Goal: Task Accomplishment & Management: Use online tool/utility

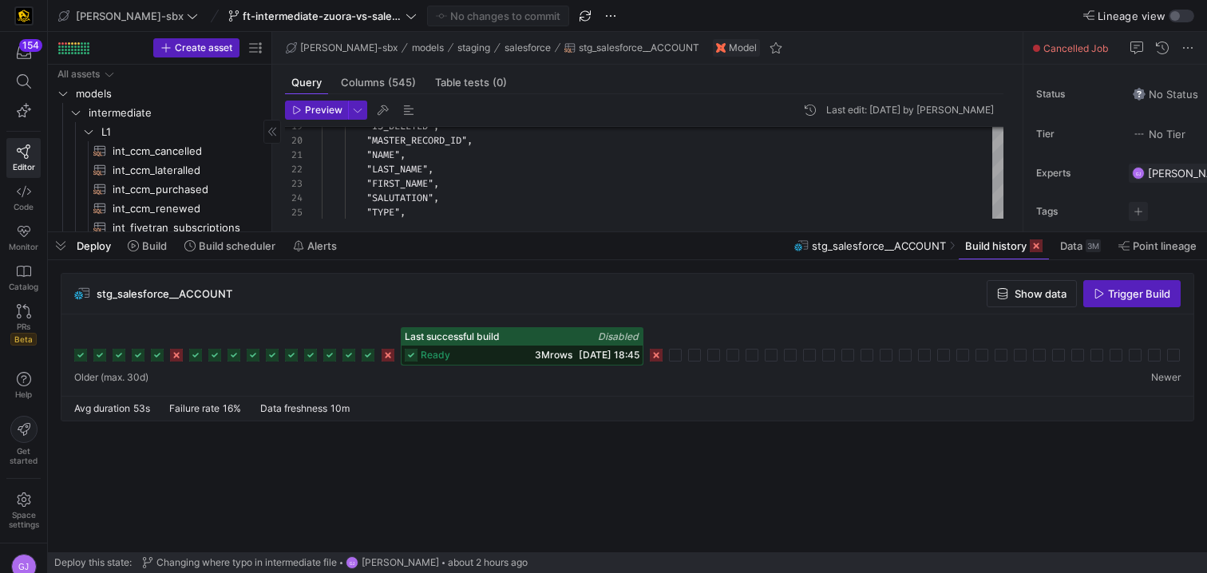
scroll to position [144, 0]
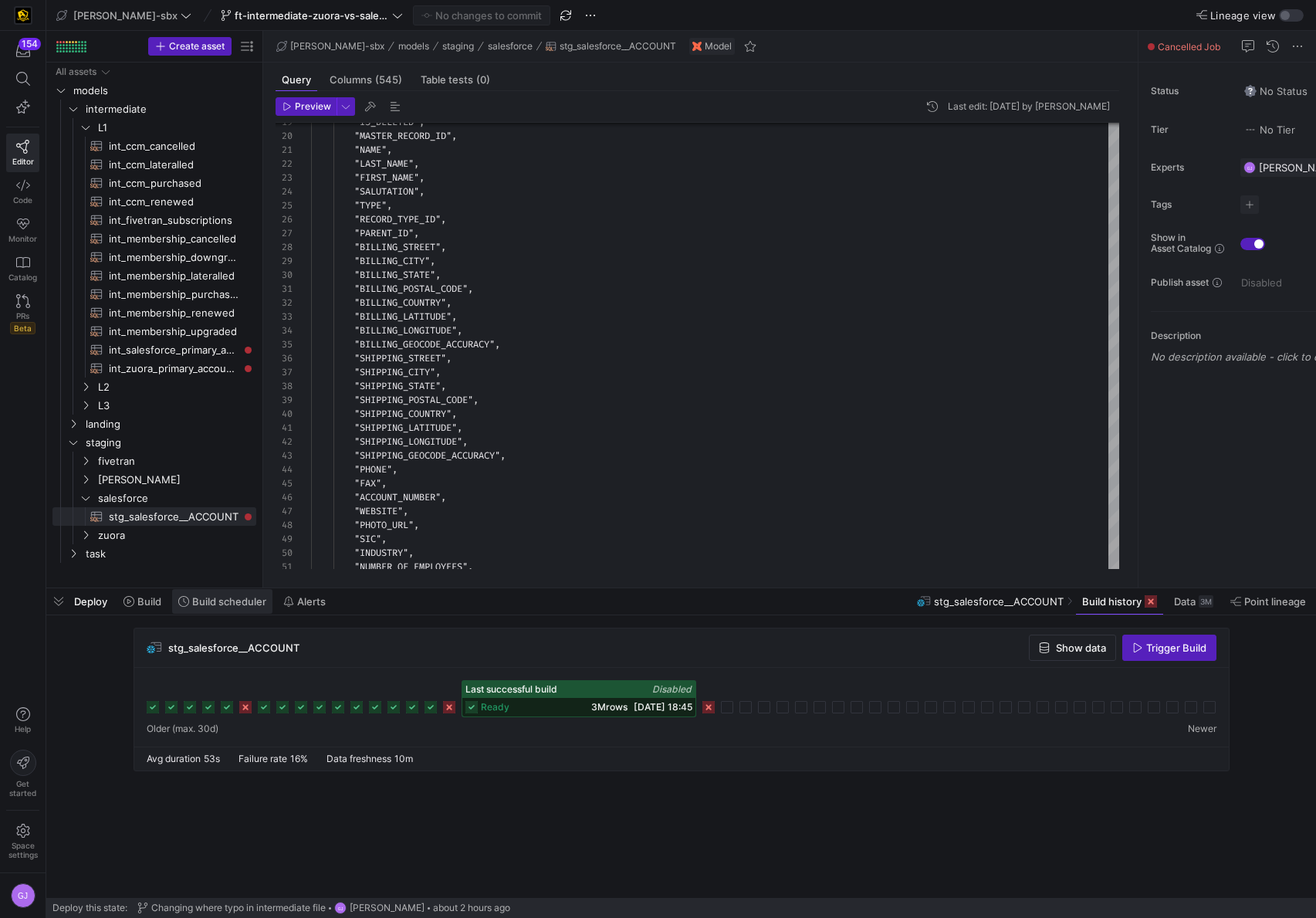
click at [230, 602] on span "Build scheduler" at bounding box center [229, 601] width 74 height 13
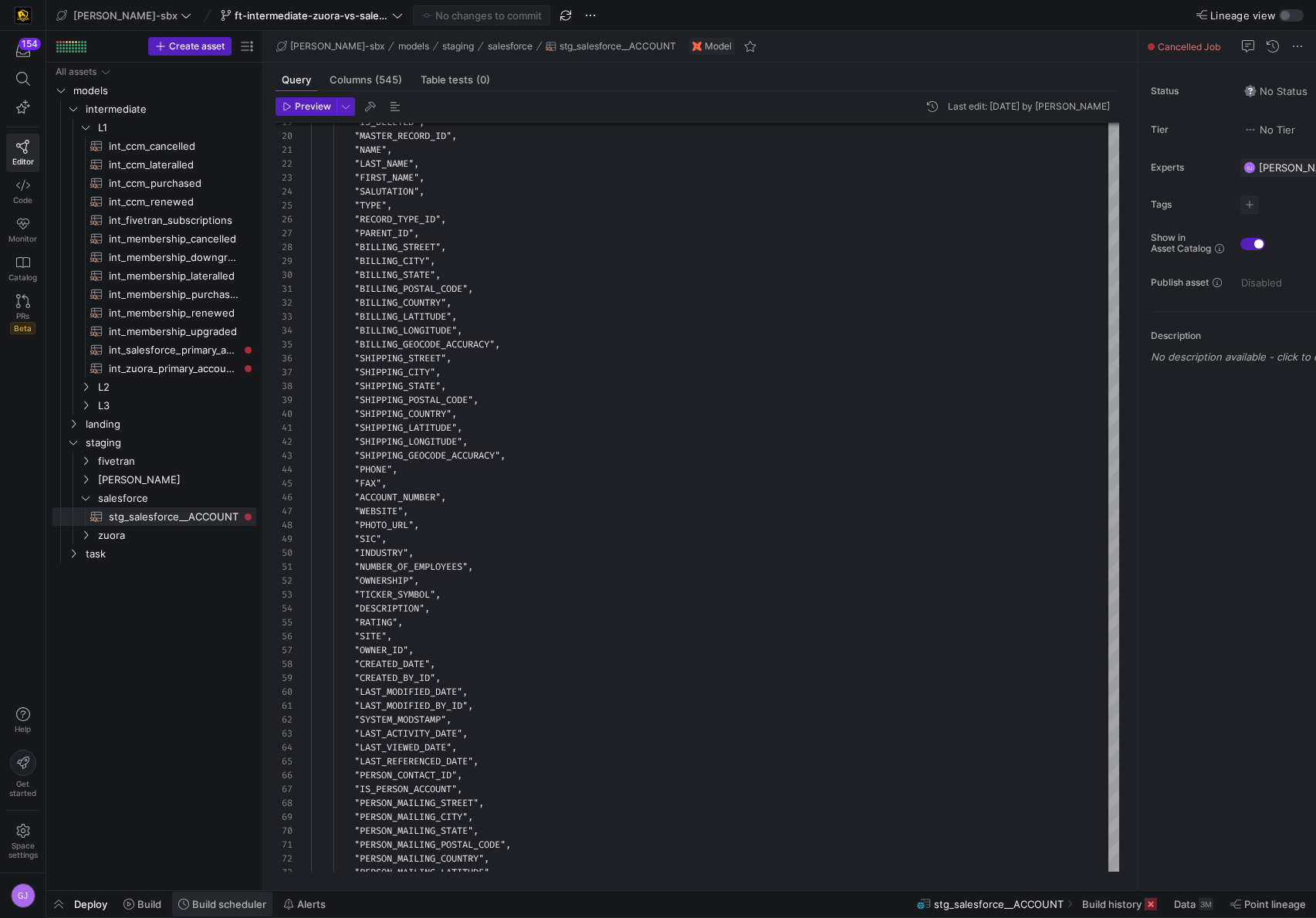
click at [245, 902] on span "Build scheduler" at bounding box center [229, 903] width 74 height 13
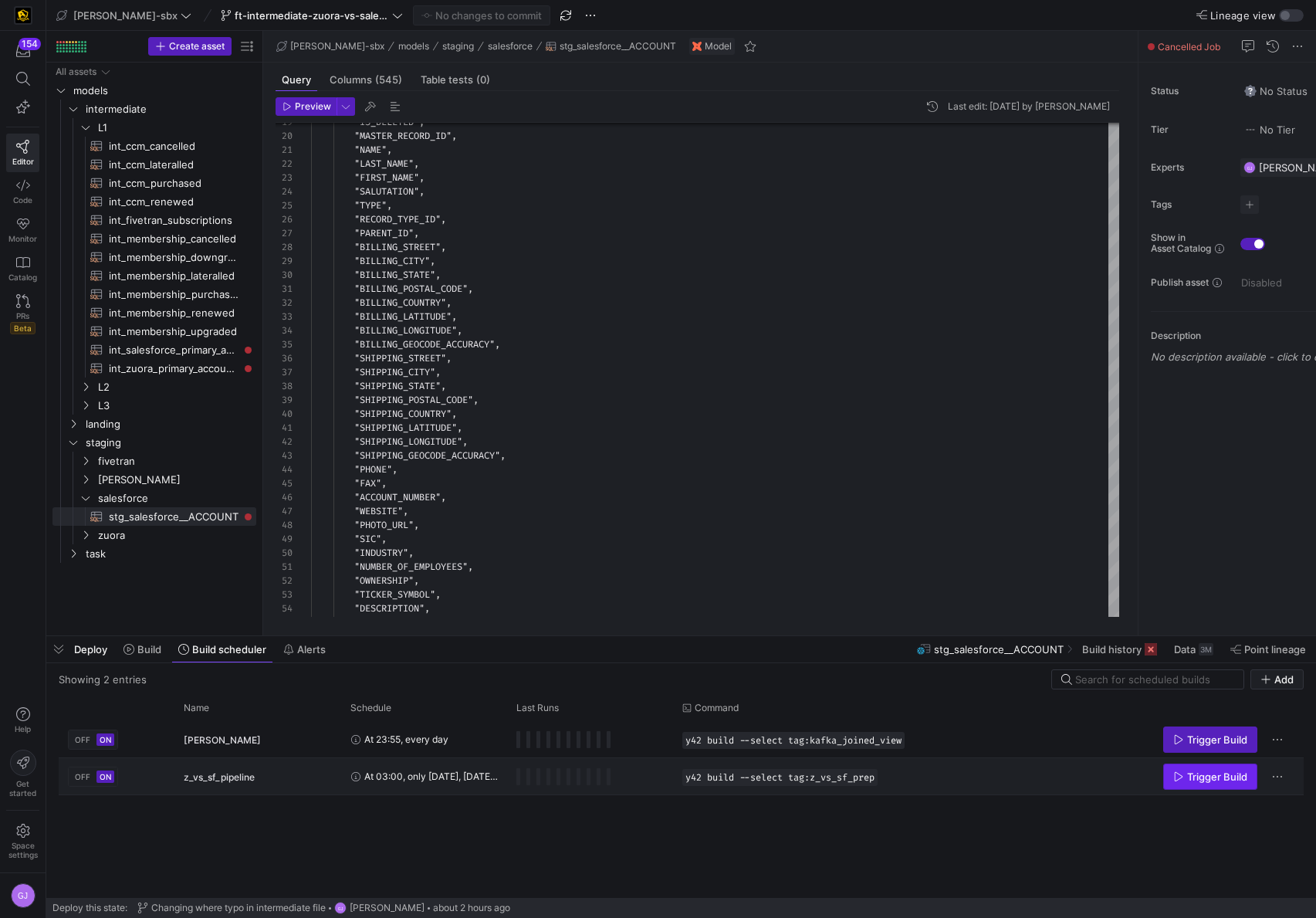
click at [1201, 782] on span "Press SPACE to select this row." at bounding box center [1210, 777] width 93 height 25
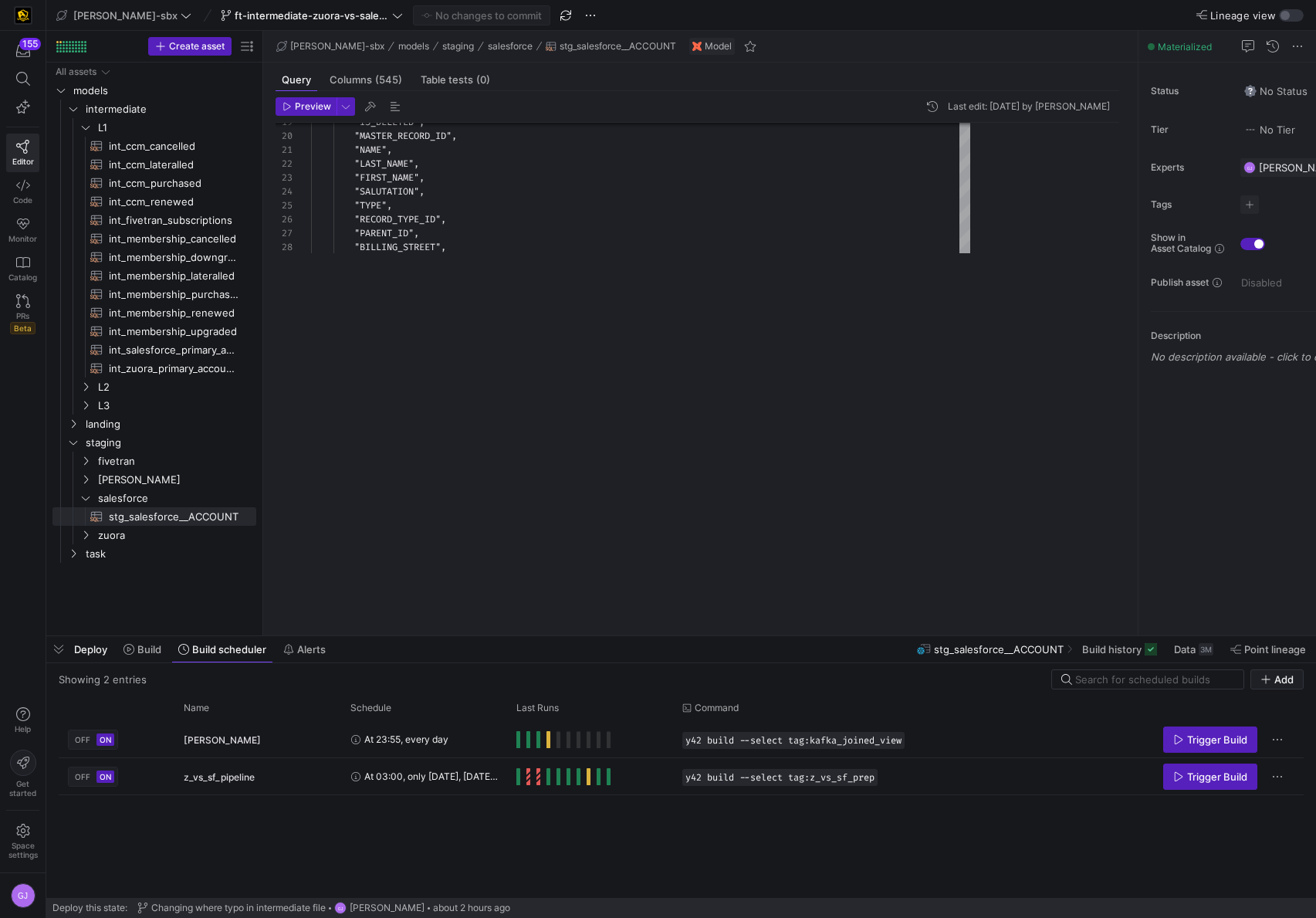
scroll to position [139, 0]
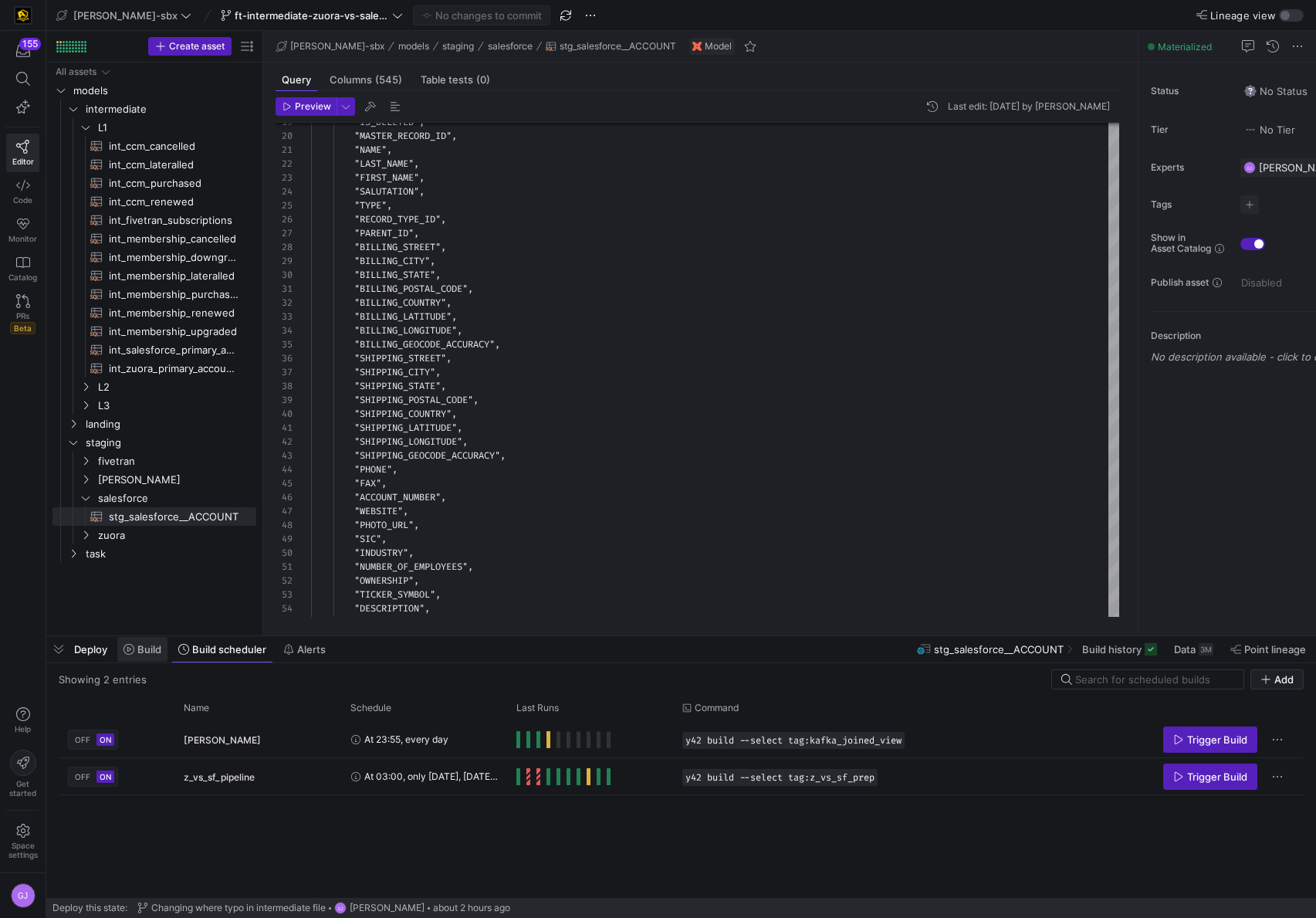
click at [146, 651] on span "Build" at bounding box center [149, 649] width 24 height 13
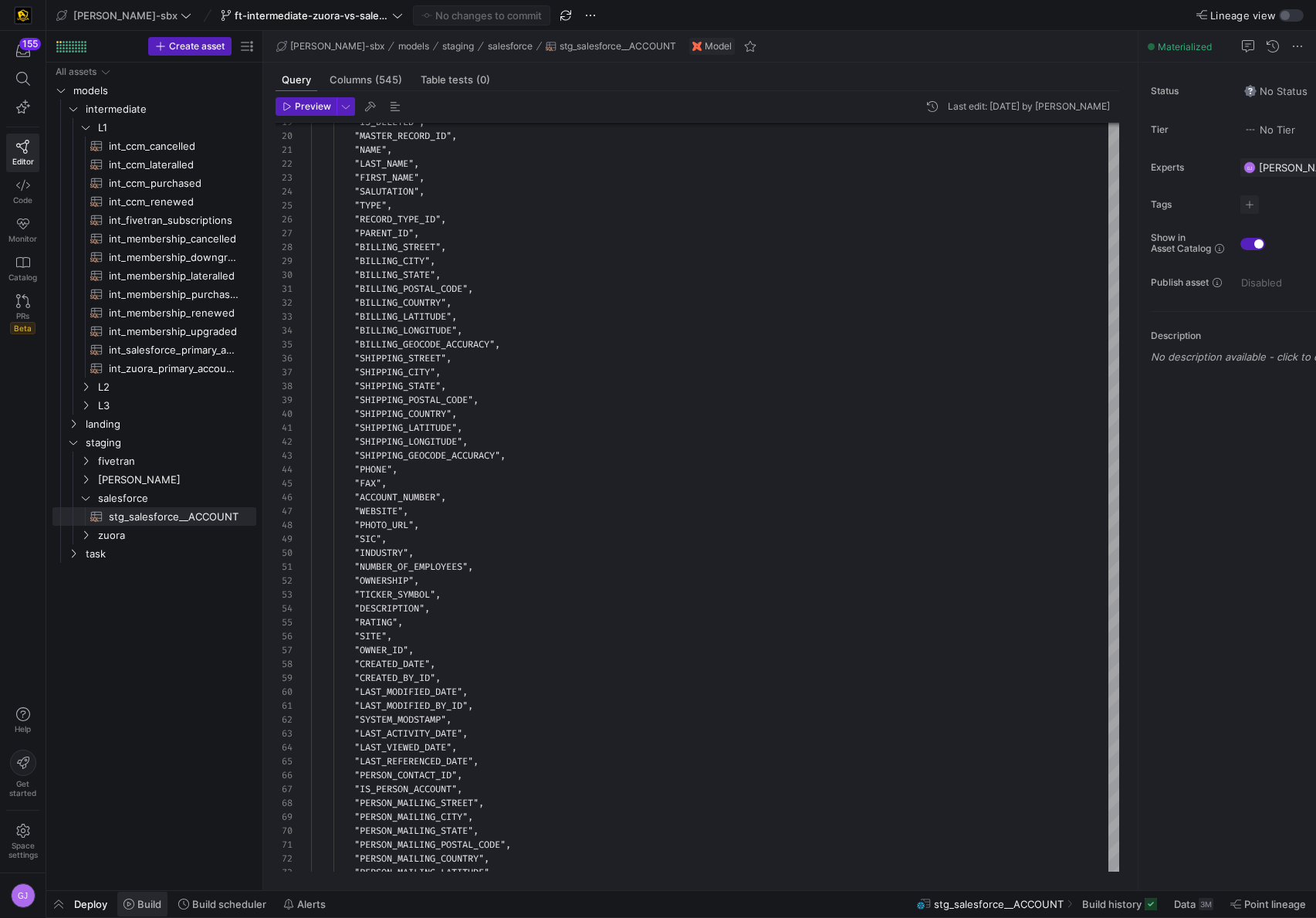
click at [138, 903] on span "Build" at bounding box center [149, 903] width 24 height 13
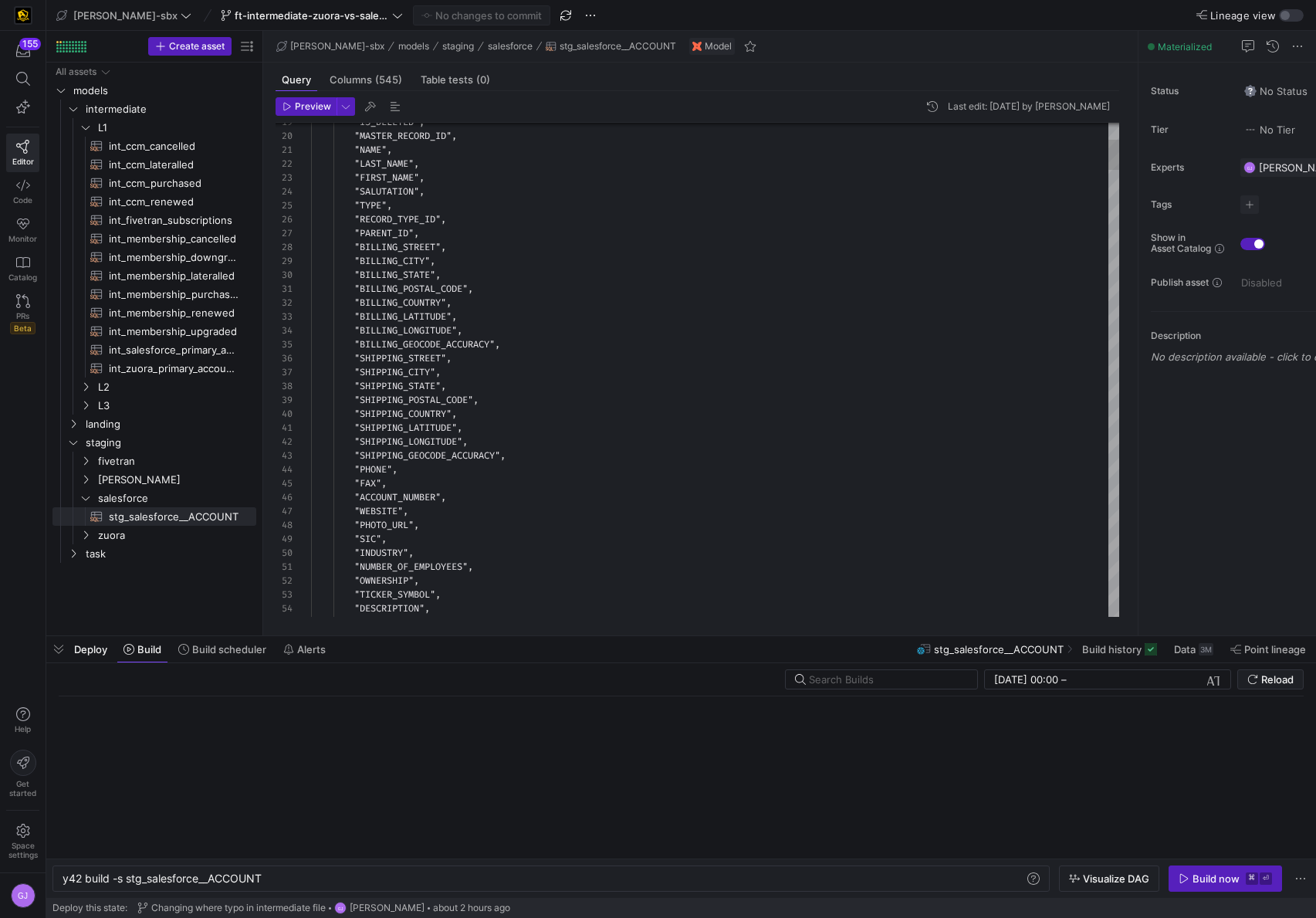
scroll to position [0, 200]
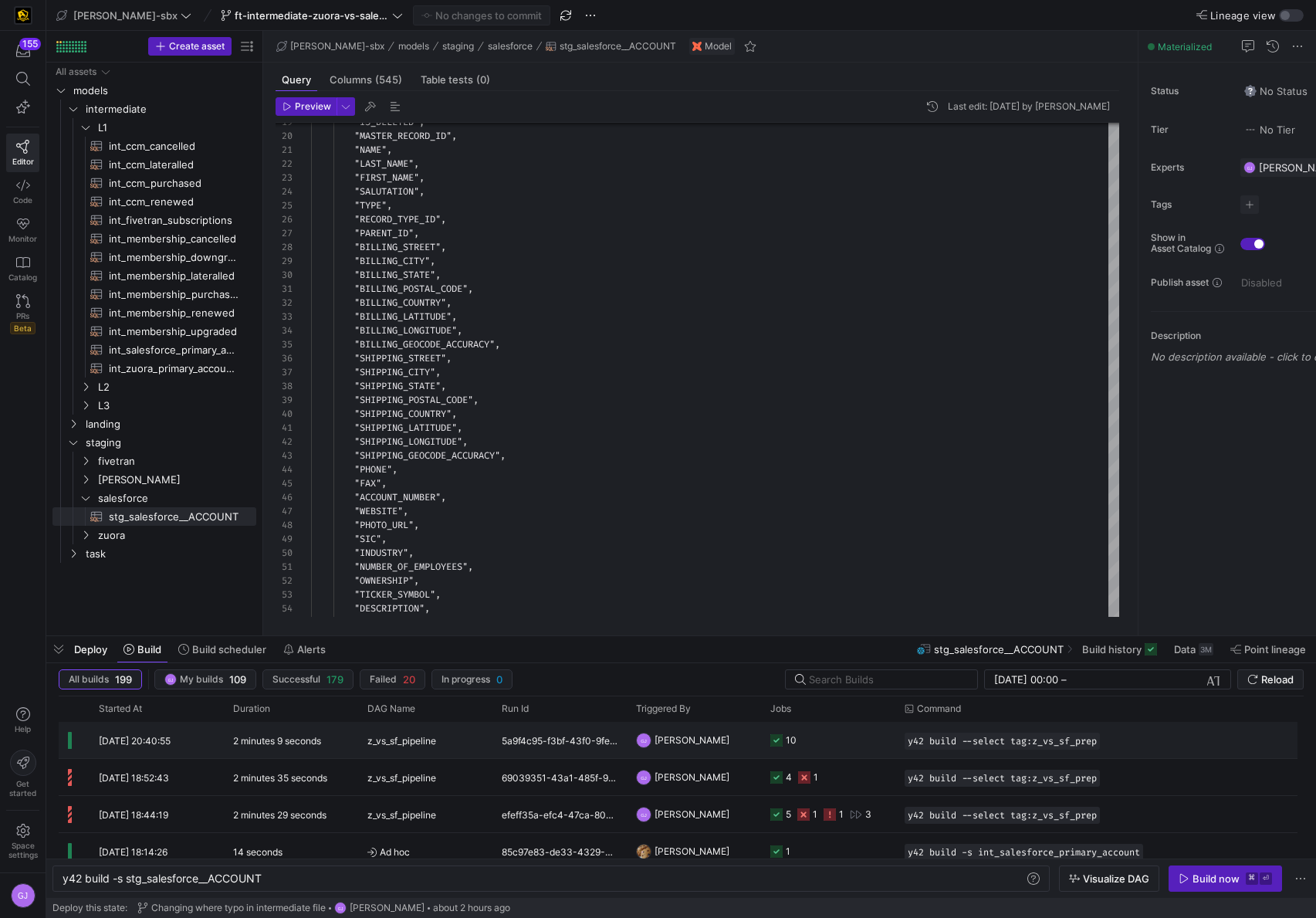
click at [801, 747] on y42-job-status-cell-renderer "10" at bounding box center [828, 740] width 116 height 35
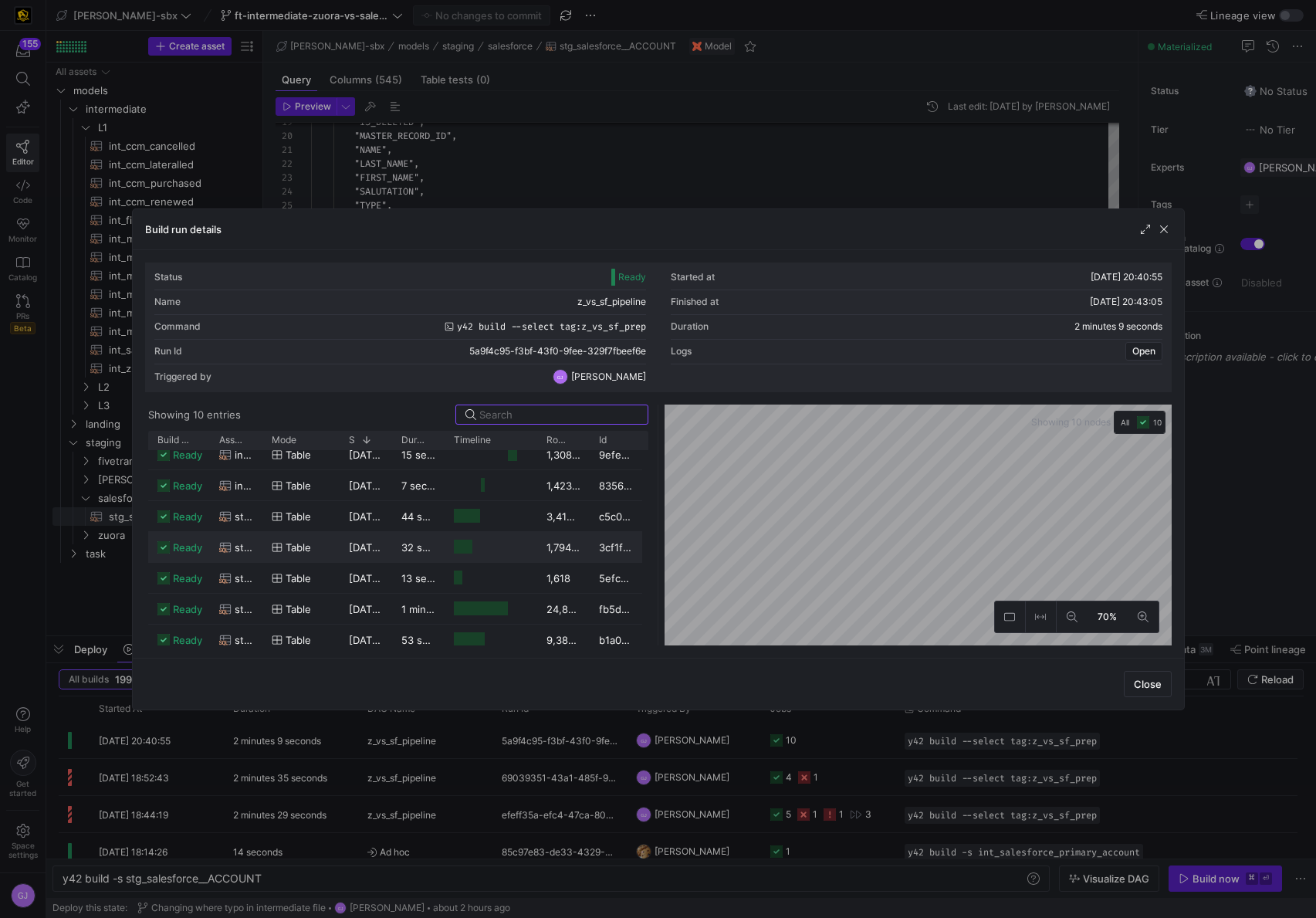
scroll to position [73, 0]
click at [1247, 472] on div "Build run details Status Ready Started at 14/08/25, 20:40:55 Name z_vs_sf_pipel…" at bounding box center [658, 459] width 1316 height 918
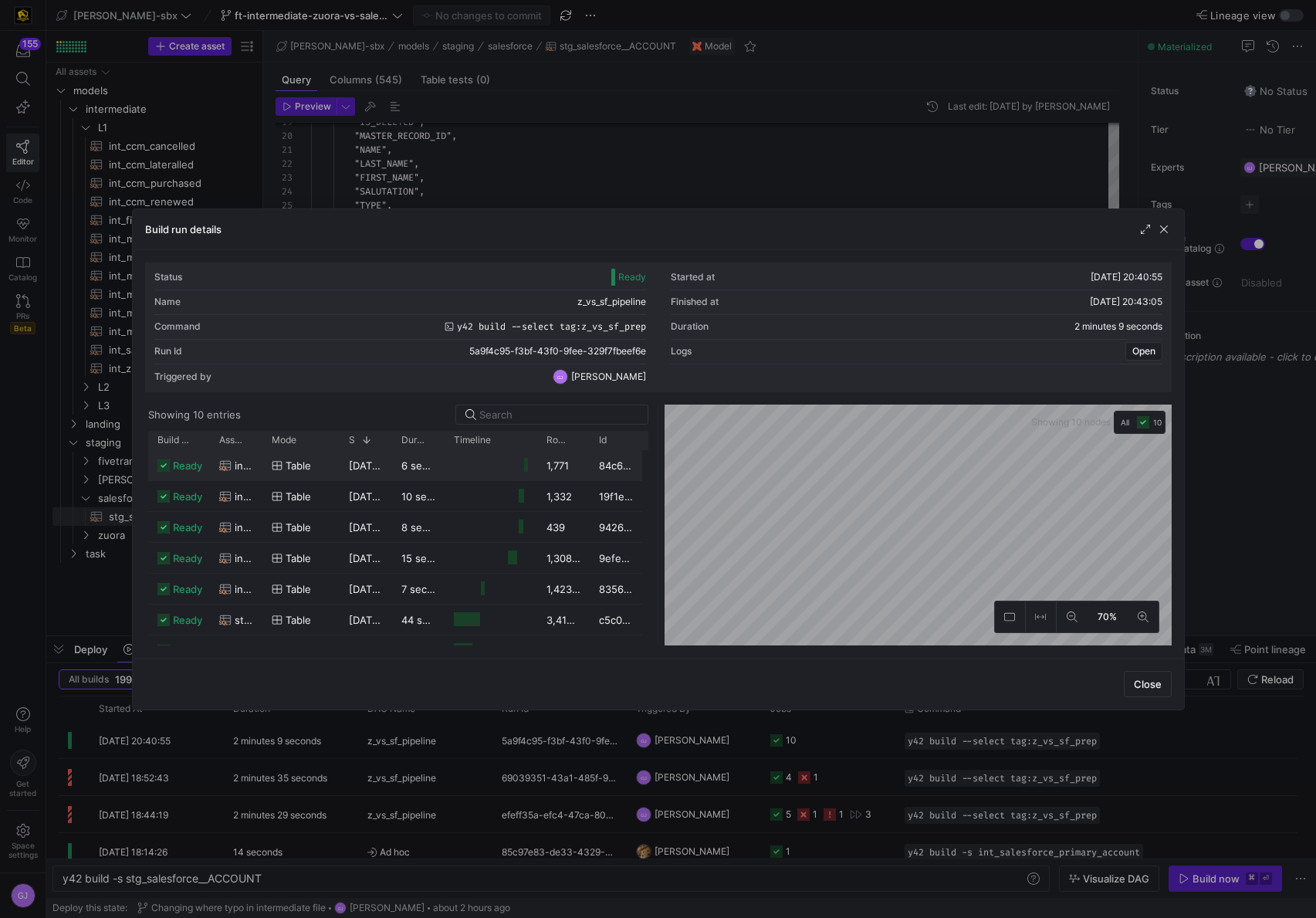
click at [520, 472] on y42-job-duration-timeline-cell-renderer at bounding box center [490, 465] width 74 height 29
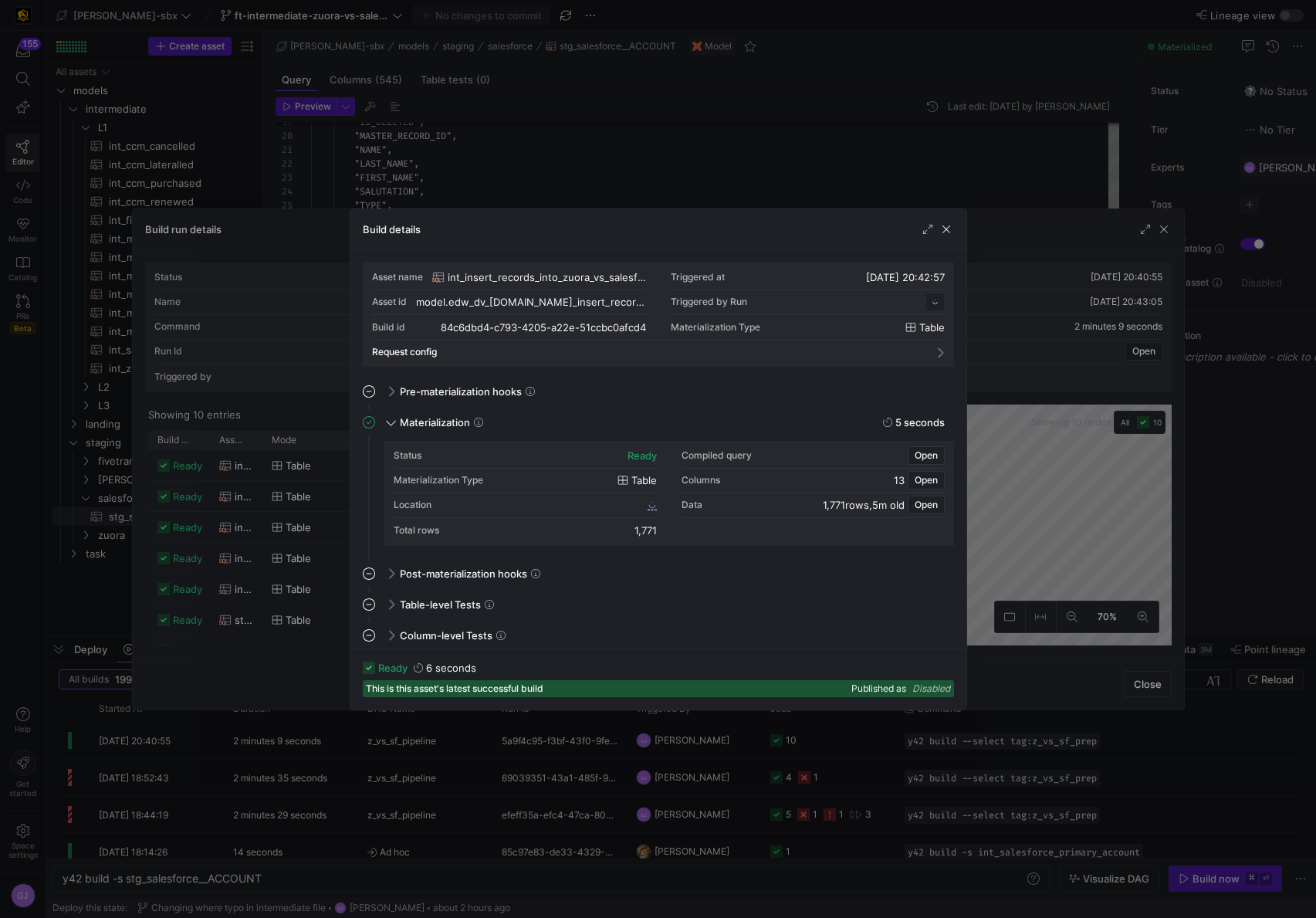
scroll to position [139, 0]
click at [950, 235] on span "button" at bounding box center [946, 229] width 15 height 15
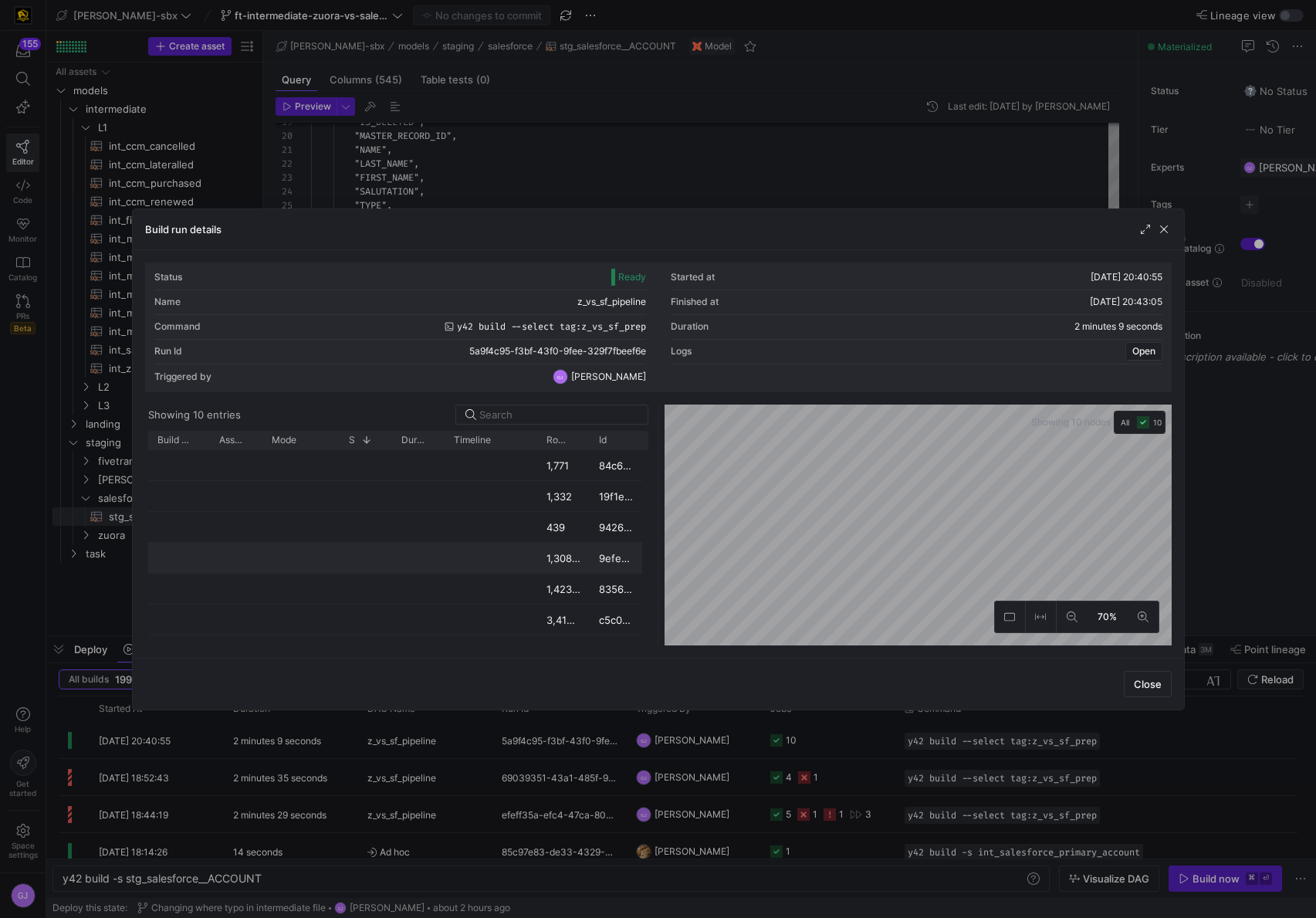
click at [644, 562] on as-split "Showing 10 entries Drag here to set row groups Drag here to set column labels B…" at bounding box center [658, 524] width 1026 height 241
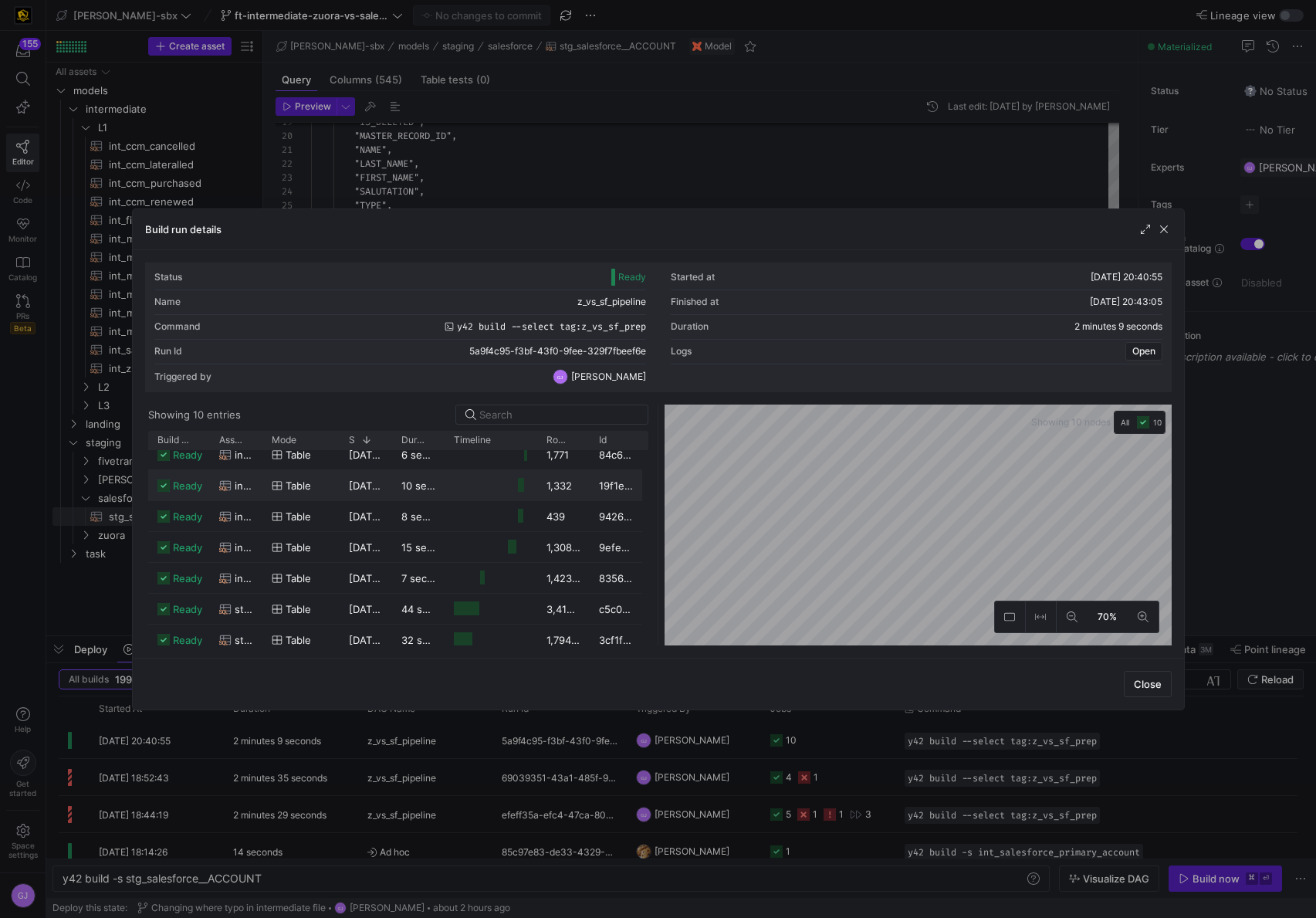
scroll to position [0, 0]
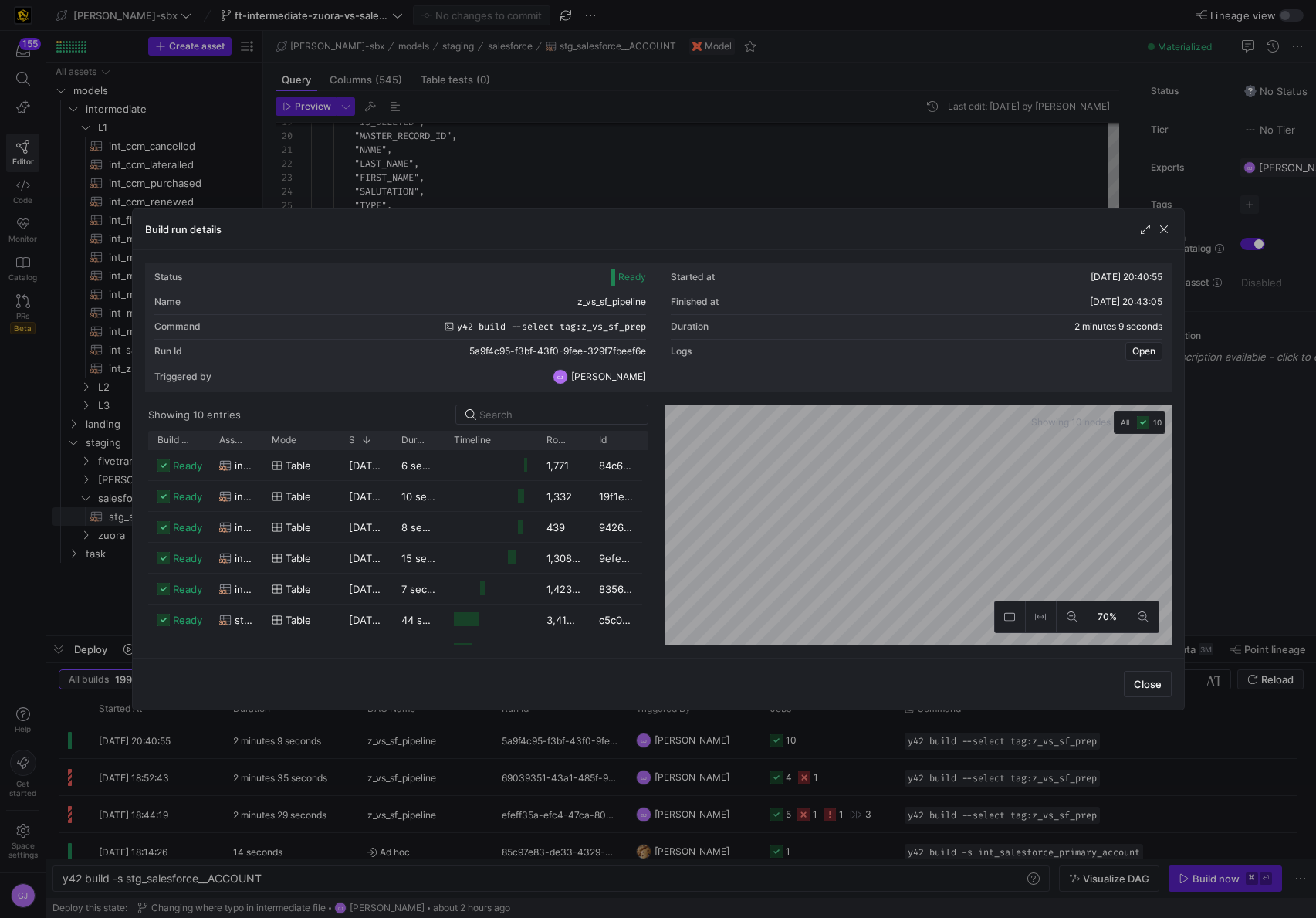
click at [1172, 225] on div "Build run details" at bounding box center [658, 229] width 1051 height 41
click at [1169, 229] on span "button" at bounding box center [1163, 229] width 15 height 15
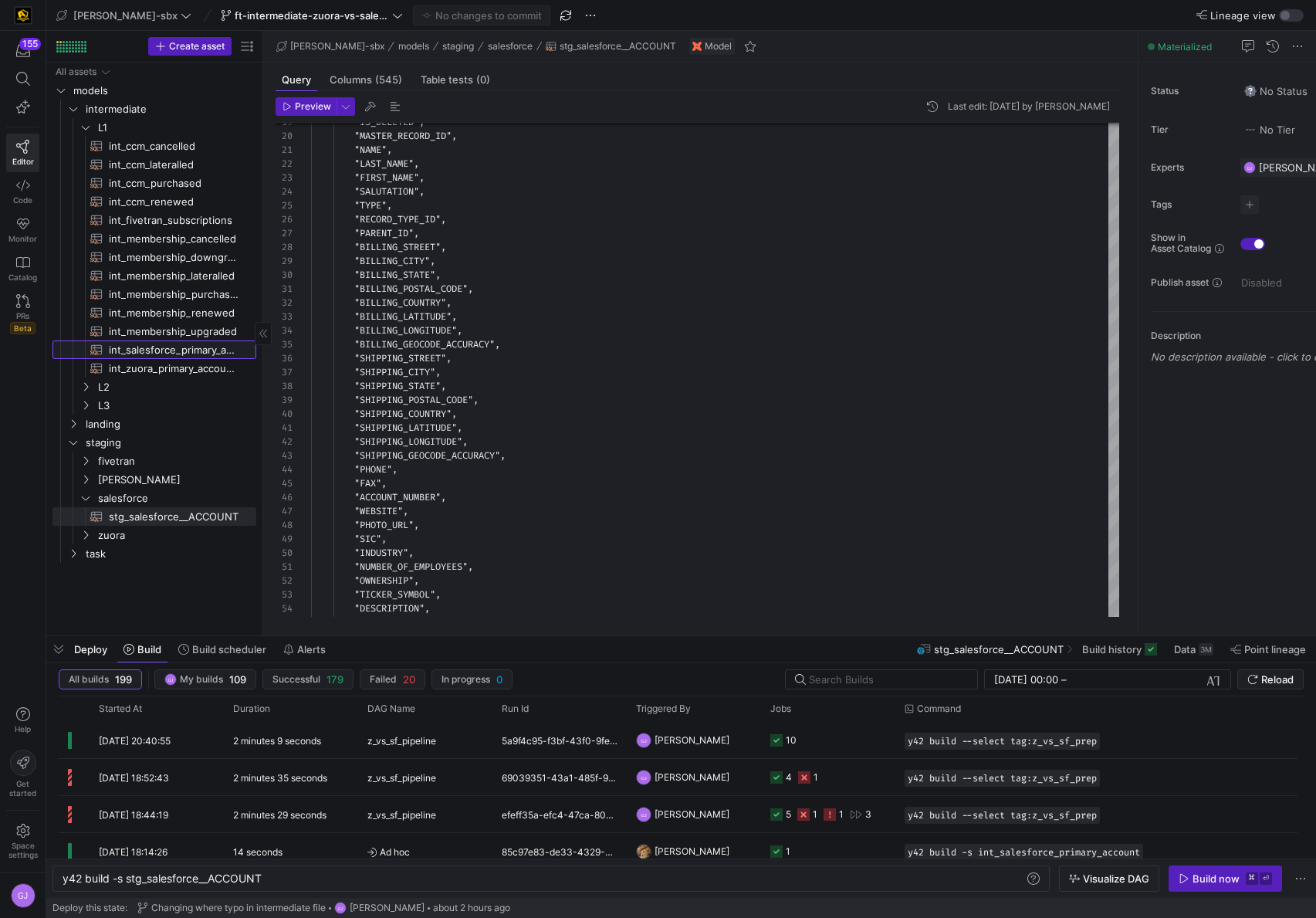
click at [174, 357] on span "int_salesforce_primary_account​​​​​​​​​​" at bounding box center [174, 350] width 130 height 17
type textarea "-- File Name: int_salesforce_primary_account -- Created by: Grant Jones -- Last…"
type textarea "y42 build -s int_salesforce_primary_account"
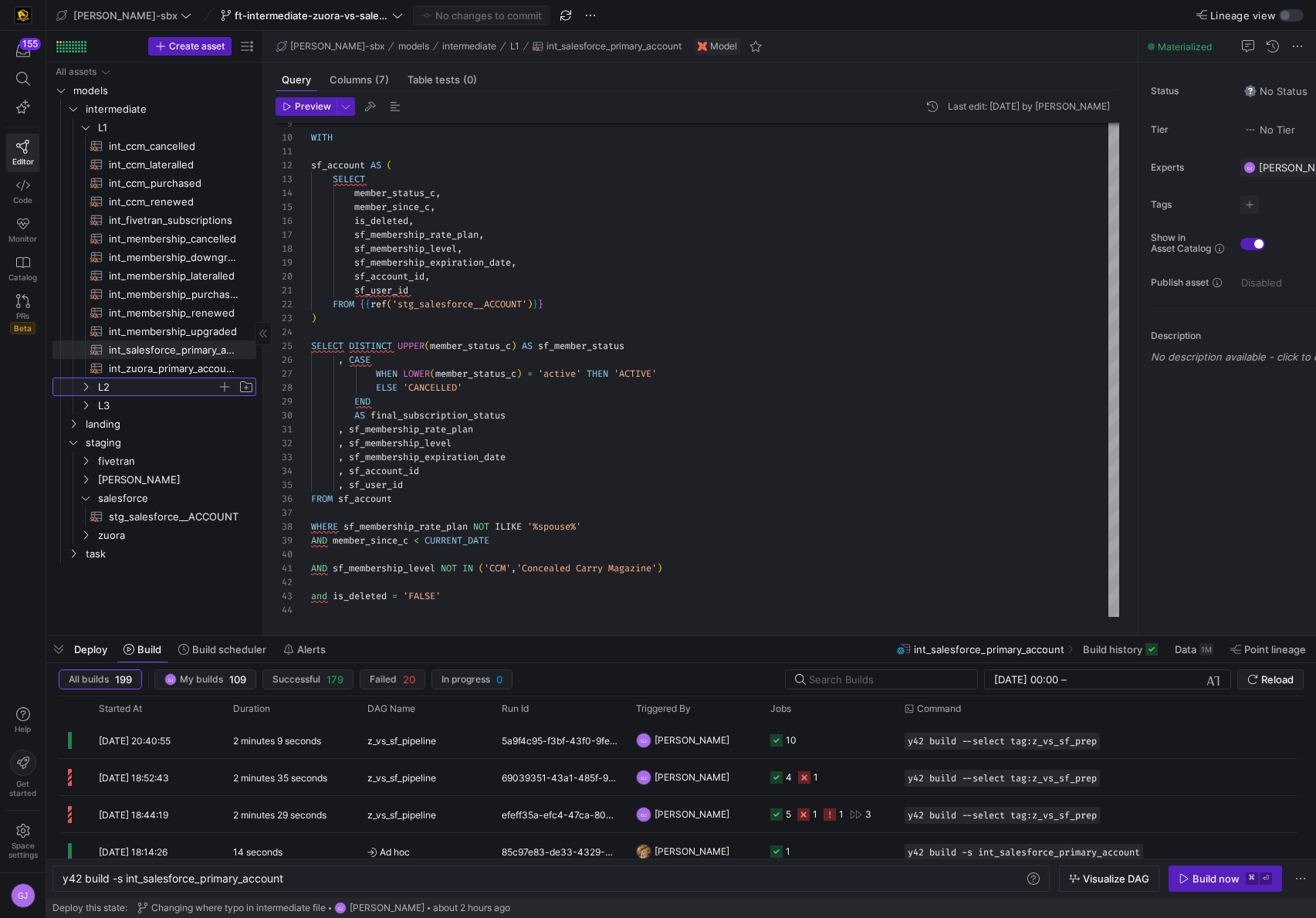
click at [127, 392] on span "L2" at bounding box center [157, 387] width 119 height 17
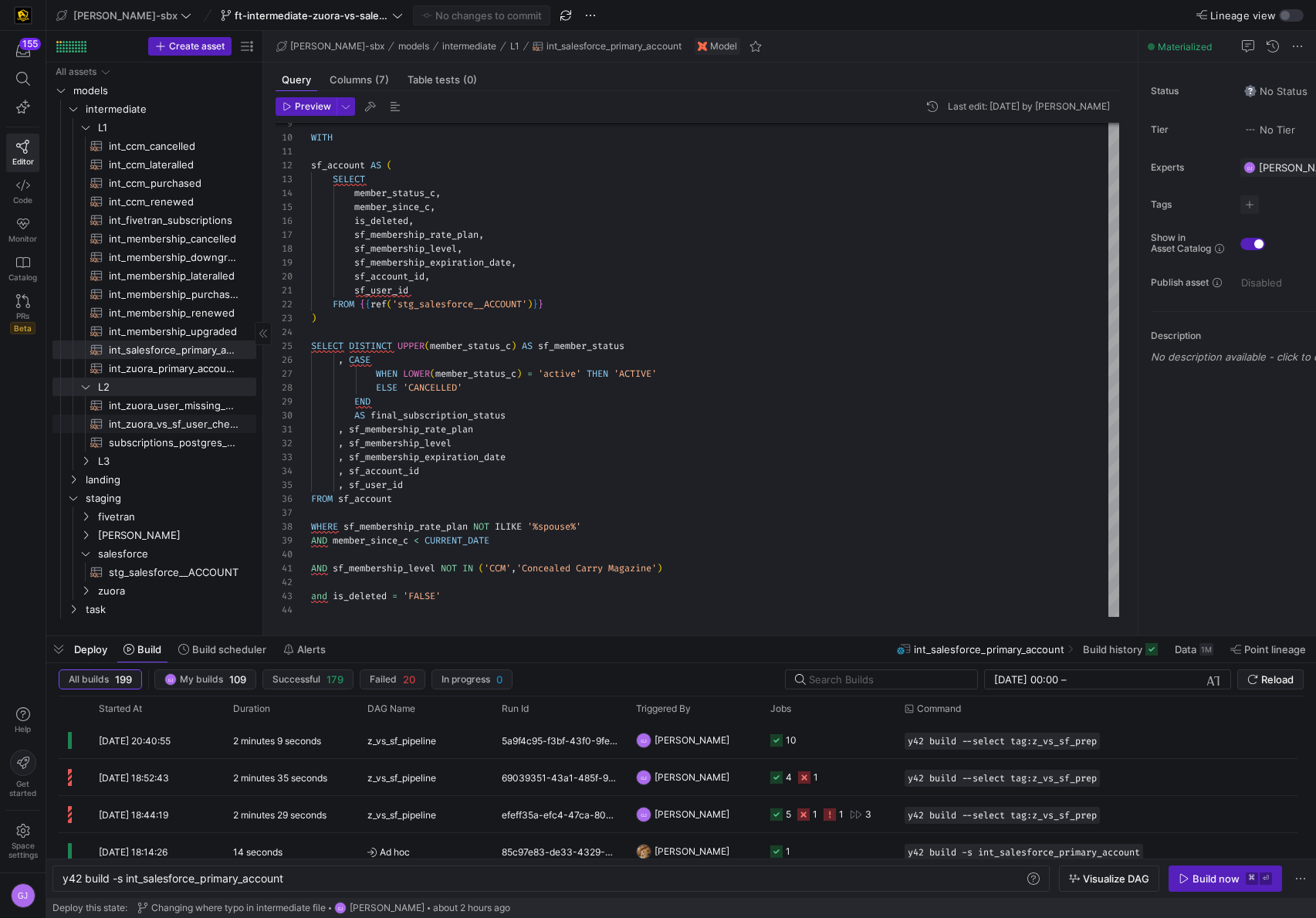
click at [151, 426] on span "int_zuora_vs_sf_user_check​​​​​​​​​​" at bounding box center [174, 424] width 130 height 17
type textarea "-- File Name: int_insert_records_into_zuora_vs_salesforce -- Created by: [PERSO…"
type textarea "y42 build -s int_zuora_vs_sf_user_check"
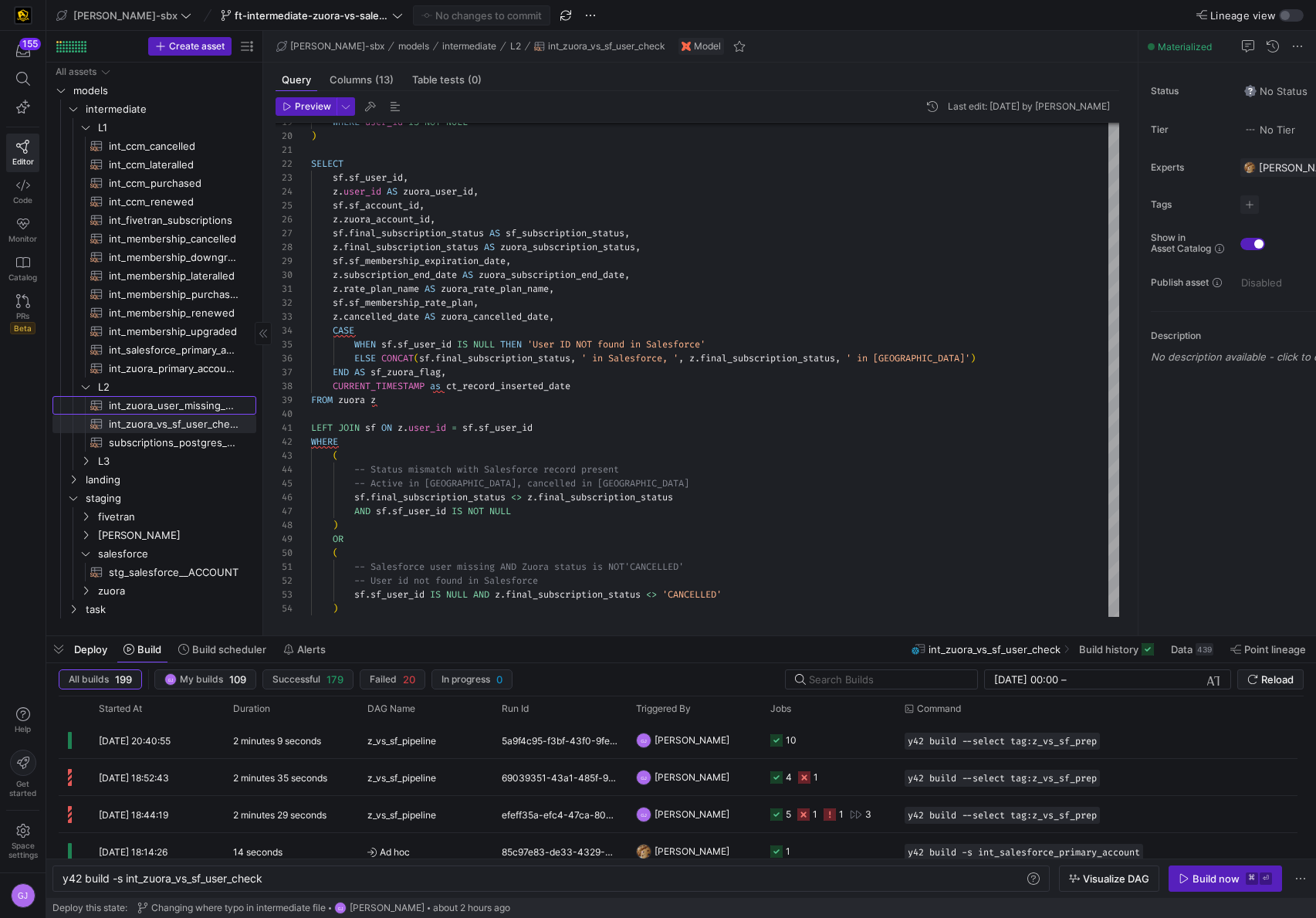
click at [163, 407] on span "int_zuora_user_missing_check​​​​​​​​​​" at bounding box center [174, 405] width 130 height 17
type textarea "-- File Name: int-zuora-user-check -- Created by: [PERSON_NAME] -- Last Modifie…"
type textarea "y42 build -s int_zuora_user_missing_check"
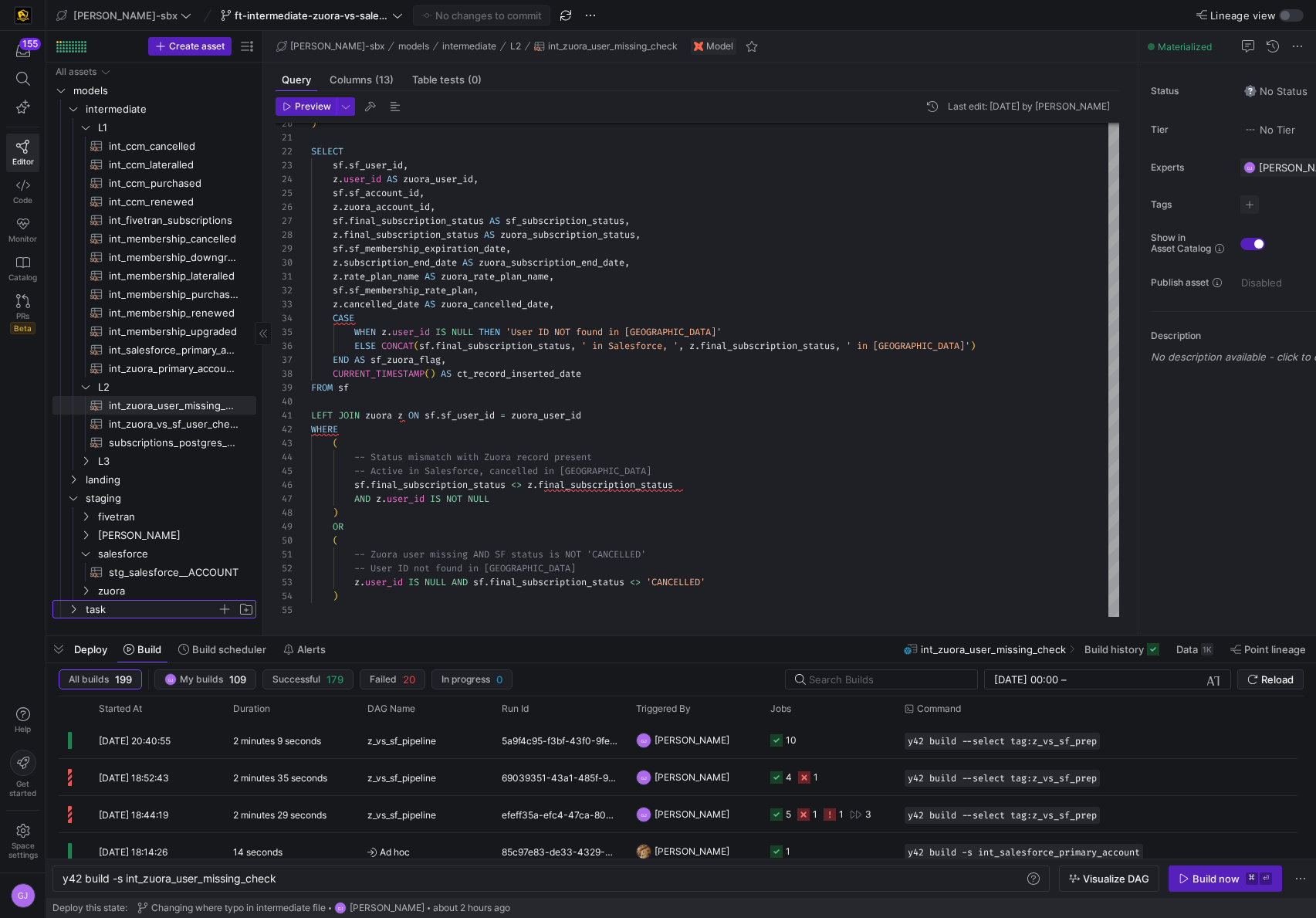
click at [184, 607] on span "task" at bounding box center [152, 609] width 132 height 17
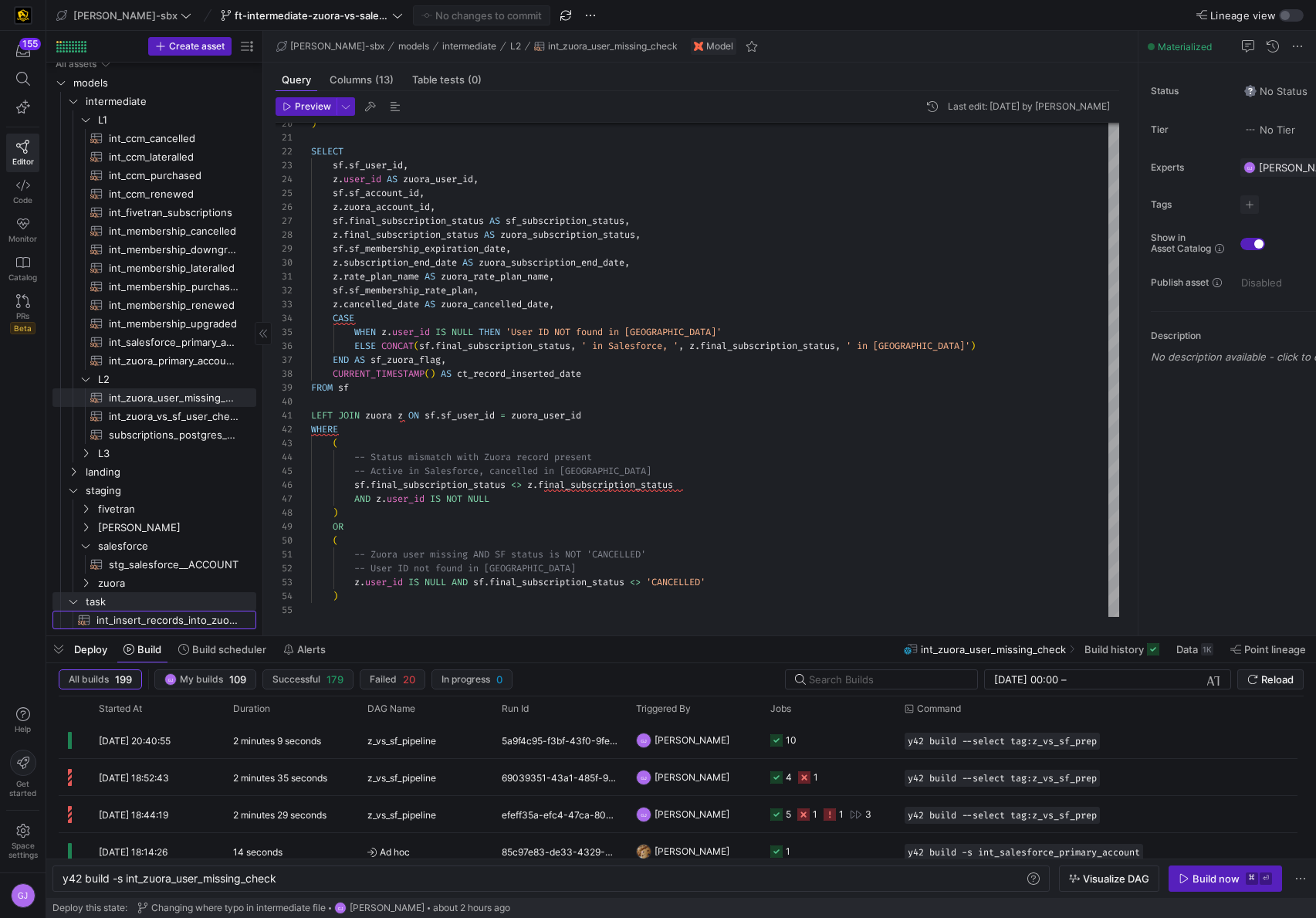
click at [142, 624] on span "int_insert_records_into_zuora_vs_salesforce​​​​​​​​​​" at bounding box center [167, 620] width 142 height 17
type textarea "-- File Name: int_insert_records_into_zuora_vs_salesforce -- Created By: [PERSO…"
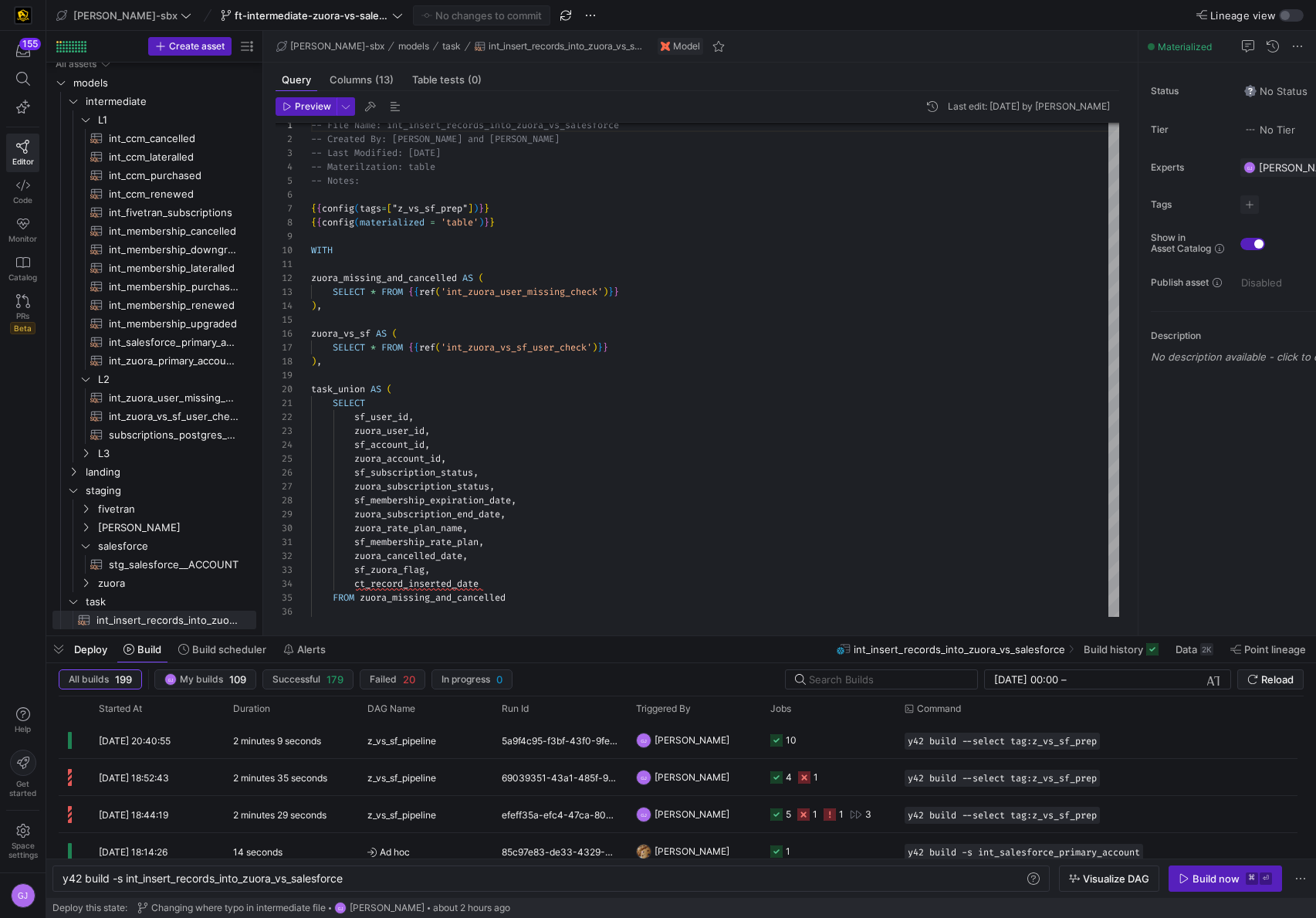
click at [88, 28] on y42-top-nav "edw-dv-sbx ft-intermediate-zuora-vs-salesforce-08052025 No changes to commit Li…" at bounding box center [681, 15] width 1270 height 31
click at [98, 18] on span "[PERSON_NAME]-sbx" at bounding box center [126, 15] width 104 height 13
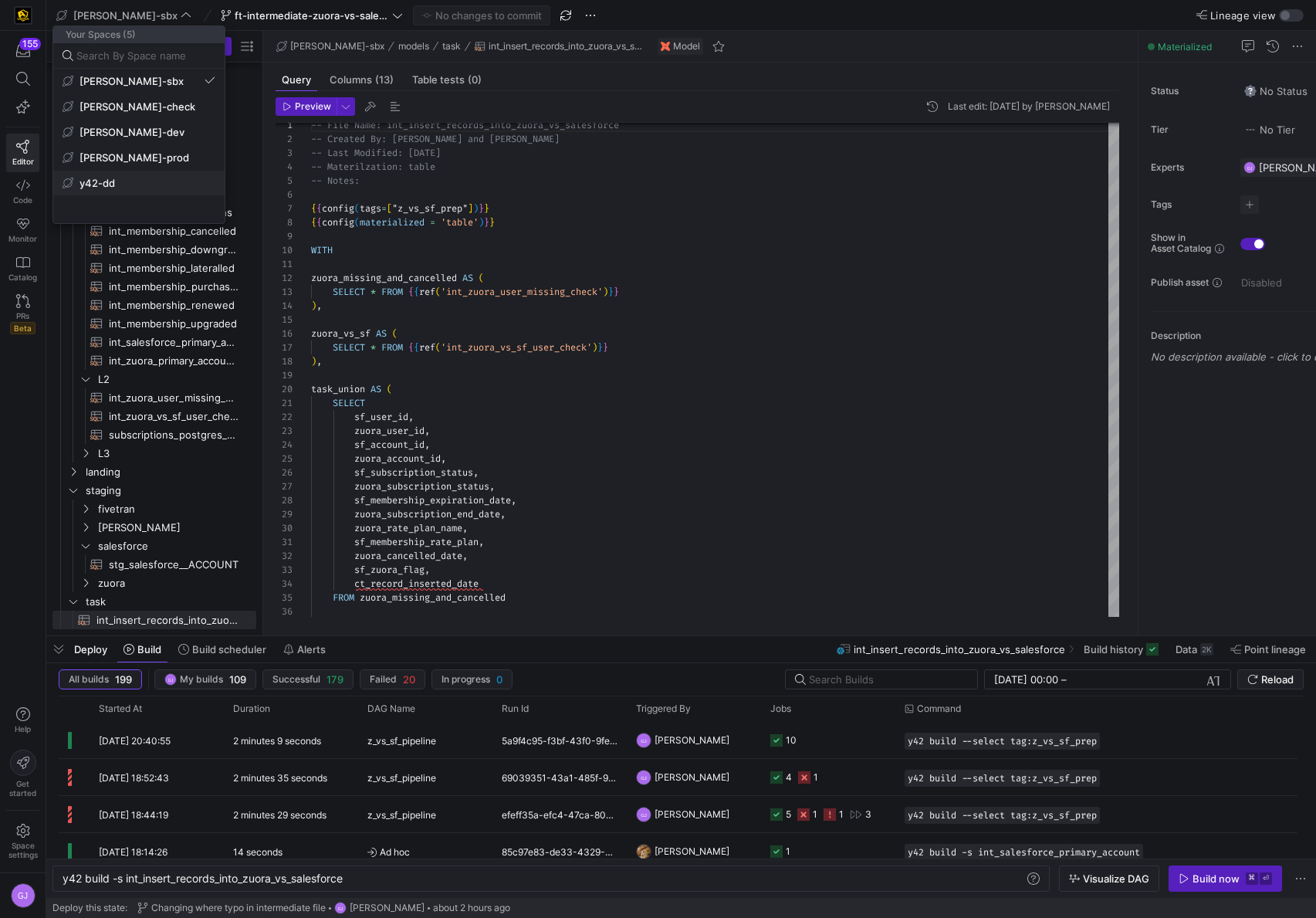
click at [146, 186] on span "y42-dd" at bounding box center [139, 183] width 153 height 13
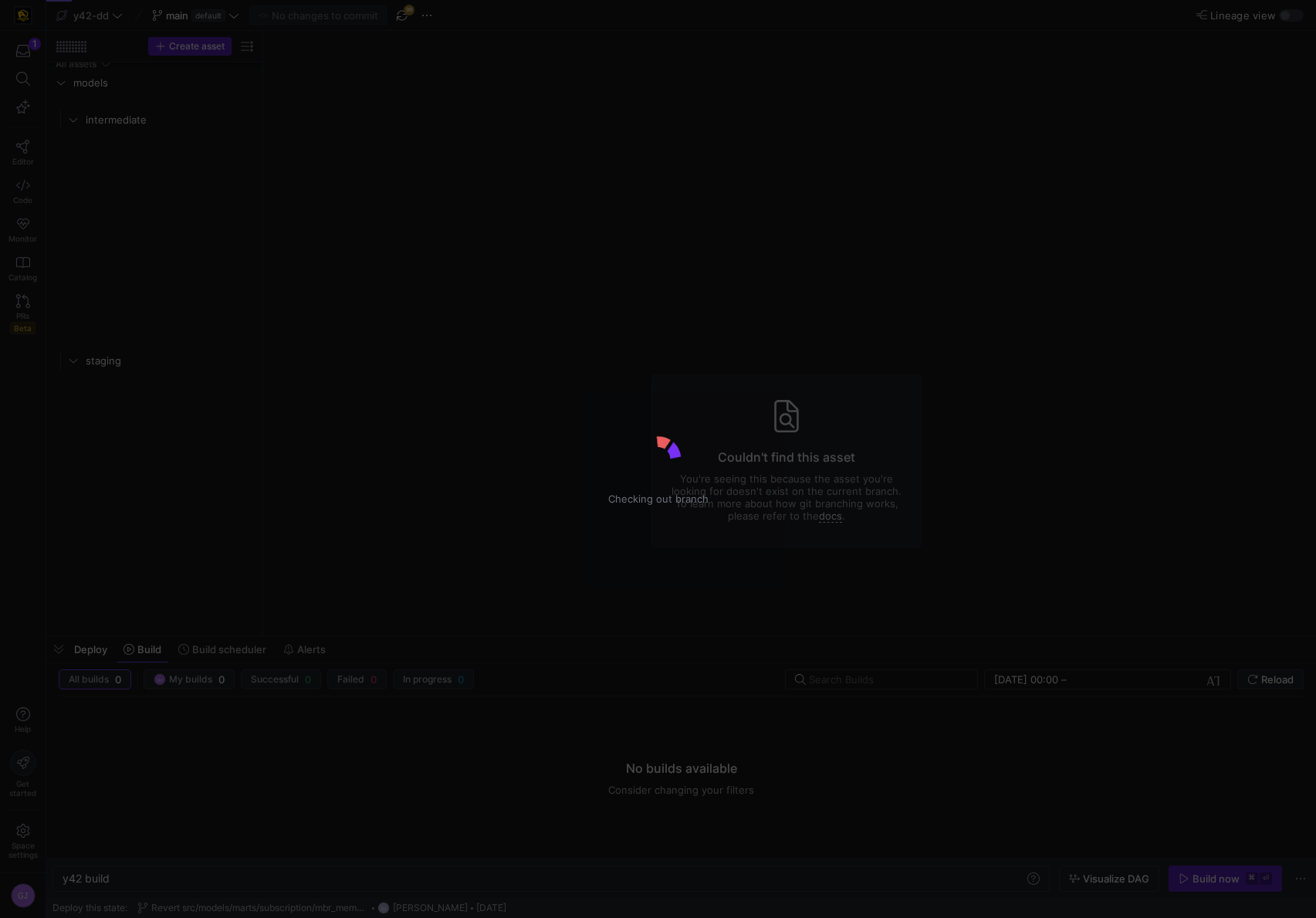
type textarea "y42 build"
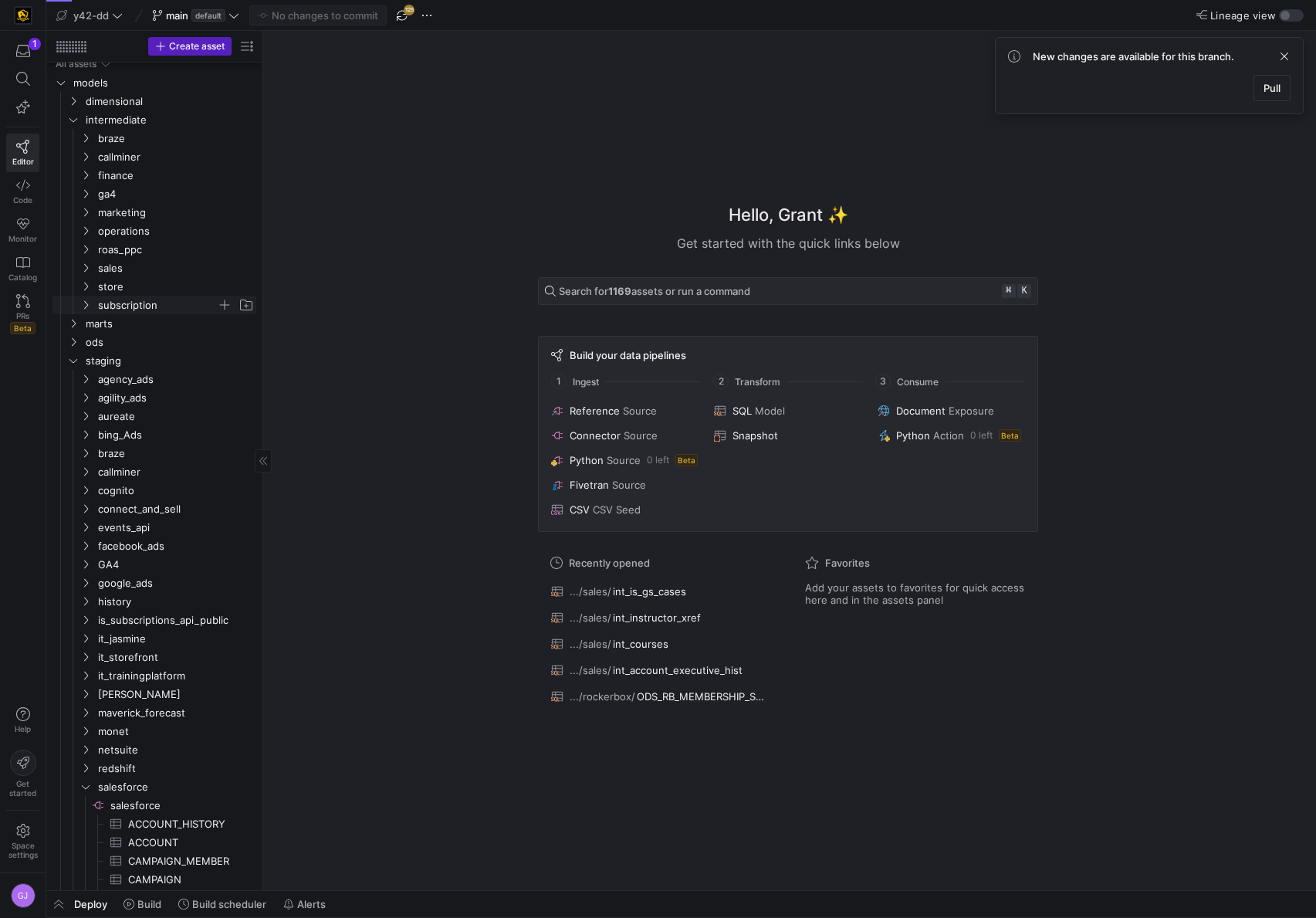
click at [117, 304] on span "subscription" at bounding box center [157, 305] width 119 height 17
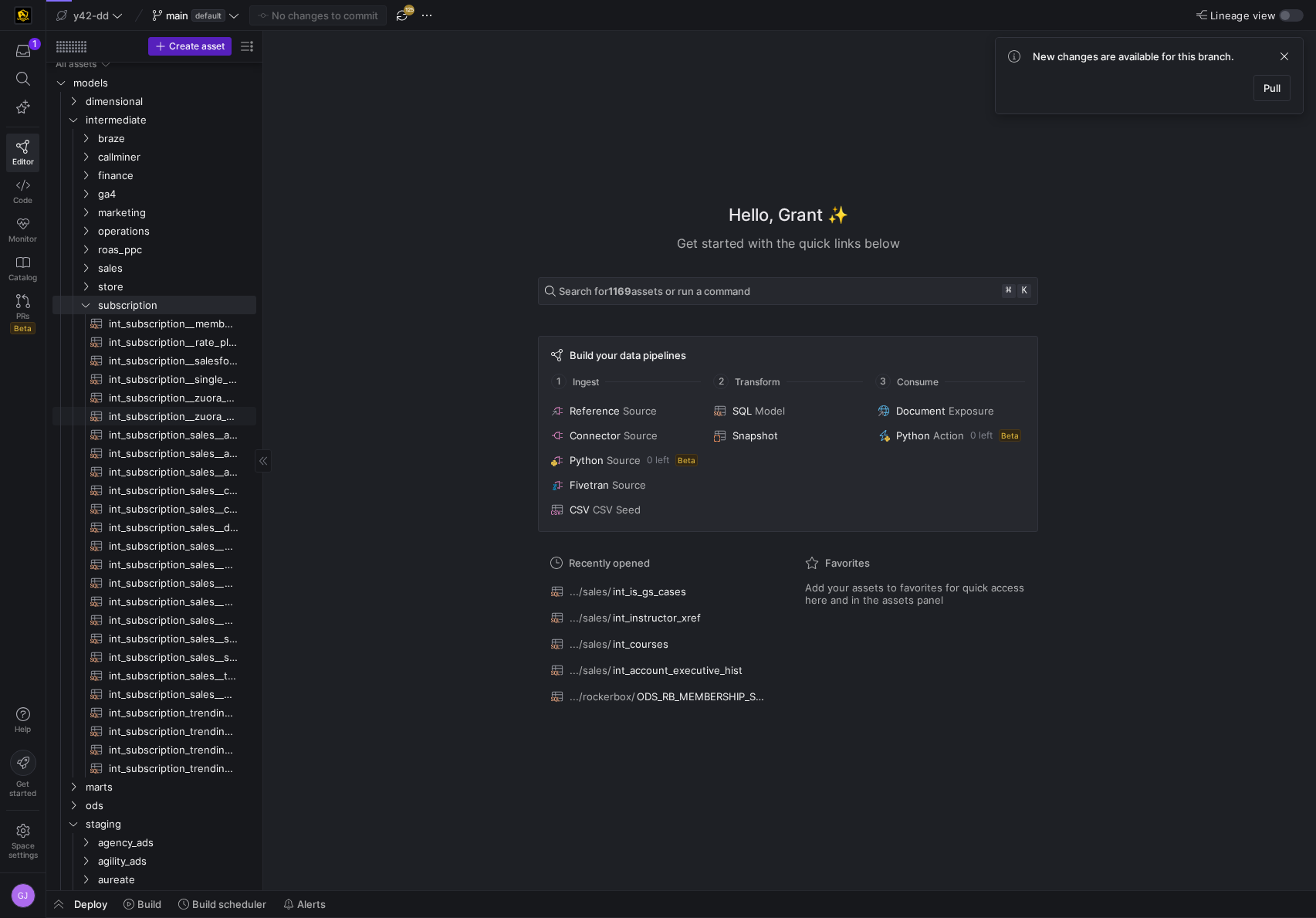
click at [187, 418] on span "int_subscription__zuora_core_consolidated​​​​​​​​​​" at bounding box center [174, 416] width 130 height 17
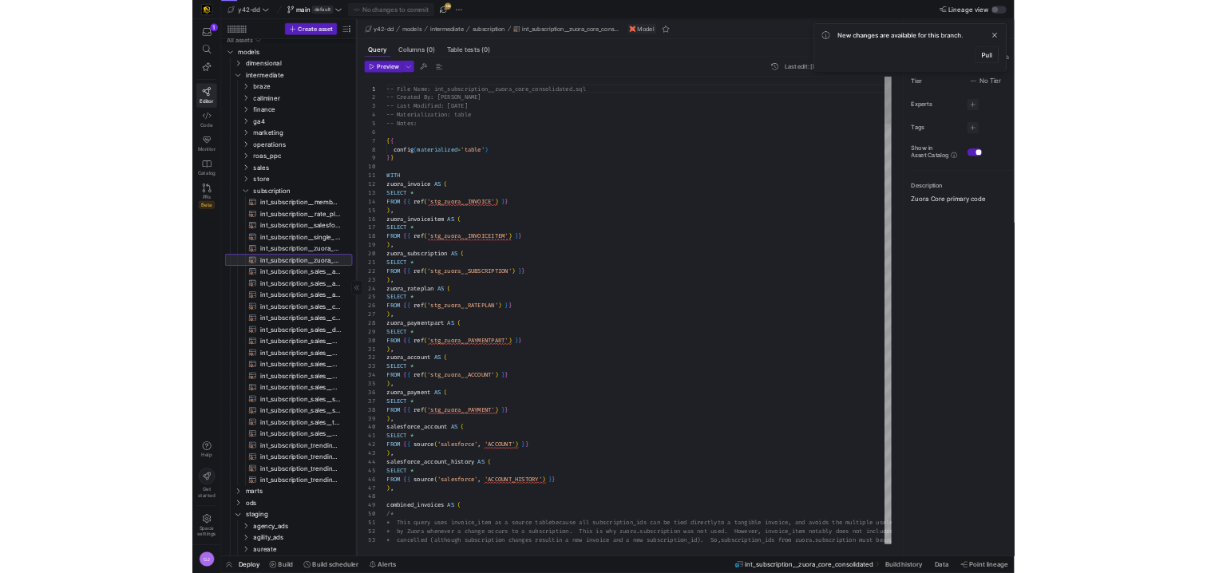
scroll to position [144, 0]
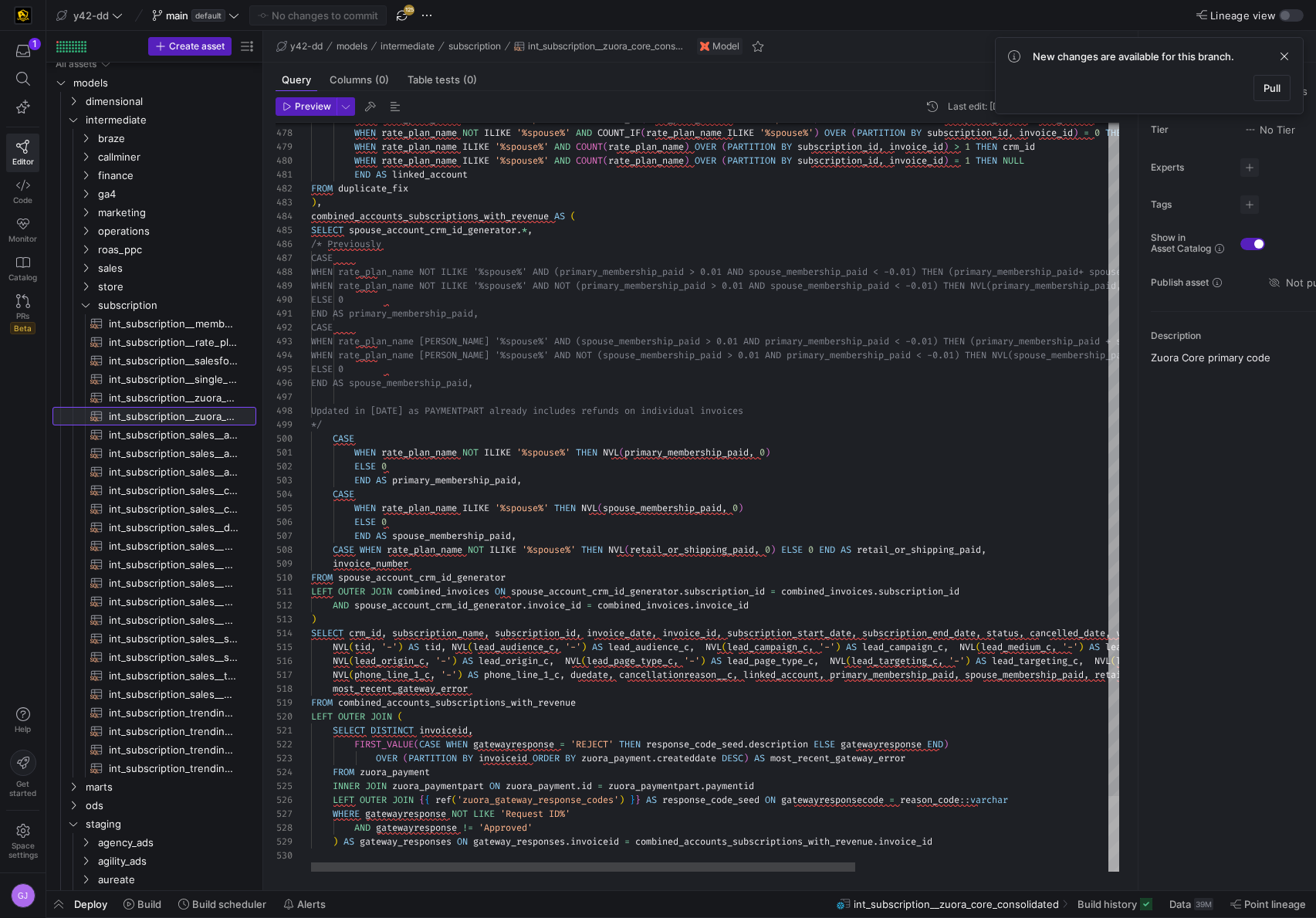
click at [1119, 871] on div at bounding box center [1113, 834] width 11 height 75
click at [203, 375] on span "int_subscription__single_row_consolidated​​​​​​​​​​" at bounding box center [174, 379] width 130 height 17
type textarea "-- File Name: int_subscription__single_row_consolidated.sql -- Created By: Brad…"
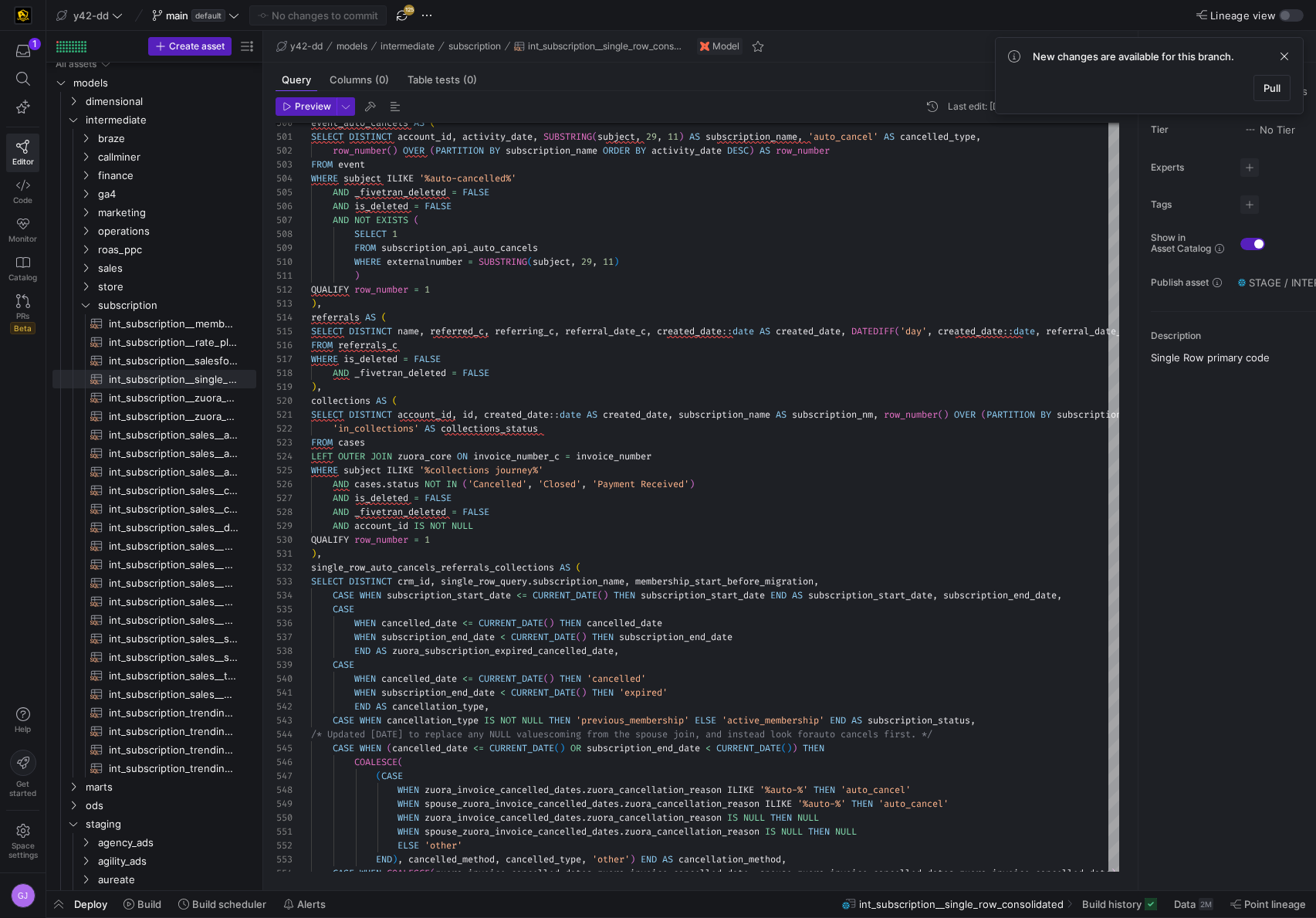
click at [1120, 571] on div "Preview Last edit: Wednesday 21 May 2025 by Caden Miller 500 501 502 503 504 50…" at bounding box center [697, 484] width 868 height 786
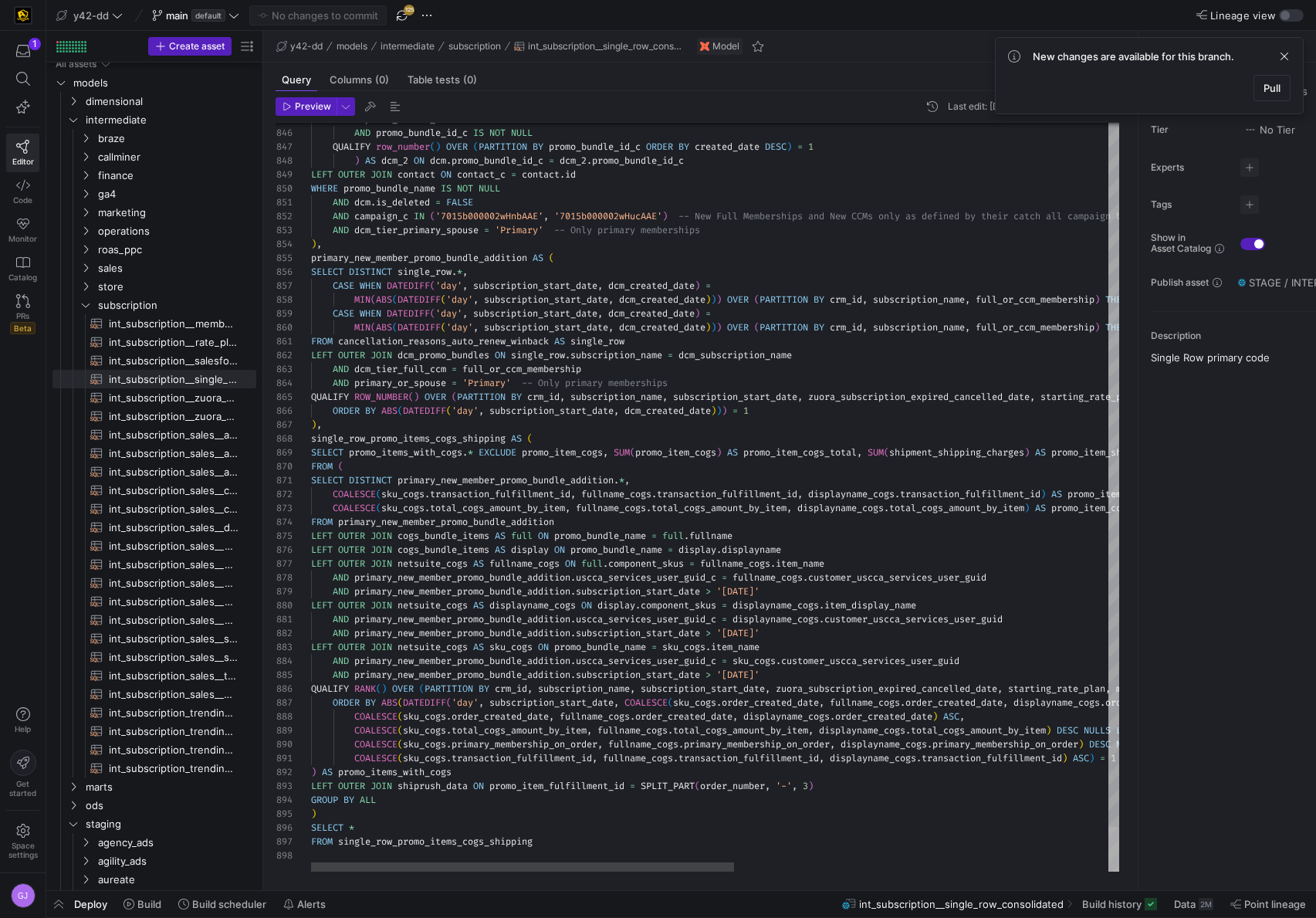
click at [1108, 850] on div at bounding box center [1113, 849] width 11 height 44
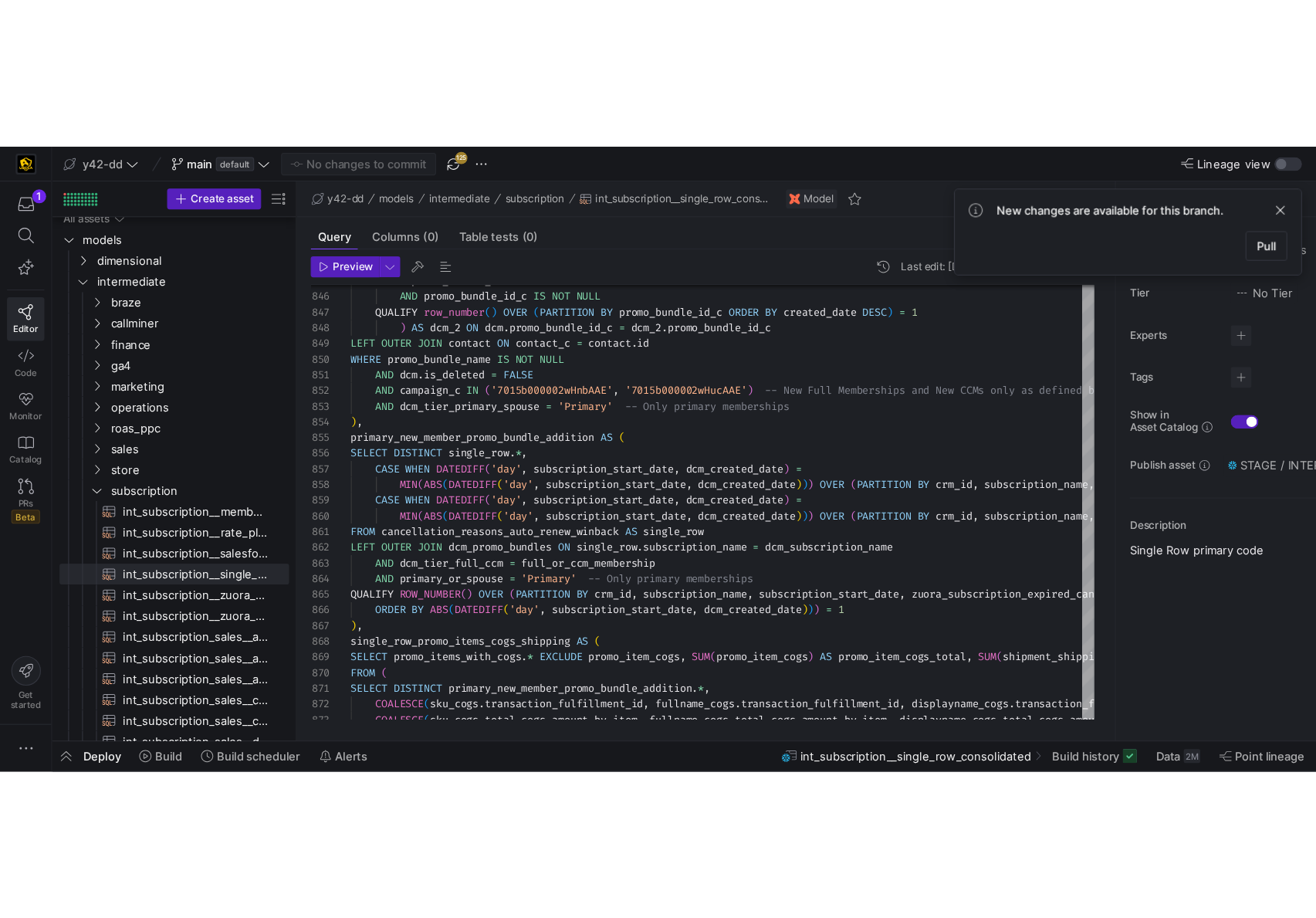
scroll to position [139, 0]
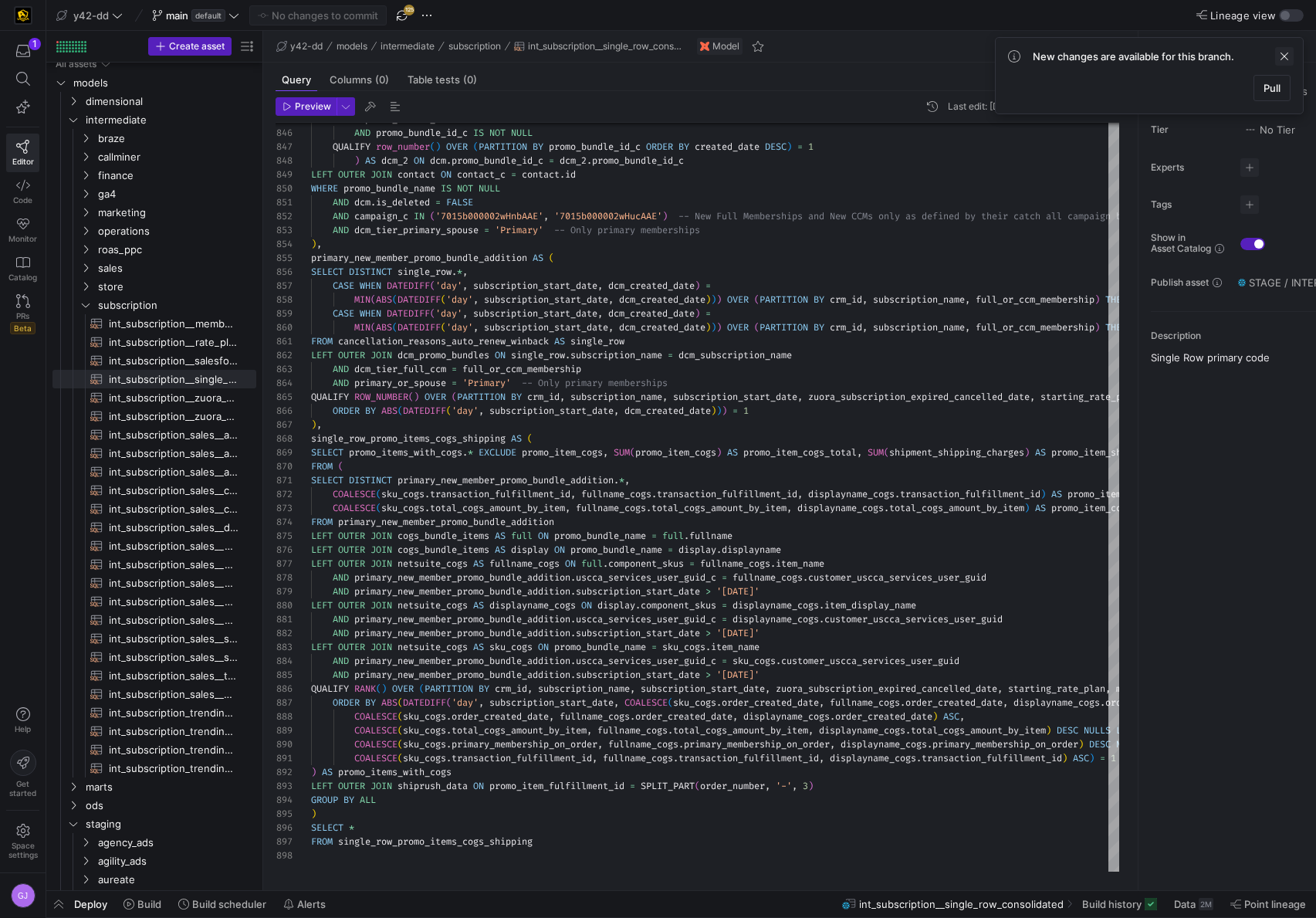
click at [1285, 58] on span at bounding box center [1283, 56] width 18 height 18
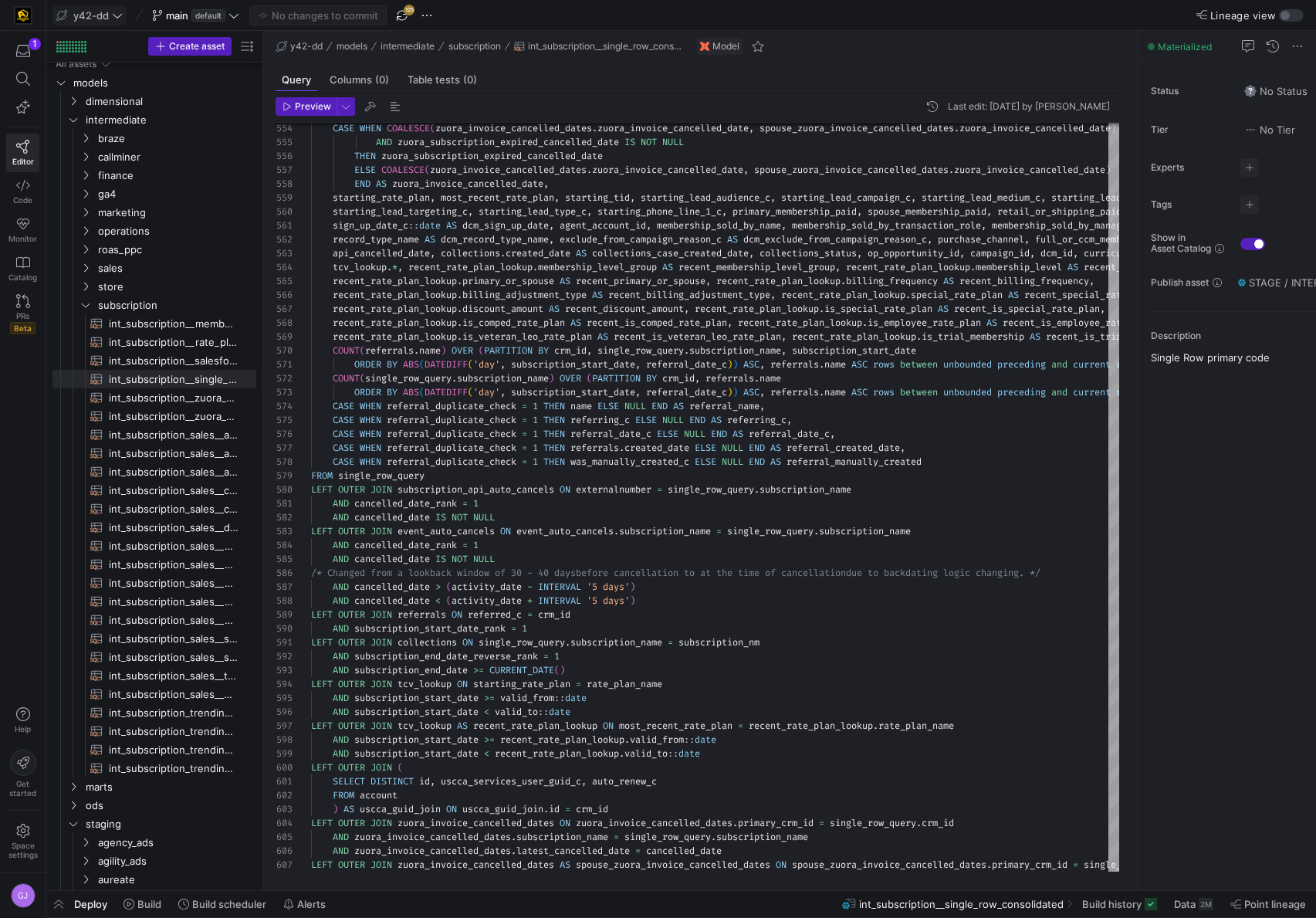
click at [91, 18] on span "y42-dd" at bounding box center [91, 15] width 36 height 13
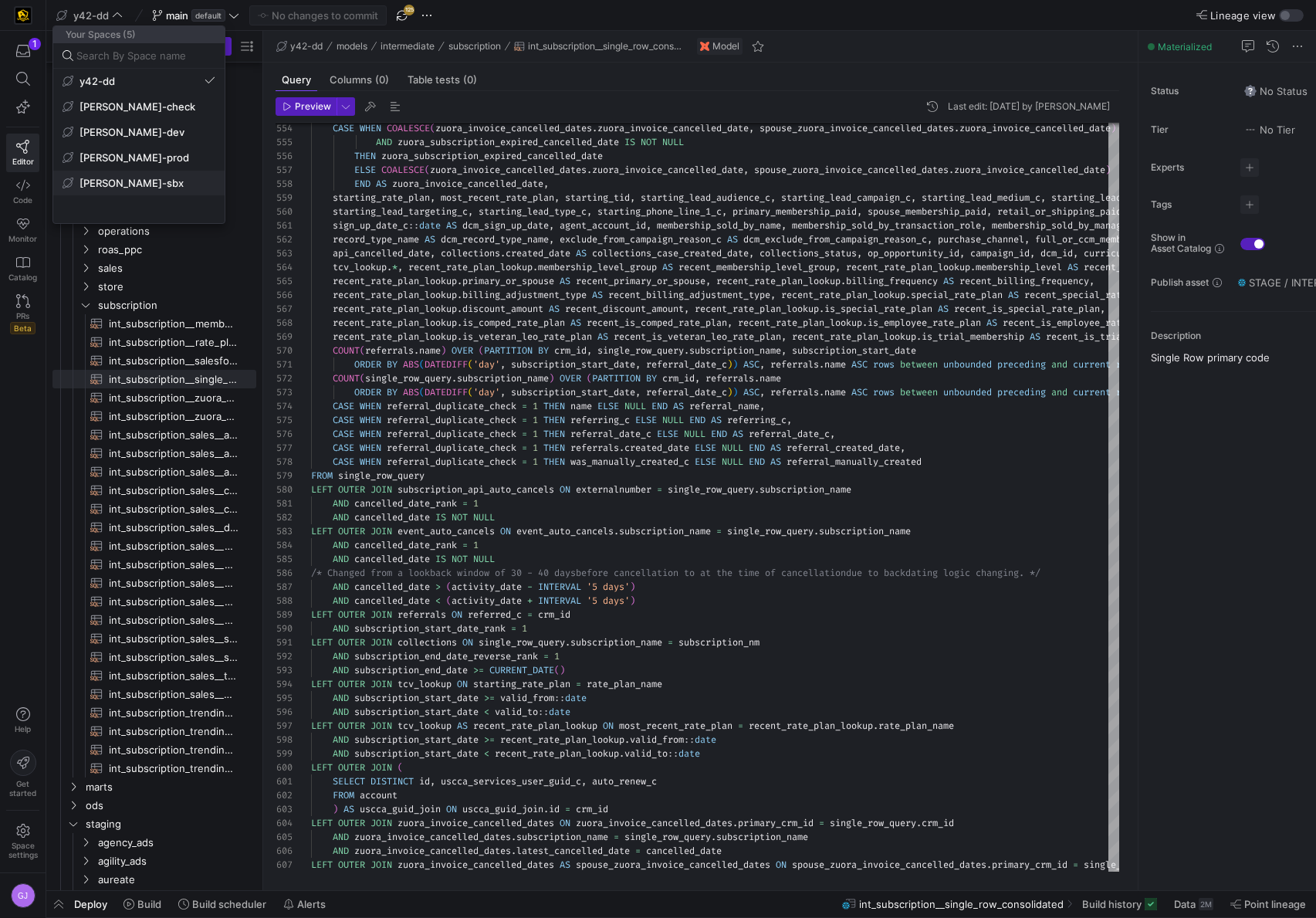
click at [143, 186] on span "[PERSON_NAME]-sbx" at bounding box center [139, 183] width 153 height 13
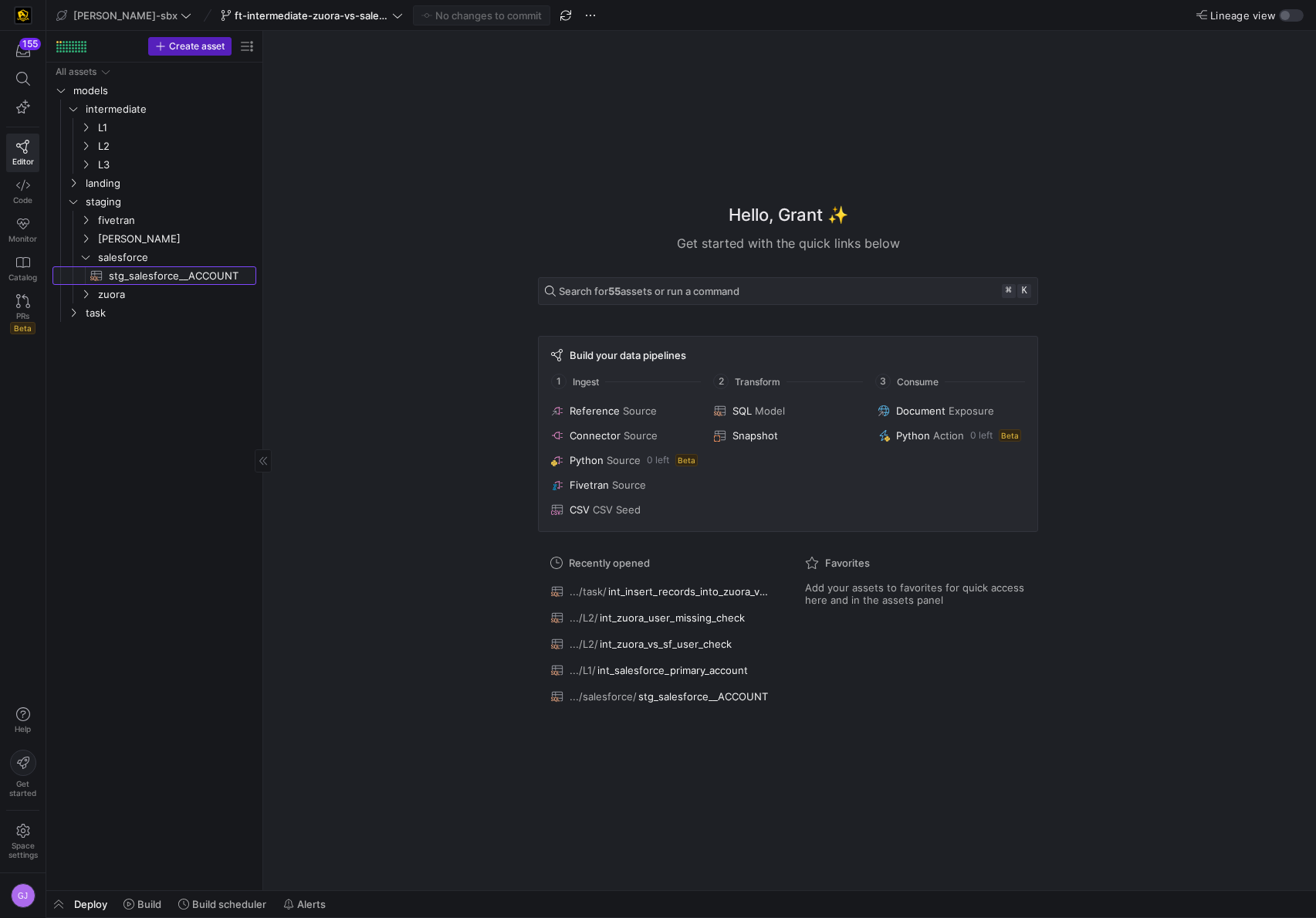
click at [151, 270] on span "stg_salesforce__ACCOUNT​​​​​​​​​​" at bounding box center [174, 276] width 130 height 17
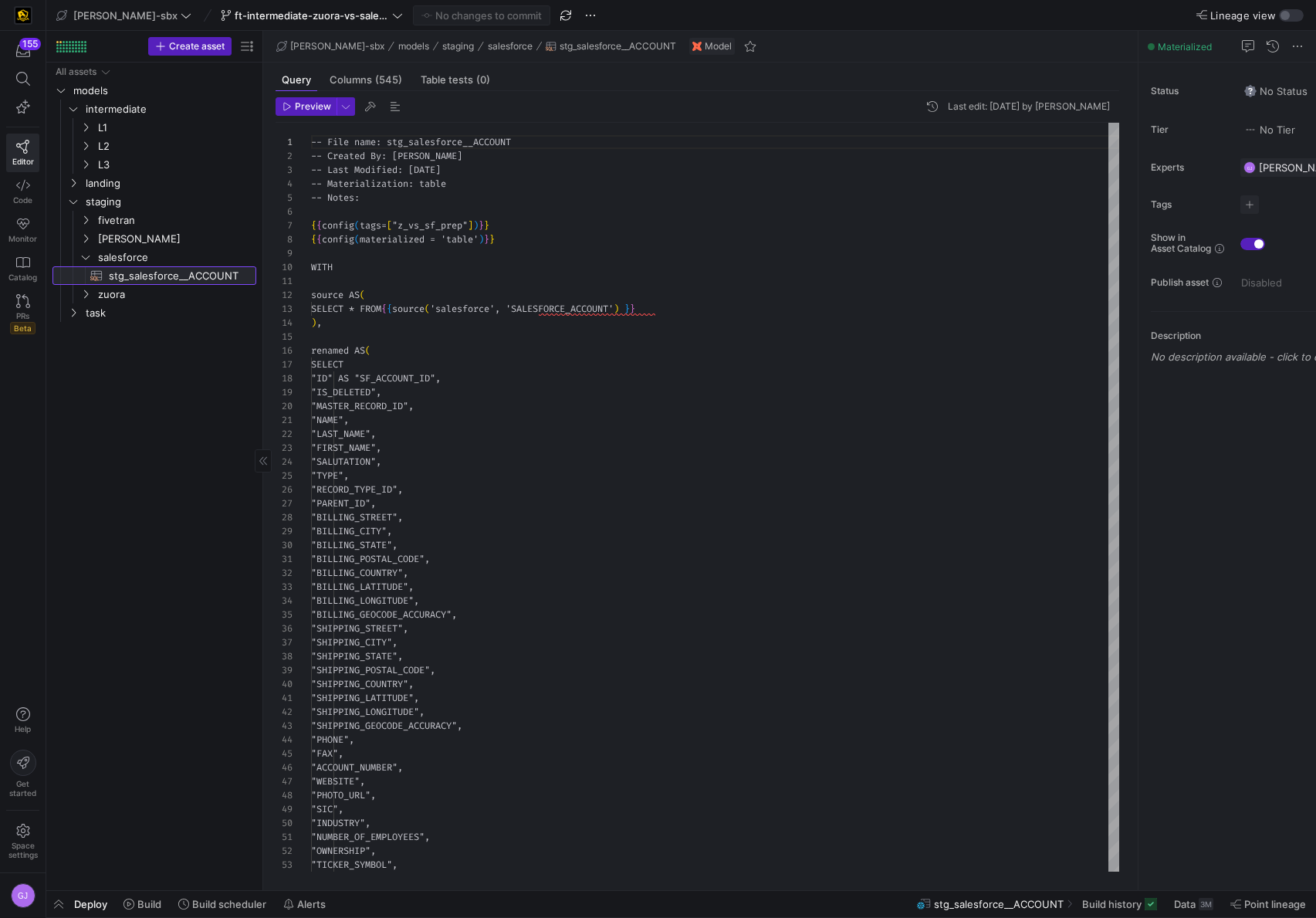
scroll to position [139, 0]
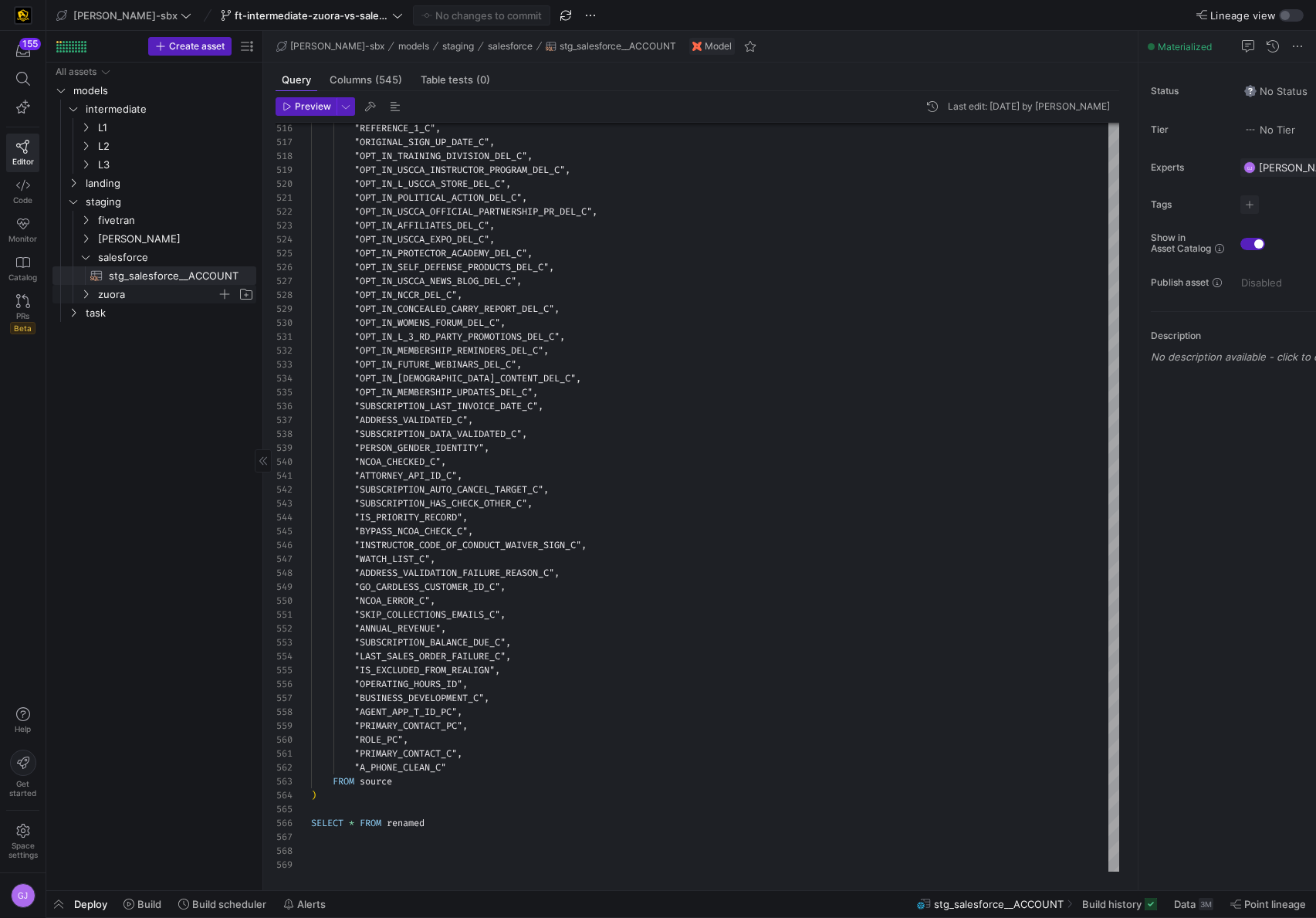
click at [190, 300] on span "zuora" at bounding box center [157, 294] width 119 height 17
click at [168, 323] on span "stg_zuora__PRODUCTRATEPLAN​​​​​​​​​​" at bounding box center [174, 332] width 130 height 17
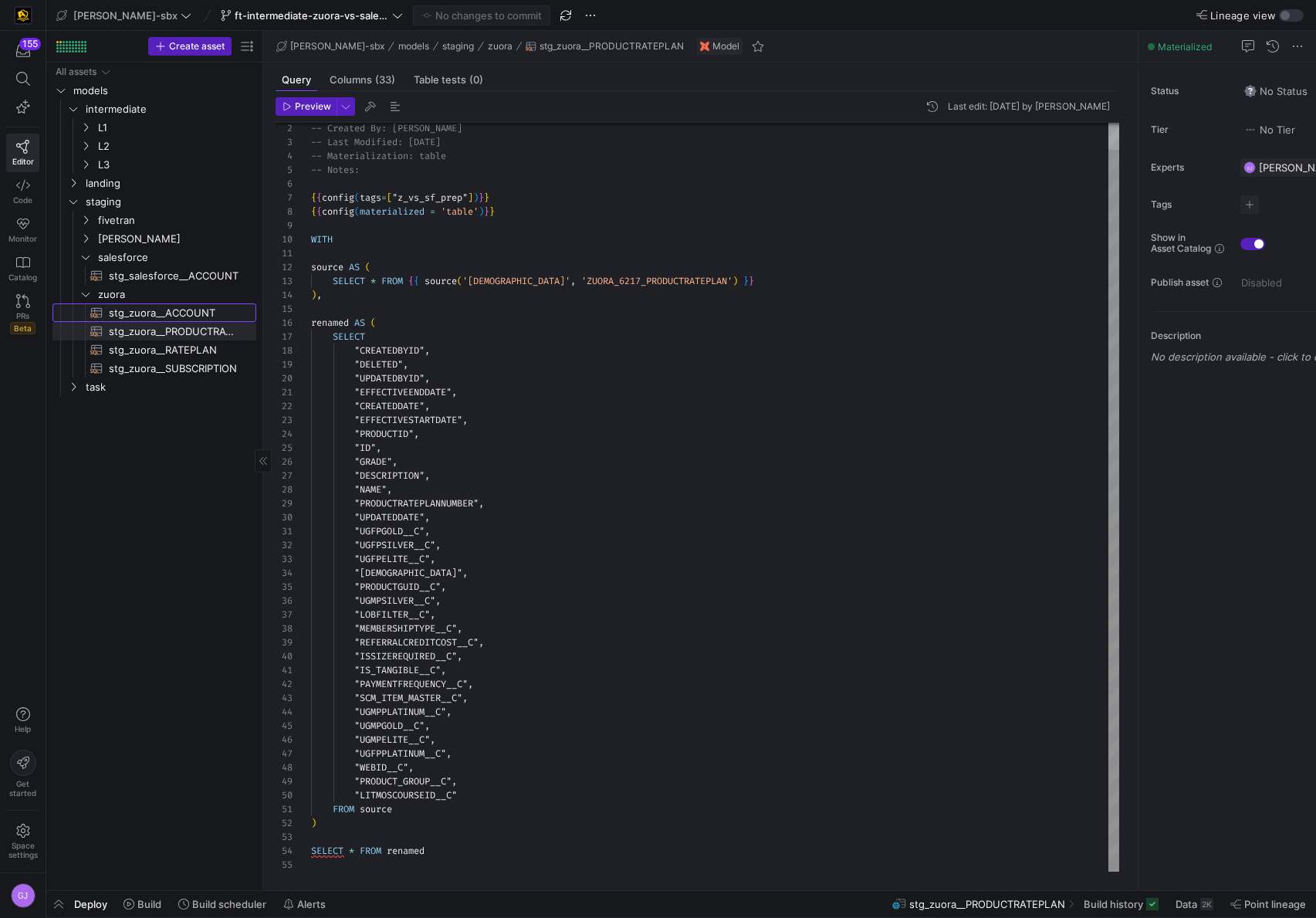
click at [169, 310] on span "stg_zuora__ACCOUNT​​​​​​​​​​" at bounding box center [174, 312] width 130 height 17
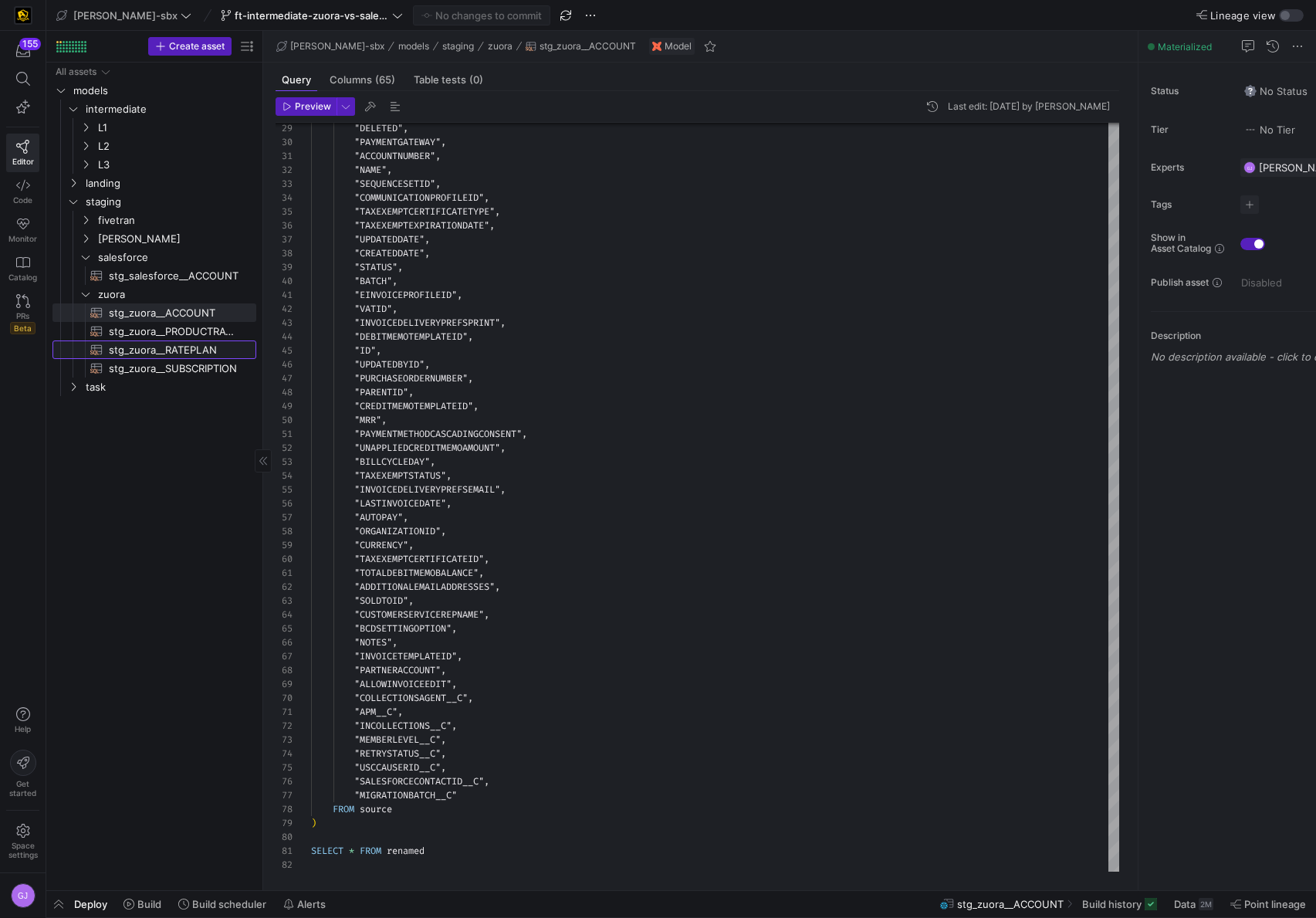
click at [178, 349] on span "stg_zuora__RATEPLAN​​​​​​​​​​" at bounding box center [174, 350] width 130 height 17
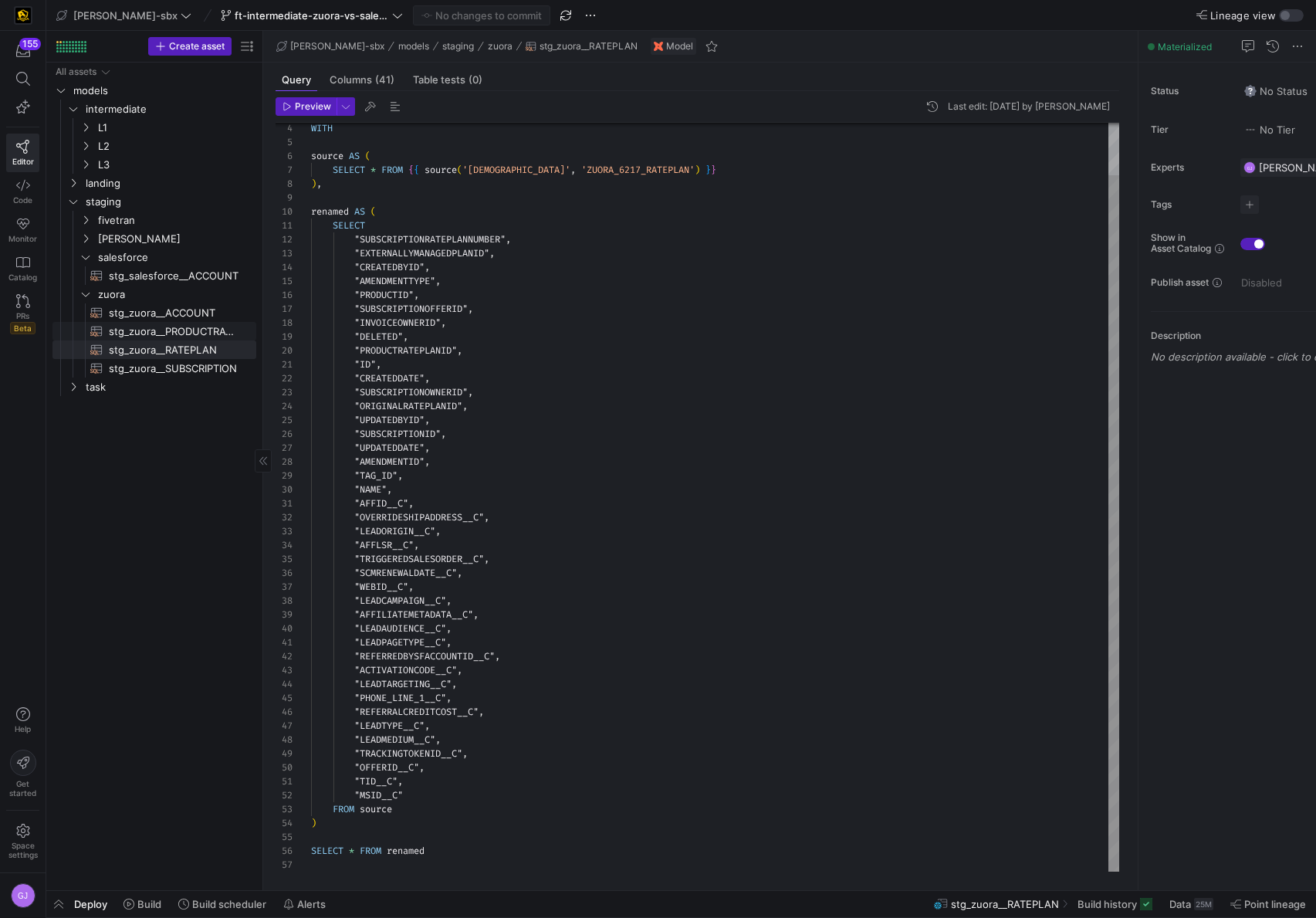
click at [180, 331] on span "stg_zuora__PRODUCTRATEPLAN​​​​​​​​​​" at bounding box center [174, 332] width 130 height 17
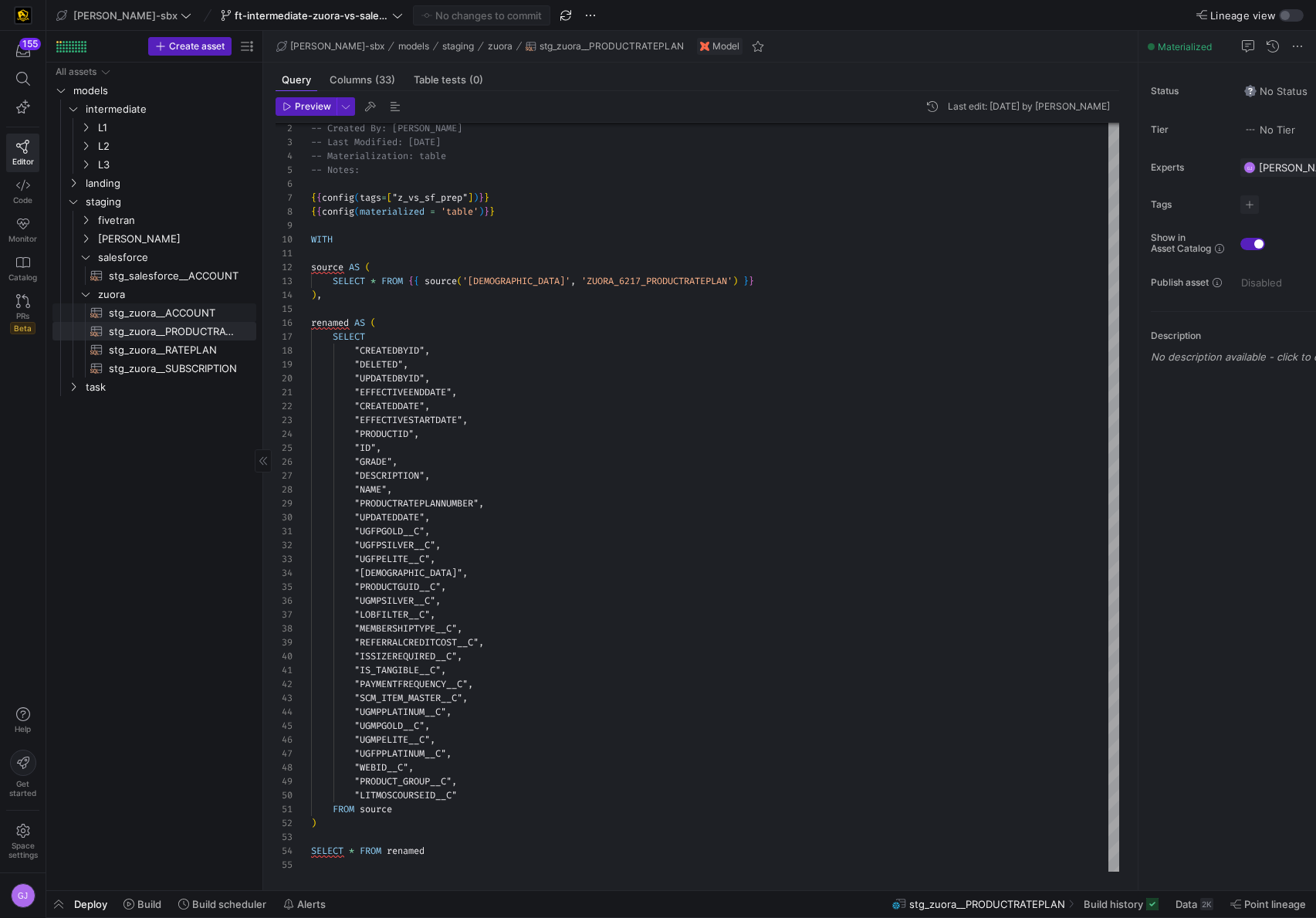
click at [180, 314] on span "stg_zuora__ACCOUNT​​​​​​​​​​" at bounding box center [174, 312] width 130 height 17
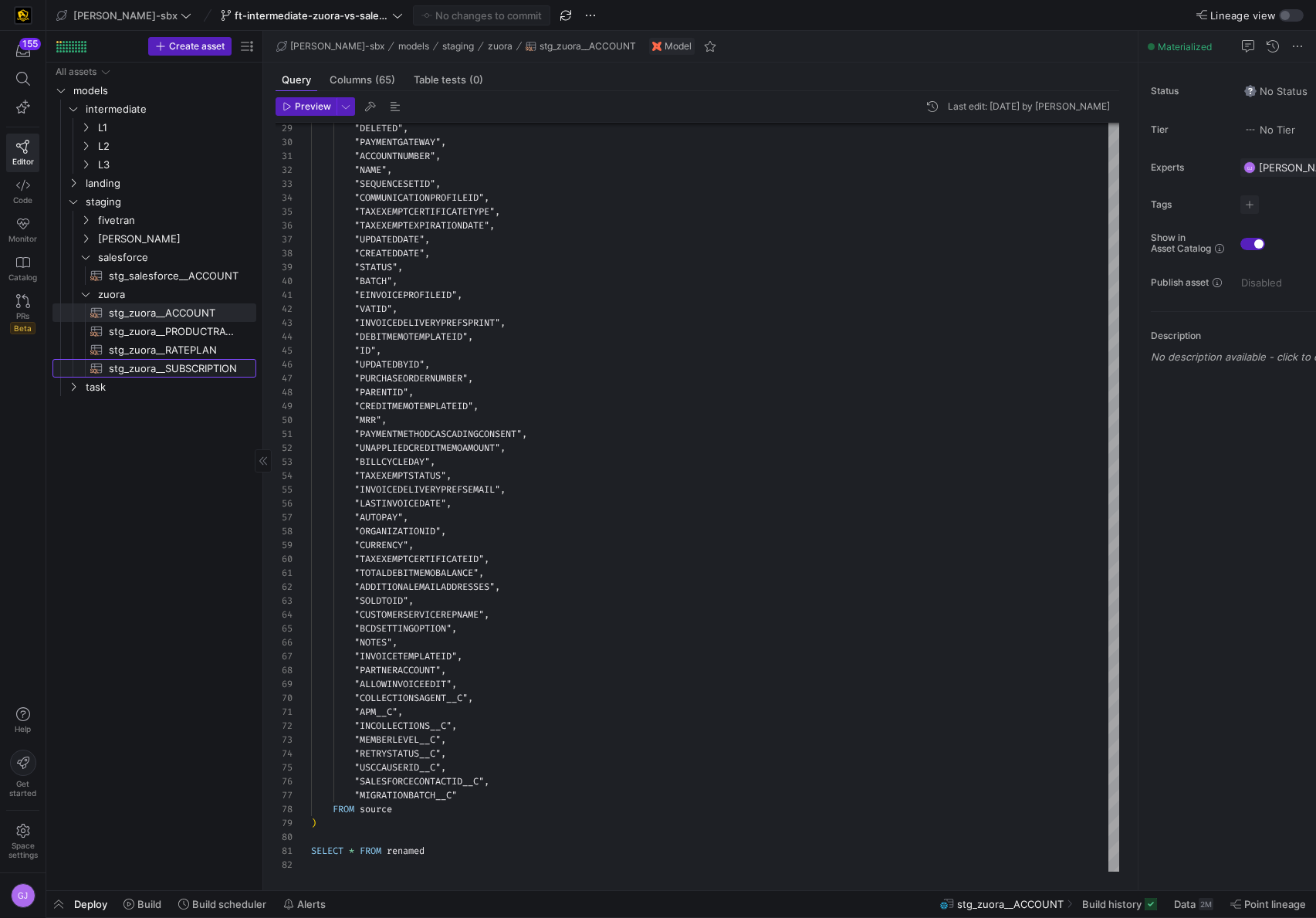
click at [199, 372] on span "stg_zuora__SUBSCRIPTION​​​​​​​​​​" at bounding box center [174, 369] width 130 height 17
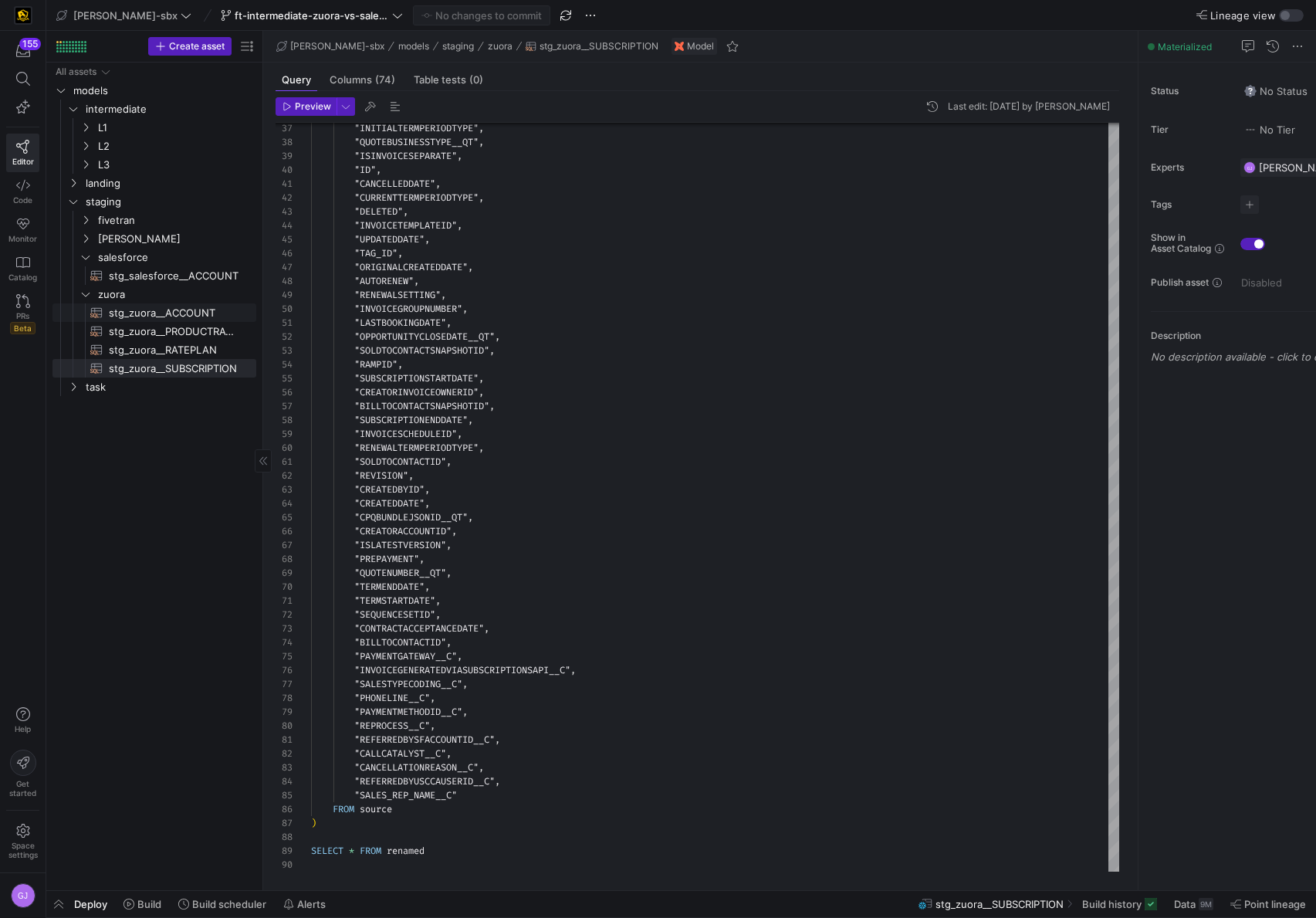
click at [193, 314] on span "stg_zuora__ACCOUNT​​​​​​​​​​" at bounding box center [174, 312] width 130 height 17
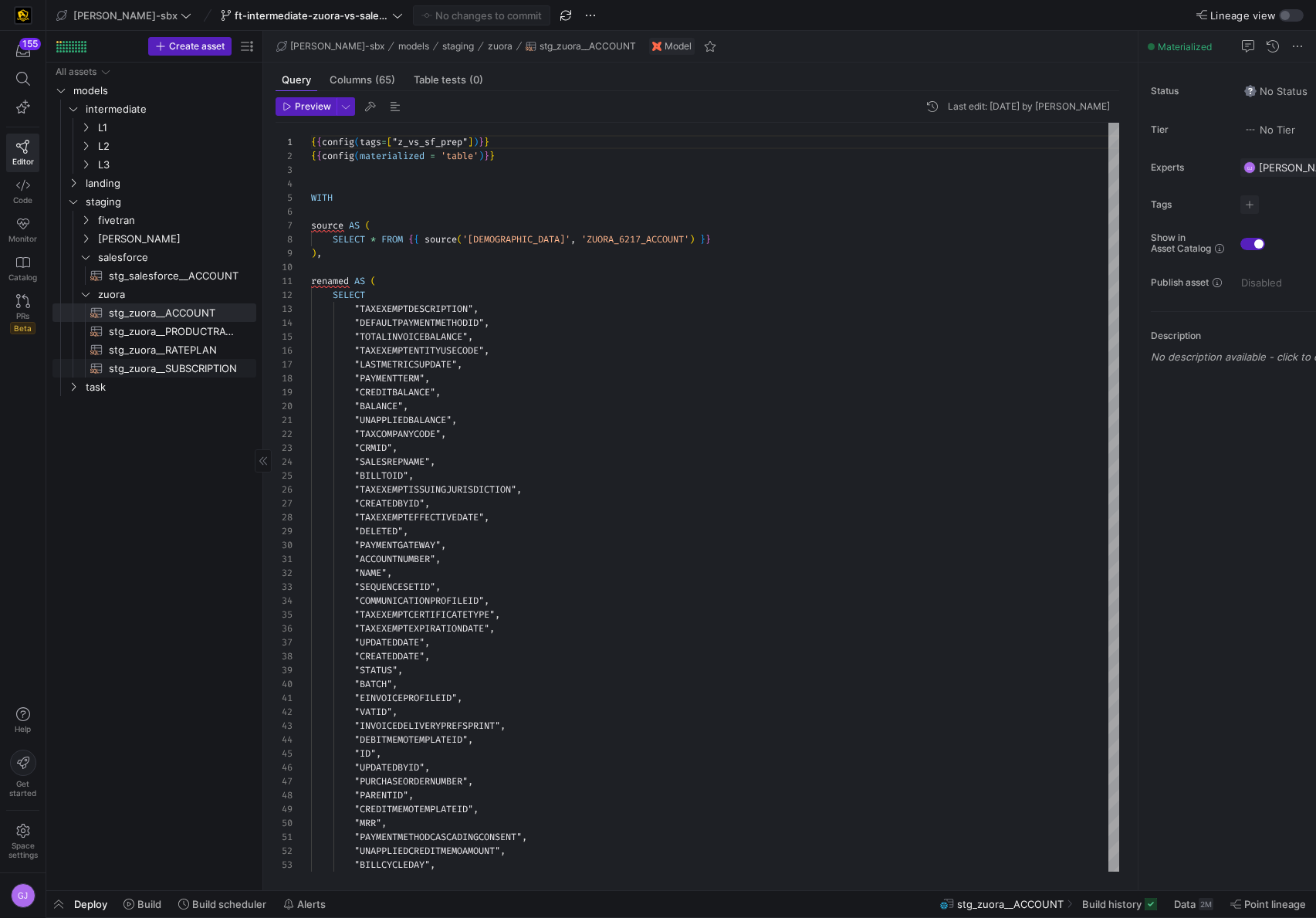
click at [177, 372] on span "stg_zuora__SUBSCRIPTION​​​​​​​​​​" at bounding box center [174, 369] width 130 height 17
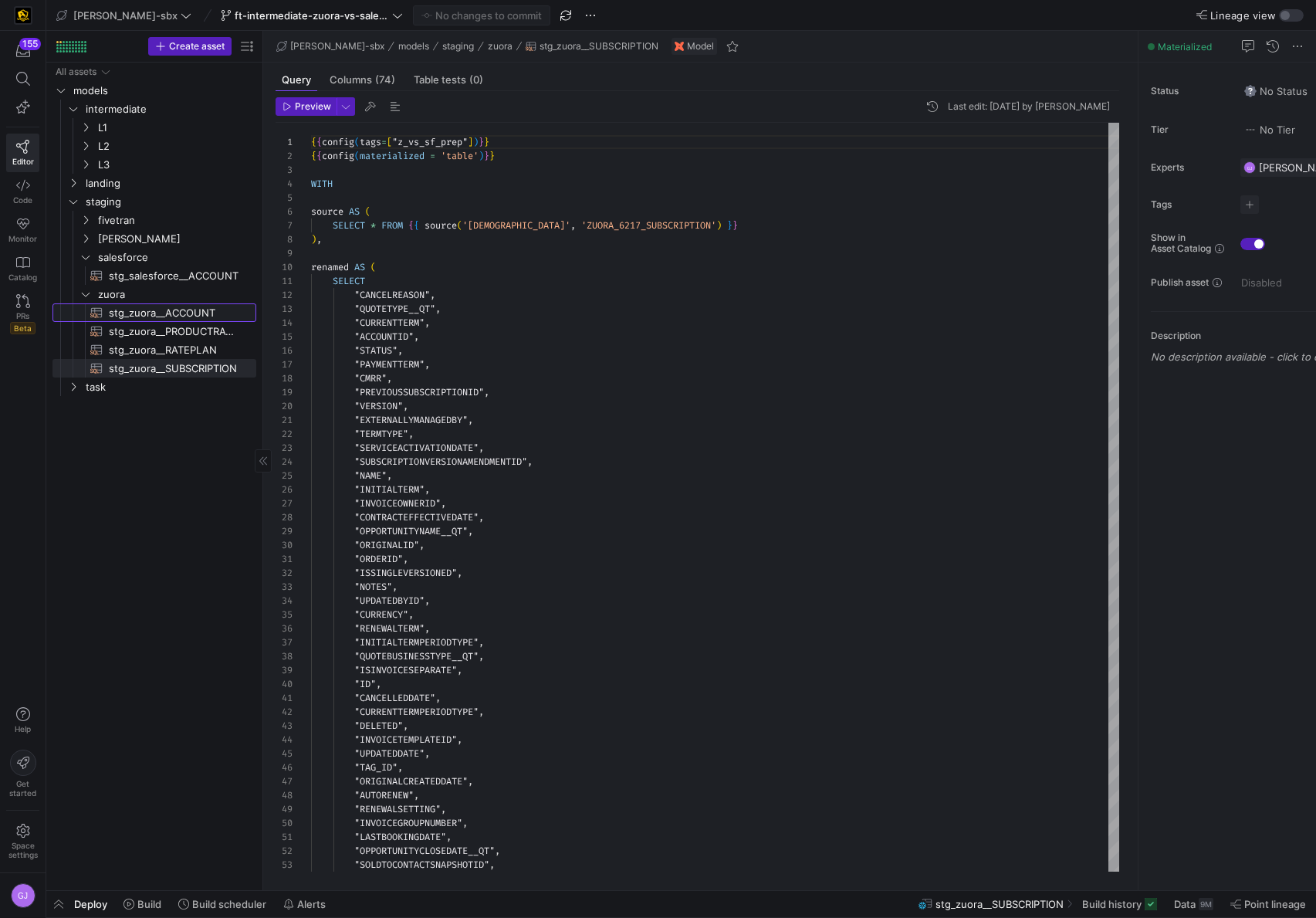
click at [158, 309] on span "stg_zuora__ACCOUNT​​​​​​​​​​" at bounding box center [174, 312] width 130 height 17
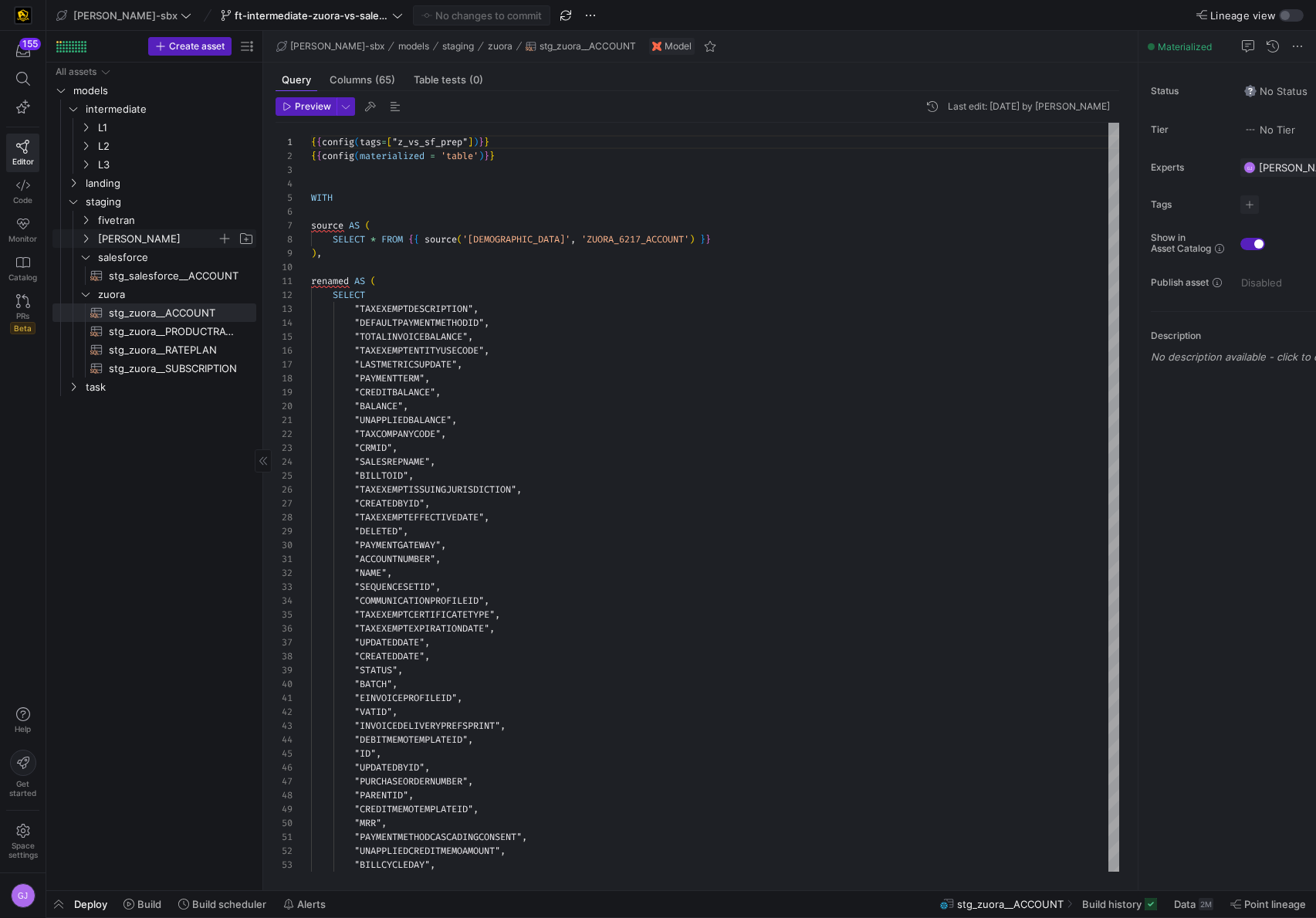
click at [139, 231] on span "[PERSON_NAME]" at bounding box center [157, 239] width 119 height 17
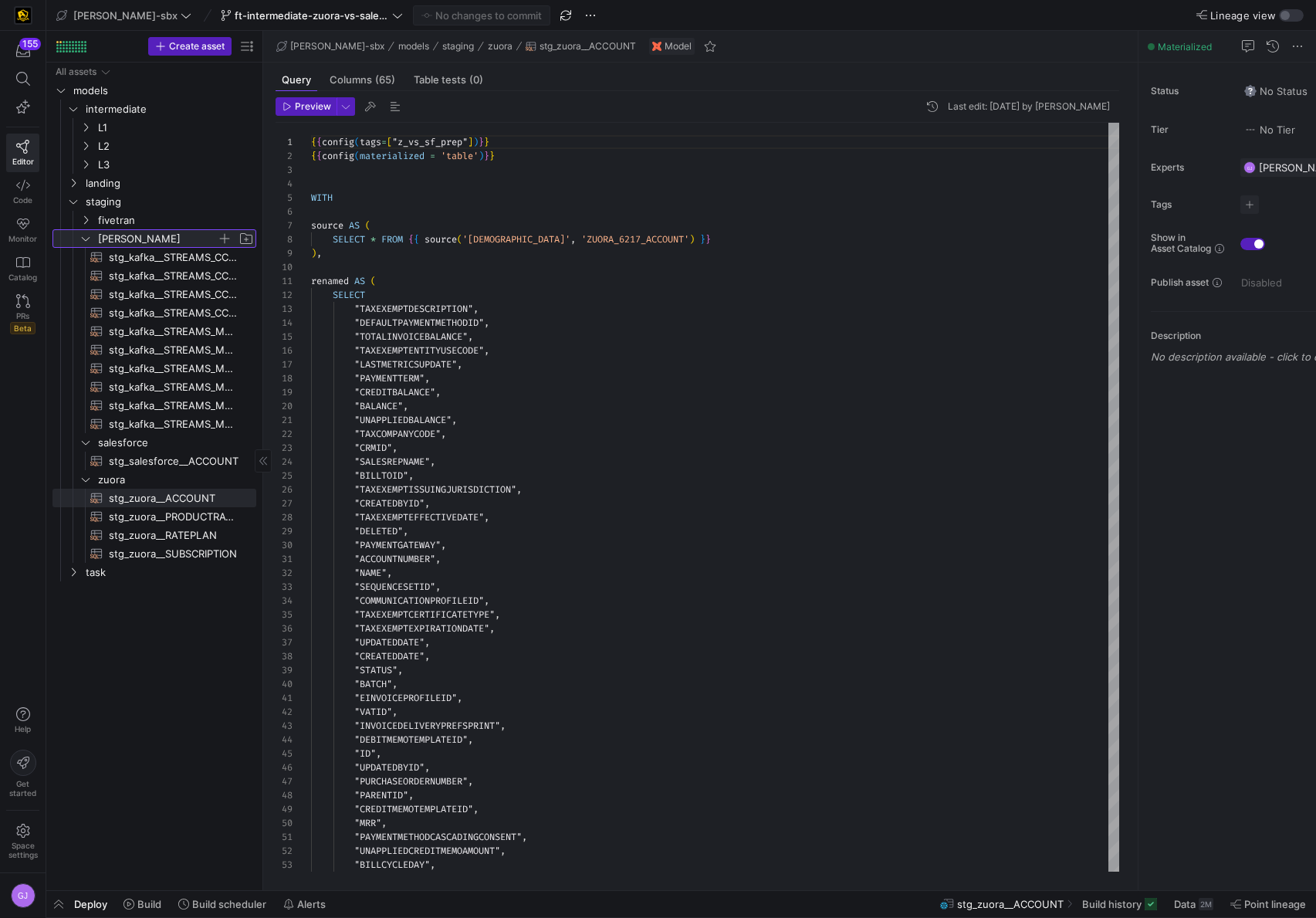
click at [141, 233] on span "[PERSON_NAME]" at bounding box center [157, 239] width 119 height 17
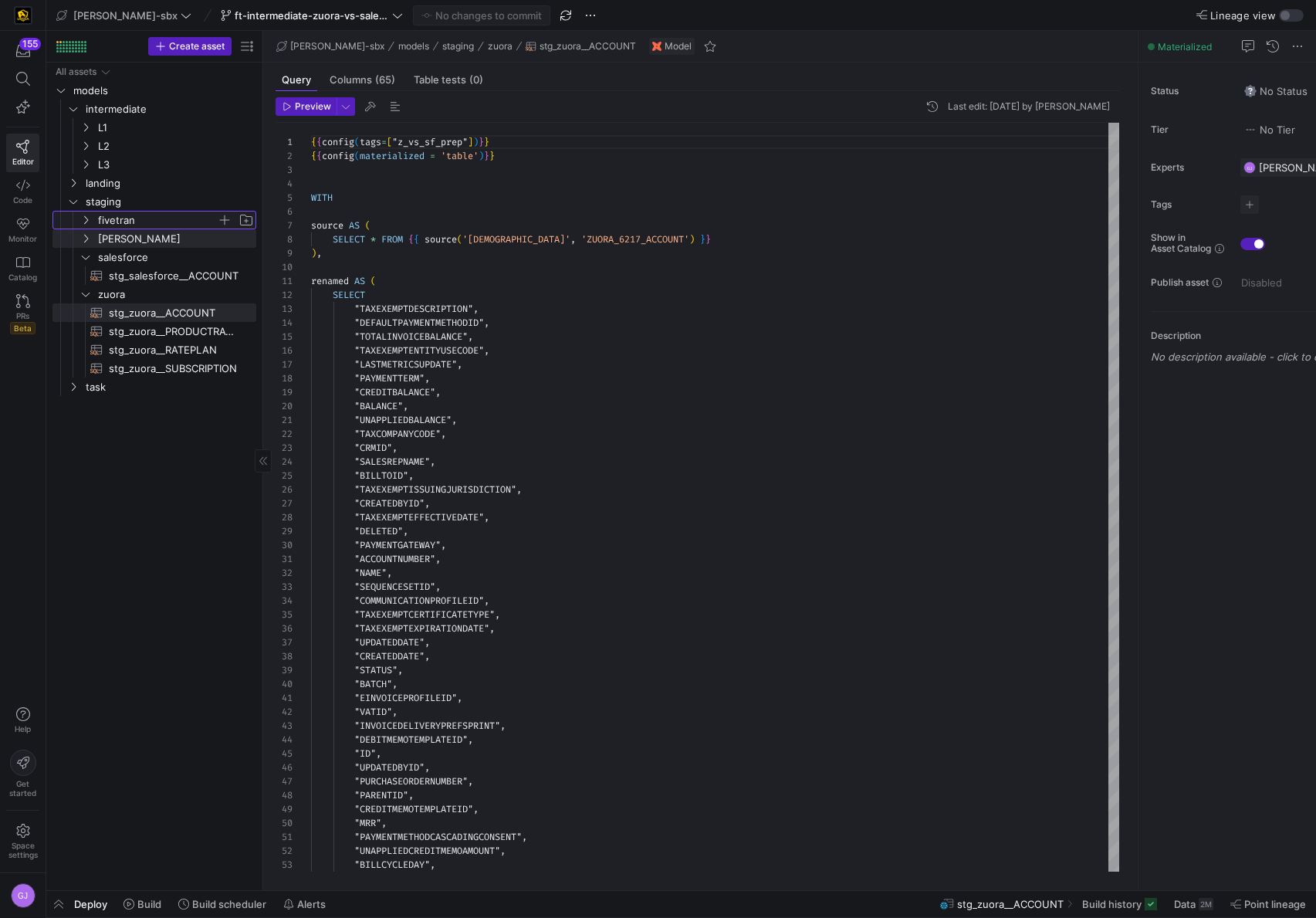
click at [120, 218] on span "fivetran" at bounding box center [157, 221] width 119 height 17
click at [119, 235] on span "[PERSON_NAME]" at bounding box center [157, 239] width 119 height 17
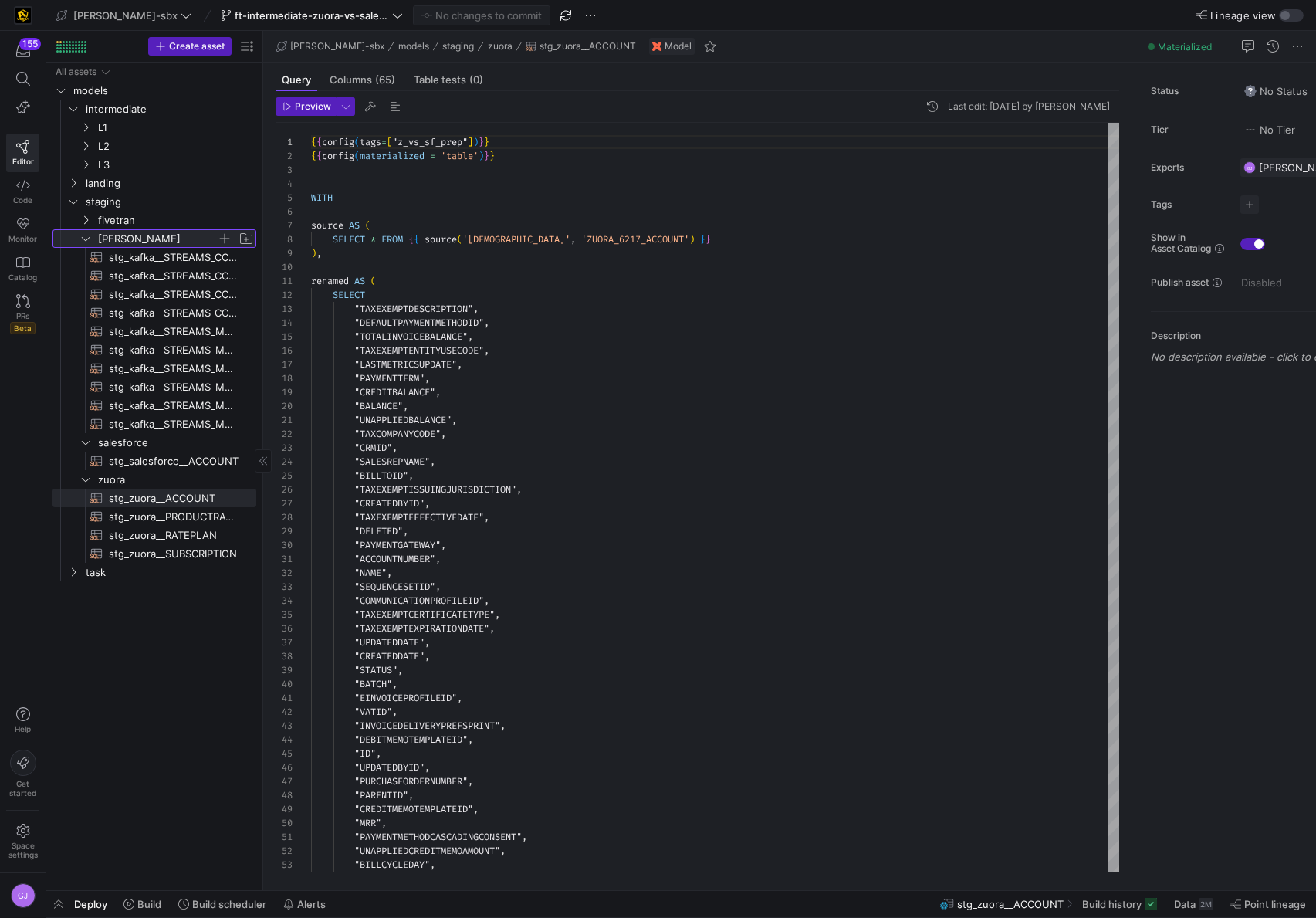
click at [119, 235] on span "[PERSON_NAME]" at bounding box center [157, 239] width 119 height 17
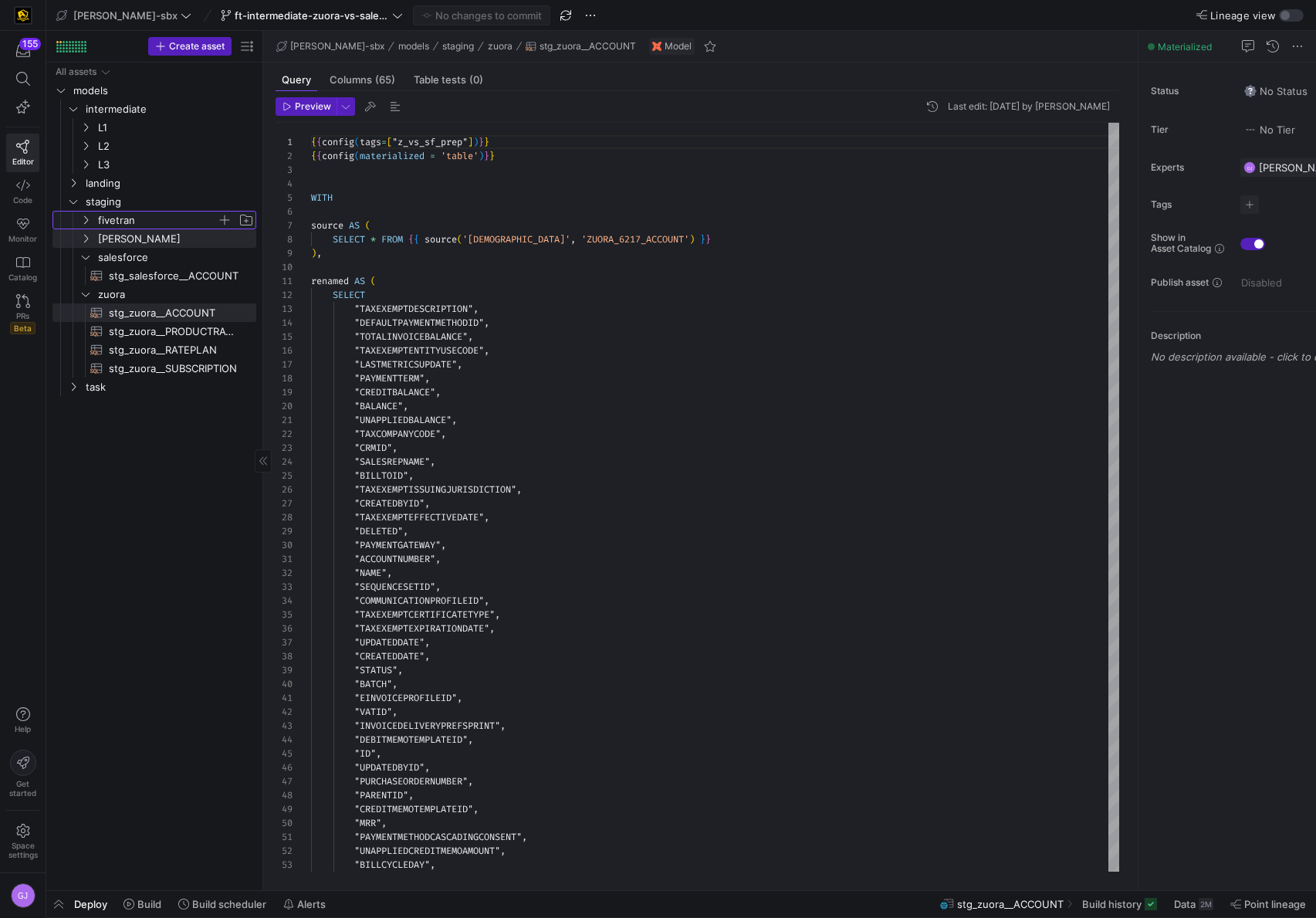
click at [119, 223] on span "fivetran" at bounding box center [157, 221] width 119 height 17
click at [139, 395] on span "task" at bounding box center [152, 387] width 132 height 17
click at [127, 259] on span "salesforce" at bounding box center [157, 257] width 119 height 17
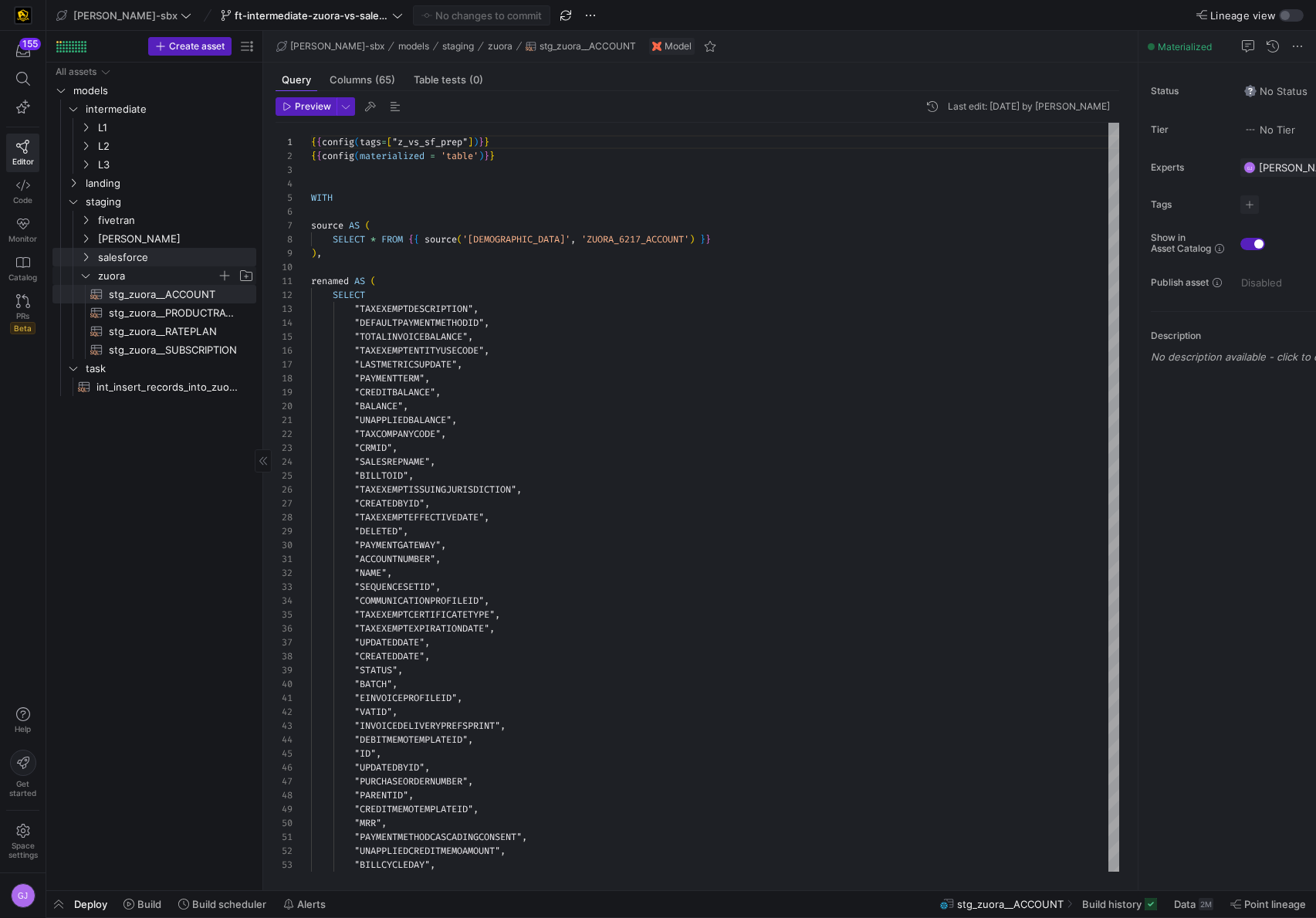
click at [104, 279] on span "zuora" at bounding box center [157, 276] width 119 height 17
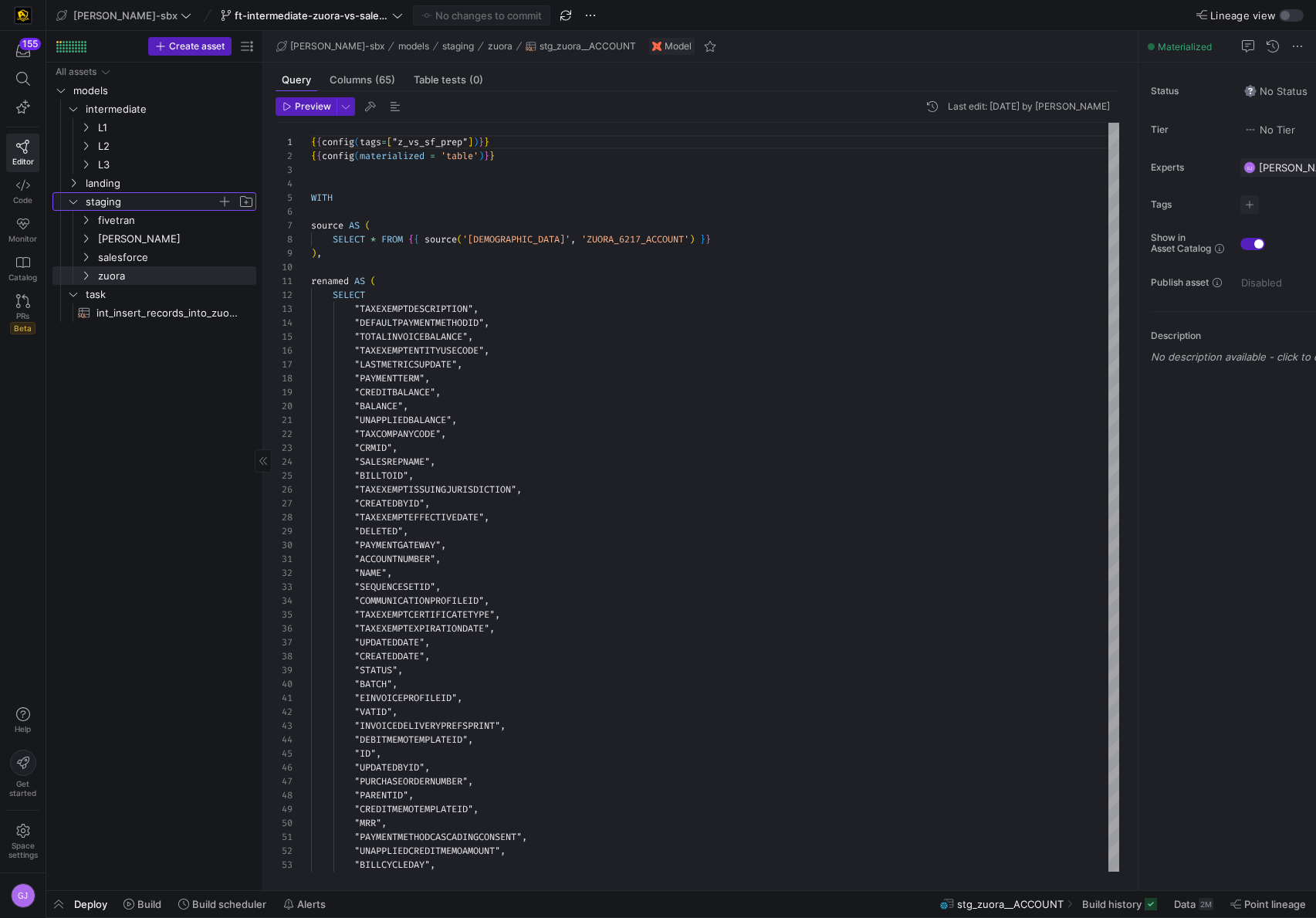
click at [75, 202] on icon "Press SPACE to select this row." at bounding box center [73, 201] width 11 height 10
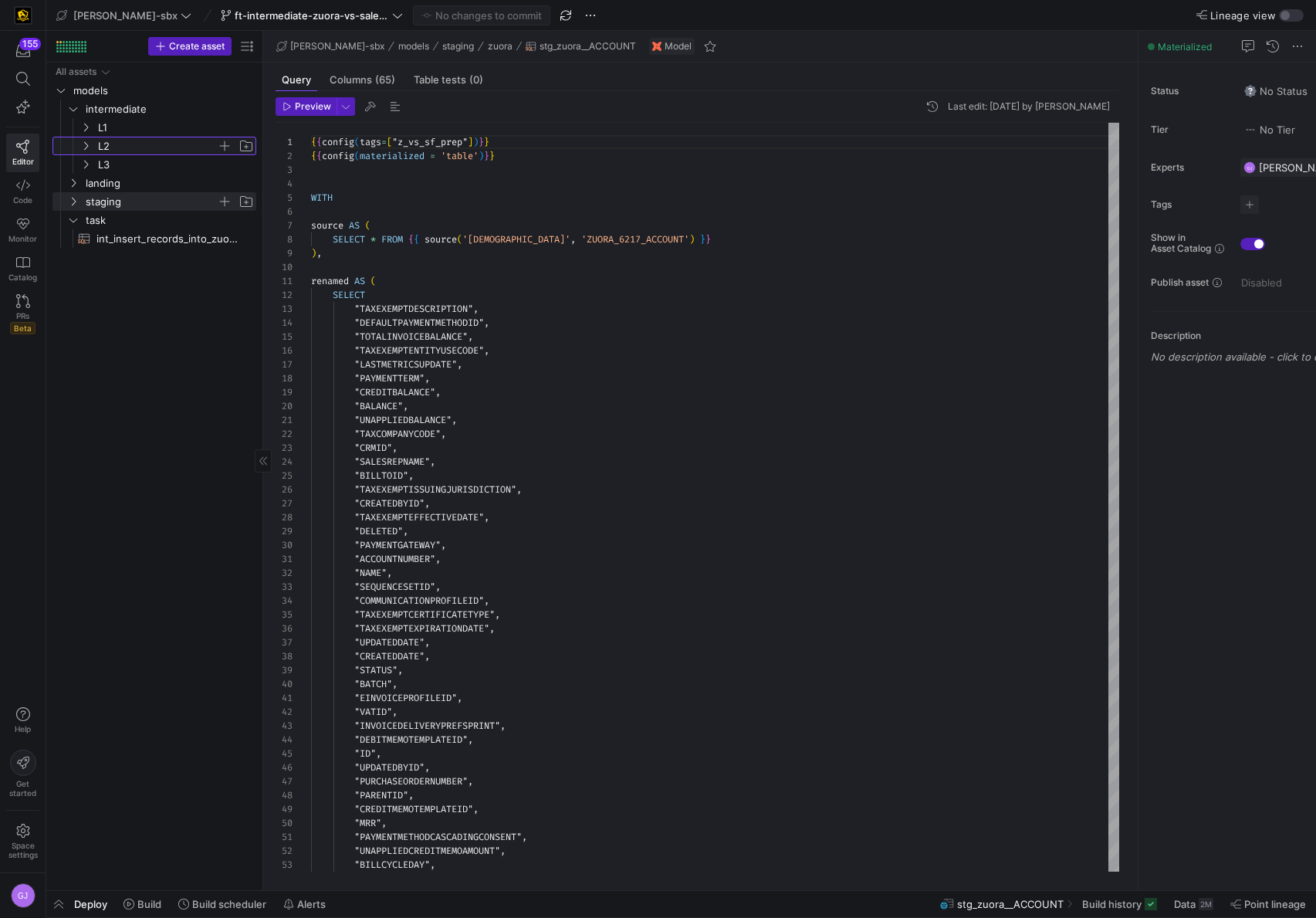
click at [93, 153] on span "L2" at bounding box center [167, 146] width 178 height 17
click at [132, 295] on span "int_insert_records_into_zuora_vs_salesforce​​​​​​​​​​" at bounding box center [167, 294] width 142 height 17
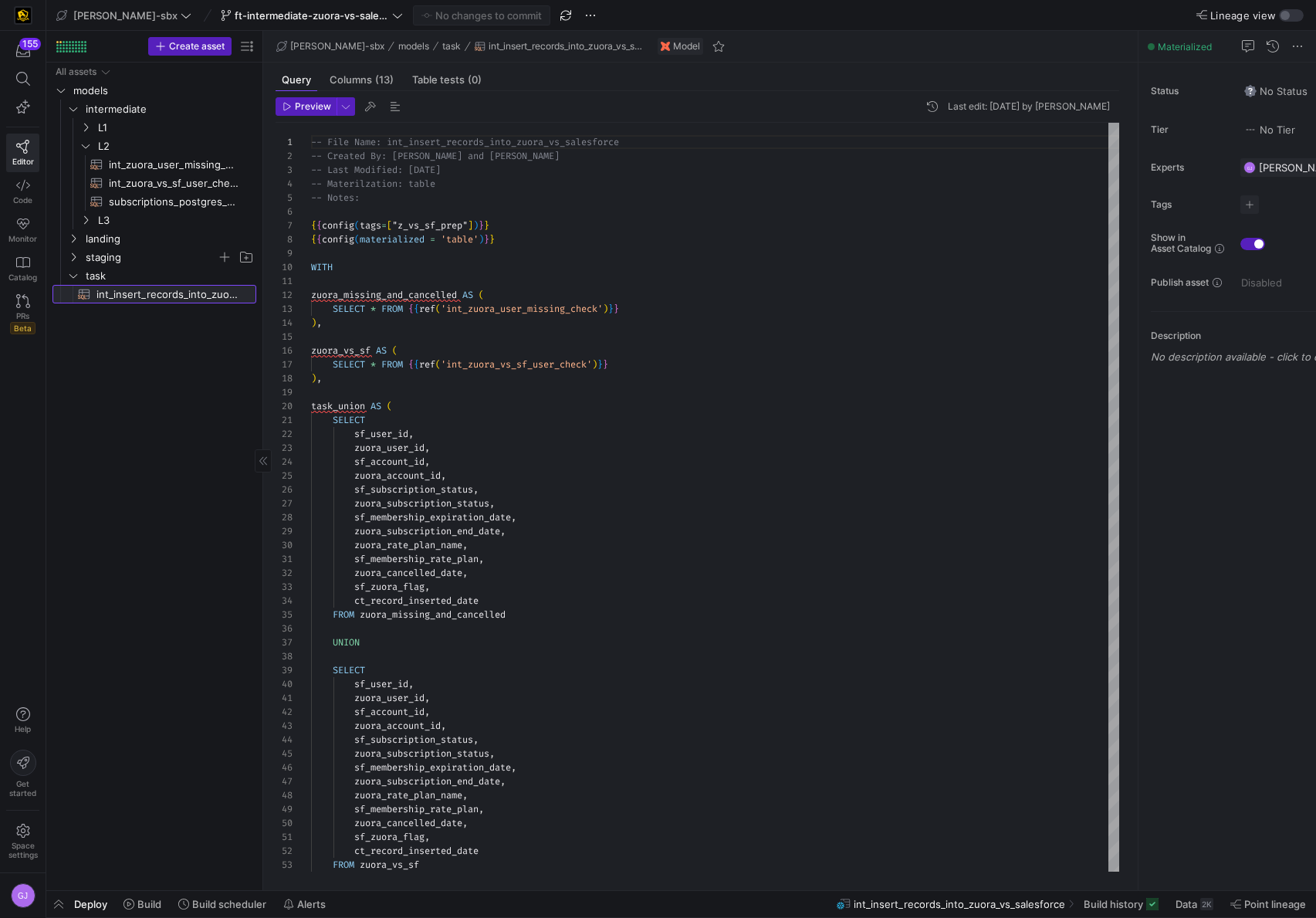
click at [202, 296] on span "int_insert_records_into_zuora_vs_salesforce​​​​​​​​​​" at bounding box center [167, 294] width 142 height 17
click at [159, 903] on span "Build" at bounding box center [149, 903] width 24 height 13
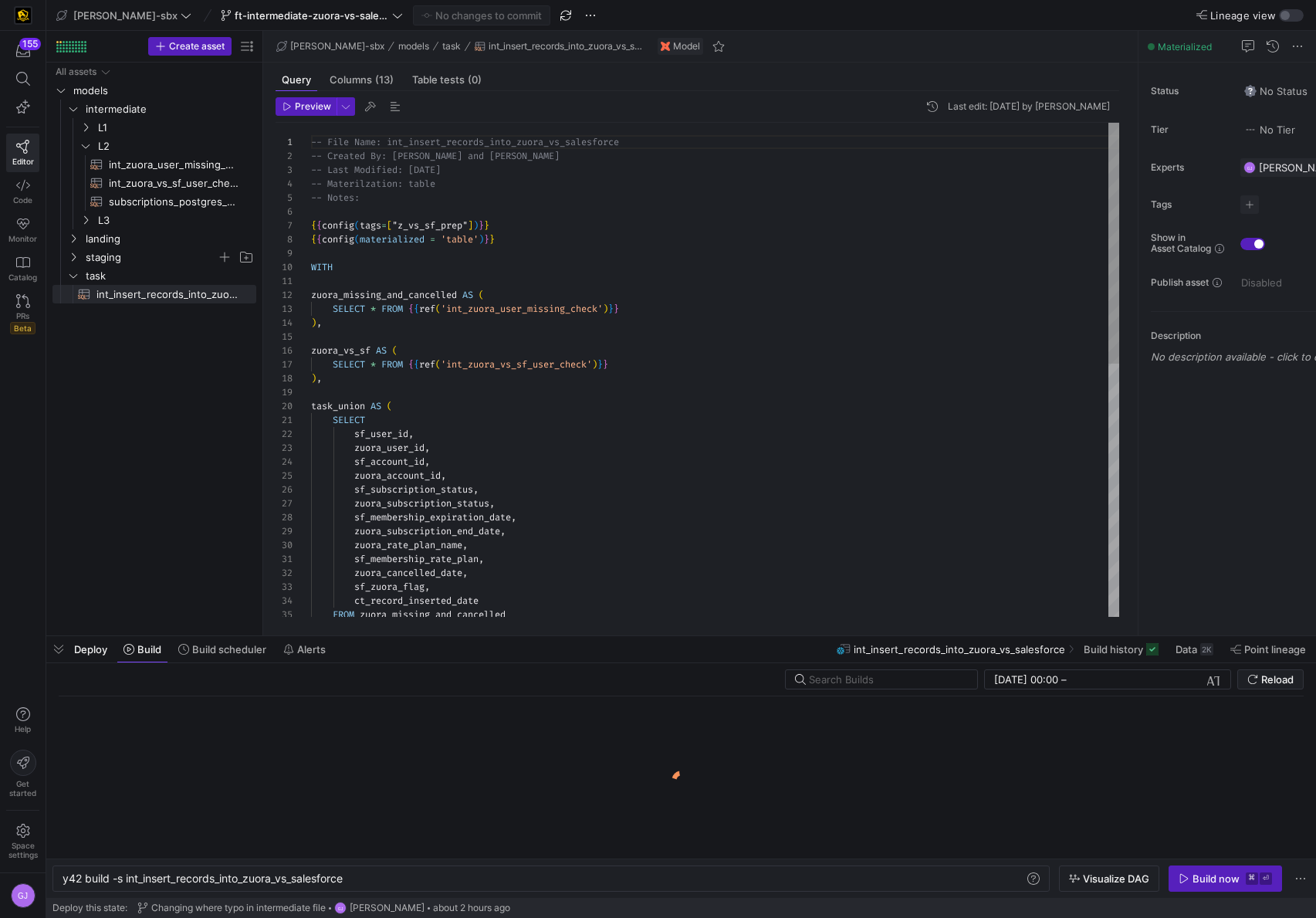
scroll to position [0, 285]
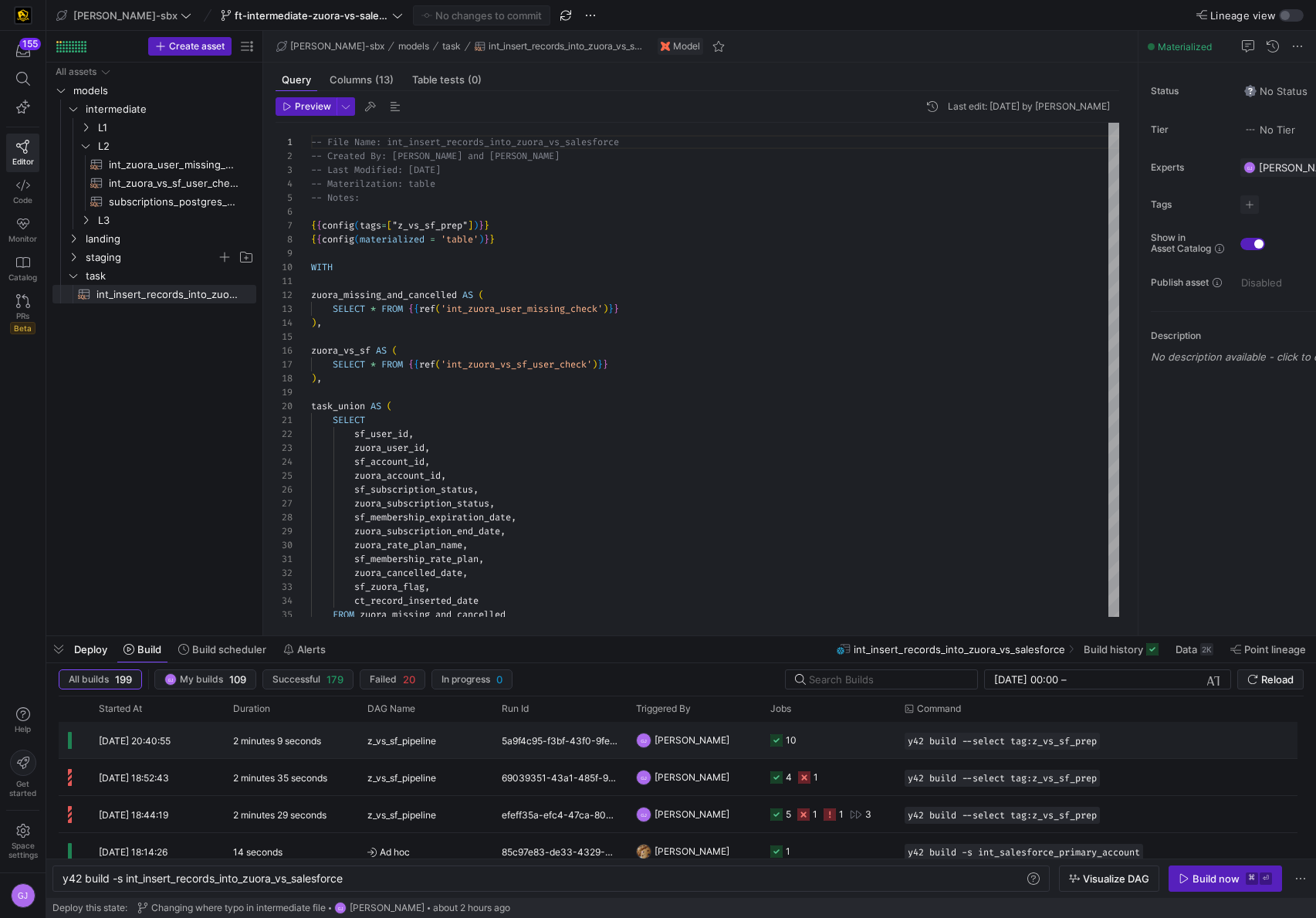
click at [814, 752] on y42-job-status-cell-renderer "10" at bounding box center [828, 740] width 116 height 35
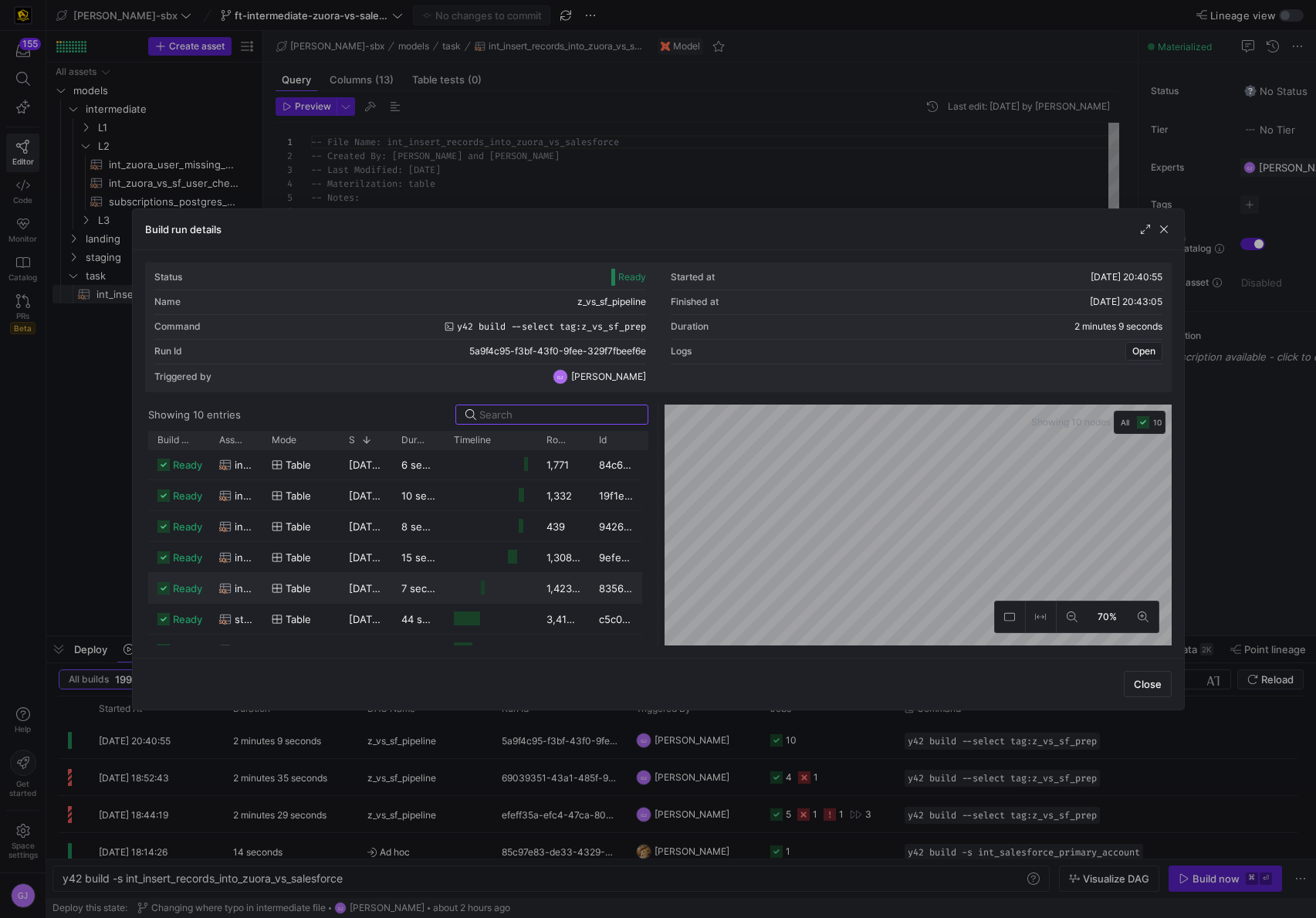
scroll to position [0, 0]
click at [1163, 694] on span "button" at bounding box center [1148, 684] width 46 height 25
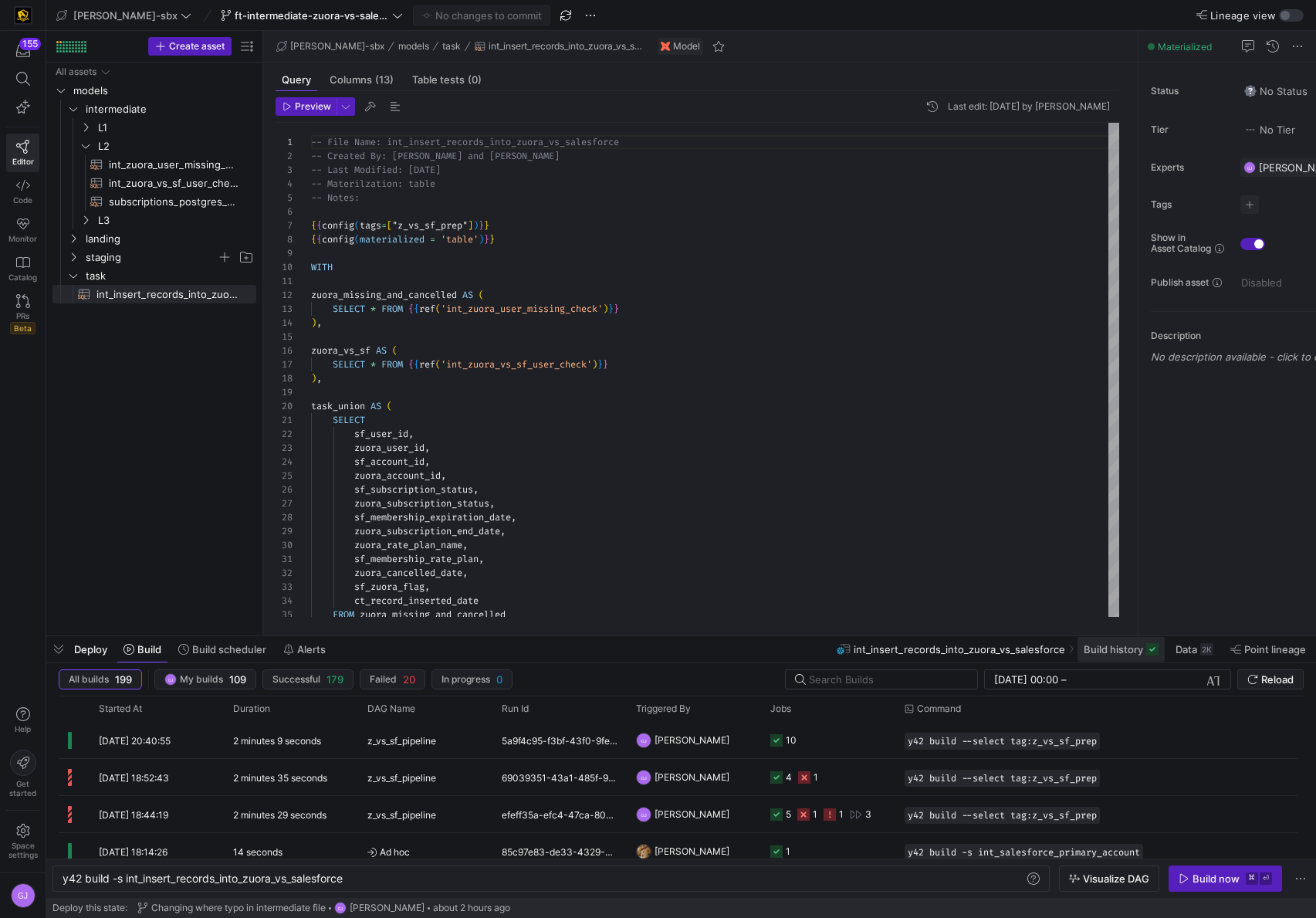
click at [1158, 646] on span at bounding box center [1121, 649] width 87 height 25
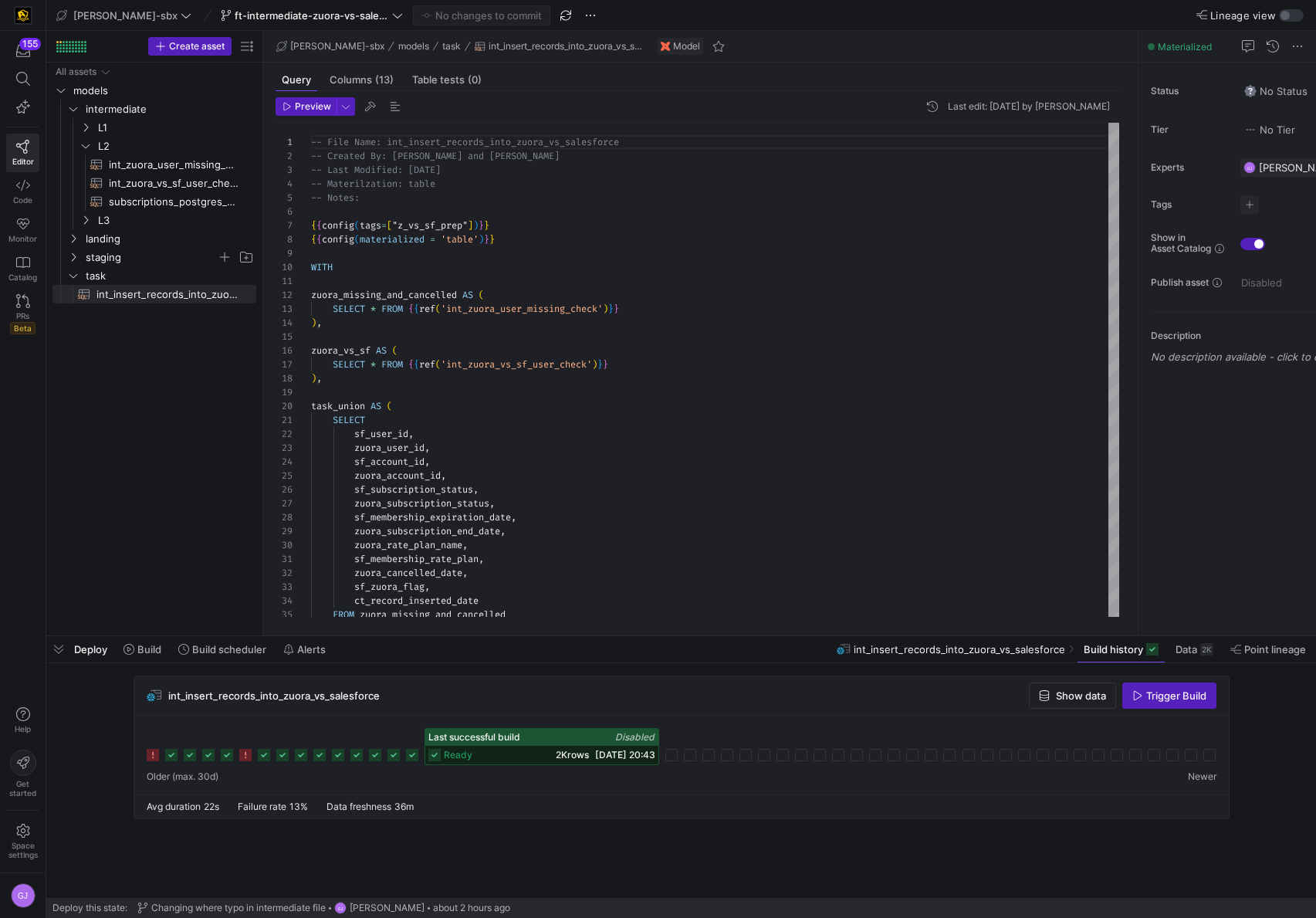
click at [569, 743] on div "Last successful build Disabled" at bounding box center [541, 737] width 233 height 17
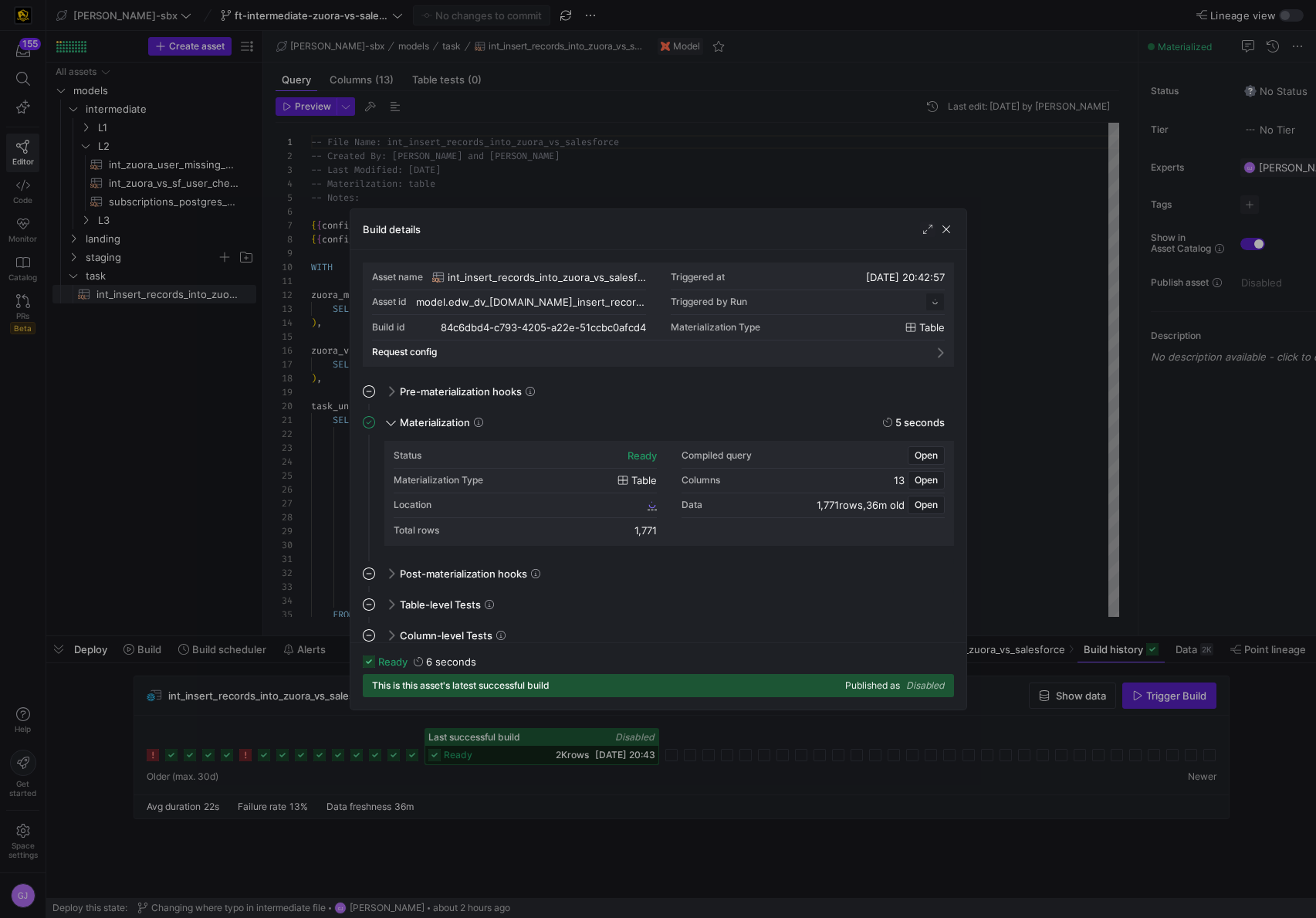
scroll to position [139, 0]
click at [949, 231] on span "button" at bounding box center [946, 229] width 15 height 15
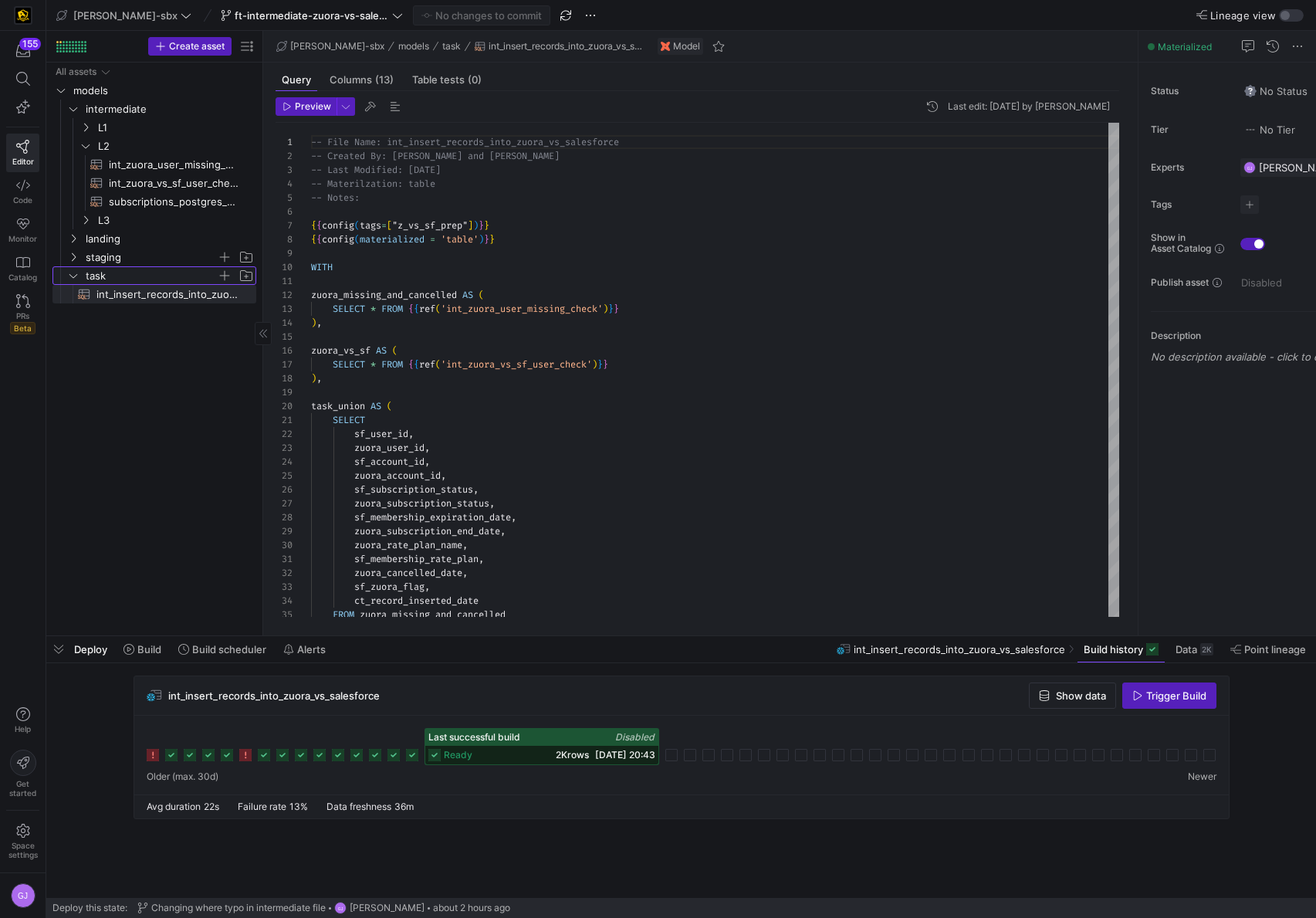
click at [76, 274] on icon "Press SPACE to select this row." at bounding box center [73, 276] width 11 height 10
click at [121, 183] on span "int_zuora_vs_sf_user_check​​​​​​​​​​" at bounding box center [174, 183] width 130 height 17
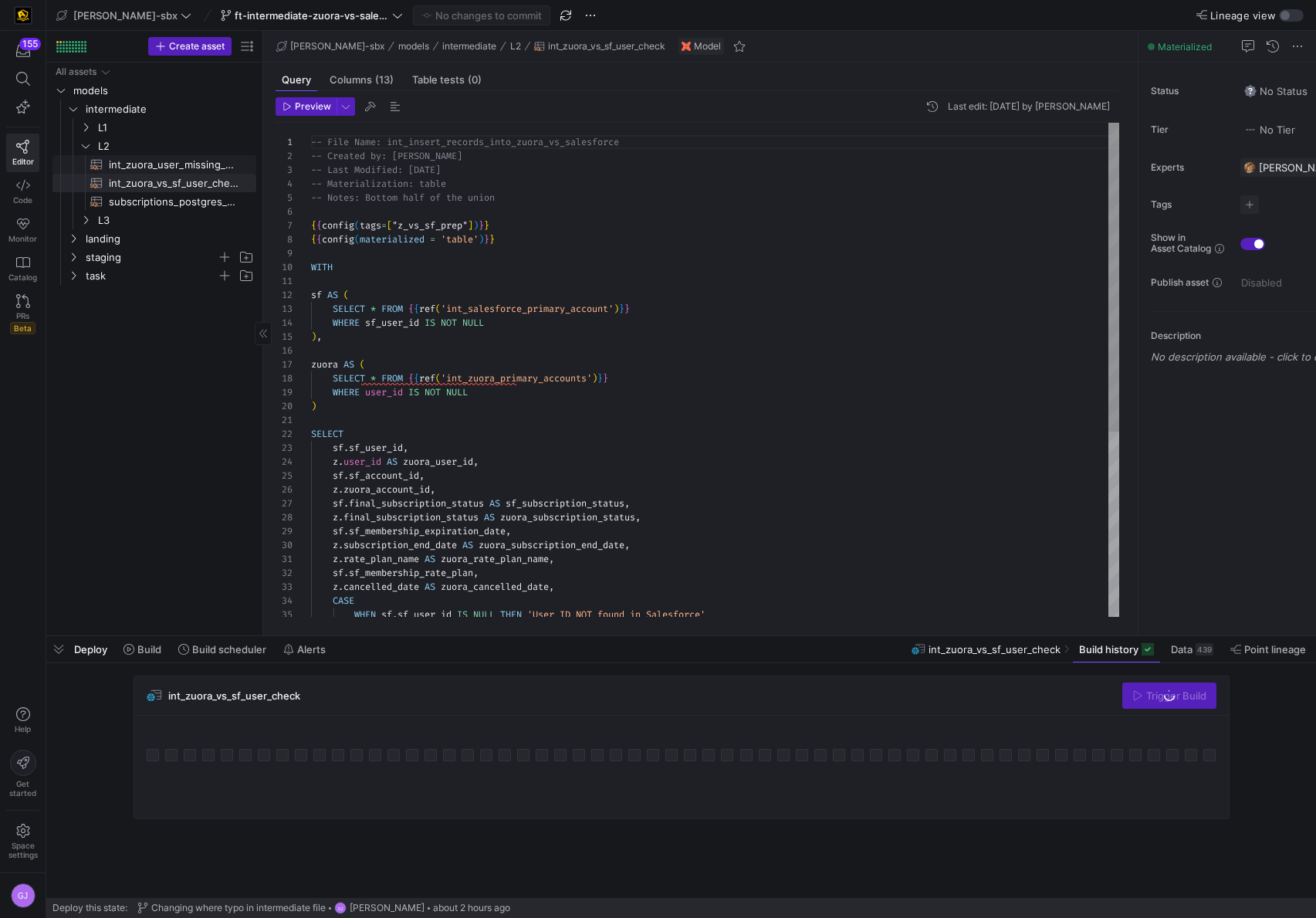
click at [152, 167] on span "int_zuora_user_missing_check​​​​​​​​​​" at bounding box center [174, 164] width 130 height 17
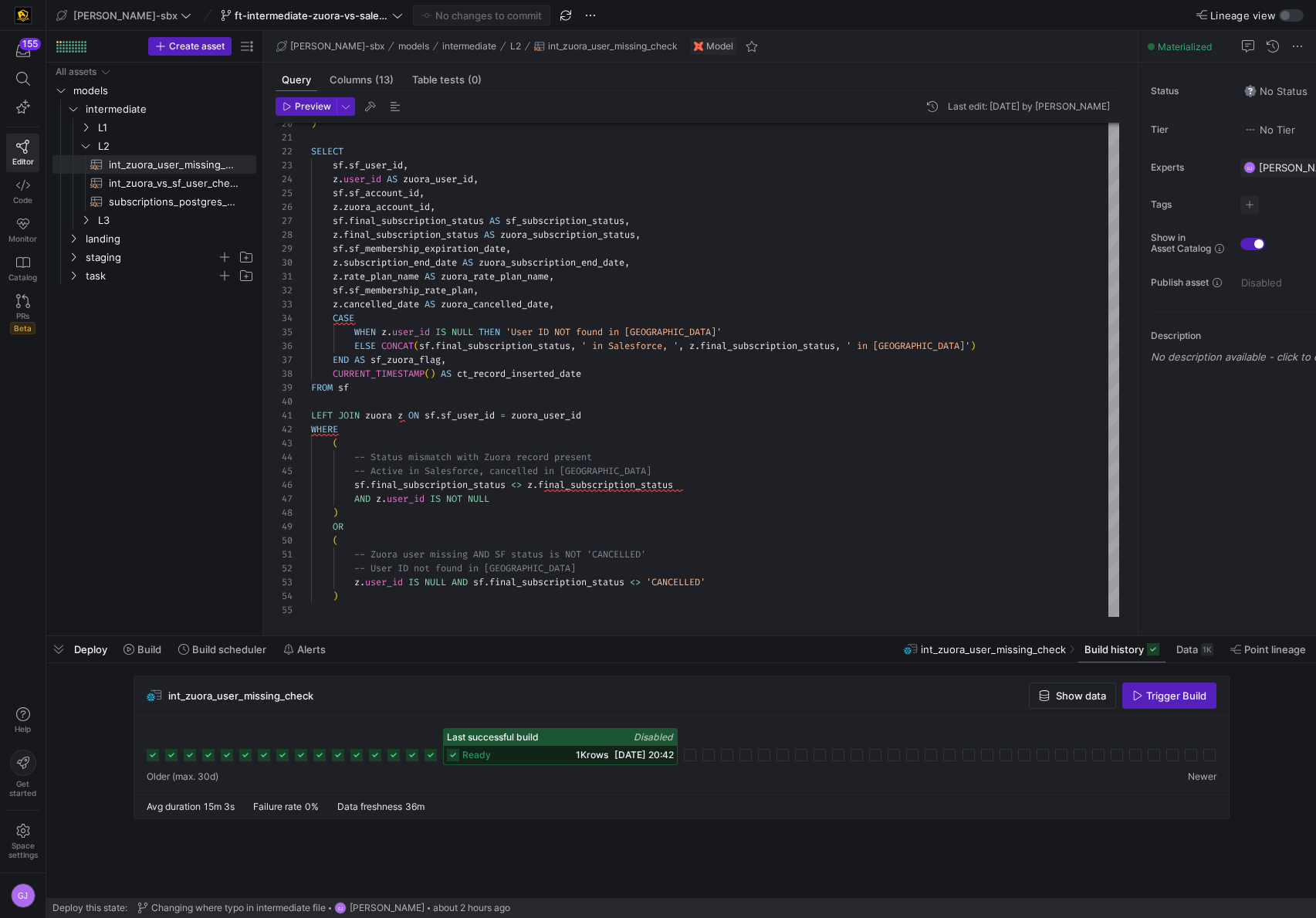
click at [586, 746] on div "ready 1K rows 14/08/25, 20:42" at bounding box center [560, 755] width 233 height 18
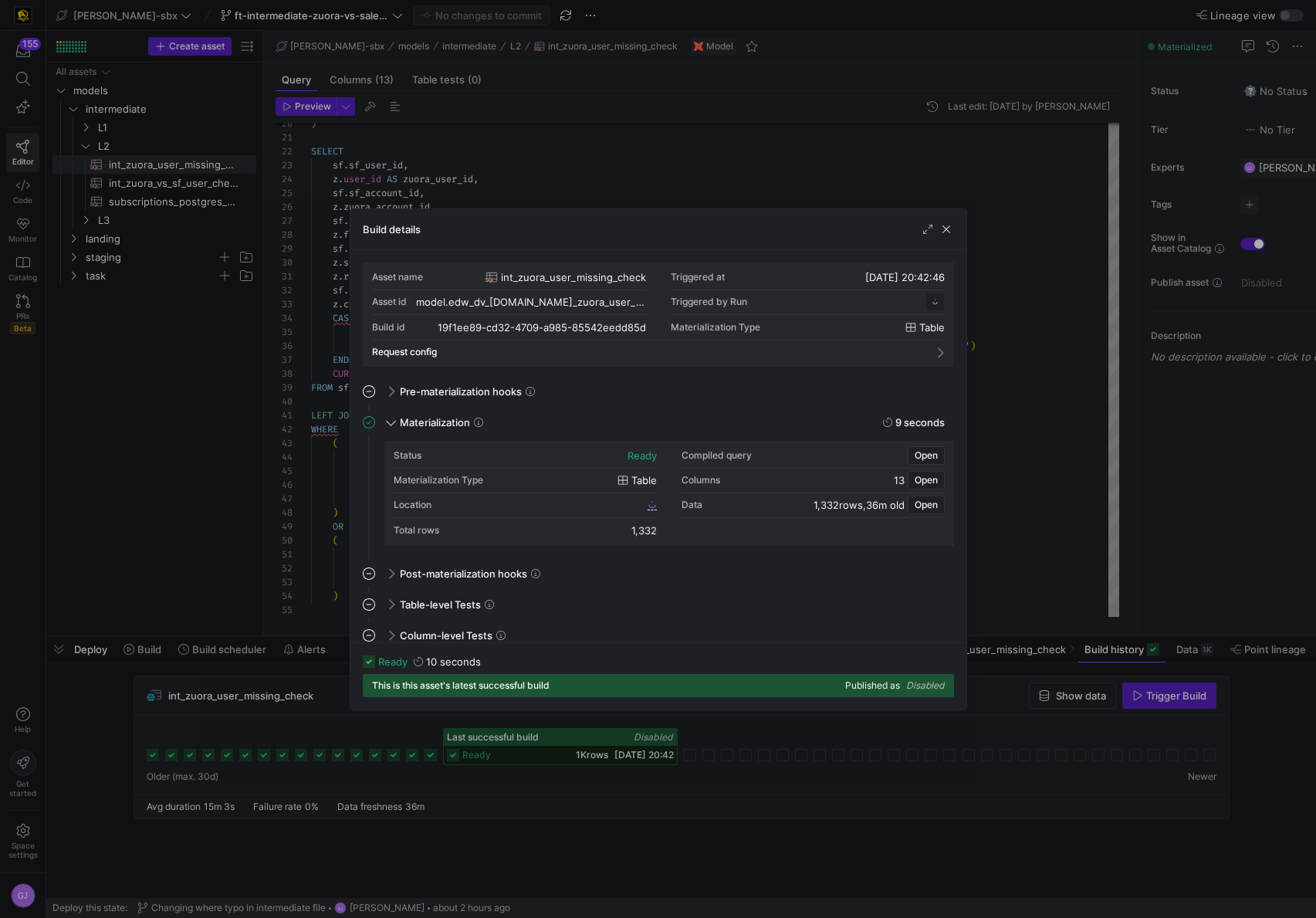
scroll to position [139, 0]
click at [944, 229] on span "button" at bounding box center [946, 229] width 15 height 15
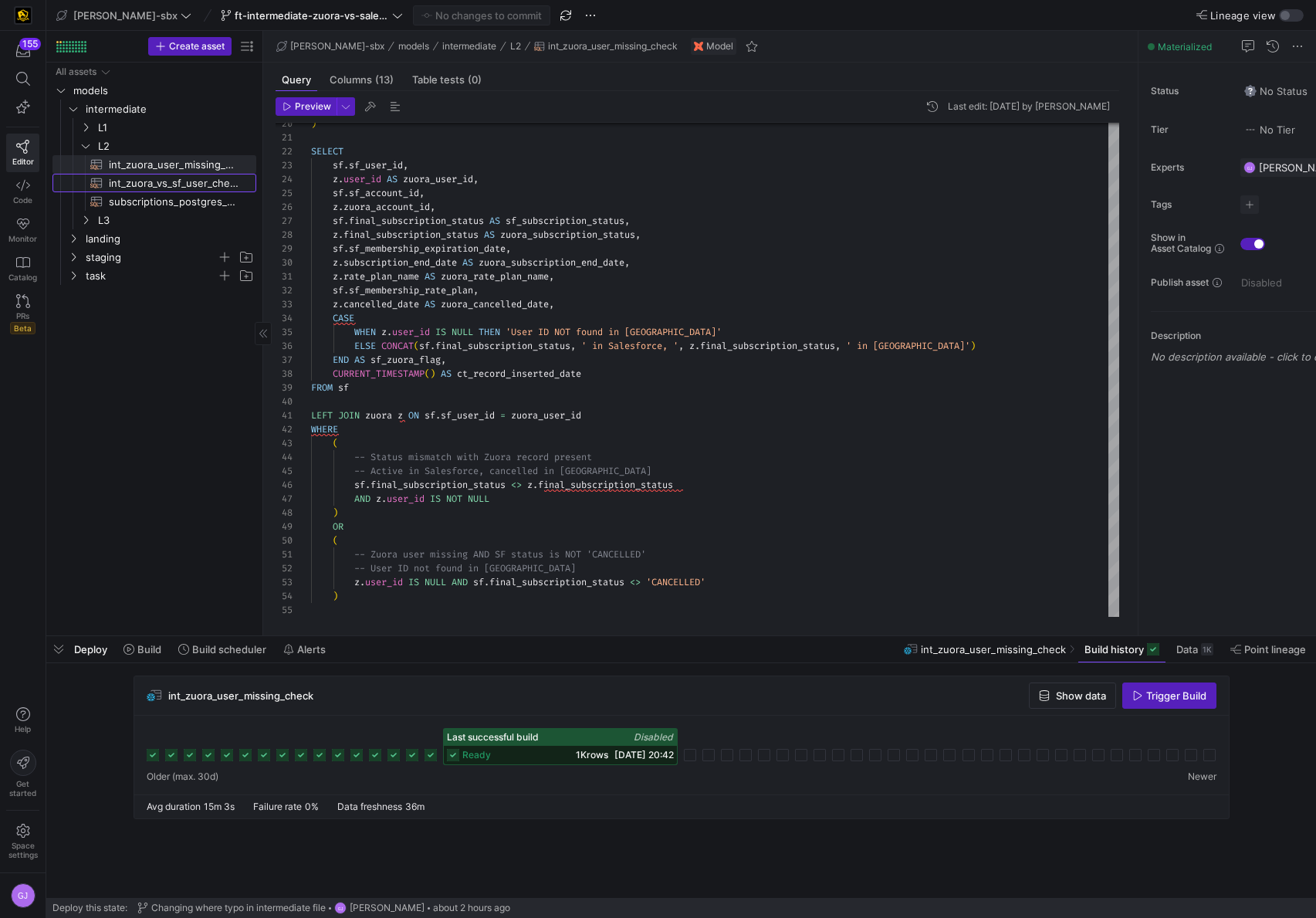
click at [169, 190] on span "int_zuora_vs_sf_user_check​​​​​​​​​​" at bounding box center [174, 183] width 130 height 17
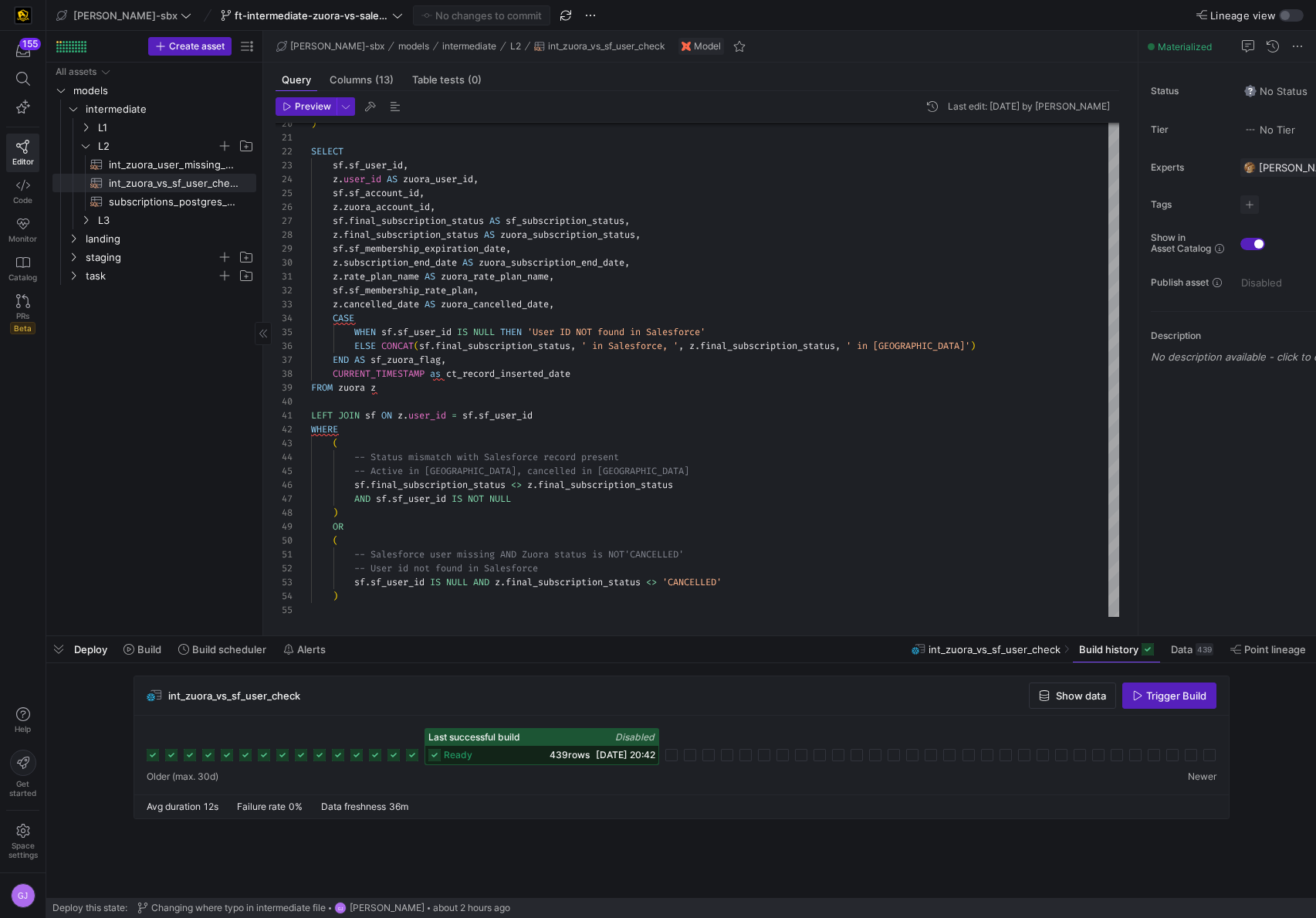
click at [85, 151] on y42-icon "Press SPACE to select this row." at bounding box center [85, 145] width 13 height 13
click at [85, 151] on y42-icon at bounding box center [85, 145] width 13 height 13
click at [102, 349] on div "All assets models intermediate staging L1 L2 L3 landing task" at bounding box center [154, 346] width 204 height 567
click at [96, 220] on span "task" at bounding box center [152, 221] width 132 height 17
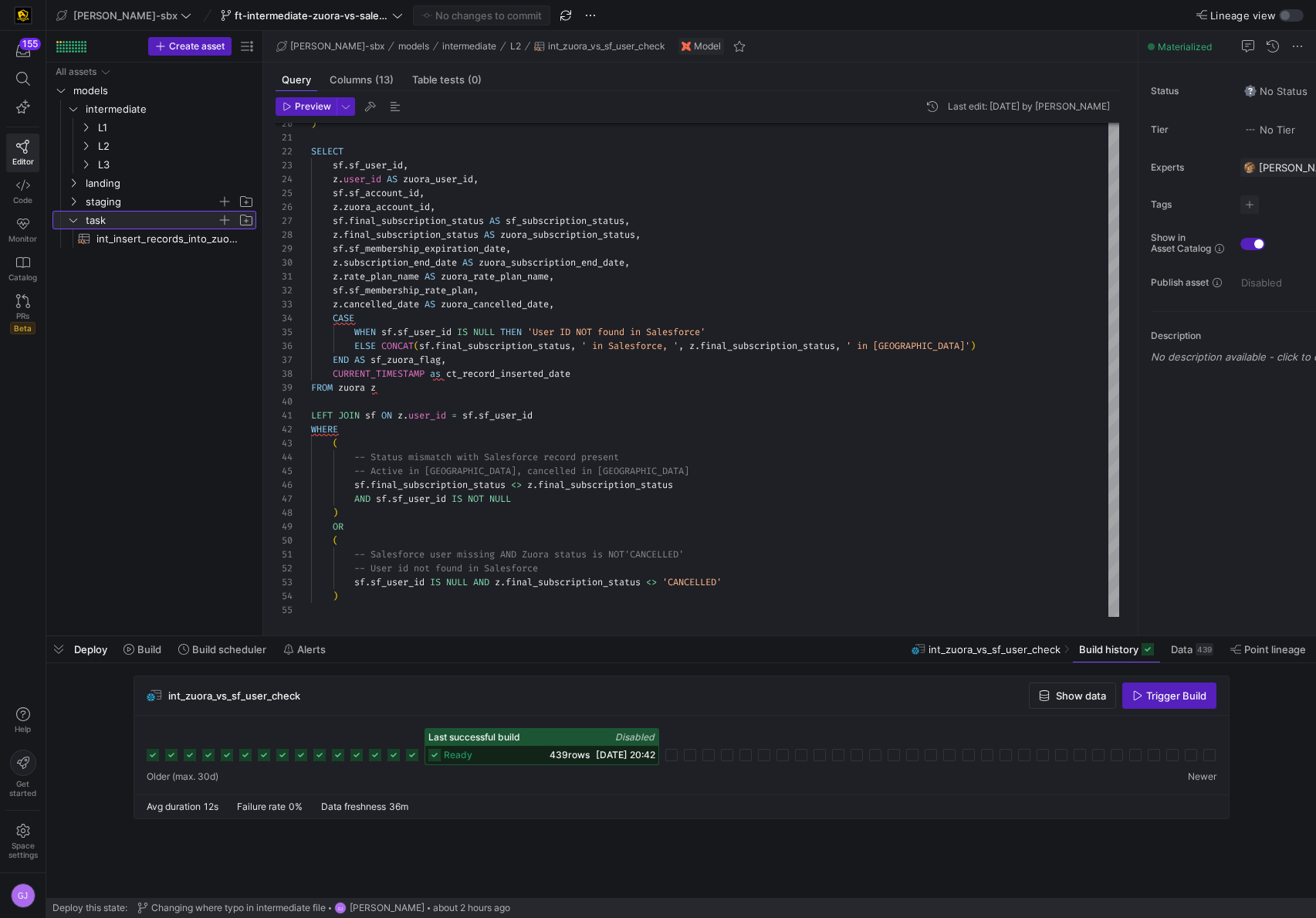
click at [96, 220] on span "task" at bounding box center [152, 221] width 132 height 17
click at [96, 225] on span "task" at bounding box center [152, 221] width 132 height 17
click at [110, 148] on span "L2" at bounding box center [157, 146] width 119 height 17
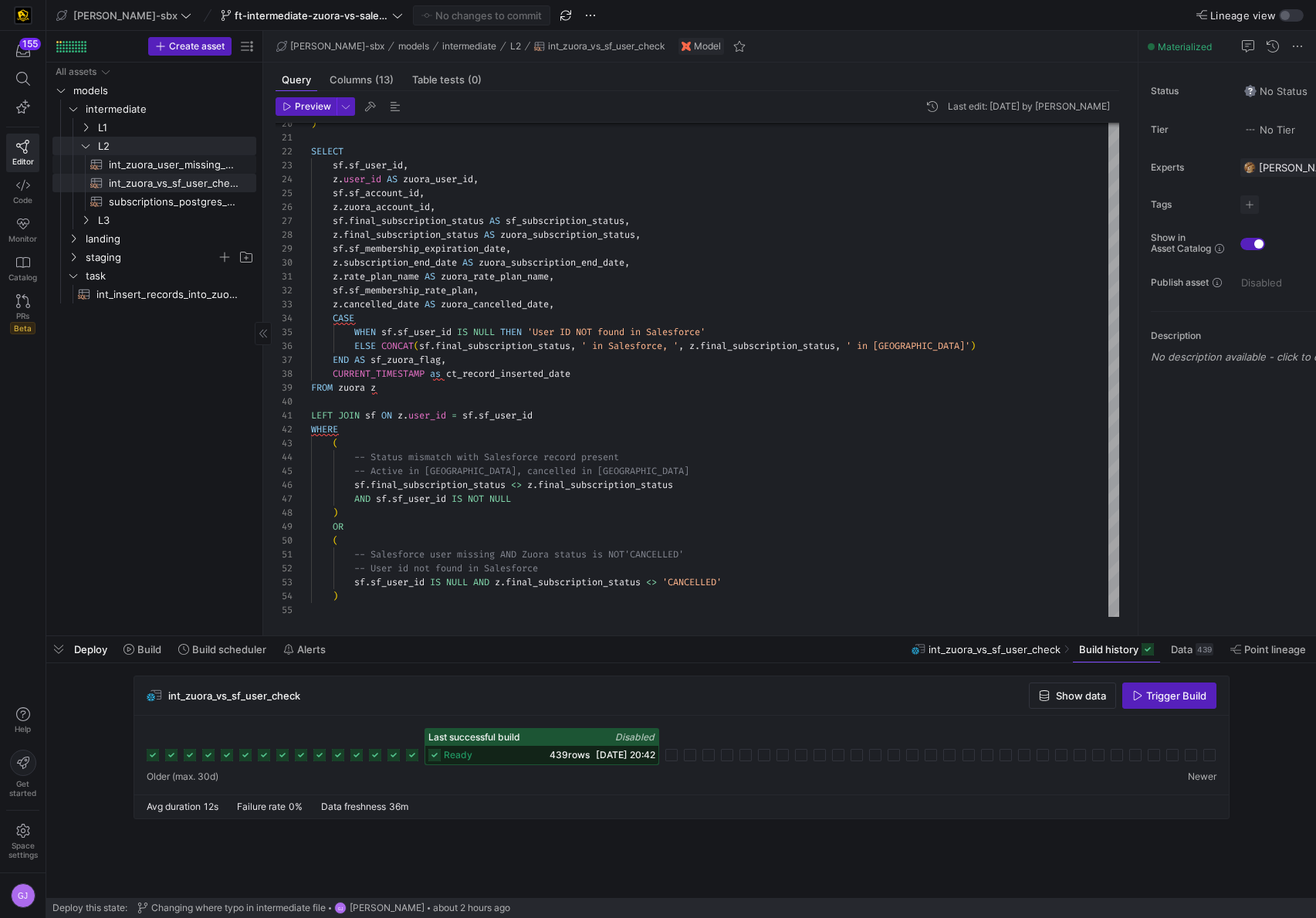
click at [135, 161] on span "int_zuora_user_missing_check​​​​​​​​​​" at bounding box center [174, 164] width 130 height 17
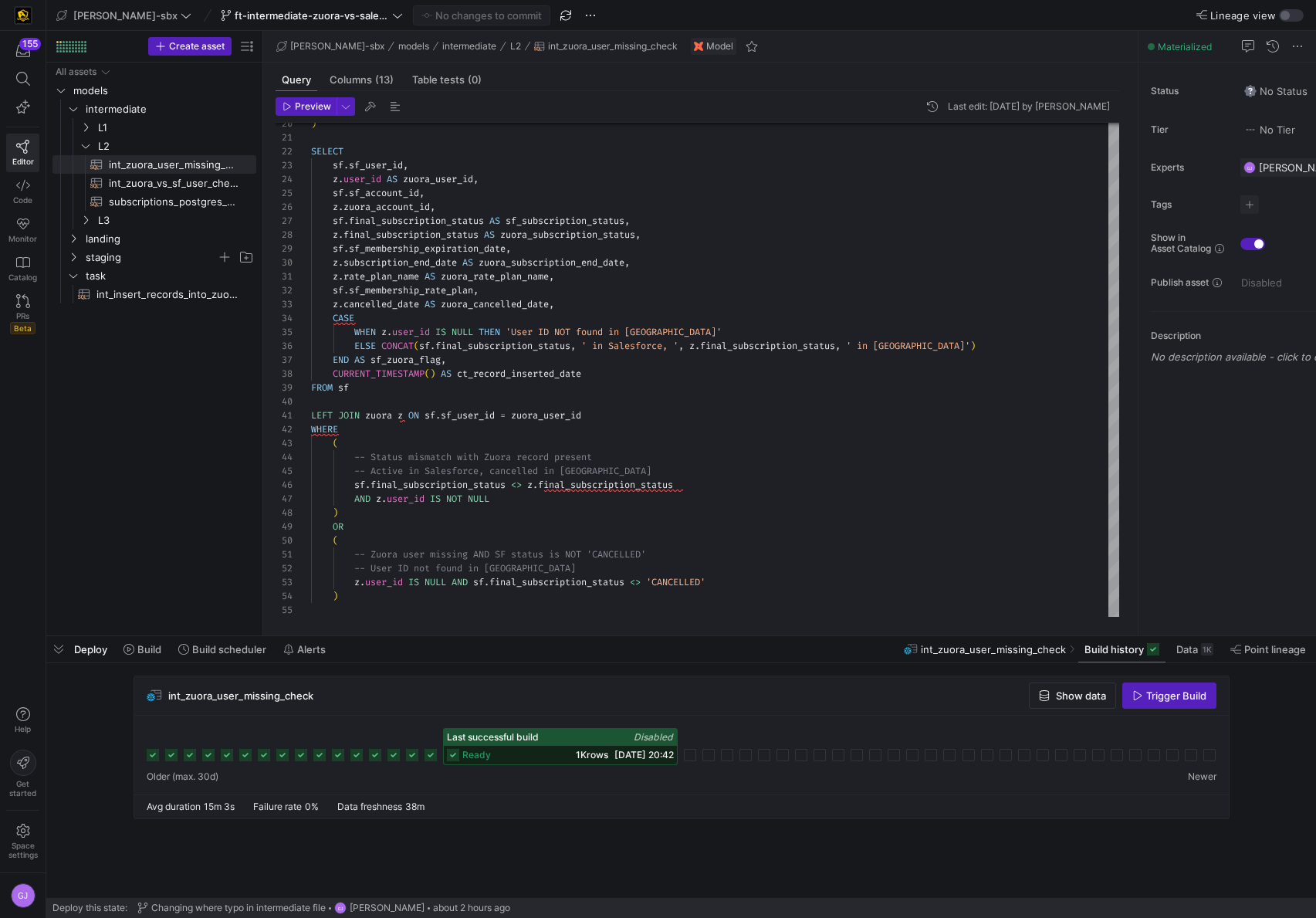
click at [614, 753] on span "14/08/25, 20:42" at bounding box center [643, 755] width 59 height 12
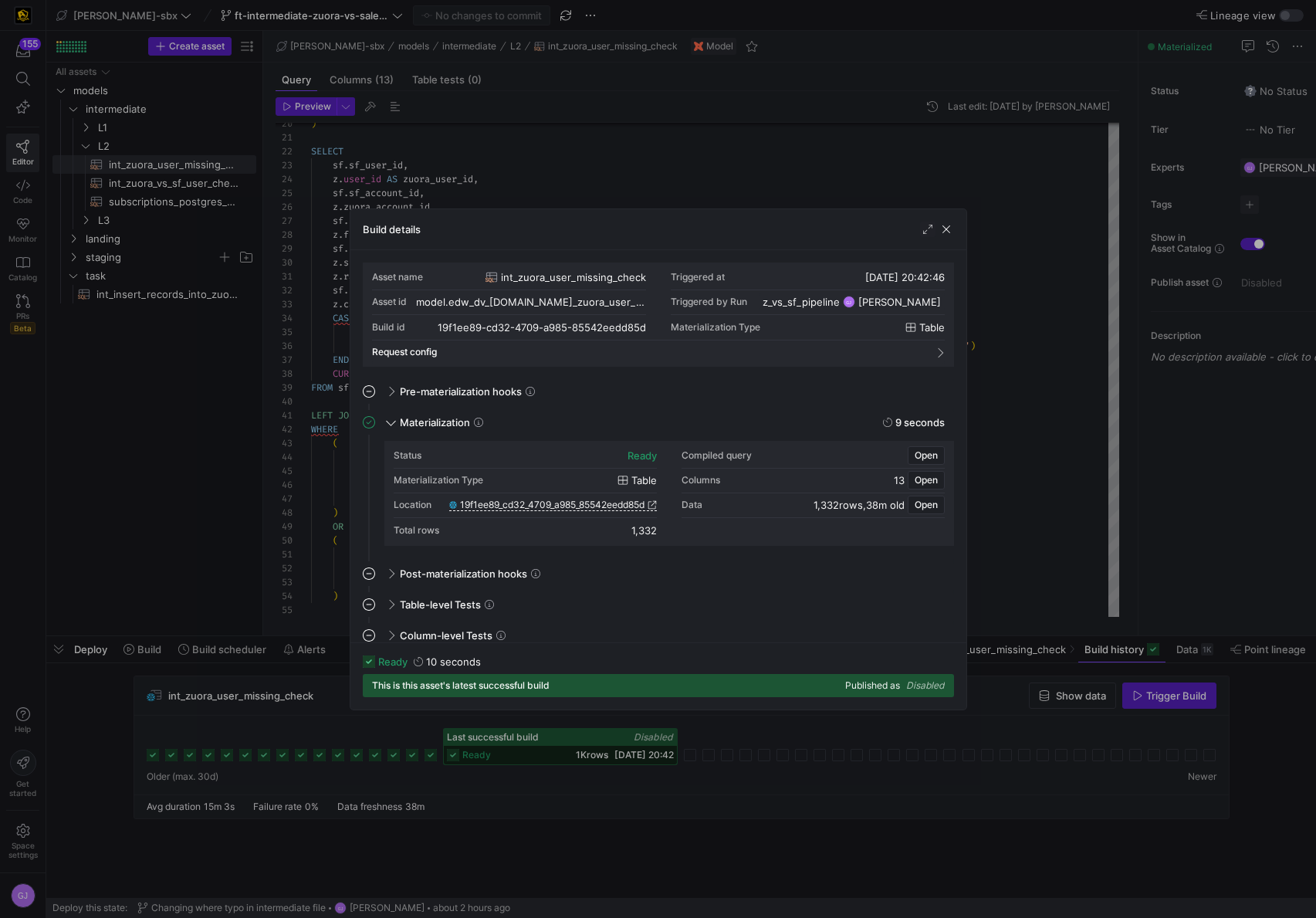
scroll to position [12, 0]
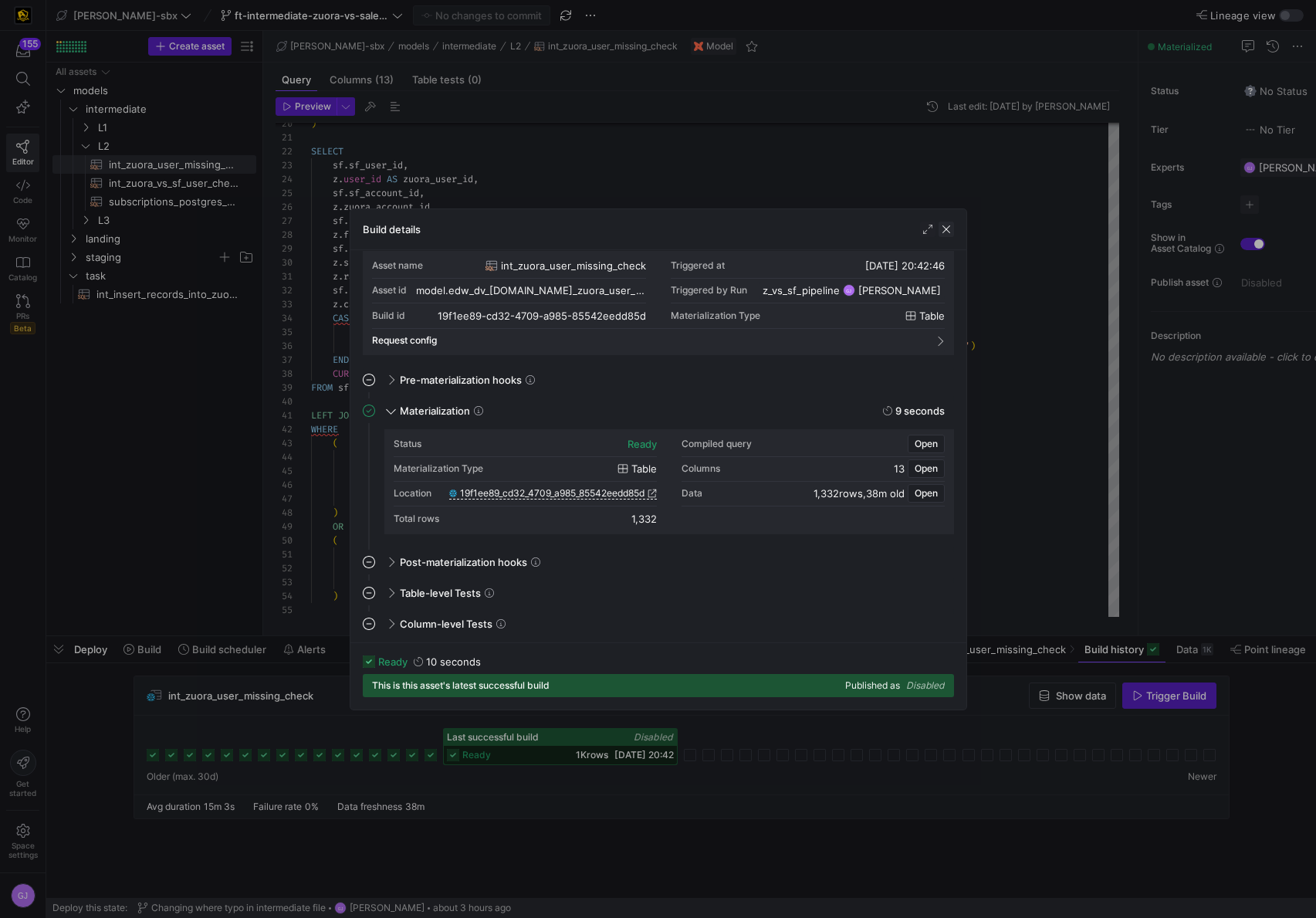
click at [949, 227] on span "button" at bounding box center [946, 229] width 15 height 15
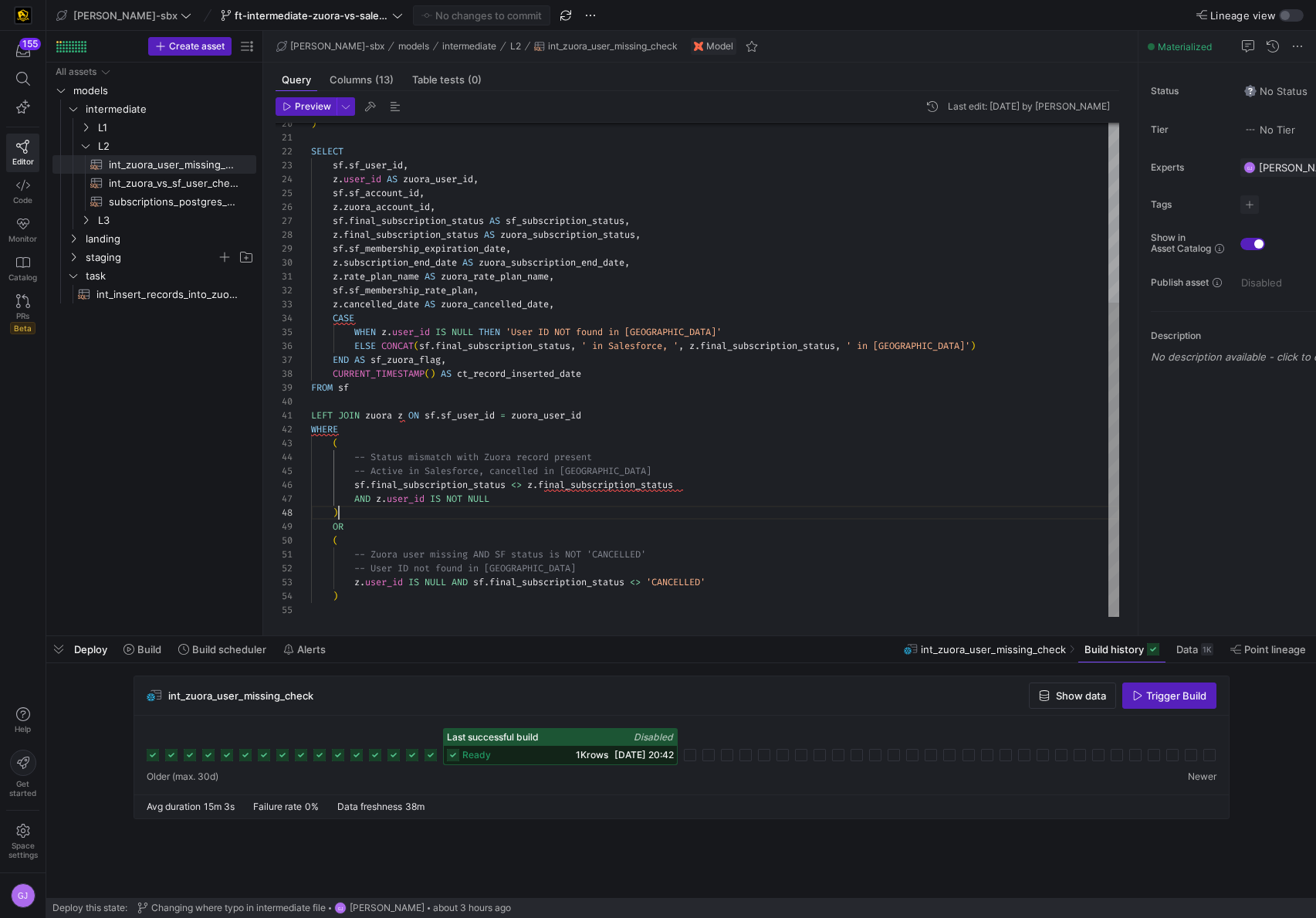
click at [630, 518] on div ") SELECT sf . sf_user_id , z . user_id AS zuora_user_id , sf . sf_account_id , …" at bounding box center [715, 228] width 807 height 777
click at [631, 508] on div ") SELECT sf . sf_user_id , z . user_id AS zuora_user_id , sf . sf_account_id , …" at bounding box center [715, 228] width 807 height 777
click at [615, 502] on div ") SELECT sf . sf_user_id , z . user_id AS zuora_user_id , sf . sf_account_id , …" at bounding box center [715, 228] width 807 height 777
click at [410, 455] on div ") SELECT sf . sf_user_id , z . user_id AS zuora_user_id , sf . sf_account_id , …" at bounding box center [715, 228] width 807 height 777
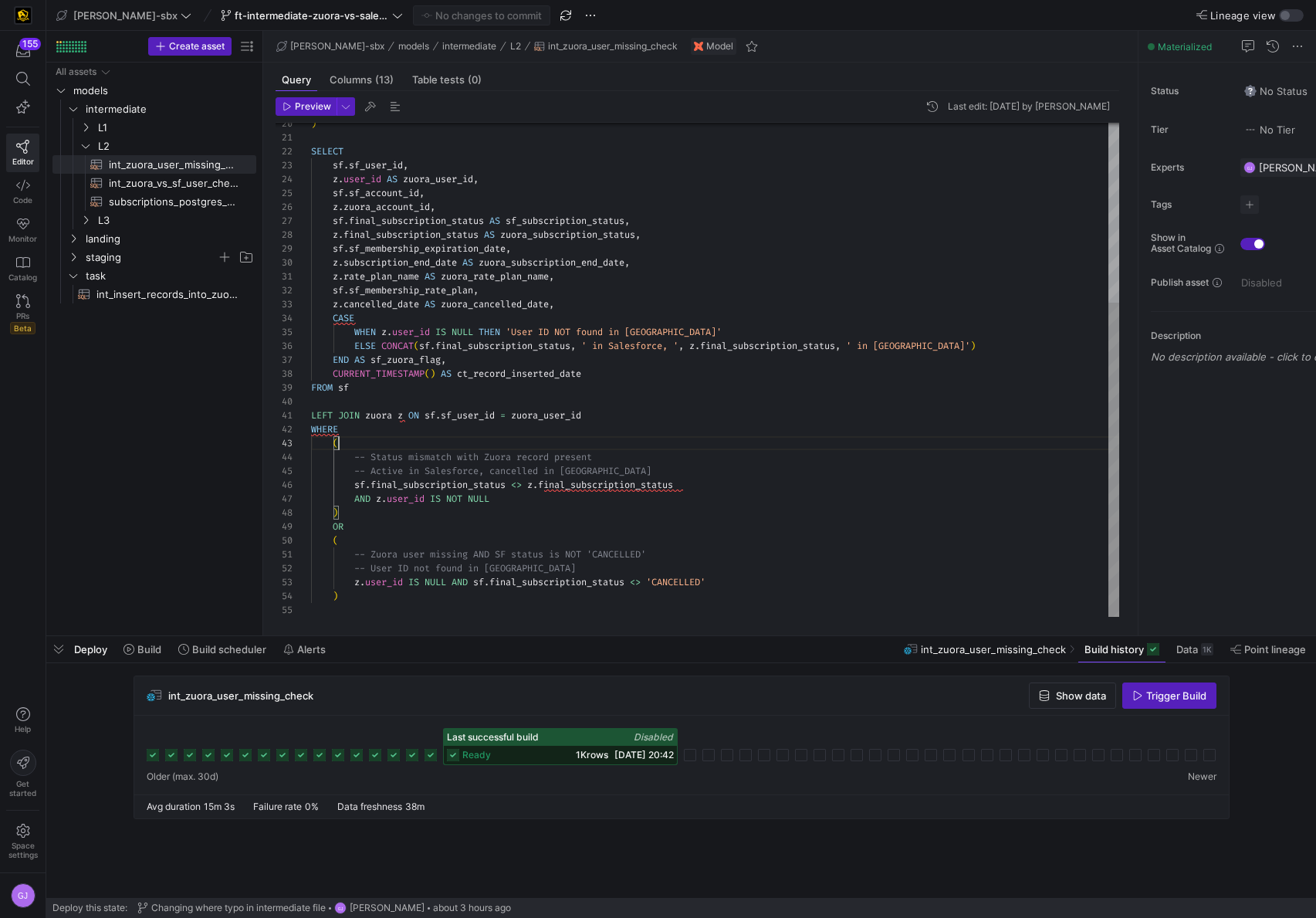
click at [391, 437] on div ") SELECT sf . sf_user_id , z . user_id AS zuora_user_id , sf . sf_account_id , …" at bounding box center [715, 228] width 807 height 777
click at [389, 429] on div ") SELECT sf . sf_user_id , z . user_id AS zuora_user_id , sf . sf_account_id , …" at bounding box center [715, 228] width 807 height 777
click at [641, 407] on div ") SELECT sf . sf_user_id , z . user_id AS zuora_user_id , sf . sf_account_id , …" at bounding box center [715, 228] width 807 height 777
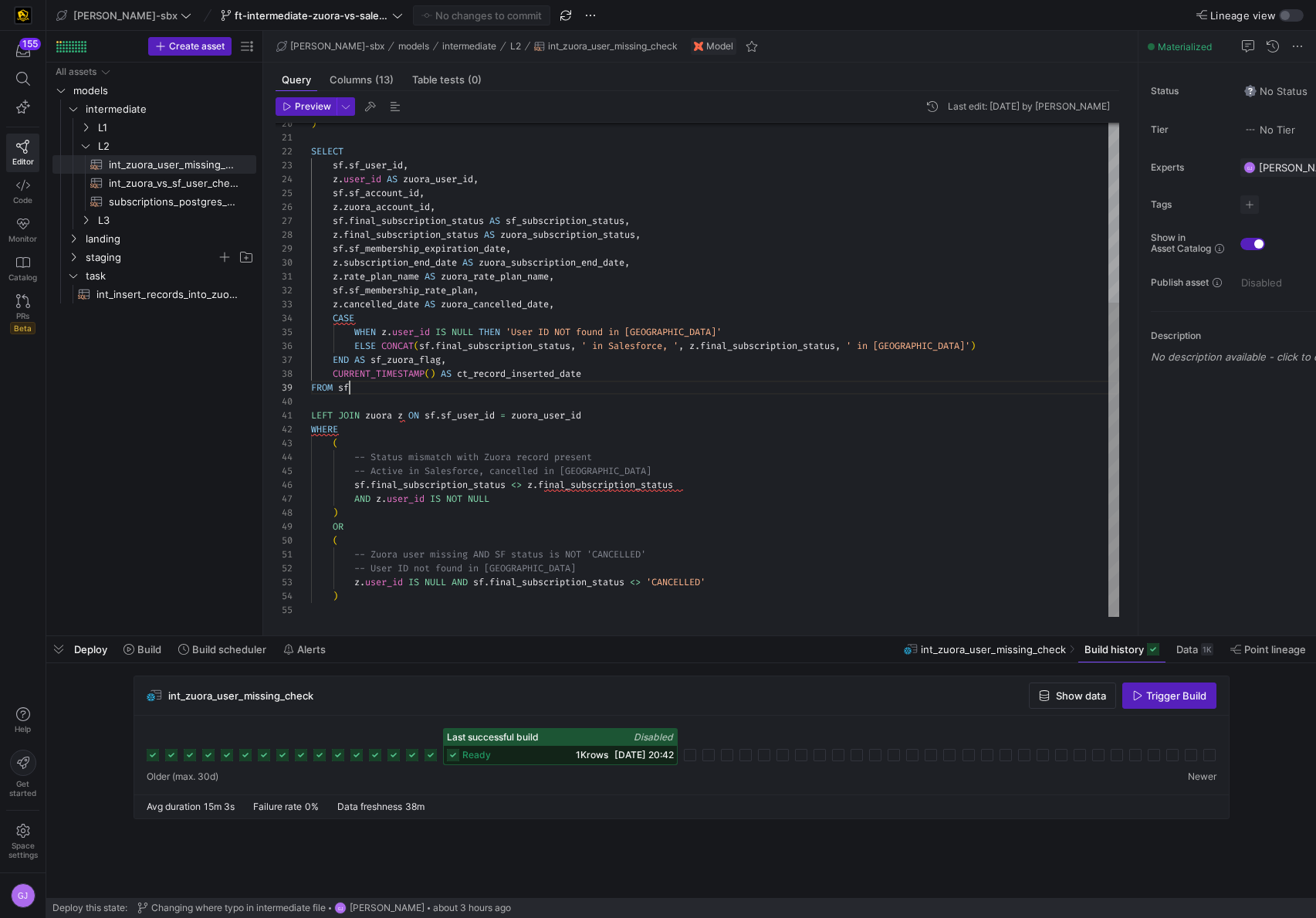
click at [616, 388] on div ") SELECT sf . sf_user_id , z . user_id AS zuora_user_id , sf . sf_account_id , …" at bounding box center [715, 228] width 807 height 777
click at [613, 377] on div ") SELECT sf . sf_user_id , z . user_id AS zuora_user_id , sf . sf_account_id , …" at bounding box center [715, 228] width 807 height 777
click at [582, 365] on div ") SELECT sf . sf_user_id , z . user_id AS zuora_user_id , sf . sf_account_id , …" at bounding box center [715, 228] width 807 height 777
click at [453, 321] on div ") SELECT sf . sf_user_id , z . user_id AS zuora_user_id , sf . sf_account_id , …" at bounding box center [715, 228] width 807 height 777
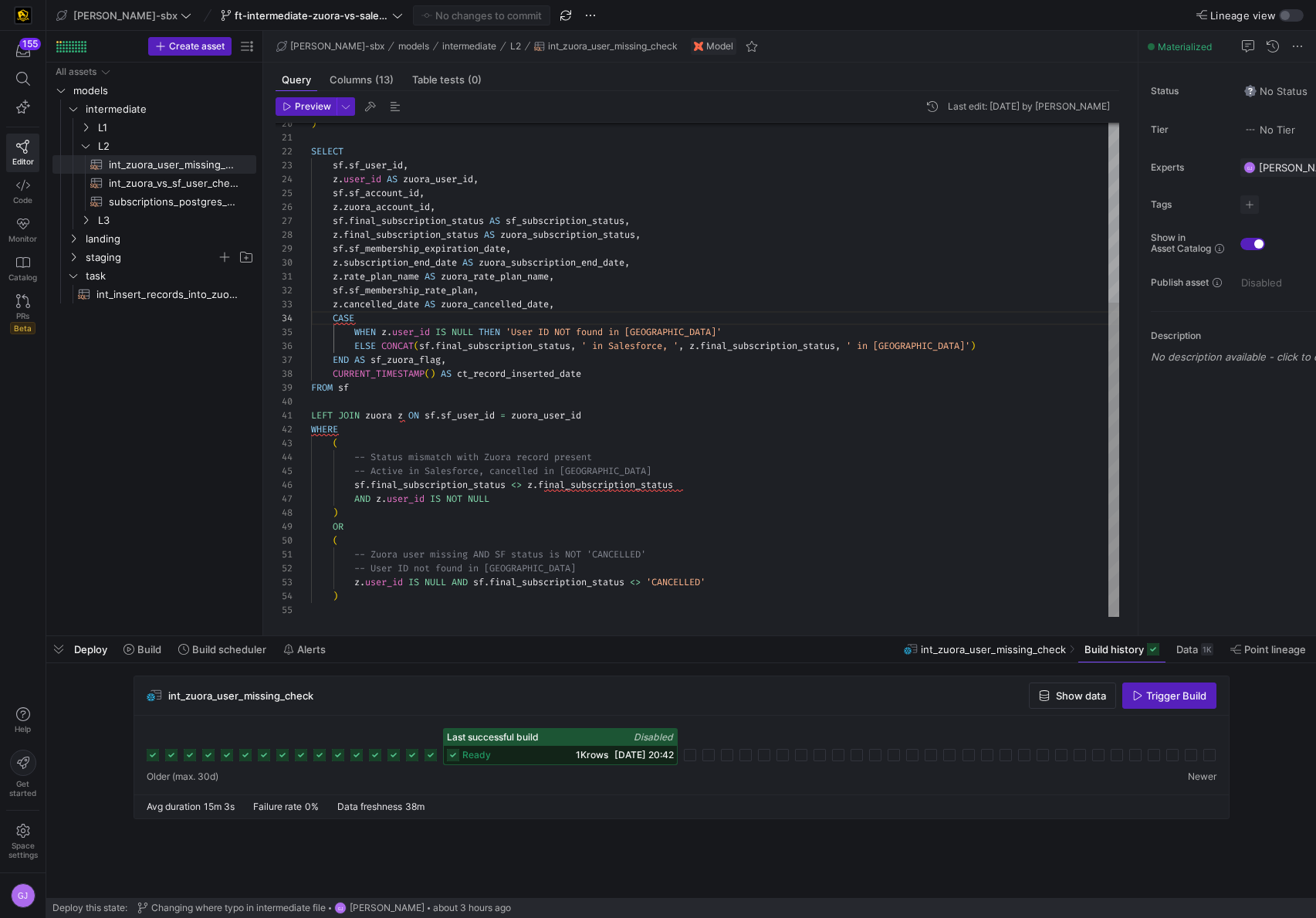
click at [560, 300] on div ") SELECT sf . sf_user_id , z . user_id AS zuora_user_id , sf . sf_account_id , …" at bounding box center [715, 228] width 807 height 777
click at [533, 294] on div ") SELECT sf . sf_user_id , z . user_id AS zuora_user_id , sf . sf_account_id , …" at bounding box center [715, 228] width 807 height 777
click at [573, 275] on div ") SELECT sf . sf_user_id , z . user_id AS zuora_user_id , sf . sf_account_id , …" at bounding box center [715, 228] width 807 height 777
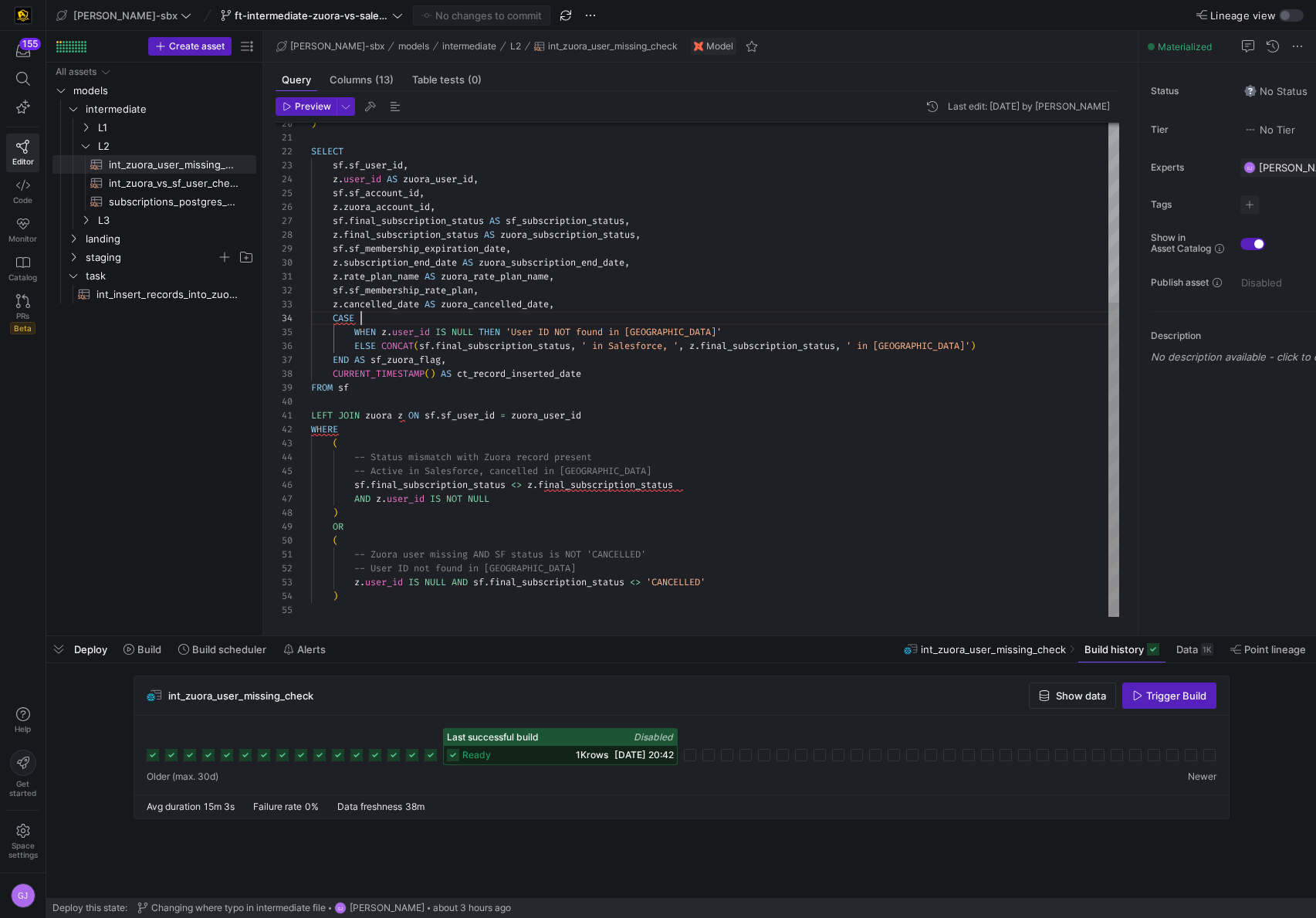
click at [460, 319] on div ") SELECT sf . sf_user_id , z . user_id AS zuora_user_id , sf . sf_account_id , …" at bounding box center [715, 228] width 807 height 777
click at [547, 373] on div ") SELECT sf . sf_user_id , z . user_id AS zuora_user_id , sf . sf_account_id , …" at bounding box center [715, 228] width 807 height 777
click at [563, 506] on div ") SELECT sf . sf_user_id , z . user_id AS zuora_user_id , sf . sf_account_id , …" at bounding box center [715, 228] width 807 height 777
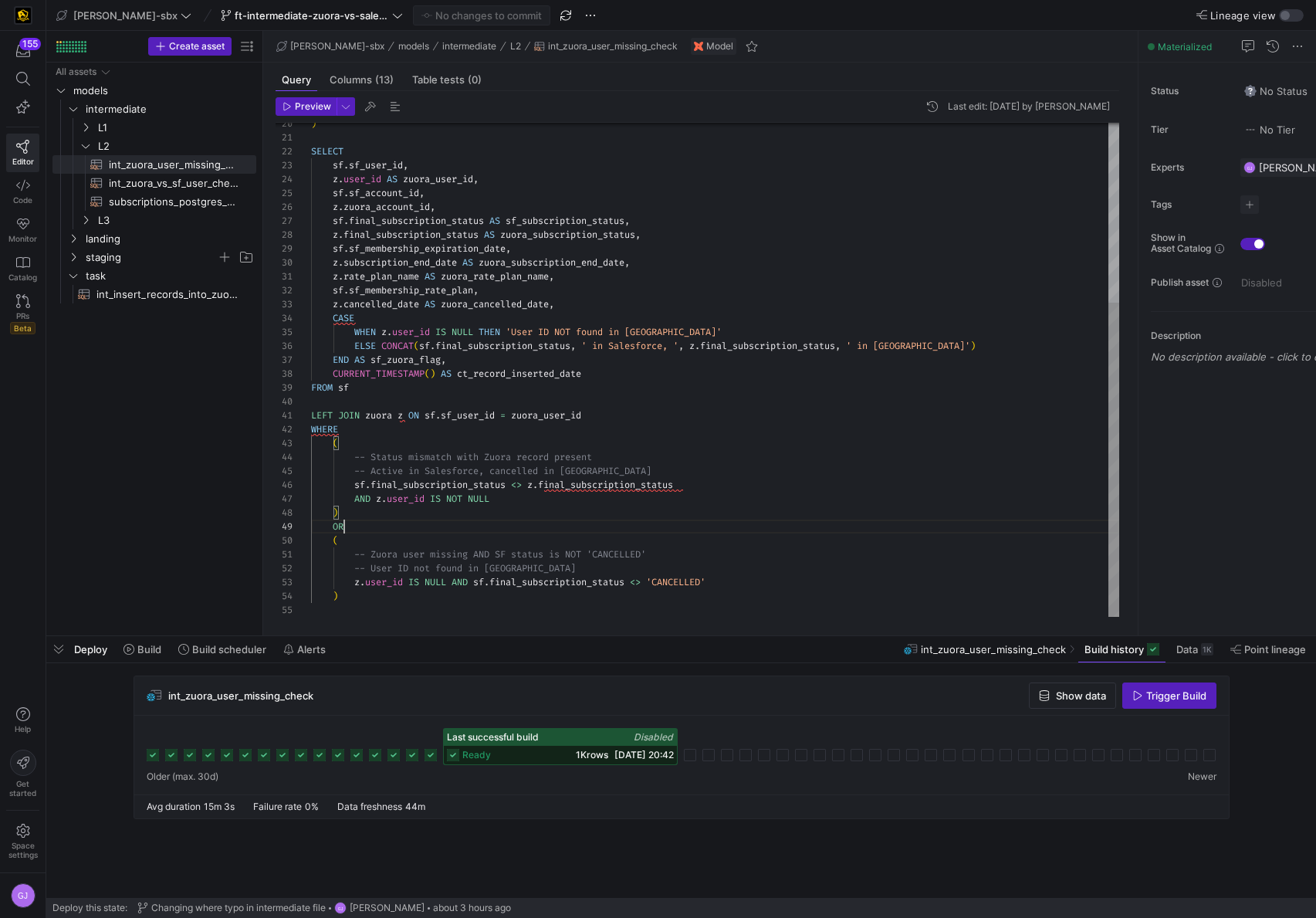
click at [541, 529] on div ") SELECT sf . sf_user_id , z . user_id AS zuora_user_id , sf . sf_account_id , …" at bounding box center [715, 228] width 807 height 777
click at [492, 396] on div ") SELECT sf . sf_user_id , z . user_id AS zuora_user_id , sf . sf_account_id , …" at bounding box center [715, 228] width 807 height 777
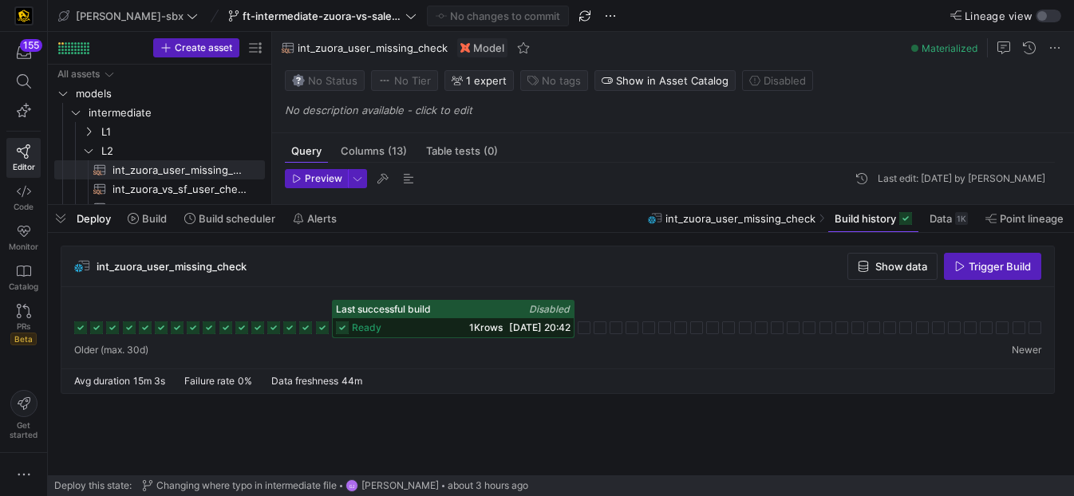
scroll to position [129, 0]
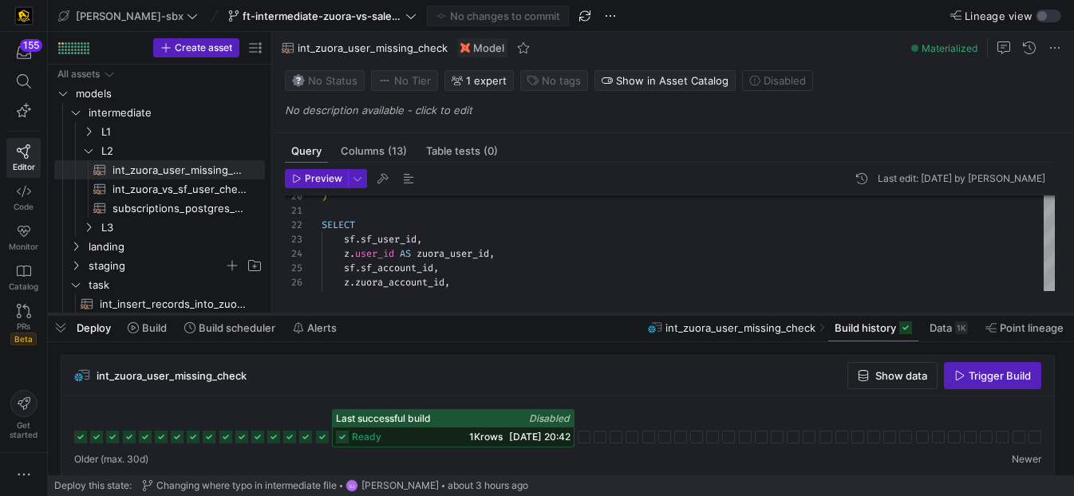
drag, startPoint x: 241, startPoint y: 203, endPoint x: 260, endPoint y: 337, distance: 134.6
click at [260, 318] on div at bounding box center [561, 314] width 1026 height 6
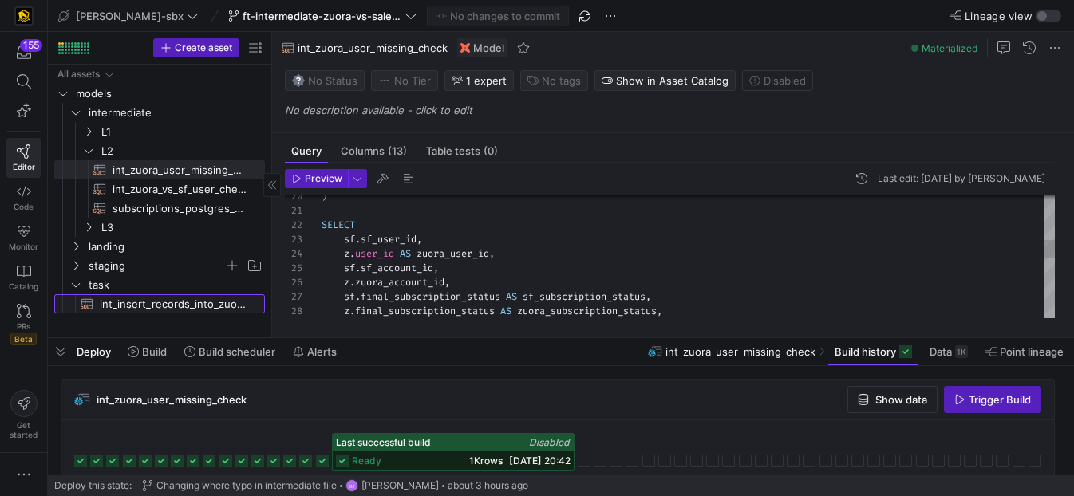
click at [168, 301] on span "int_insert_records_into_zuora_vs_salesforce​​​​​​​​​​" at bounding box center [173, 304] width 147 height 18
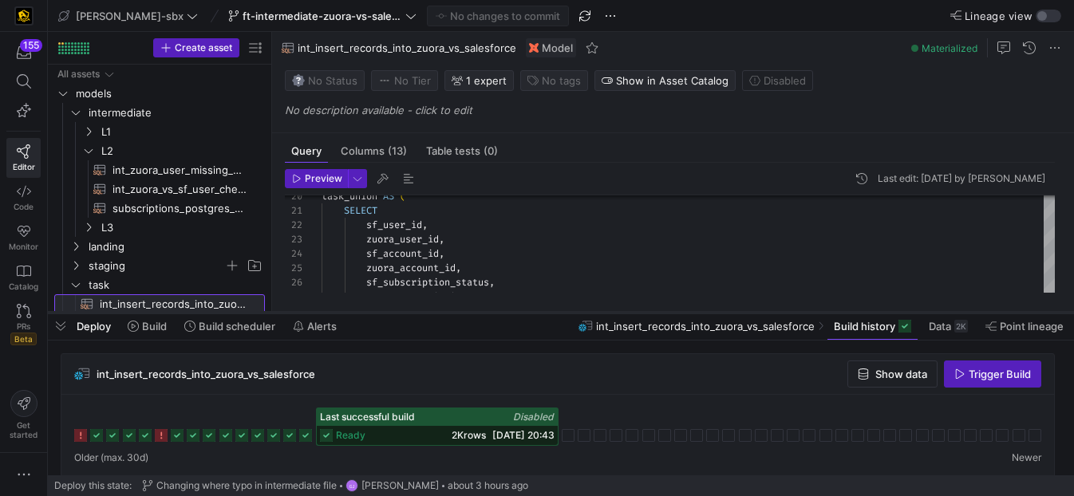
drag, startPoint x: 450, startPoint y: 338, endPoint x: 452, endPoint y: 302, distance: 36.0
click at [452, 310] on div at bounding box center [561, 313] width 1026 height 6
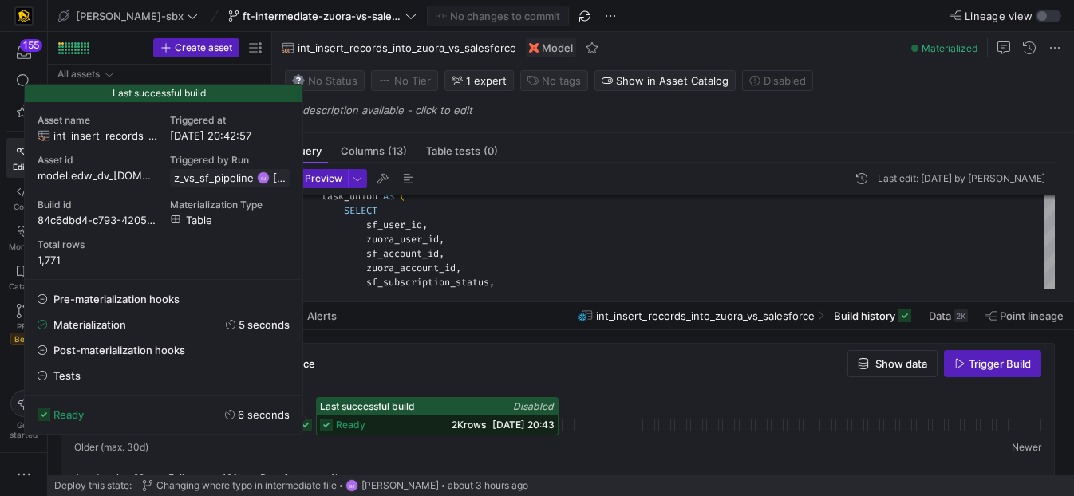
click at [476, 431] on div "ready 2K rows 14/08/25, 20:43" at bounding box center [437, 425] width 241 height 19
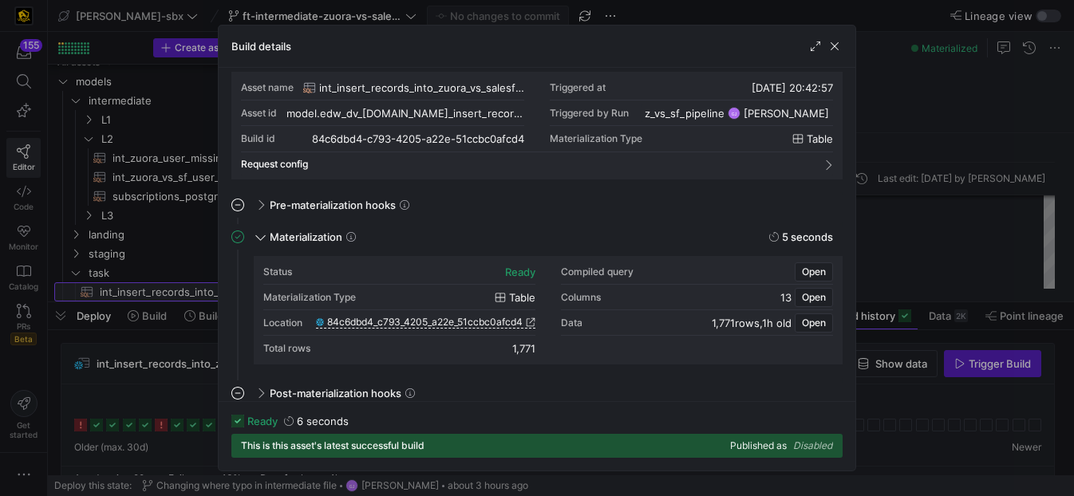
scroll to position [21, 0]
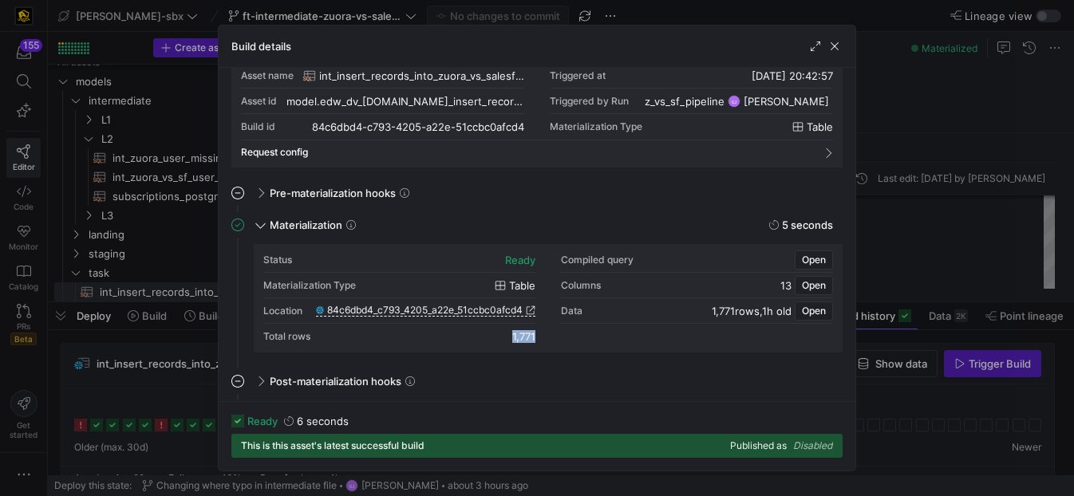
drag, startPoint x: 537, startPoint y: 341, endPoint x: 511, endPoint y: 340, distance: 26.3
click at [511, 340] on div "Status ready Compiled query Open Materialization Type table Columns 13 Open Loc…" at bounding box center [548, 298] width 570 height 102
click at [832, 48] on span "button" at bounding box center [835, 46] width 16 height 16
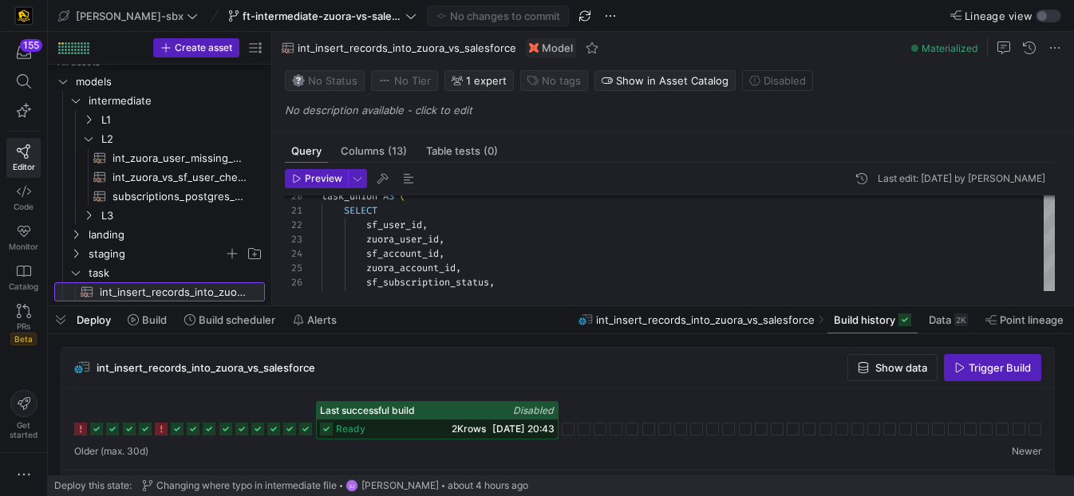
scroll to position [0, 0]
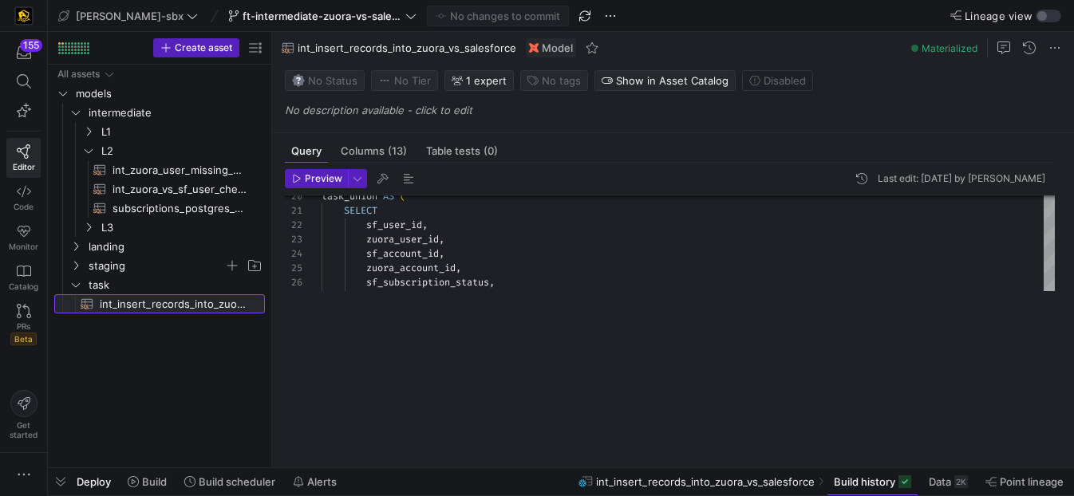
drag, startPoint x: 443, startPoint y: 302, endPoint x: 440, endPoint y: 458, distance: 155.6
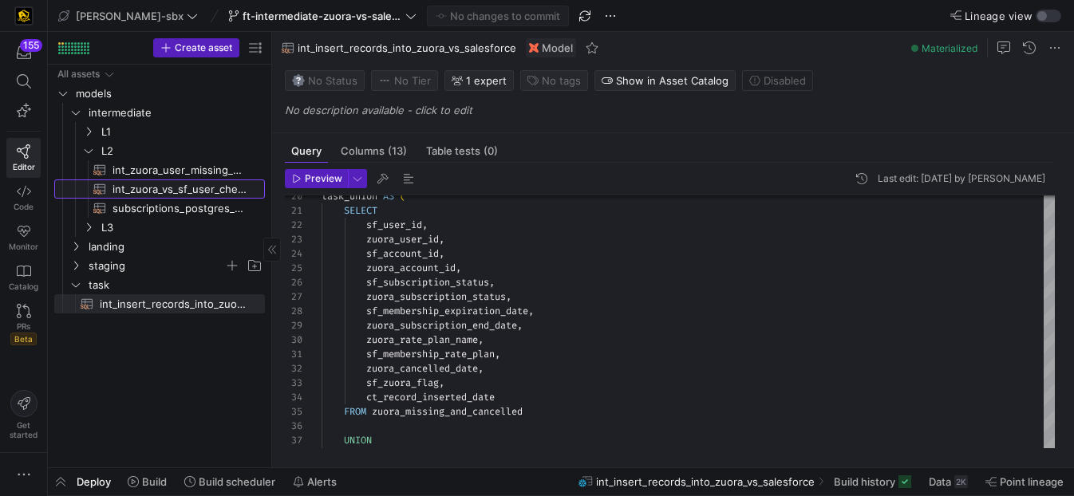
click at [186, 180] on link "int_zuora_vs_sf_user_check​​​​​​​​​​" at bounding box center [159, 189] width 211 height 19
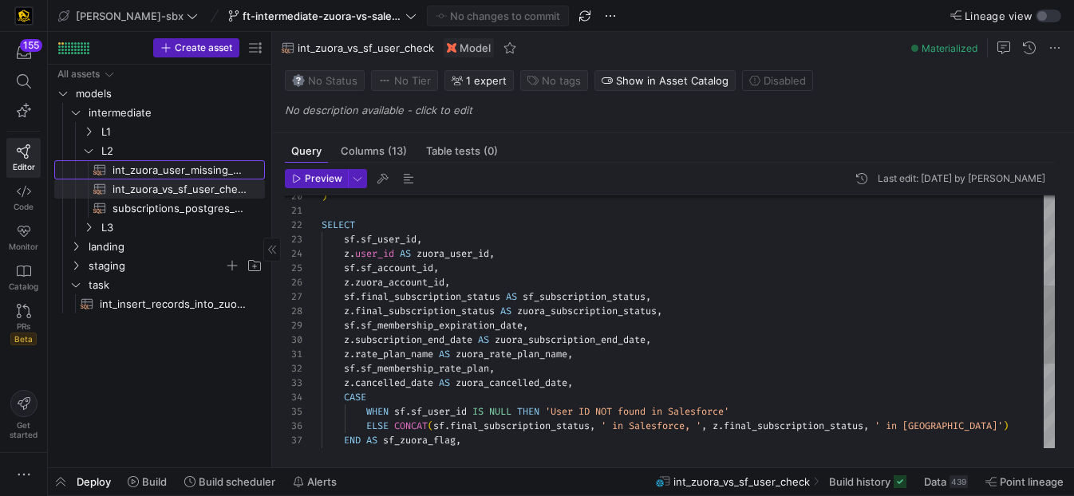
click at [190, 172] on span "int_zuora_user_missing_check​​​​​​​​​​" at bounding box center [180, 170] width 134 height 18
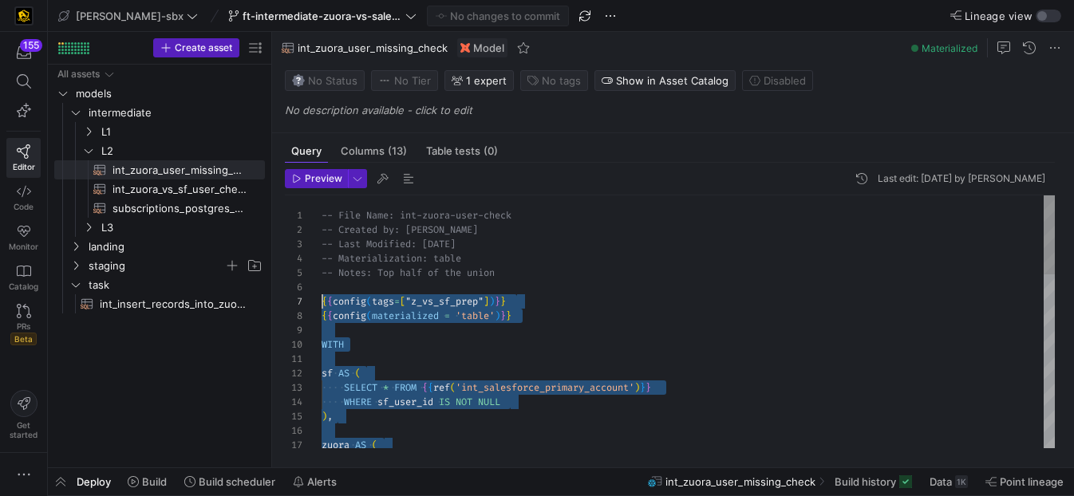
scroll to position [86, 0]
drag, startPoint x: 386, startPoint y: 429, endPoint x: 306, endPoint y: 304, distance: 148.5
click at [146, 302] on span "int_insert_records_into_zuora_vs_salesforce​​​​​​​​​​" at bounding box center [173, 304] width 147 height 18
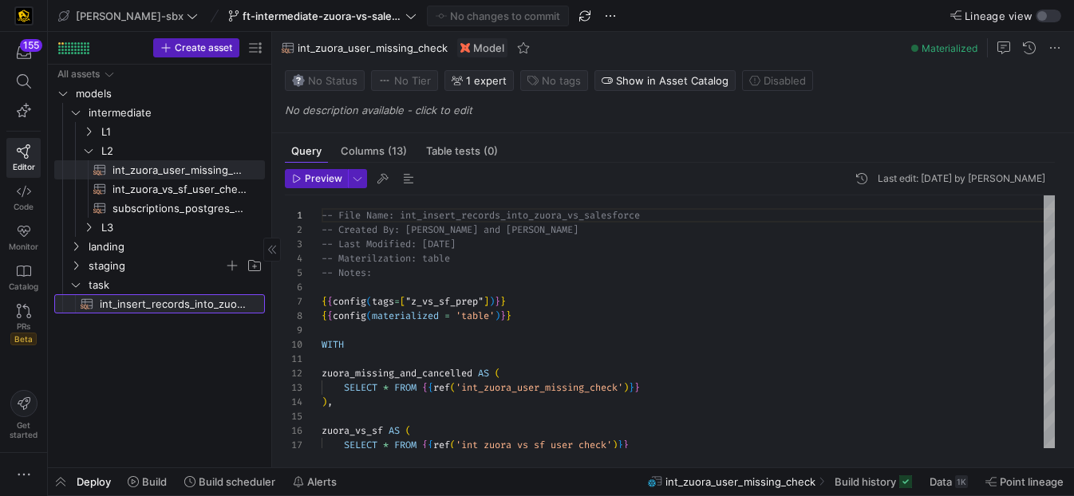
click at [146, 302] on span "int_insert_records_into_zuora_vs_salesforce​​​​​​​​​​" at bounding box center [173, 304] width 147 height 18
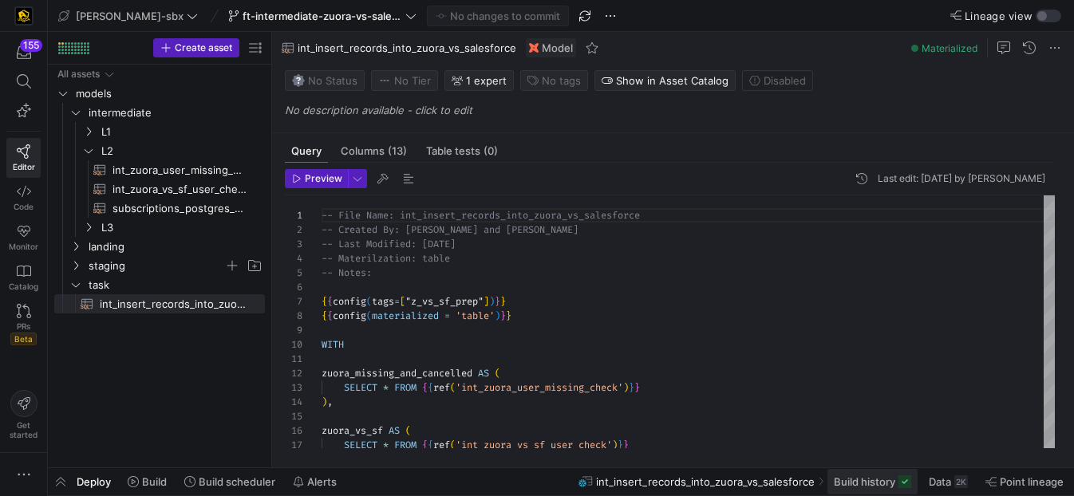
click at [863, 480] on span "Build history" at bounding box center [864, 482] width 61 height 13
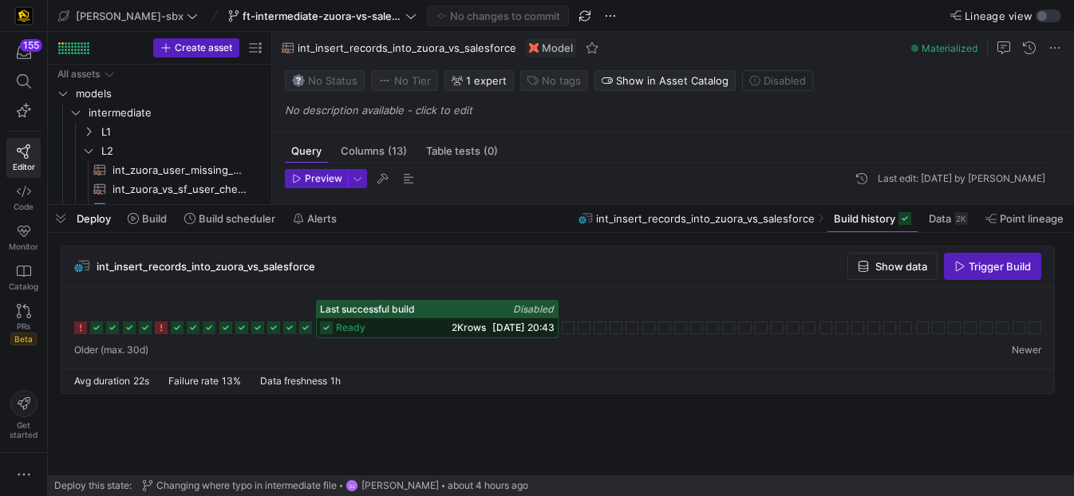
click at [515, 330] on span "14/08/25, 20:43" at bounding box center [523, 328] width 62 height 12
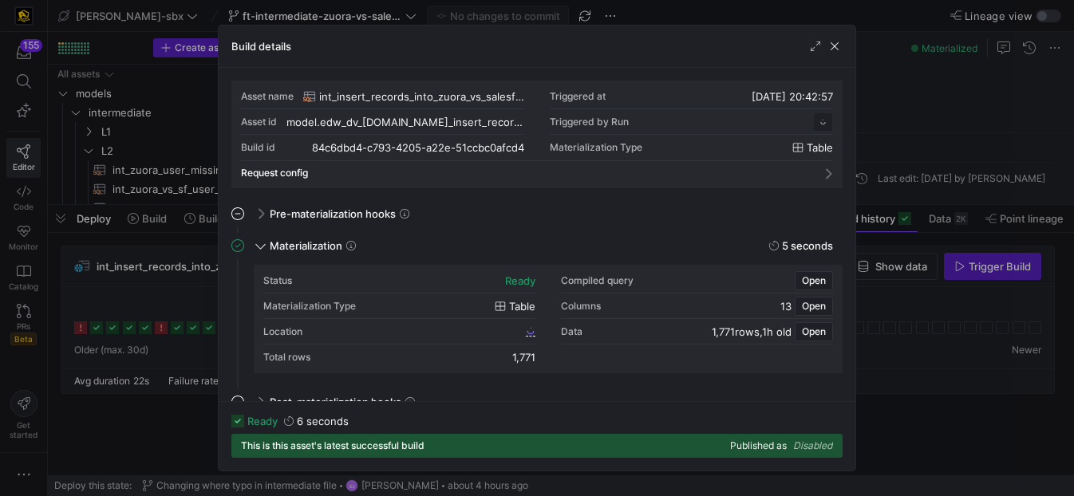
scroll to position [144, 0]
click at [835, 48] on span "button" at bounding box center [835, 46] width 16 height 16
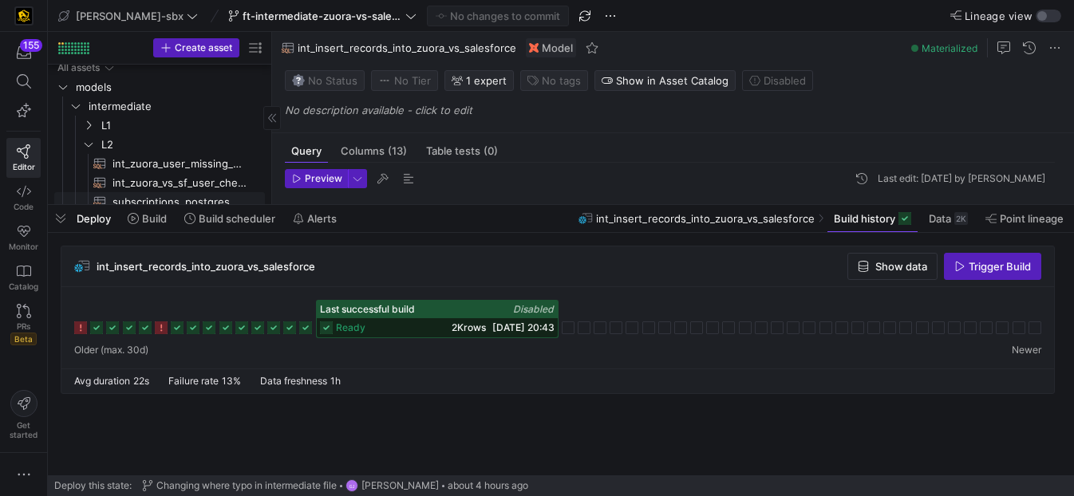
scroll to position [15, 0]
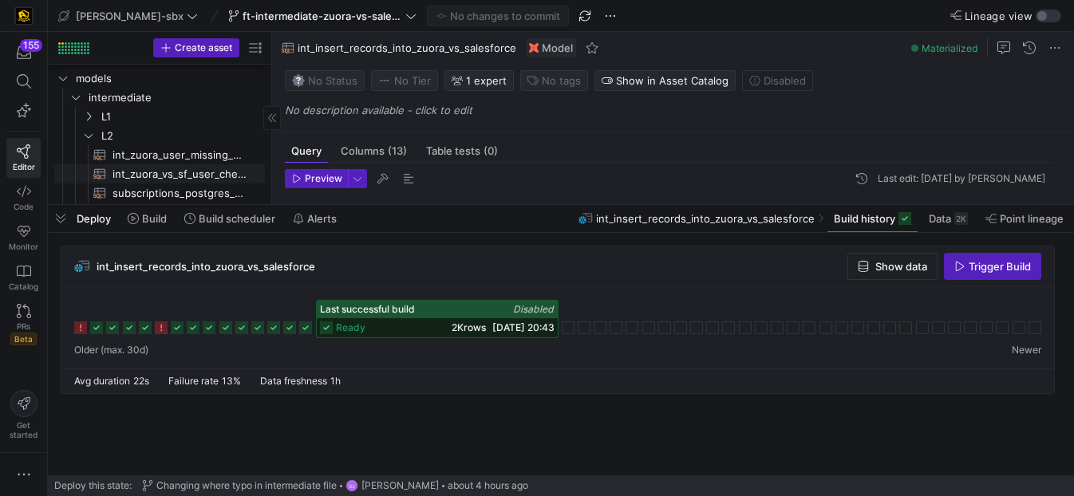
click at [135, 175] on span "int_zuora_vs_sf_user_check​​​​​​​​​​" at bounding box center [180, 174] width 134 height 18
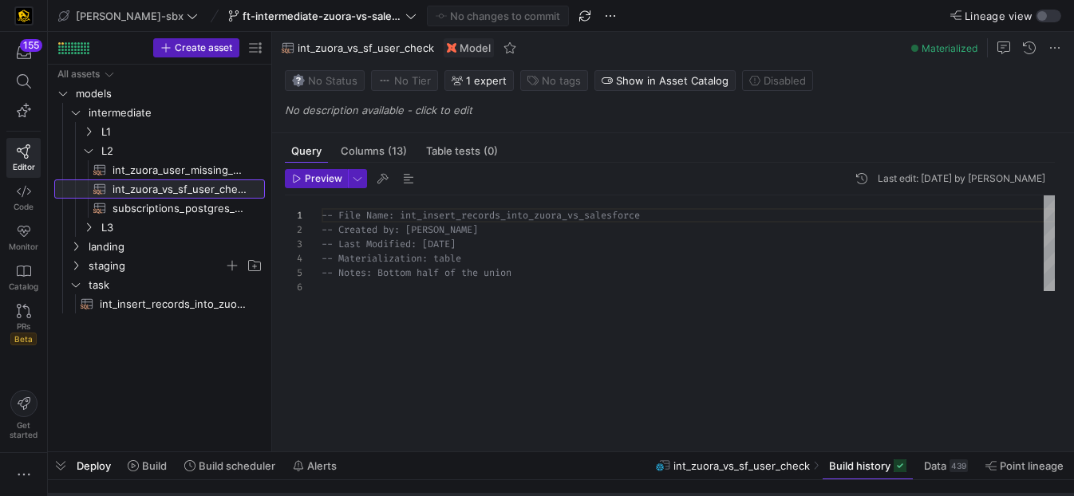
drag, startPoint x: 448, startPoint y: 204, endPoint x: 523, endPoint y: 478, distance: 283.8
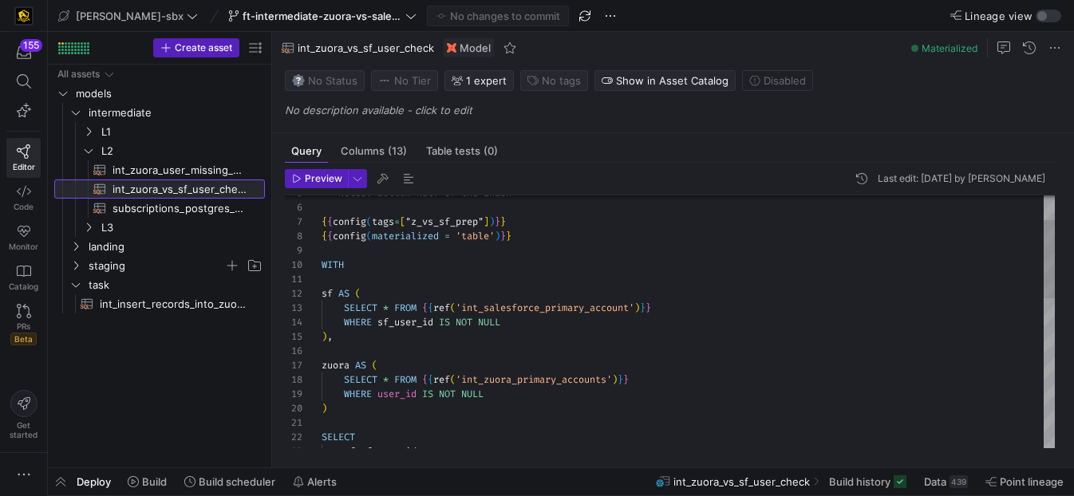
drag, startPoint x: 318, startPoint y: 219, endPoint x: 335, endPoint y: 223, distance: 17.1
click at [335, 223] on div "16 17 18 19 20 21 22 23 14 15 11 12 13 8 9 10 5 6 7 zuora AS ( SELECT * FROM { …" at bounding box center [670, 322] width 770 height 253
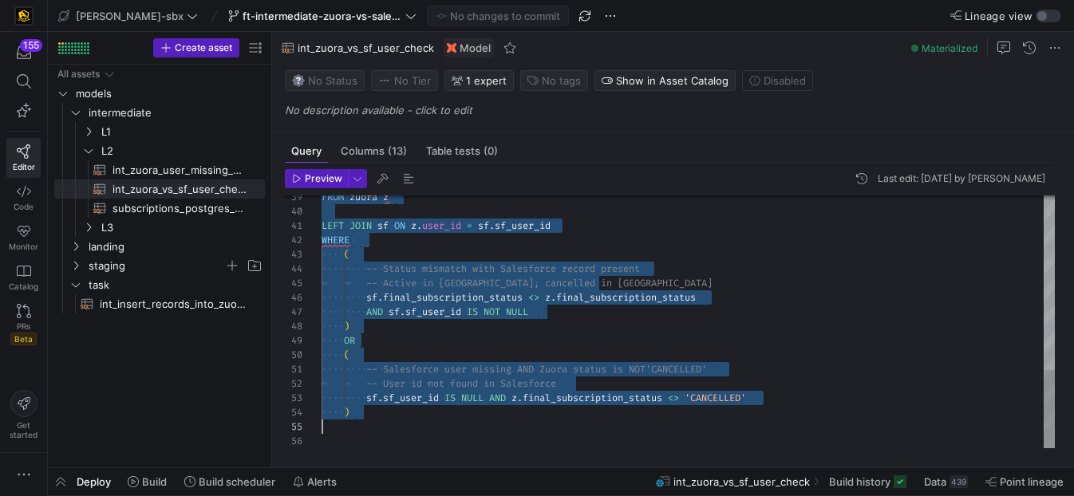
scroll to position [86, 29]
drag, startPoint x: 322, startPoint y: 223, endPoint x: 361, endPoint y: 415, distance: 196.4
click at [198, 309] on span "int_insert_records_into_zuora_vs_salesforce​​​​​​​​​​" at bounding box center [173, 304] width 147 height 18
type textarea "-- File Name: int_insert_records_into_zuora_vs_salesforce -- Created By: [PERSO…"
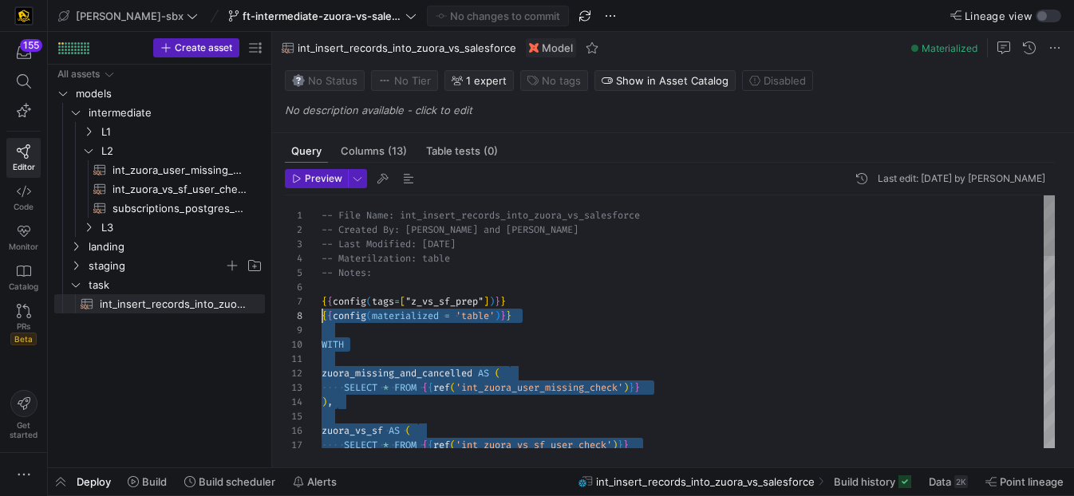
scroll to position [86, 0]
drag, startPoint x: 452, startPoint y: 418, endPoint x: 294, endPoint y: 304, distance: 194.9
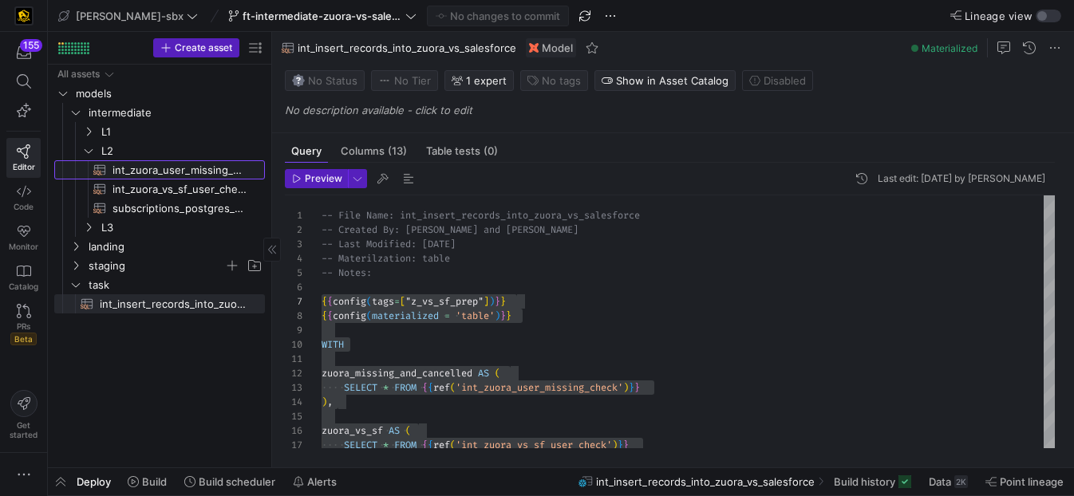
click at [154, 174] on span "int_zuora_user_missing_check​​​​​​​​​​" at bounding box center [180, 170] width 134 height 18
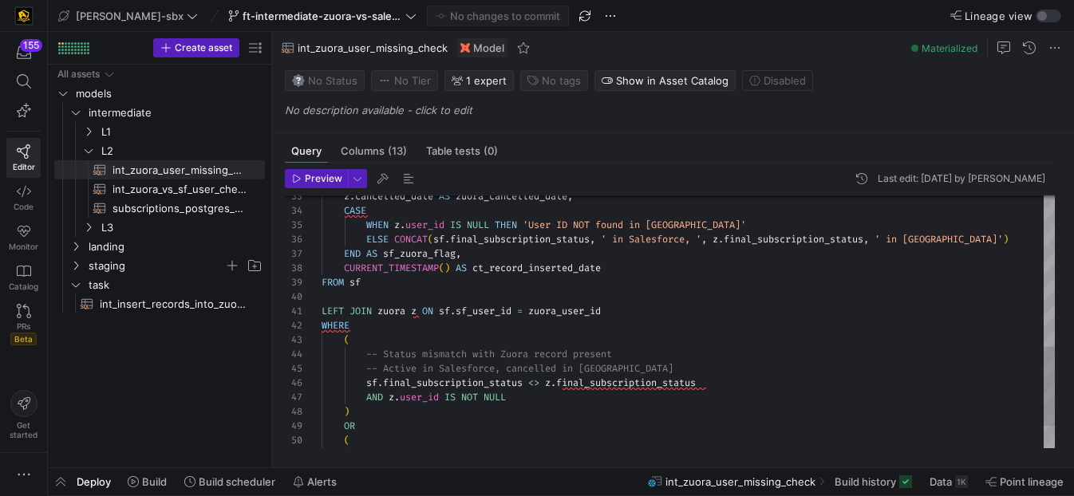
click at [536, 314] on div "z . cancelled_date AS zuora_cancelled_date , CASE WHEN z . user_id IS NULL THEN…" at bounding box center [688, 118] width 733 height 803
click at [619, 315] on div "z . cancelled_date AS zuora_cancelled_date , CASE WHEN z . user_id IS NULL THEN…" at bounding box center [688, 118] width 733 height 803
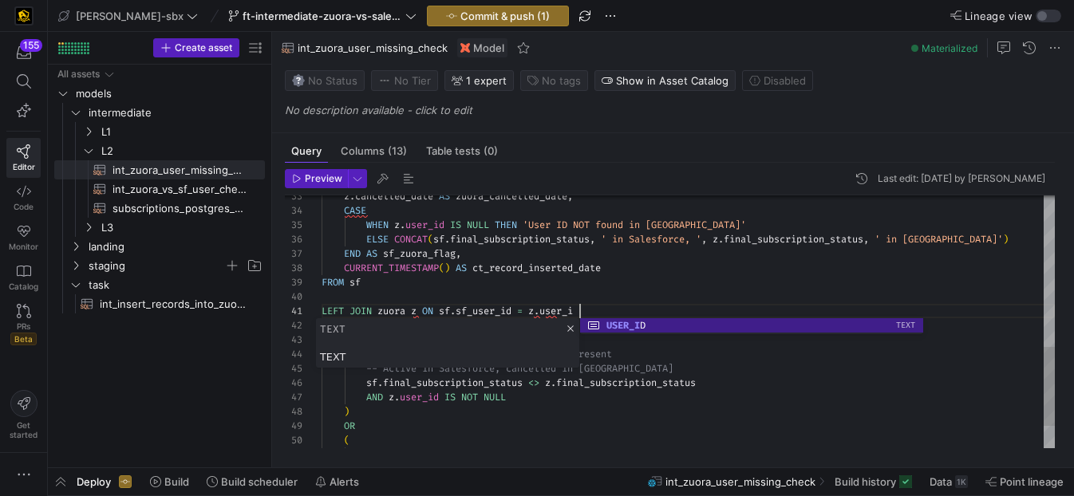
scroll to position [0, 264]
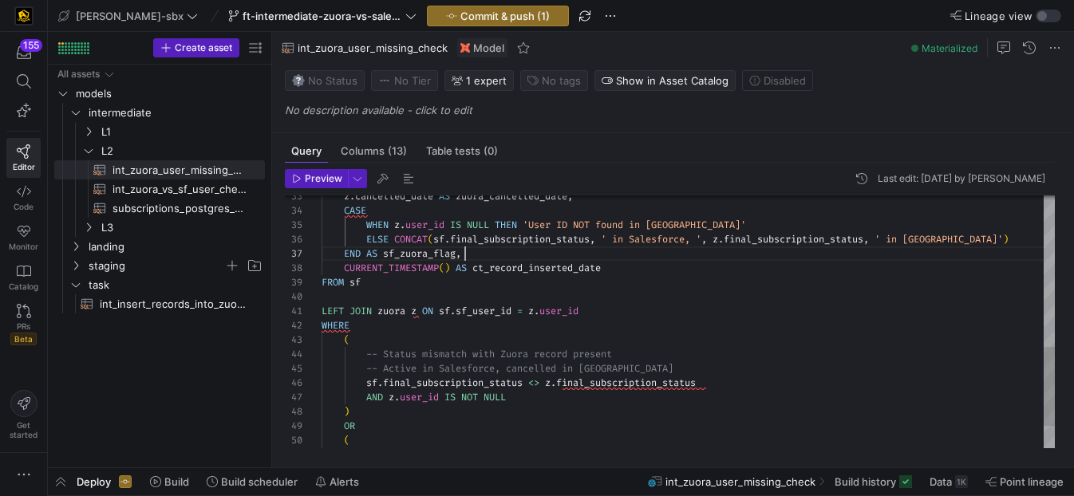
click at [609, 255] on div "z . cancelled_date AS zuora_cancelled_date , CASE WHEN z . user_id IS NULL THEN…" at bounding box center [688, 118] width 733 height 803
click at [596, 314] on div "z . cancelled_date AS zuora_cancelled_date , CASE WHEN z . user_id IS NULL THEN…" at bounding box center [688, 118] width 733 height 803
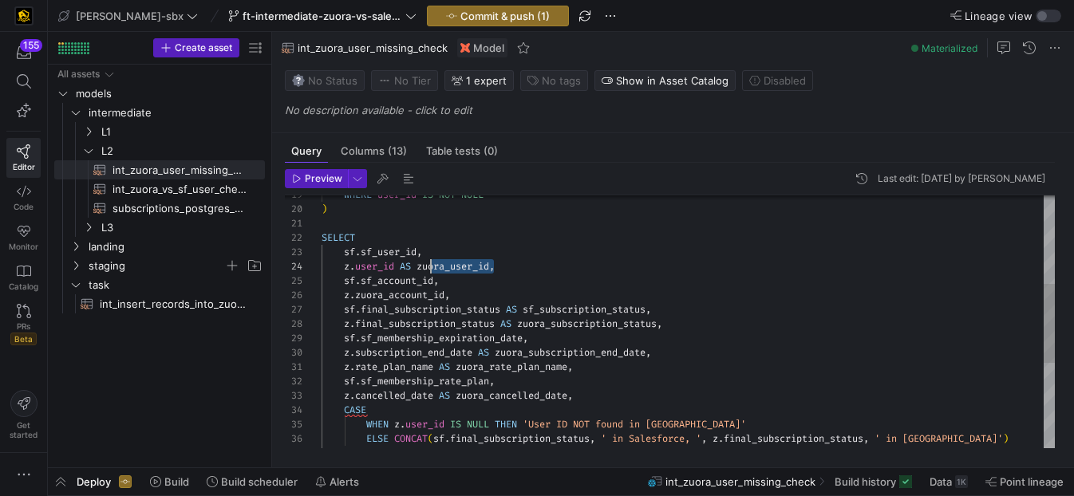
scroll to position [43, 104]
drag, startPoint x: 496, startPoint y: 266, endPoint x: 423, endPoint y: 266, distance: 72.6
click at [423, 266] on div "z . cancelled_date AS zuora_cancelled_date , CASE WHEN z . user_id IS NULL THEN…" at bounding box center [688, 317] width 733 height 803
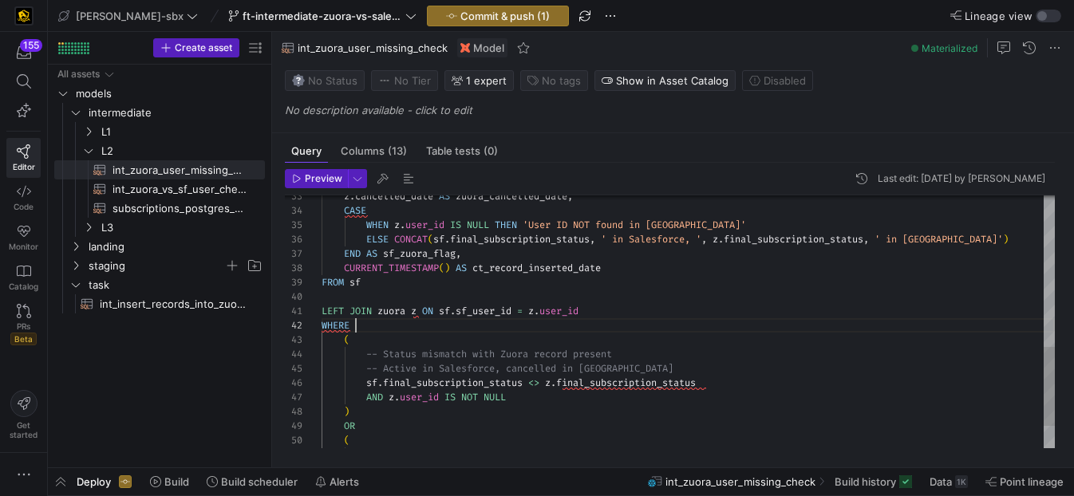
scroll to position [14, 34]
click at [594, 327] on div "z . cancelled_date AS zuora_cancelled_date , CASE WHEN z . user_id IS NULL THEN…" at bounding box center [688, 118] width 733 height 803
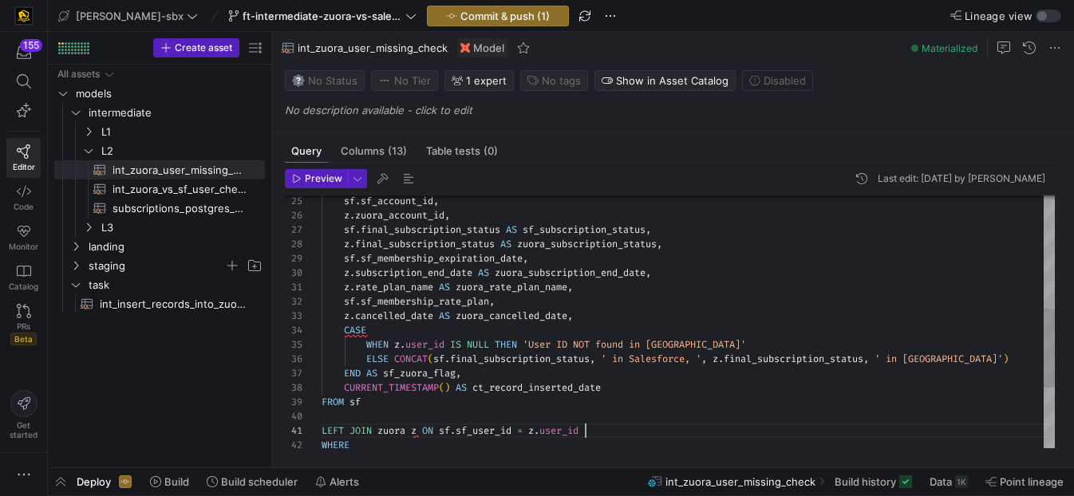
click at [610, 434] on div "z . cancelled_date AS zuora_cancelled_date , CASE WHEN z . user_id IS NULL THEN…" at bounding box center [688, 237] width 733 height 803
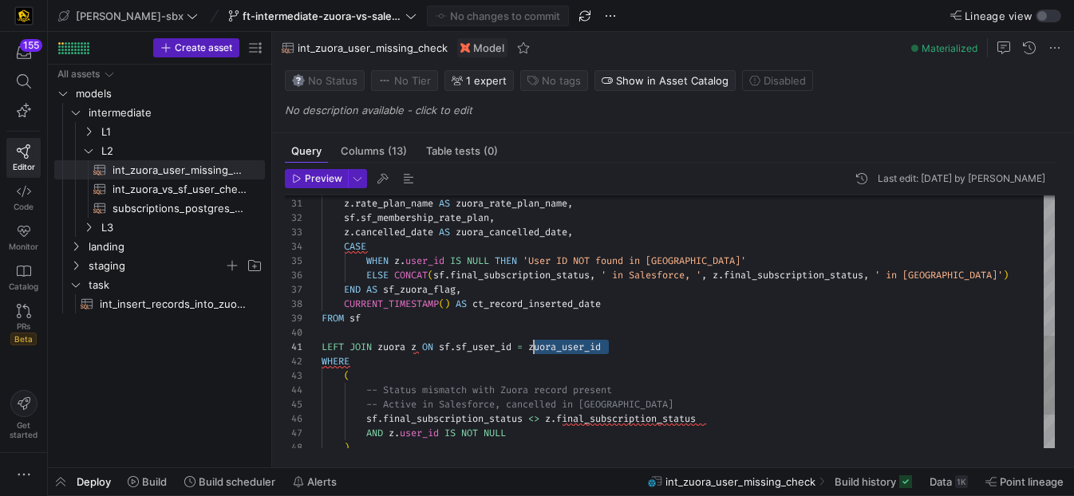
scroll to position [0, 212]
drag, startPoint x: 616, startPoint y: 347, endPoint x: 536, endPoint y: 347, distance: 79.8
click at [536, 347] on div "z . cancelled_date AS zuora_cancelled_date , CASE WHEN z . user_id IS NULL THEN…" at bounding box center [688, 154] width 733 height 803
click at [701, 331] on div "z . cancelled_date AS zuora_cancelled_date , CASE WHEN z . user_id IS NULL THEN…" at bounding box center [688, 154] width 733 height 803
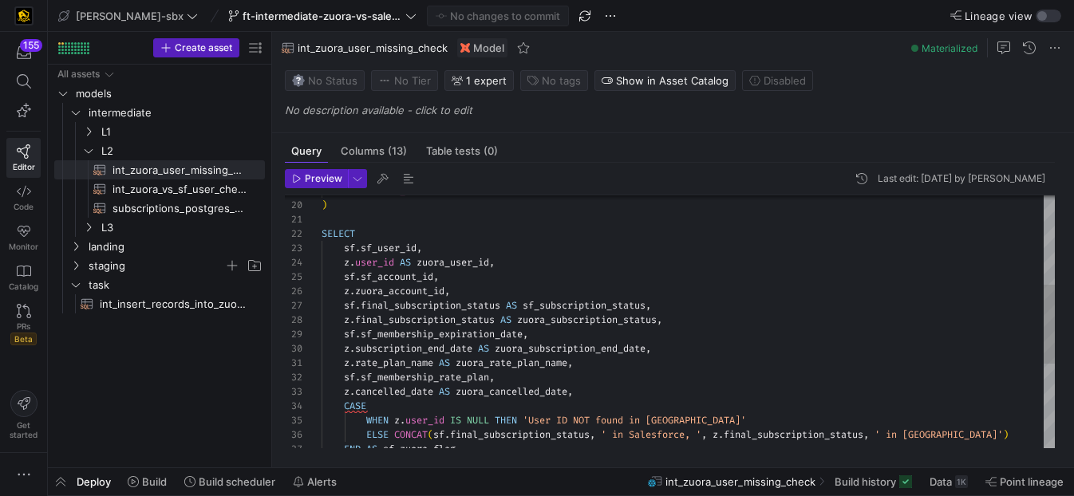
scroll to position [43, 126]
click at [448, 261] on div "z . cancelled_date AS zuora_cancelled_date , CASE WHEN z . user_id IS NULL THEN…" at bounding box center [688, 313] width 733 height 803
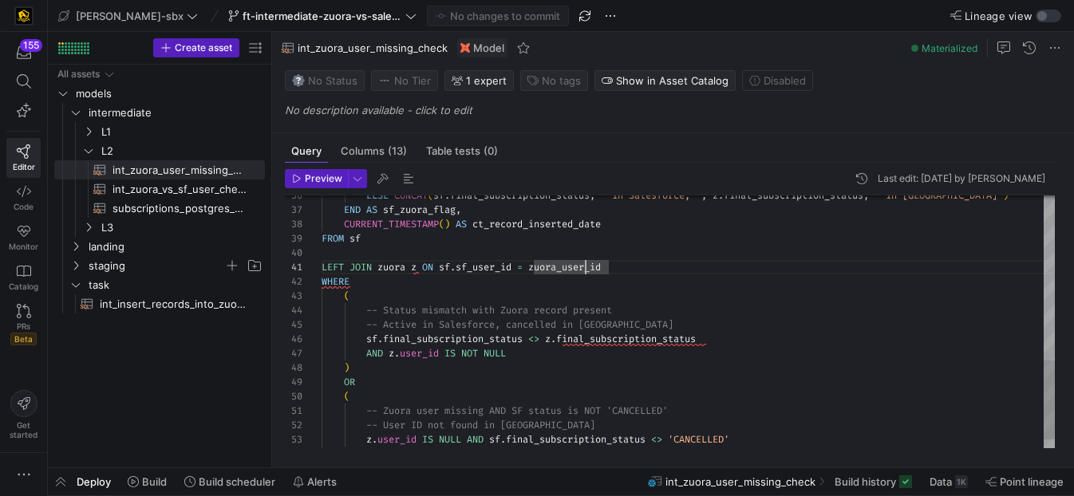
click at [584, 264] on div "ELSE CONCAT ( sf . final_subscription_status , ' in Salesforce, ' , z . final_s…" at bounding box center [688, 74] width 733 height 803
click at [616, 267] on div "ELSE CONCAT ( sf . final_subscription_status , ' in Salesforce, ' , z . final_s…" at bounding box center [688, 74] width 733 height 803
click at [555, 272] on div "ELSE CONCAT ( sf . final_subscription_status , ' in Salesforce, ' , z . final_s…" at bounding box center [688, 74] width 733 height 803
click at [562, 269] on div "ELSE CONCAT ( sf . final_subscription_status , ' in Salesforce, ' , z . final_s…" at bounding box center [688, 74] width 733 height 803
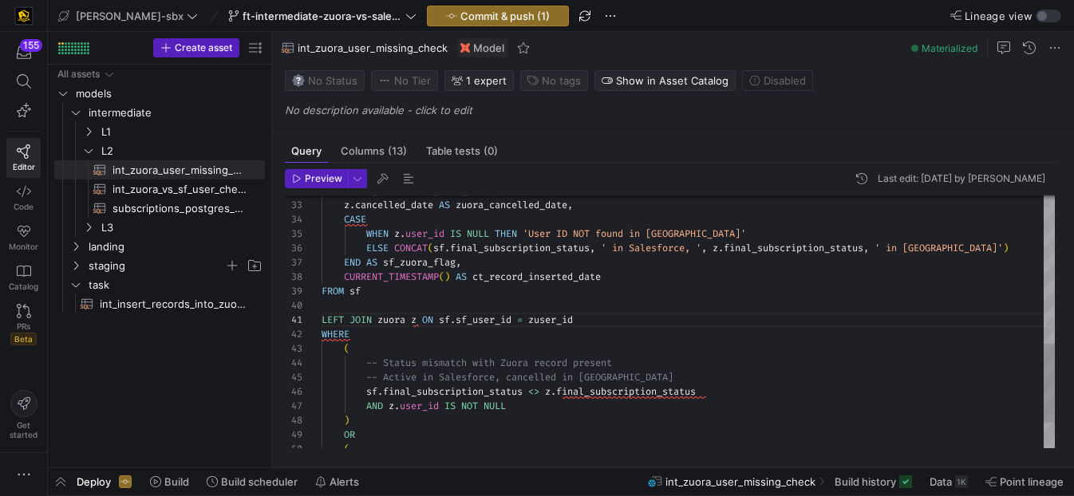
scroll to position [0, 224]
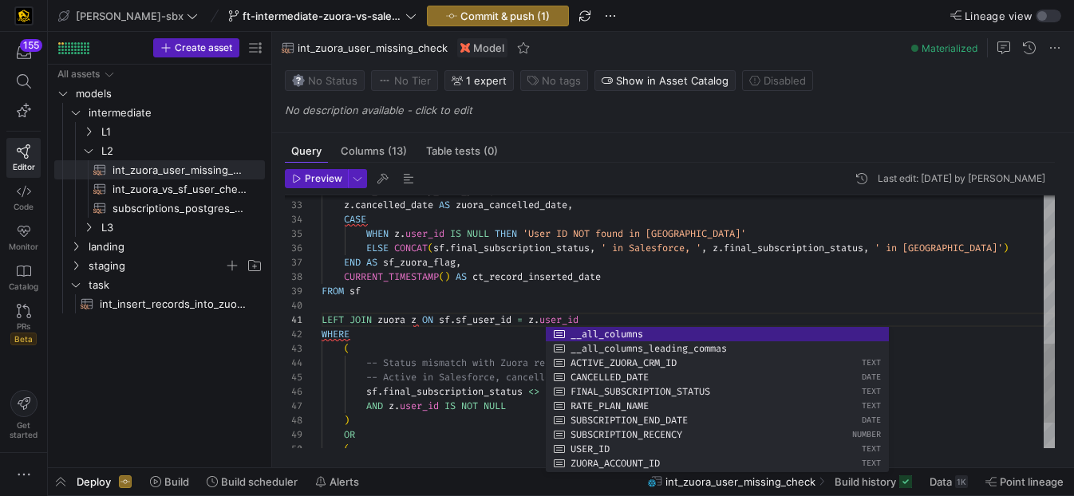
click at [719, 305] on div "CURRENT_TIMESTAMP ( ) AS ct_record_inserted_date FROM sf LEFT JOIN zuora z ON s…" at bounding box center [688, 126] width 733 height 803
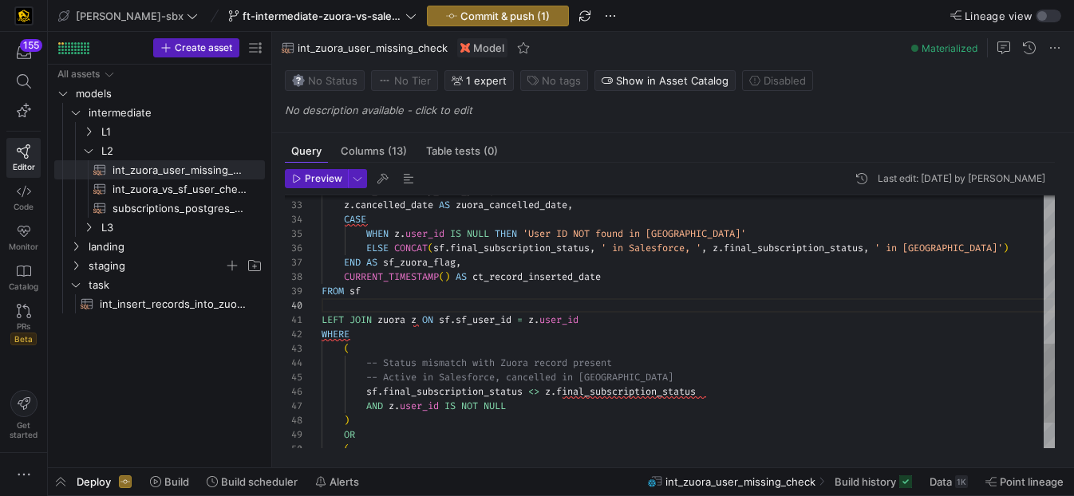
click at [679, 307] on div "CURRENT_TIMESTAMP ( ) AS ct_record_inserted_date FROM sf LEFT JOIN zuora z ON s…" at bounding box center [688, 126] width 733 height 803
click at [648, 318] on div "CURRENT_TIMESTAMP ( ) AS ct_record_inserted_date FROM sf LEFT JOIN zuora z ON s…" at bounding box center [688, 126] width 733 height 803
type textarea "LEFT JOIN zuora z ON sf.sf_user_id = z.user_id WHERE ( -- Status mismatch with …"
click at [466, 14] on span "Commit & push (1)" at bounding box center [504, 16] width 89 height 13
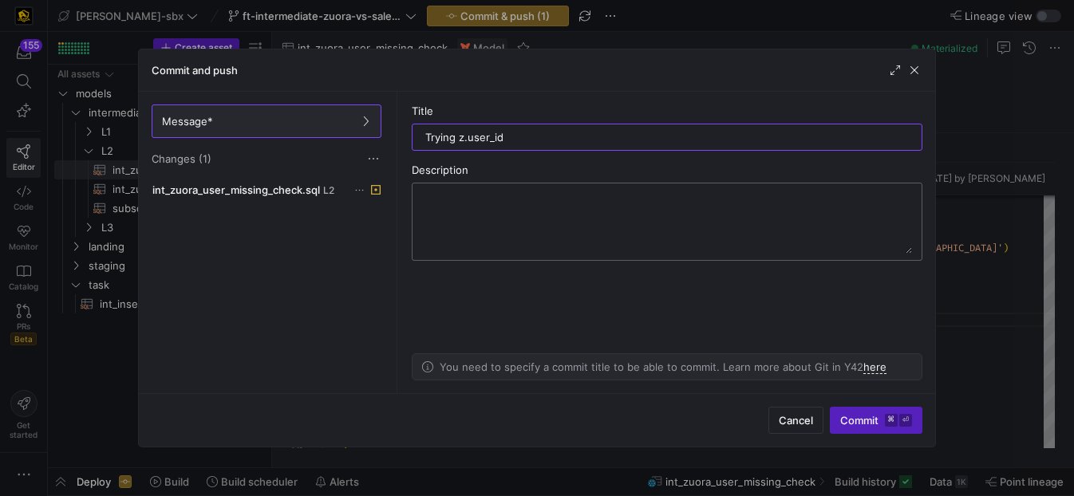
type input "Trying z.user_id"
click at [575, 215] on textarea at bounding box center [667, 222] width 490 height 64
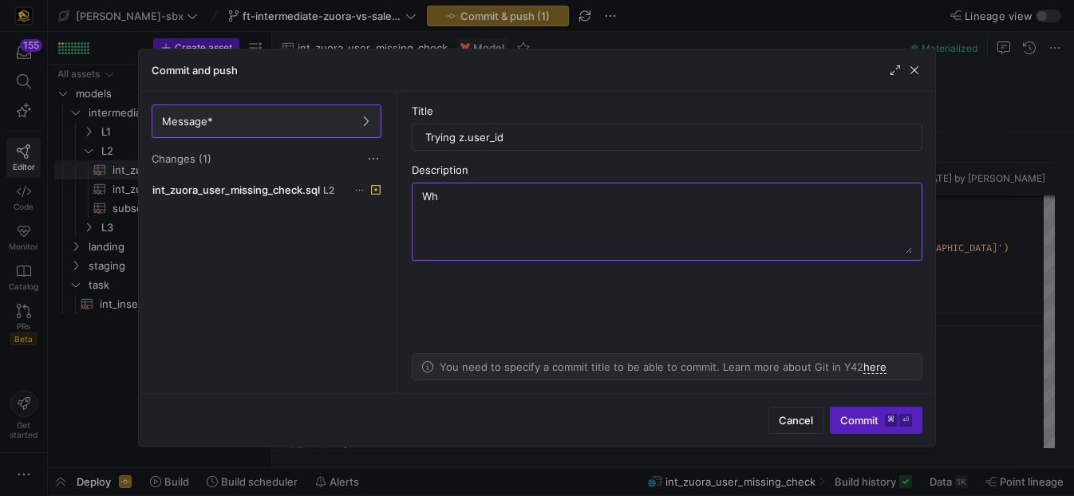
type textarea "W"
click at [725, 232] on textarea "WHAT: Changing variable name for alias WHY: CHATGPT said so." at bounding box center [667, 222] width 490 height 64
click at [704, 217] on textarea "WHAT: Changing variable name for alias WHY: CHATGPT said so." at bounding box center [667, 222] width 490 height 64
click at [688, 202] on textarea "WHAT: Changing variable name for alias WHY: CHATGPT said so." at bounding box center [667, 222] width 490 height 64
click at [615, 199] on textarea "WHAT: Changing variable name for alias. WHY: CHATGPT said so." at bounding box center [667, 222] width 490 height 64
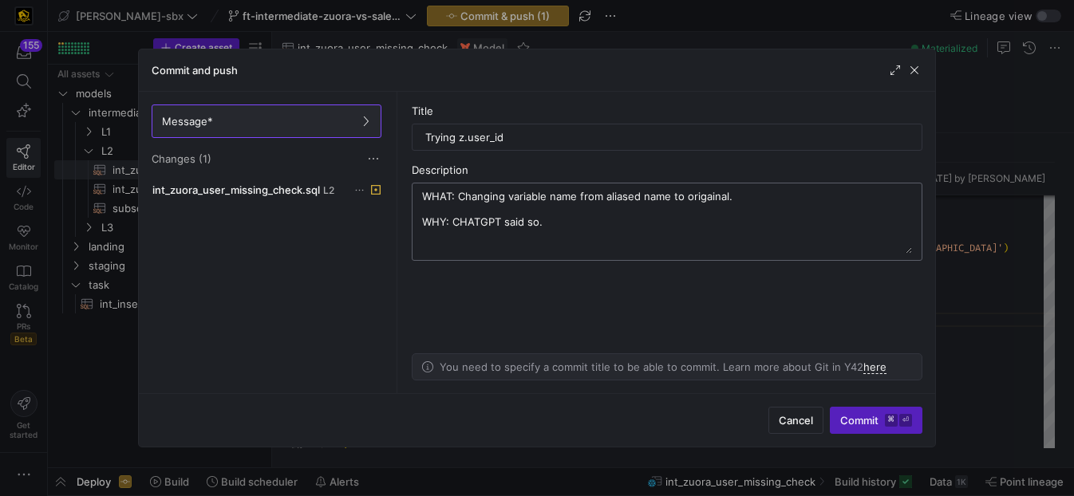
drag, startPoint x: 545, startPoint y: 197, endPoint x: 513, endPoint y: 202, distance: 32.3
click at [513, 202] on textarea "WHAT: Changing variable name from aliased name to origainal. WHY: CHATGPT said …" at bounding box center [667, 222] width 490 height 64
click at [652, 203] on textarea "WHAT: Changing field name from aliased name to origainal. WHY: CHATGPT said so." at bounding box center [667, 222] width 490 height 64
click at [704, 198] on textarea "WHAT: Changing field name from aliased name to origainal. WHY: CHATGPT said so." at bounding box center [667, 222] width 490 height 64
click at [714, 198] on textarea "WHAT: Changing field name from aliased name to origainal. WHY: CHATGPT said so." at bounding box center [667, 222] width 490 height 64
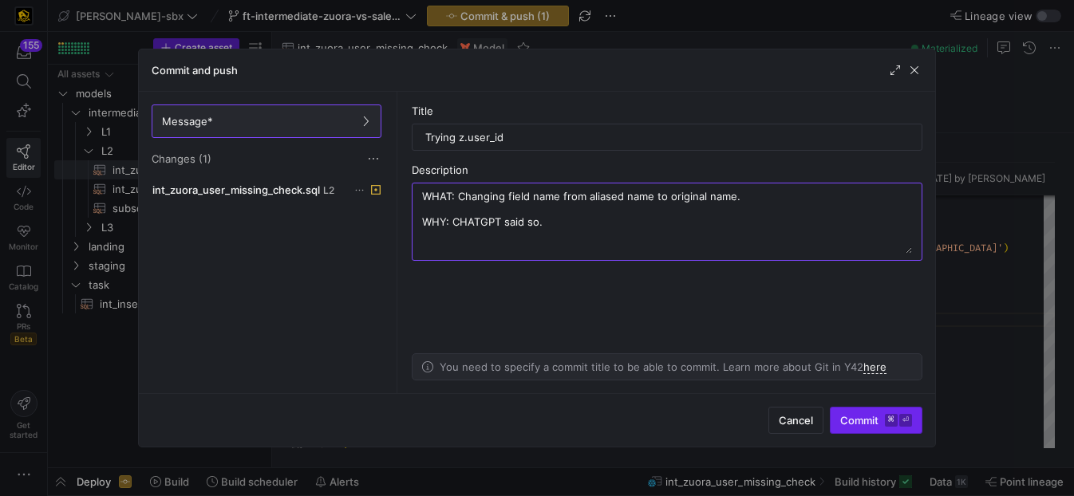
type textarea "WHAT: Changing field name from aliased name to original name. WHY: CHATGPT said…"
click at [861, 427] on span "submit" at bounding box center [876, 421] width 91 height 26
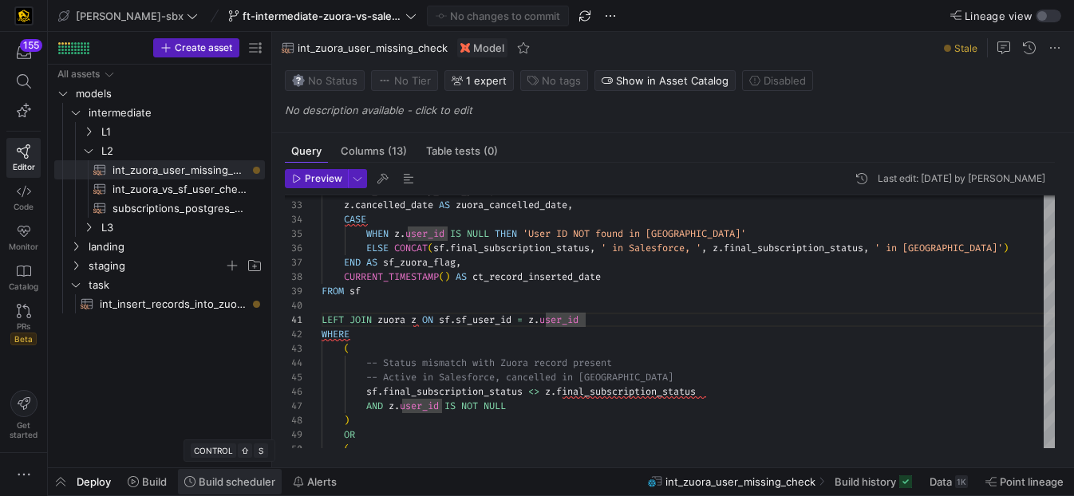
click at [229, 477] on span "Build scheduler" at bounding box center [237, 482] width 77 height 13
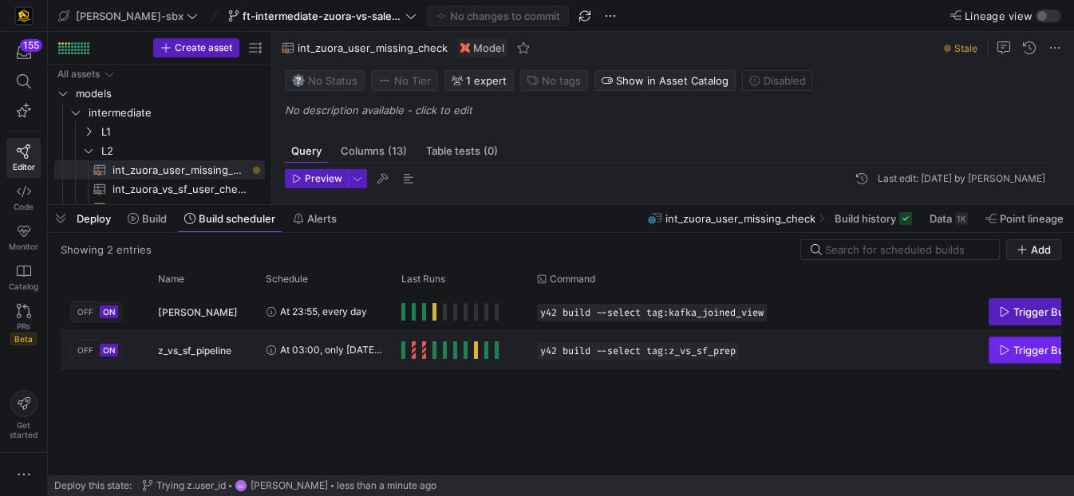
click at [1029, 354] on span "Trigger Build" at bounding box center [1044, 350] width 62 height 13
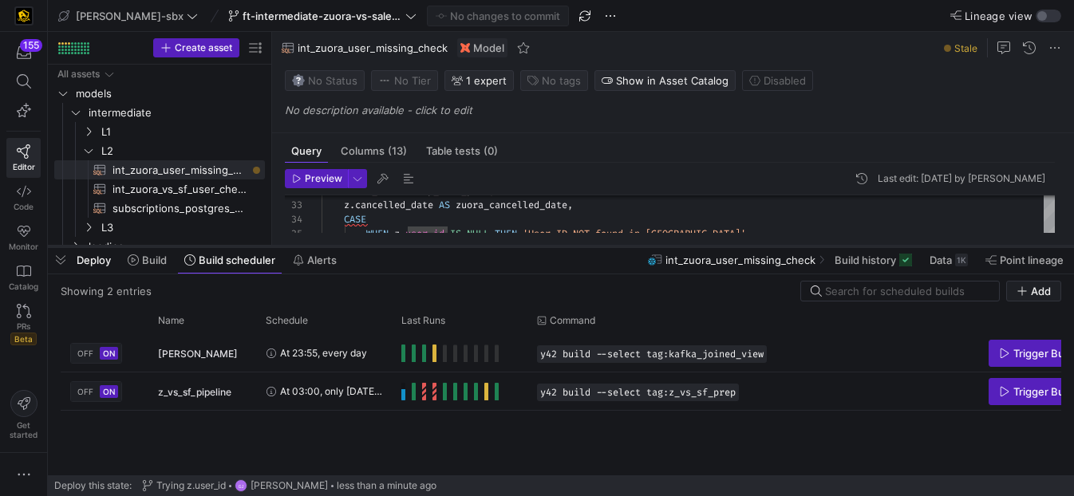
drag, startPoint x: 525, startPoint y: 204, endPoint x: 519, endPoint y: 246, distance: 42.0
click at [519, 246] on div at bounding box center [561, 246] width 1026 height 6
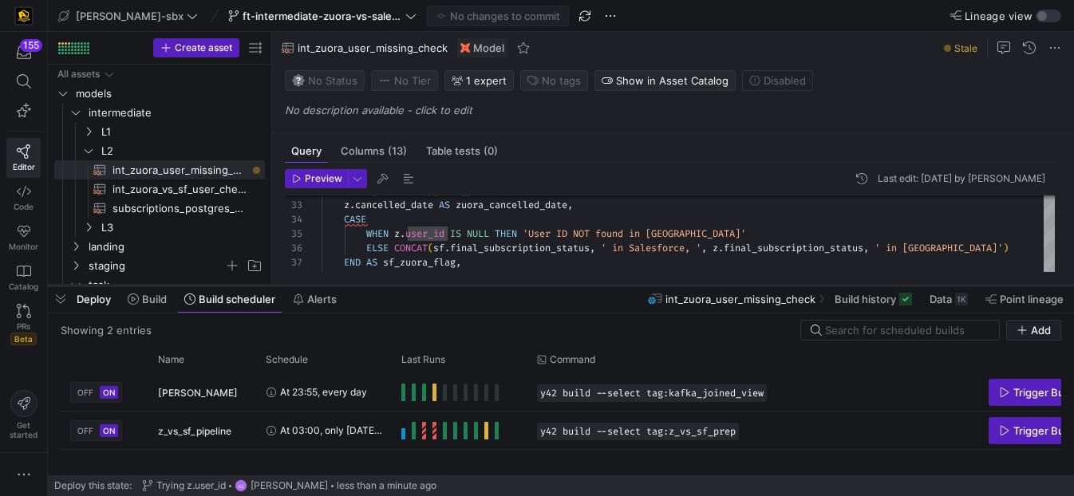
drag, startPoint x: 527, startPoint y: 247, endPoint x: 529, endPoint y: 286, distance: 39.1
click at [529, 286] on div at bounding box center [561, 285] width 1026 height 6
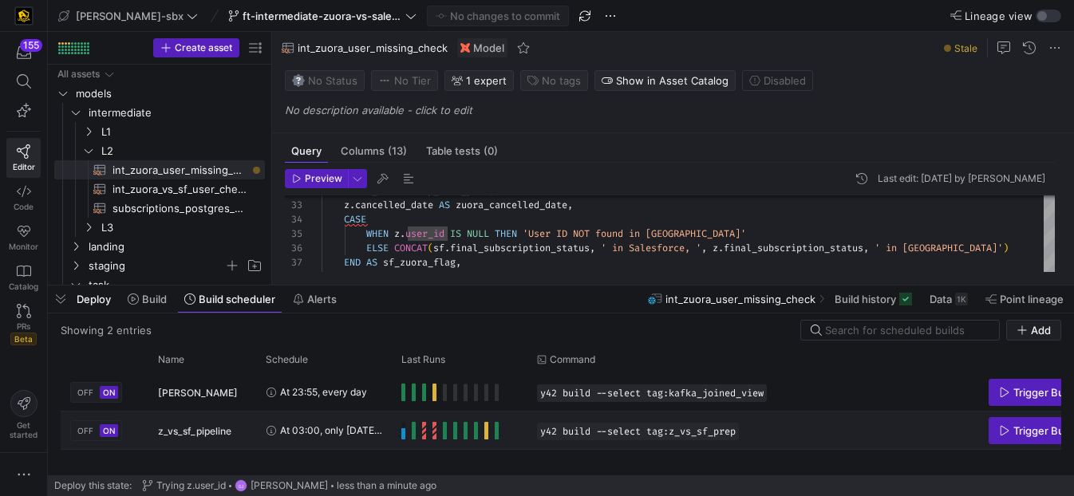
click at [405, 434] on span "Press SPACE to select this row." at bounding box center [403, 431] width 4 height 18
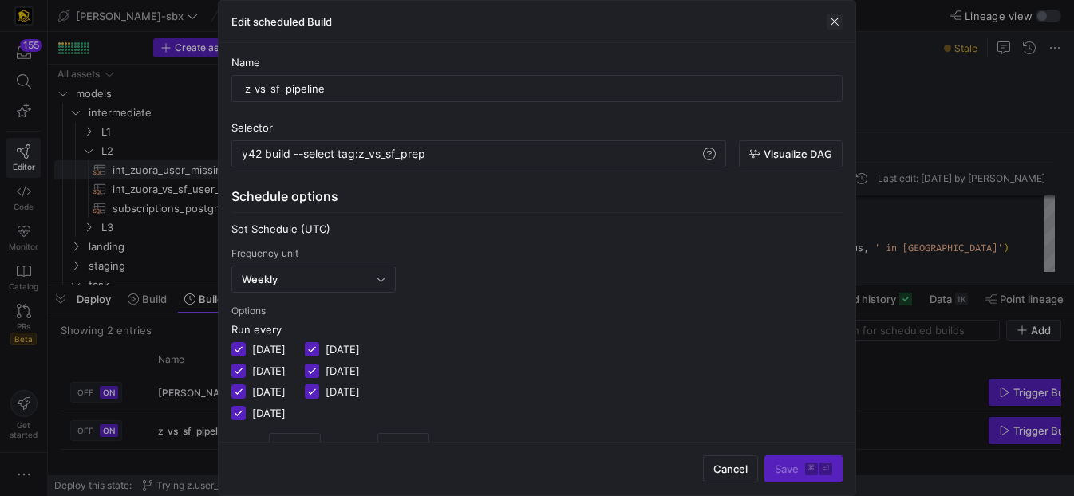
click at [831, 18] on span "button" at bounding box center [835, 22] width 16 height 16
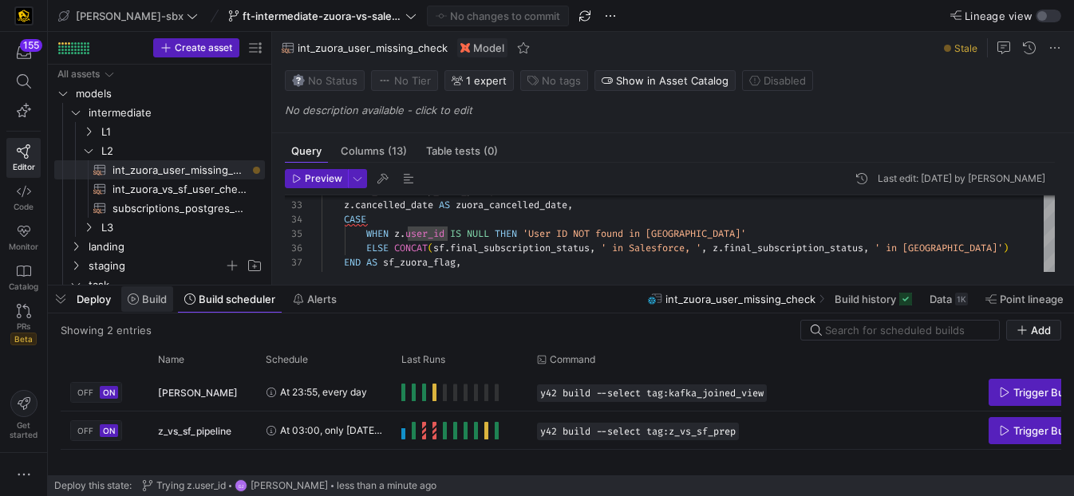
click at [157, 301] on span "Build" at bounding box center [154, 299] width 25 height 13
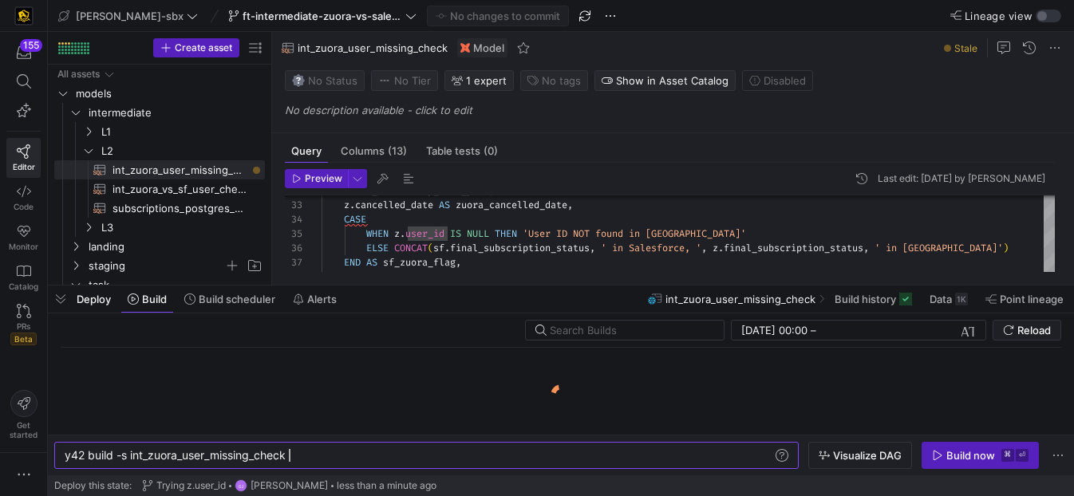
scroll to position [0, 224]
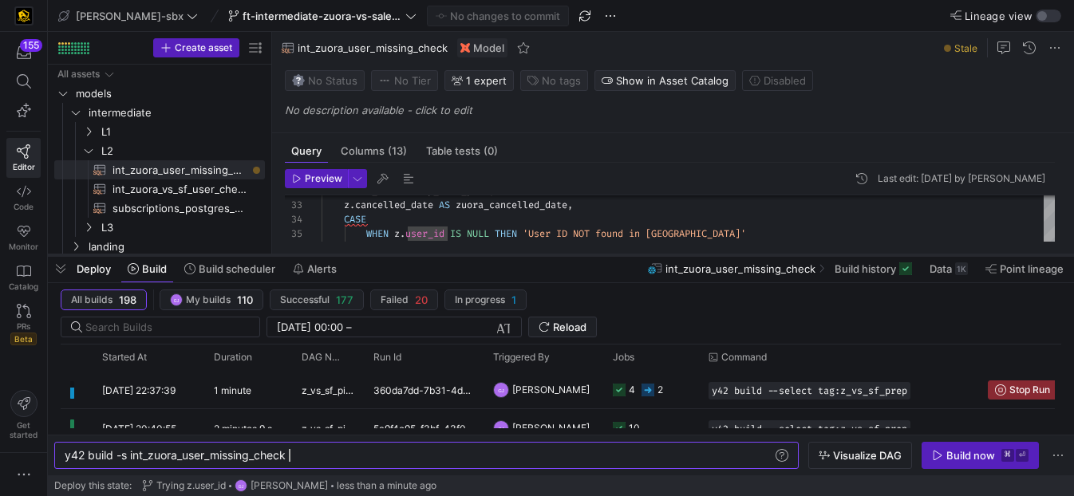
drag, startPoint x: 594, startPoint y: 286, endPoint x: 610, endPoint y: 315, distance: 32.9
click at [599, 255] on div at bounding box center [561, 255] width 1026 height 6
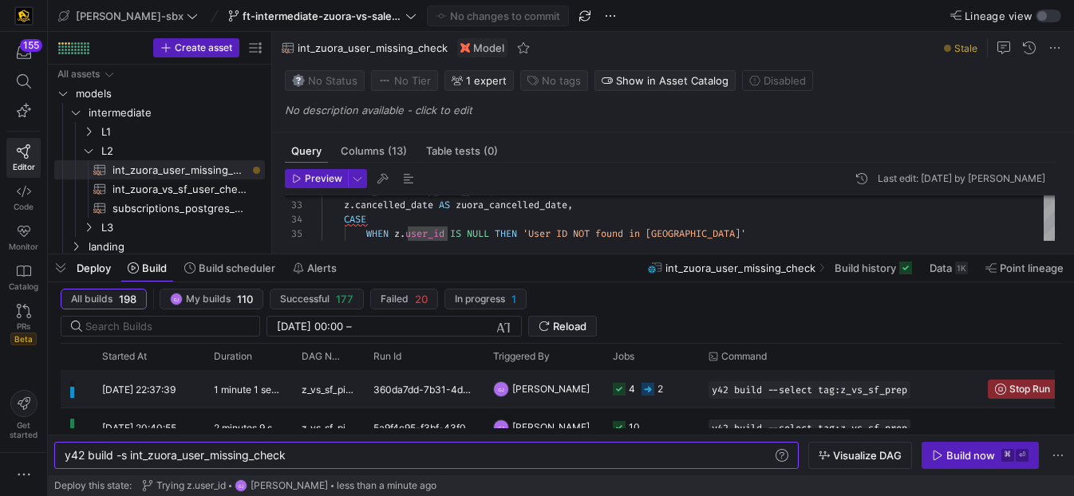
click at [661, 392] on div "2" at bounding box center [661, 389] width 6 height 38
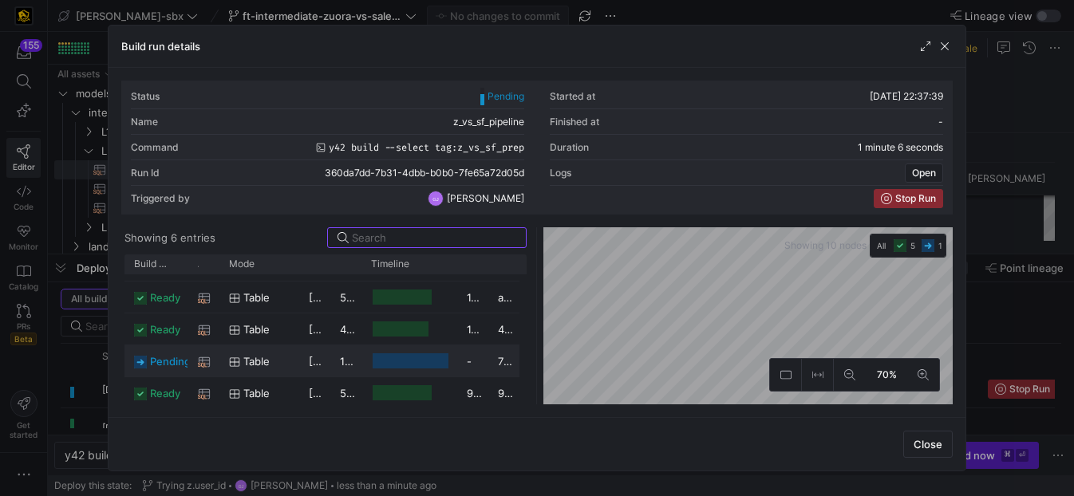
scroll to position [53, 0]
click at [857, 381] on button at bounding box center [850, 375] width 32 height 32
click at [922, 373] on icon at bounding box center [923, 374] width 11 height 11
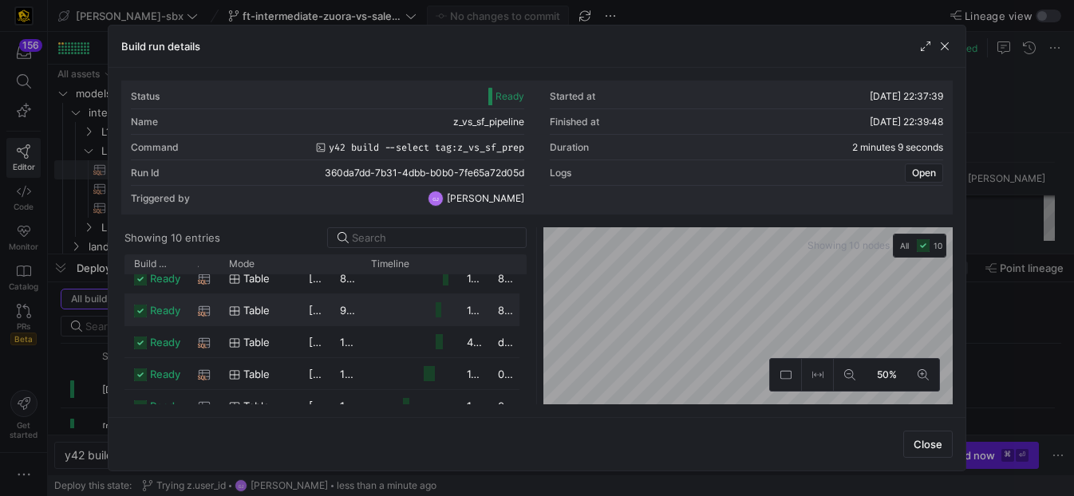
scroll to position [0, 0]
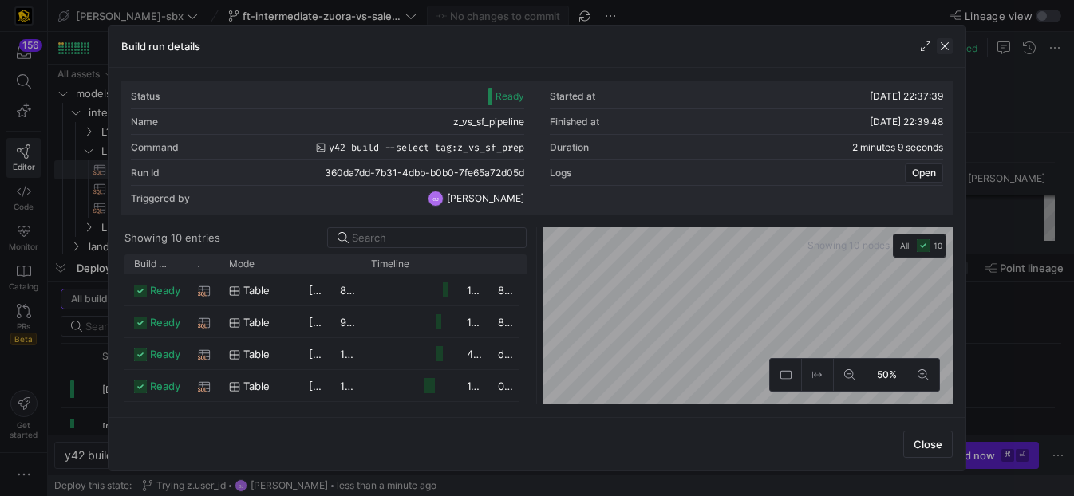
click at [942, 44] on span "button" at bounding box center [945, 46] width 16 height 16
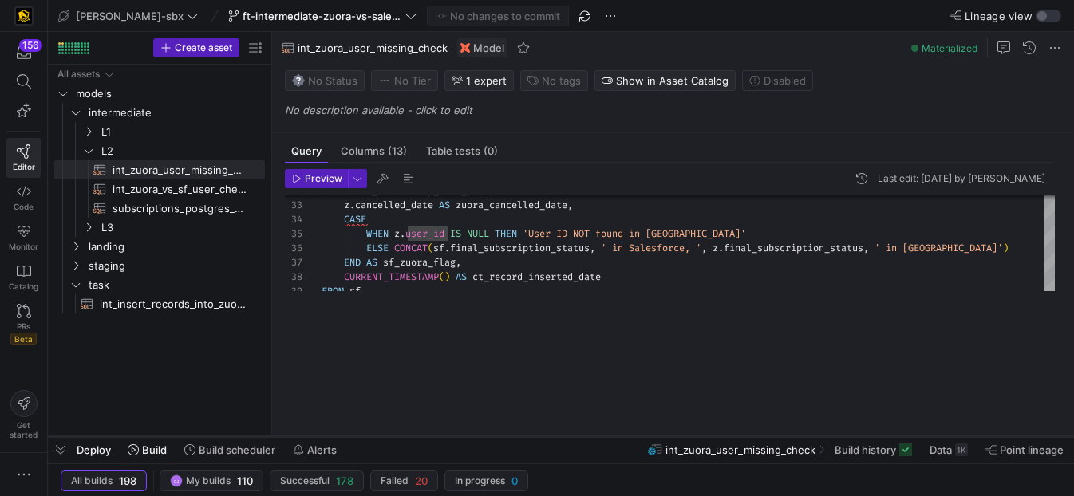
drag, startPoint x: 568, startPoint y: 254, endPoint x: 634, endPoint y: 444, distance: 200.9
click at [634, 440] on div at bounding box center [561, 436] width 1026 height 6
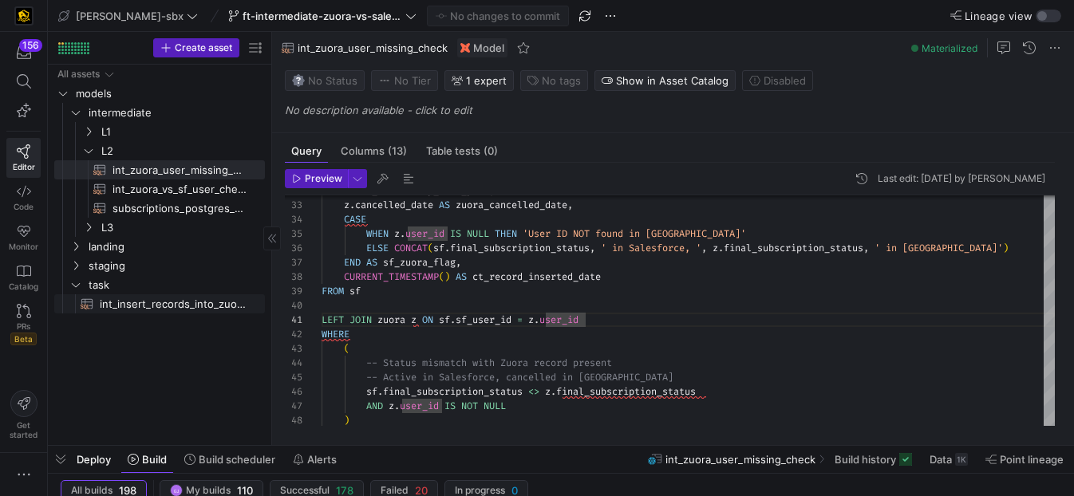
click at [131, 308] on span "int_insert_records_into_zuora_vs_salesforce​​​​​​​​​​" at bounding box center [173, 304] width 147 height 18
type textarea "-- File Name: int_insert_records_into_zuora_vs_salesforce -- Created By: [PERSO…"
type textarea "y42 build -s int_insert_records_into_zuora_vs_salesforce"
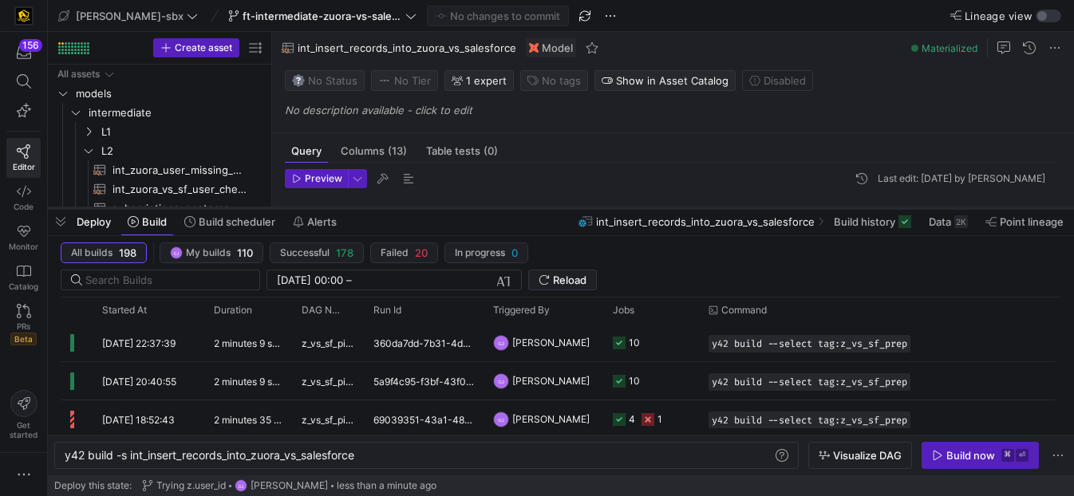
drag, startPoint x: 545, startPoint y: 446, endPoint x: 566, endPoint y: 208, distance: 238.7
click at [566, 208] on div at bounding box center [561, 208] width 1026 height 6
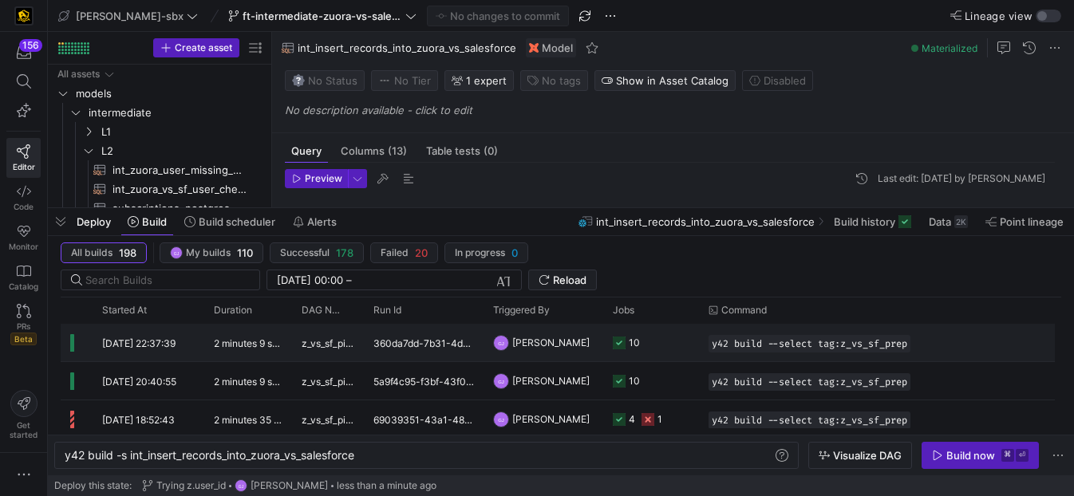
click at [252, 343] on y42-duration "2 minutes 9 seconds" at bounding box center [259, 344] width 91 height 12
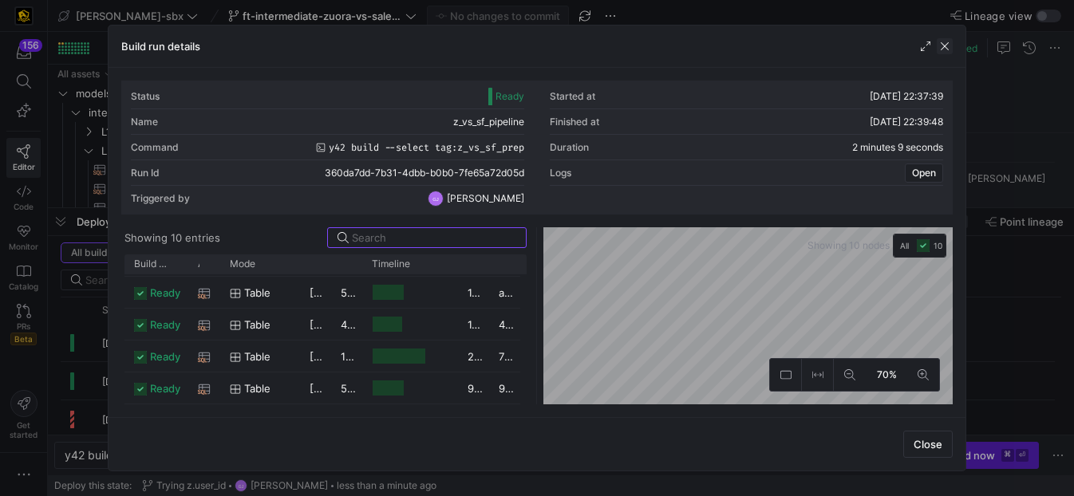
click at [950, 48] on span "button" at bounding box center [945, 46] width 16 height 16
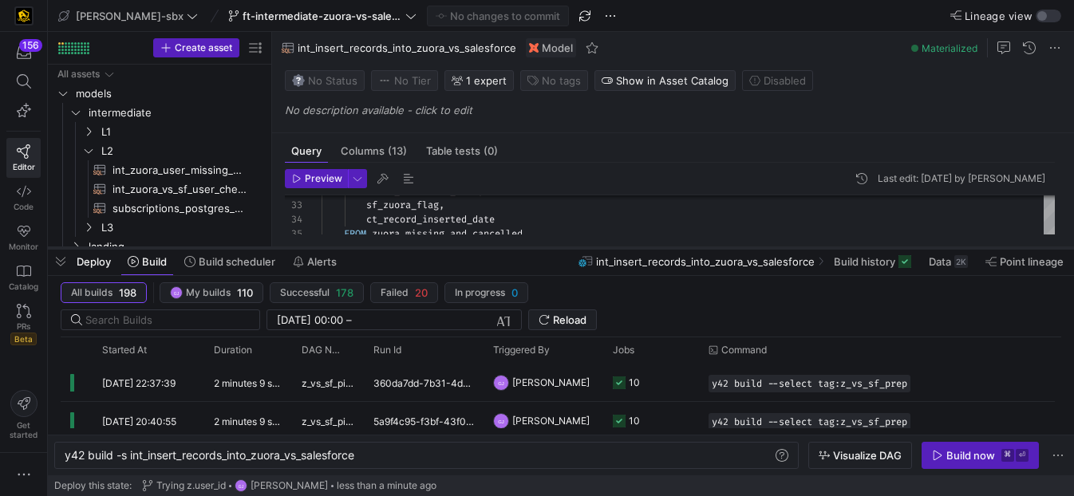
drag, startPoint x: 748, startPoint y: 207, endPoint x: 779, endPoint y: 268, distance: 68.2
click at [779, 251] on div at bounding box center [561, 248] width 1026 height 6
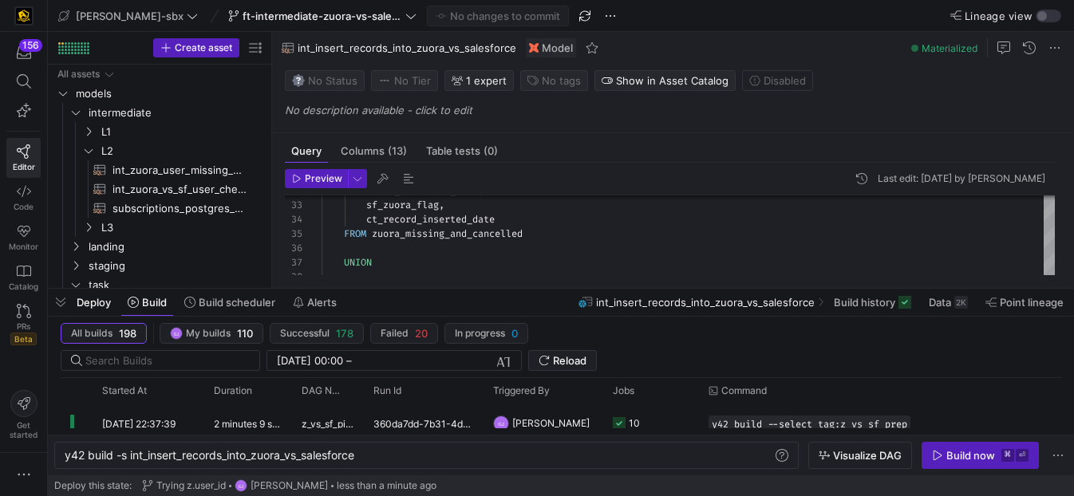
drag, startPoint x: 563, startPoint y: 271, endPoint x: 565, endPoint y: 298, distance: 26.4
click at [565, 292] on div at bounding box center [561, 289] width 1026 height 6
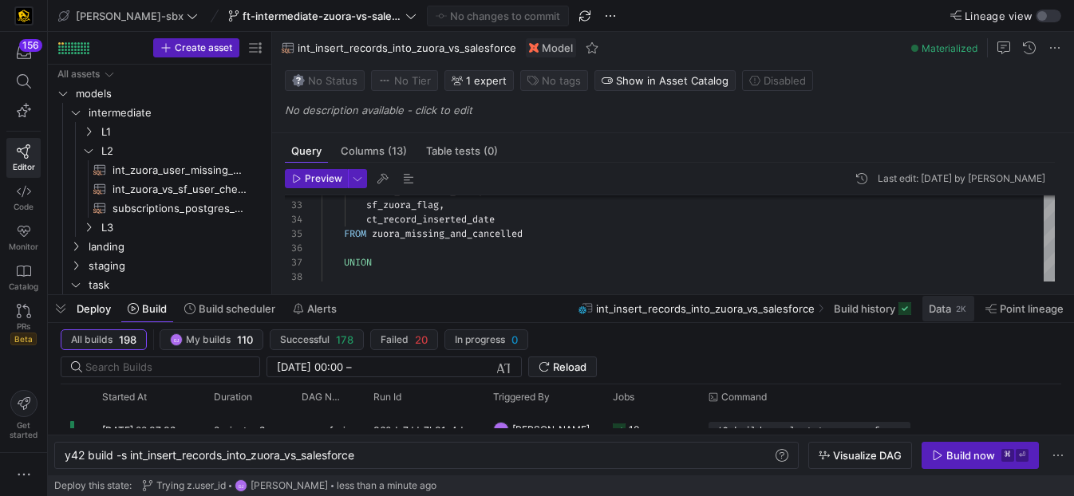
click at [953, 316] on span at bounding box center [948, 309] width 52 height 26
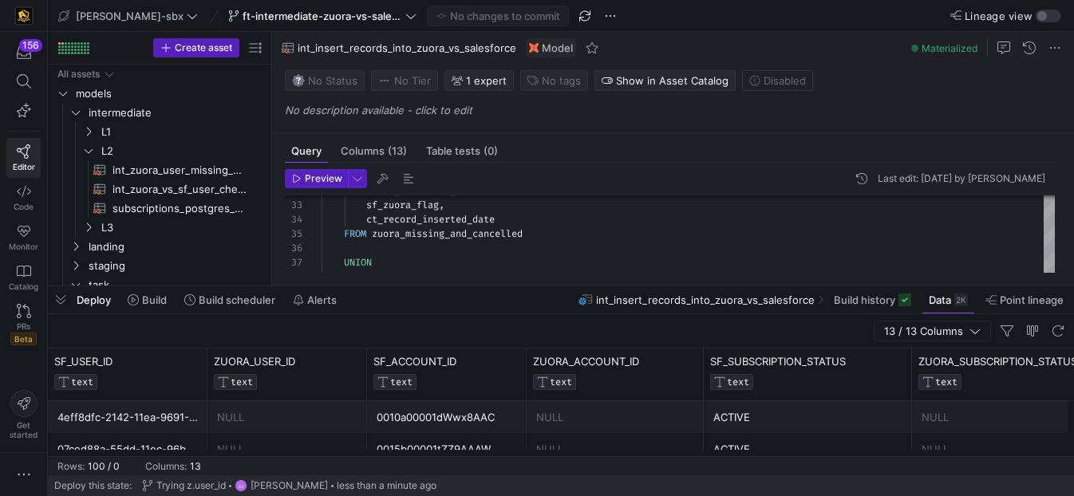
drag, startPoint x: 408, startPoint y: 296, endPoint x: 421, endPoint y: 286, distance: 16.0
click at [411, 283] on div at bounding box center [561, 286] width 1026 height 6
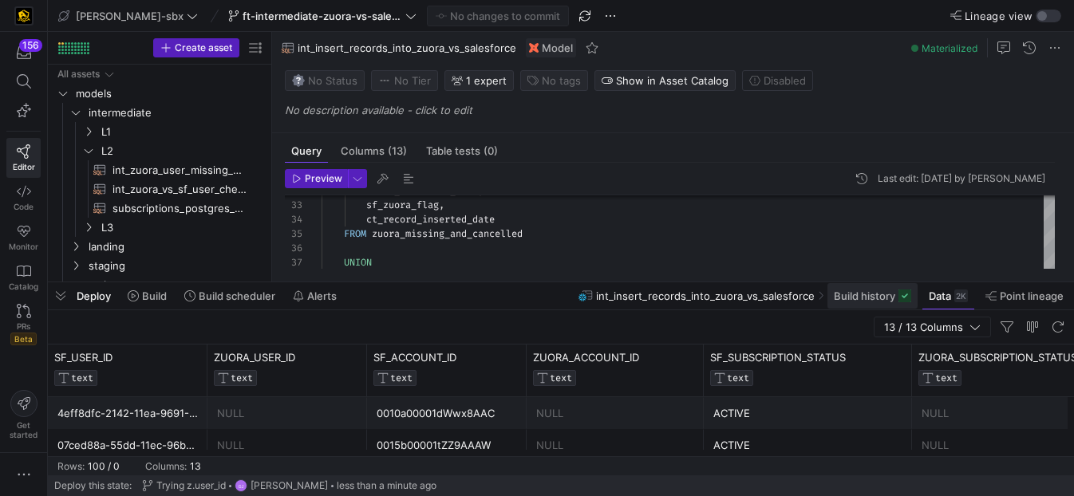
click at [888, 293] on span "Build history" at bounding box center [864, 296] width 61 height 13
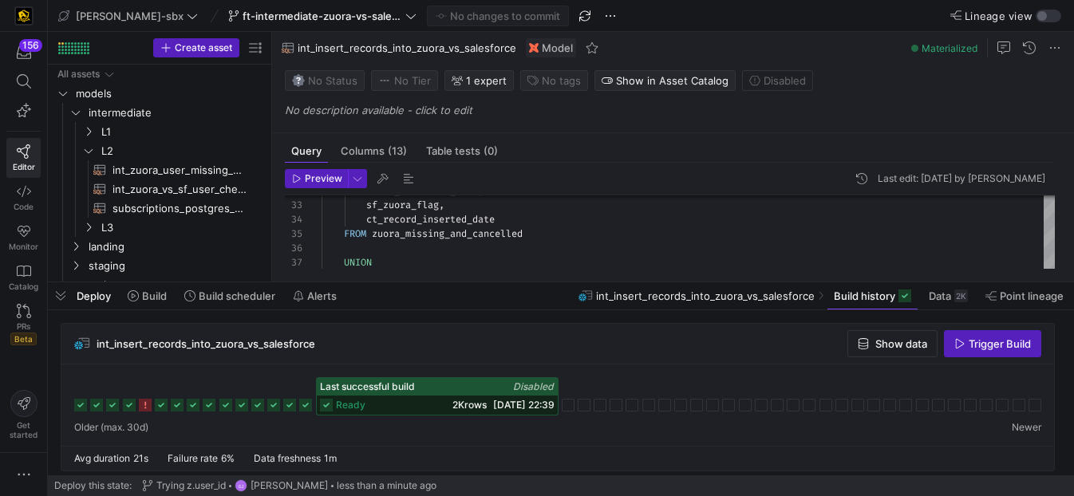
click at [526, 405] on span "[DATE] 22:39" at bounding box center [523, 405] width 61 height 12
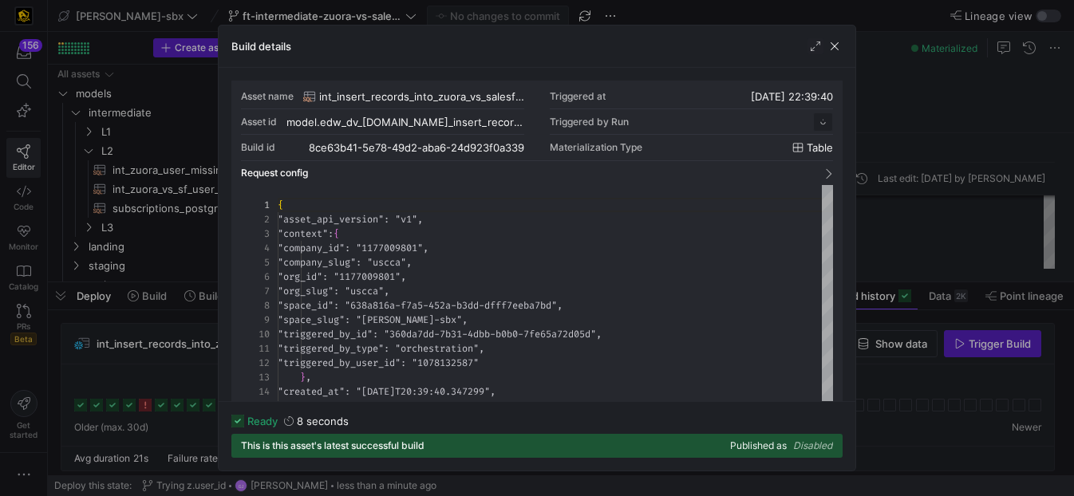
scroll to position [144, 0]
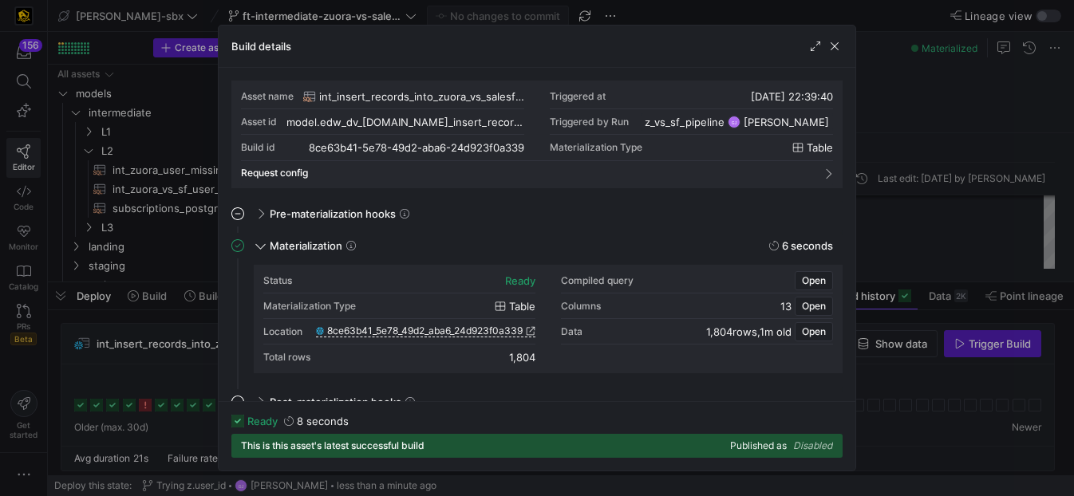
drag, startPoint x: 532, startPoint y: 360, endPoint x: 501, endPoint y: 361, distance: 31.1
click at [501, 361] on div "Status ready Compiled query Open Materialization Type table Columns 13 Open Loc…" at bounding box center [548, 319] width 570 height 102
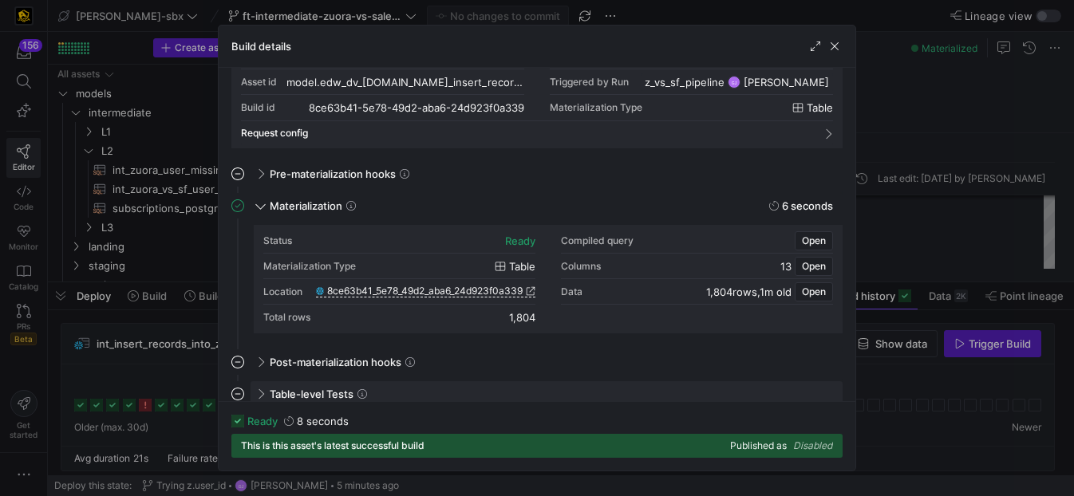
scroll to position [84, 0]
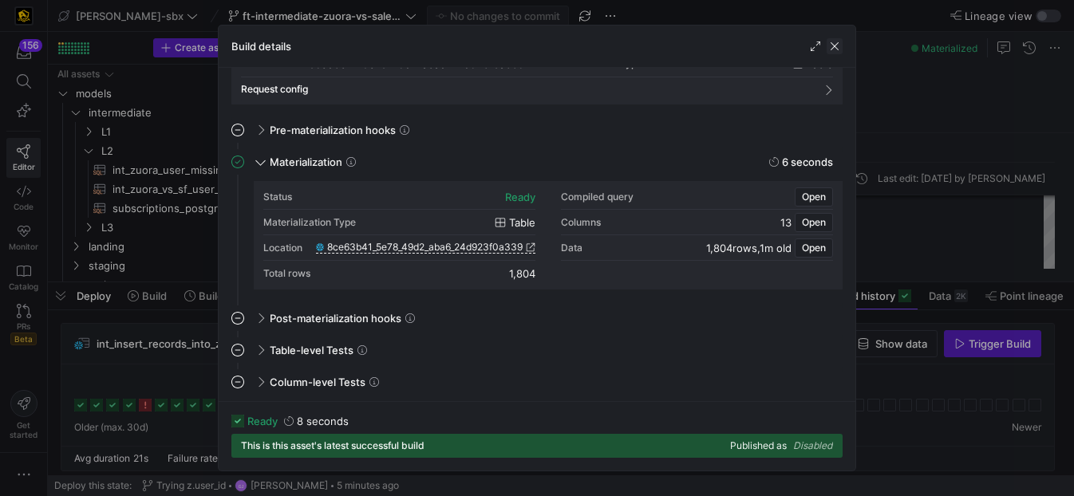
click at [833, 45] on span "button" at bounding box center [835, 46] width 16 height 16
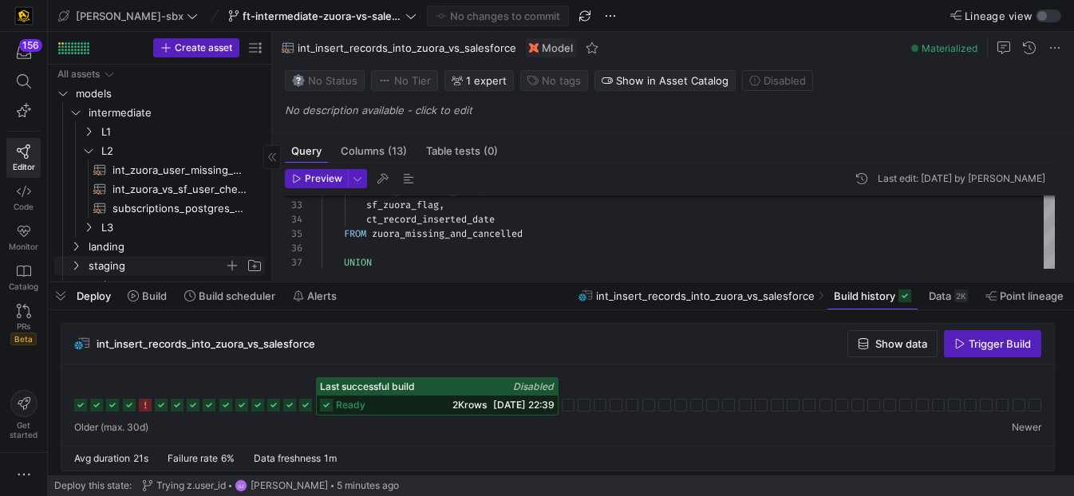
click at [138, 270] on span "staging" at bounding box center [157, 266] width 136 height 18
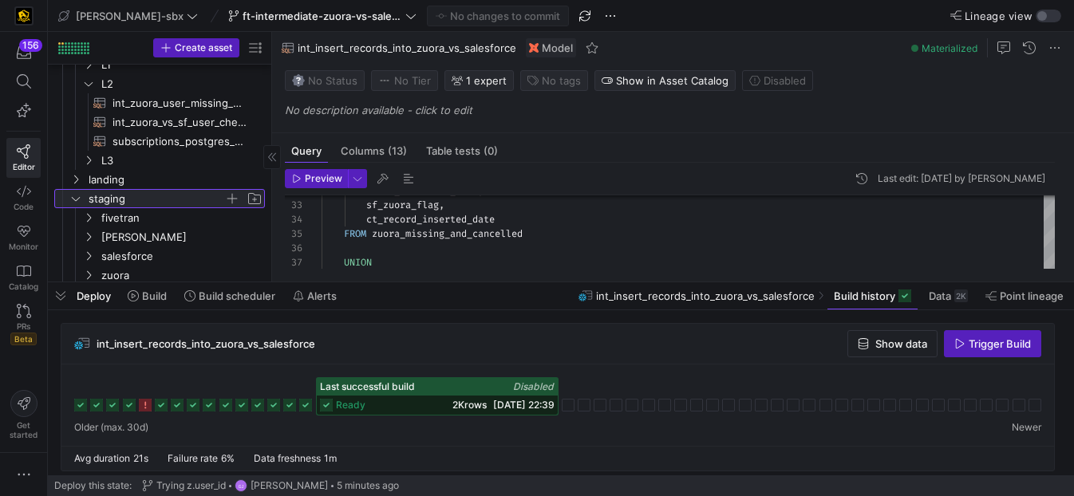
scroll to position [109, 0]
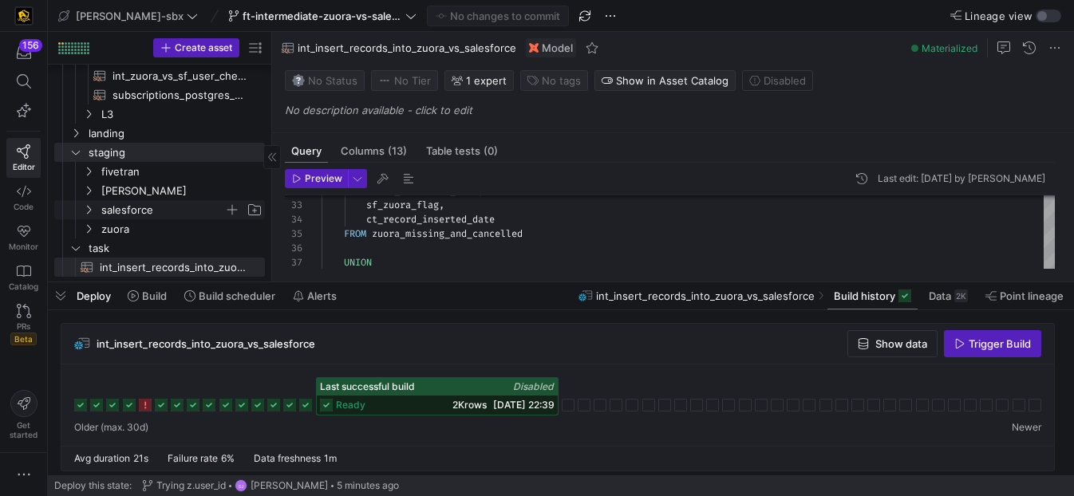
click at [146, 213] on span "salesforce" at bounding box center [162, 210] width 123 height 18
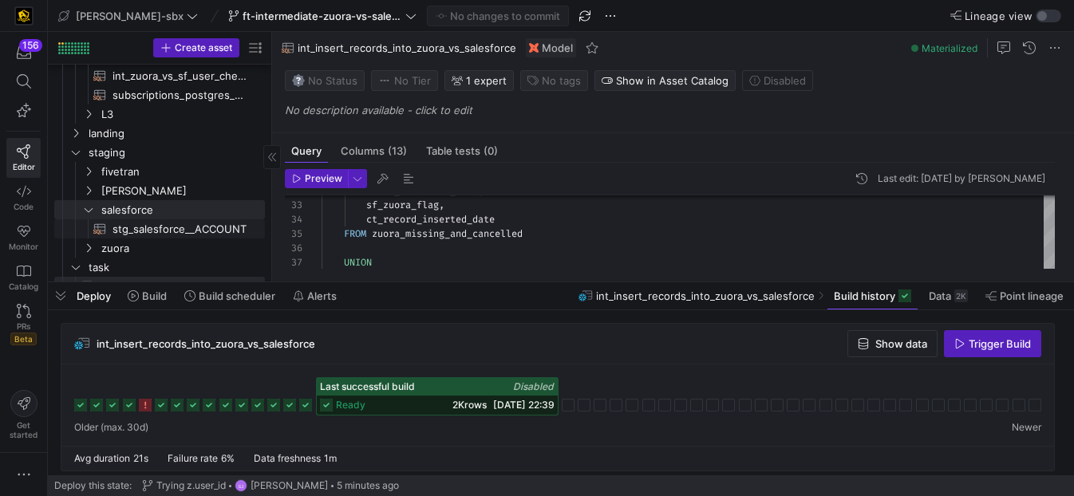
drag, startPoint x: 154, startPoint y: 231, endPoint x: 164, endPoint y: 233, distance: 10.6
click at [155, 231] on span "stg_salesforce__ACCOUNT​​​​​​​​​​" at bounding box center [180, 229] width 134 height 18
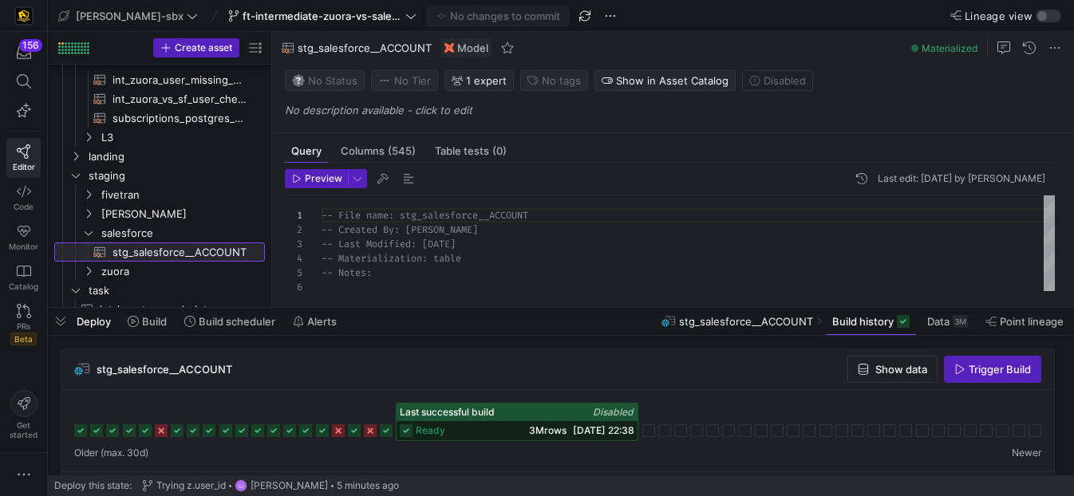
scroll to position [62, 0]
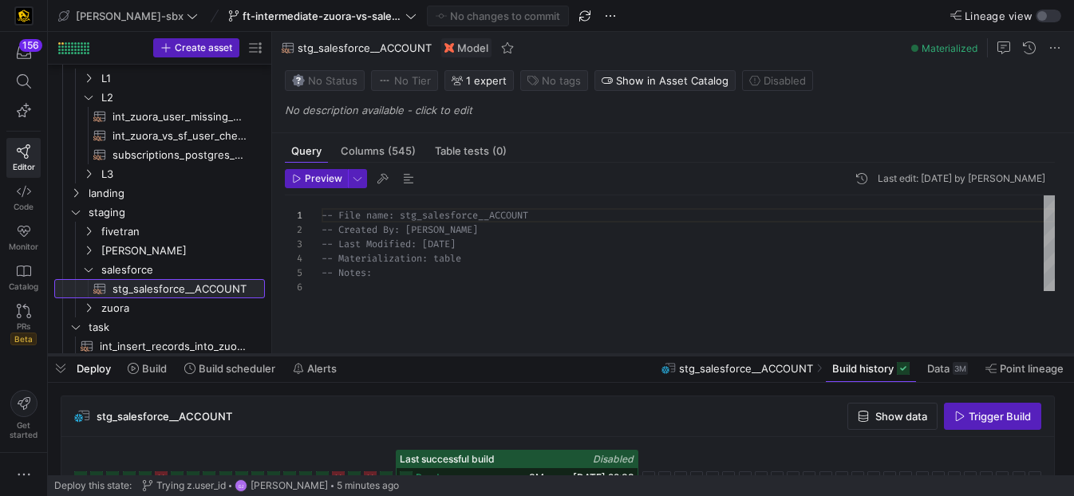
drag, startPoint x: 589, startPoint y: 281, endPoint x: 601, endPoint y: 357, distance: 77.5
click at [601, 357] on div at bounding box center [561, 355] width 1026 height 6
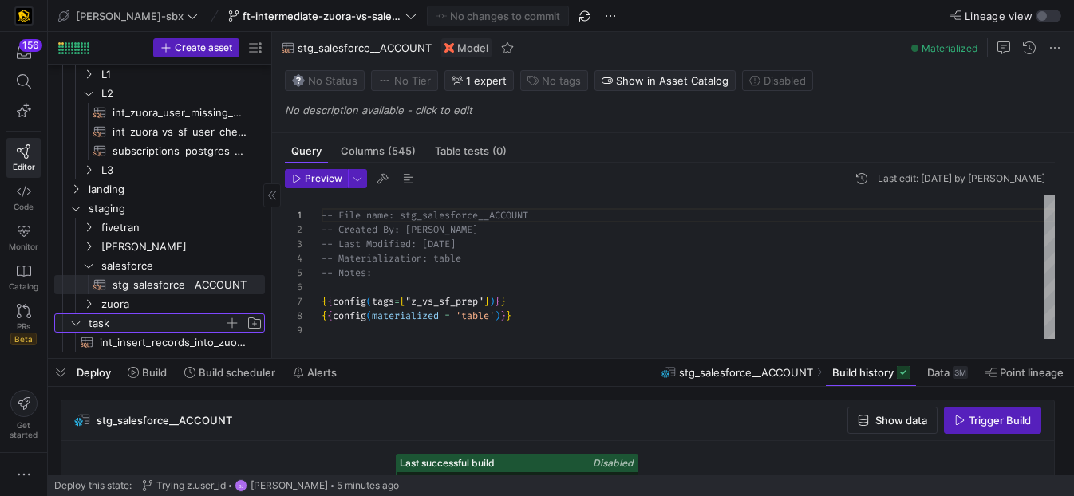
click at [144, 330] on span "task" at bounding box center [157, 323] width 136 height 18
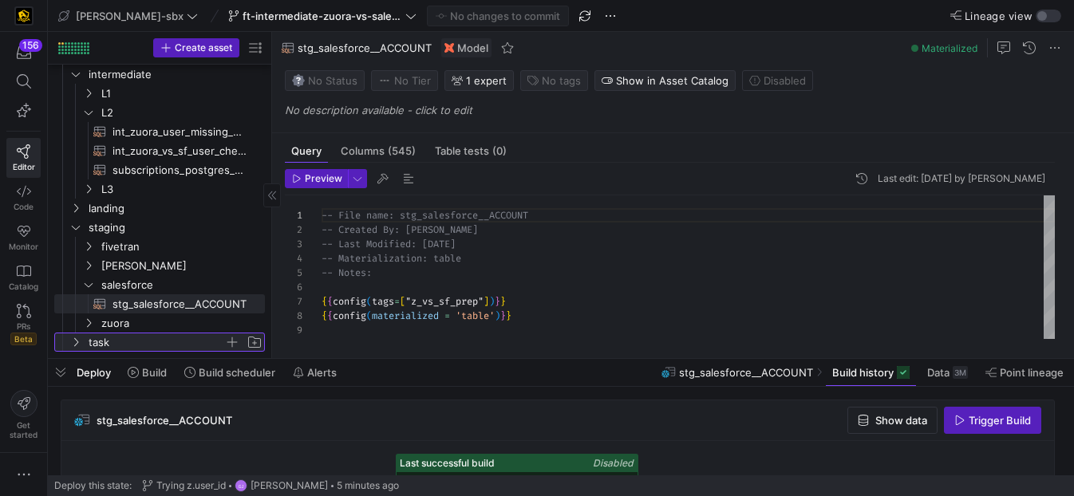
click at [132, 345] on span "task" at bounding box center [157, 343] width 136 height 18
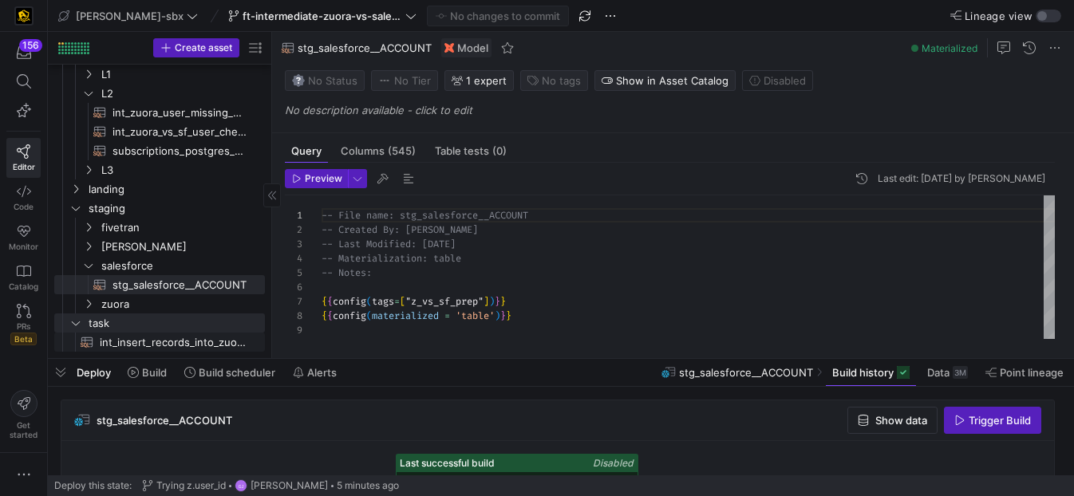
click at [144, 338] on span "int_insert_records_into_zuora_vs_salesforce​​​​​​​​​​" at bounding box center [173, 343] width 147 height 18
type textarea "-- File Name: int_insert_records_into_zuora_vs_salesforce -- Created By: [PERSO…"
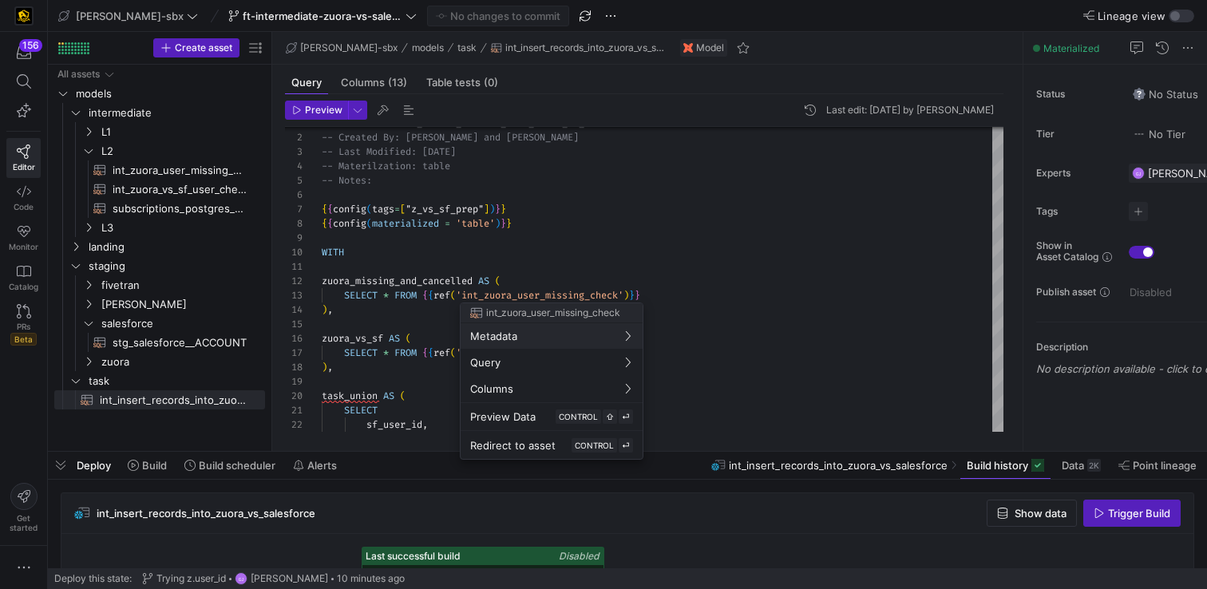
click at [448, 273] on div at bounding box center [603, 294] width 1207 height 589
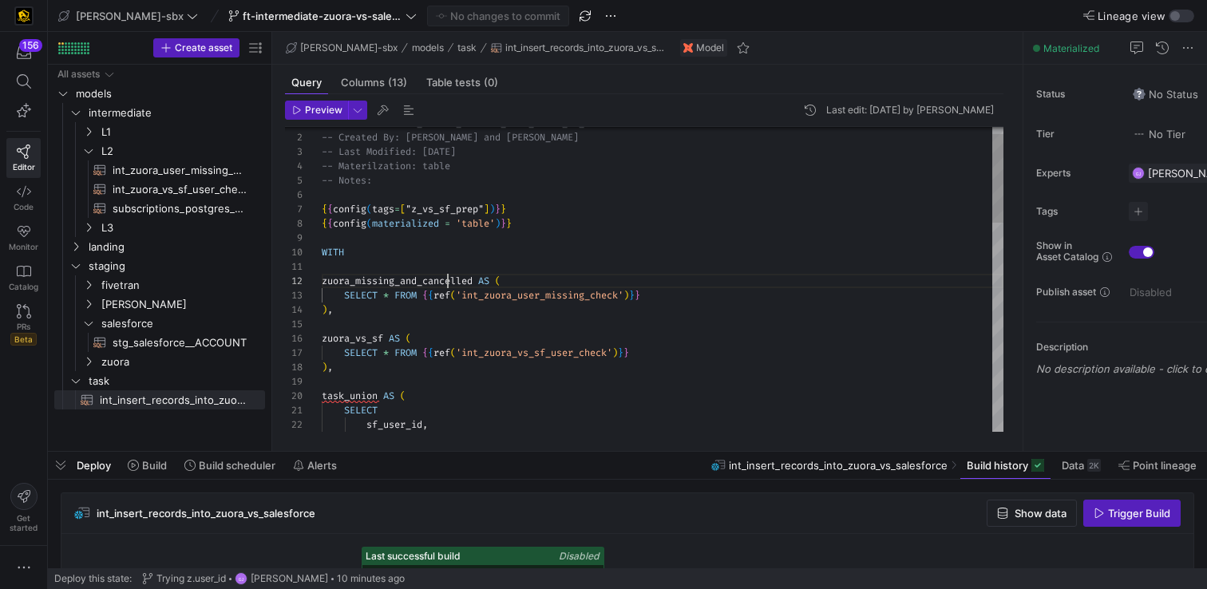
drag, startPoint x: 449, startPoint y: 282, endPoint x: 460, endPoint y: 283, distance: 11.3
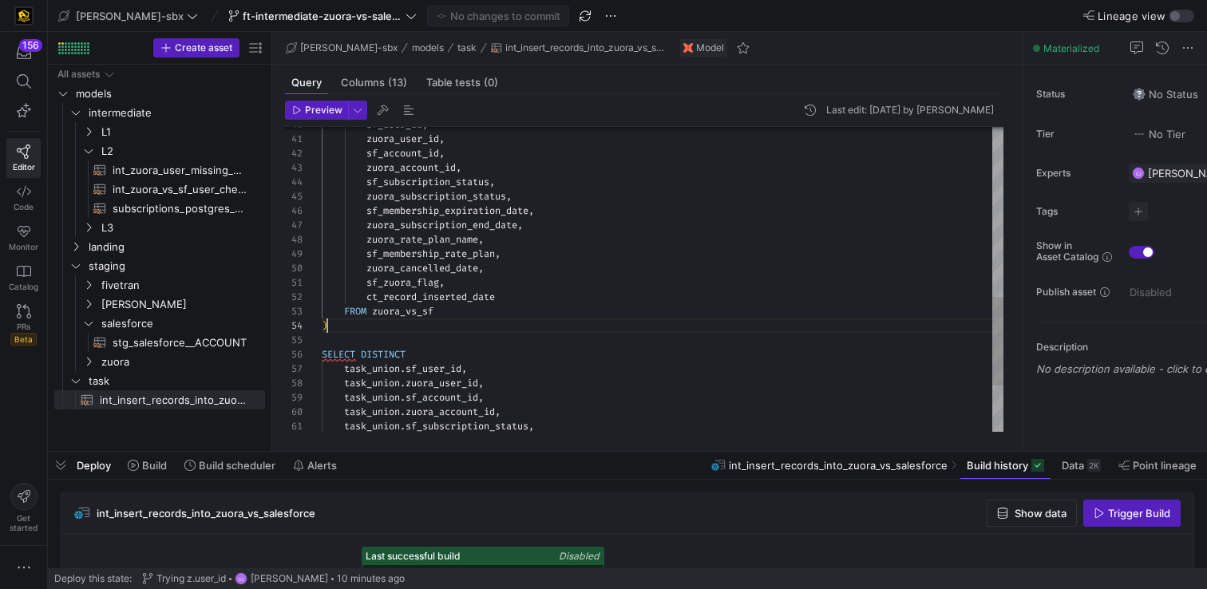
scroll to position [43, 6]
click at [515, 330] on div "sf_user_id , zuora_user_id , sf_account_id , zuora_account_id , sf_subscription…" at bounding box center [662, 67] width 681 height 1047
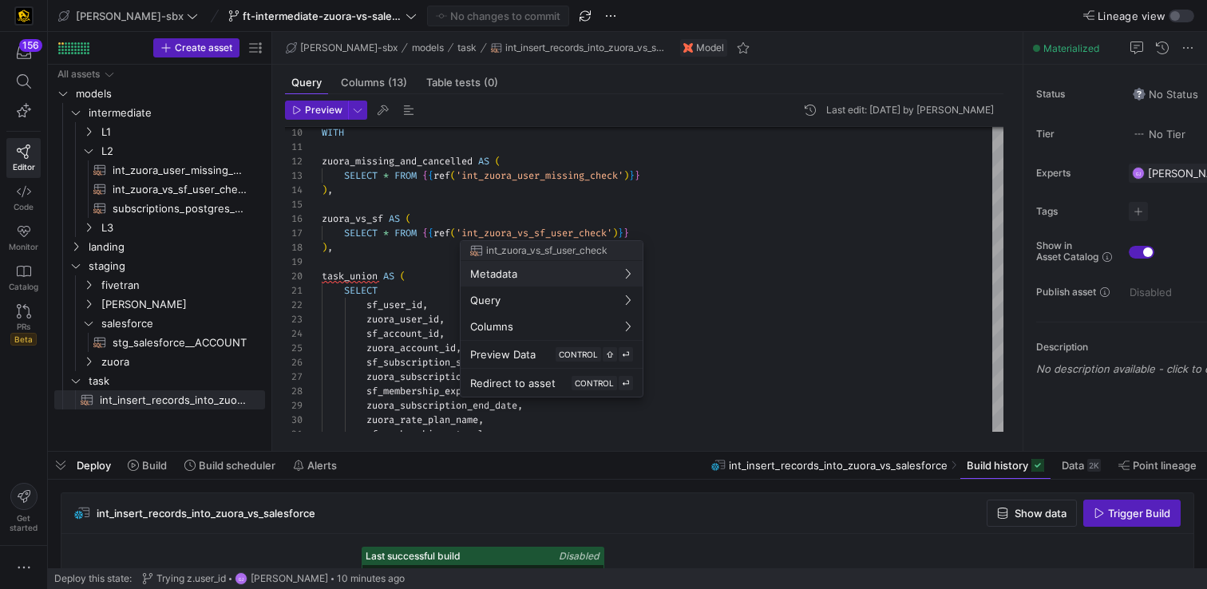
click at [477, 187] on div at bounding box center [603, 294] width 1207 height 589
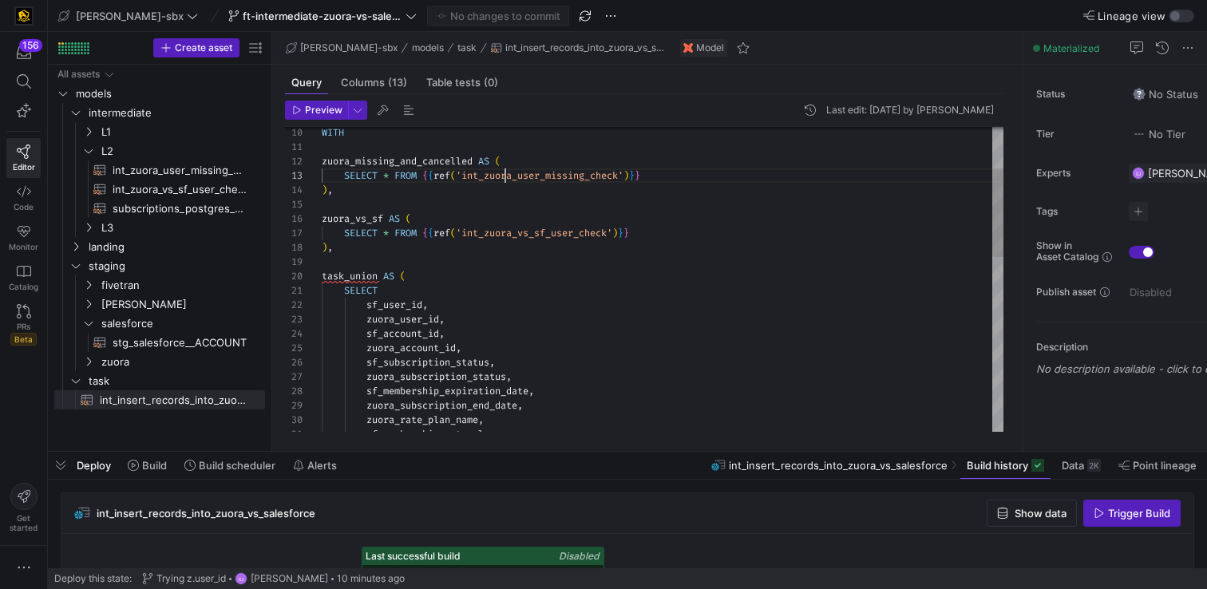
click at [507, 180] on div "zuora_subscription_end_date , zuora_rate_plan_name , sf_membership_rate_plan , …" at bounding box center [662, 506] width 681 height 1047
click at [535, 171] on div "zuora_subscription_end_date , zuora_rate_plan_name , sf_membership_rate_plan , …" at bounding box center [662, 506] width 681 height 1047
click at [532, 163] on div "zuora_subscription_end_date , zuora_rate_plan_name , sf_membership_rate_plan , …" at bounding box center [662, 506] width 681 height 1047
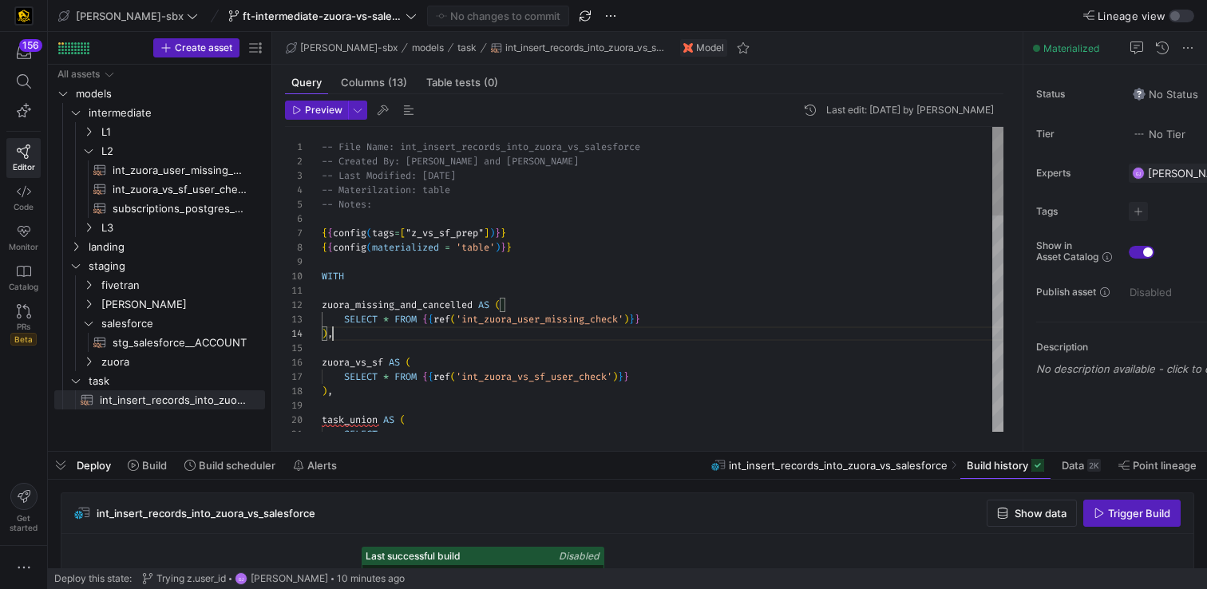
scroll to position [43, 11]
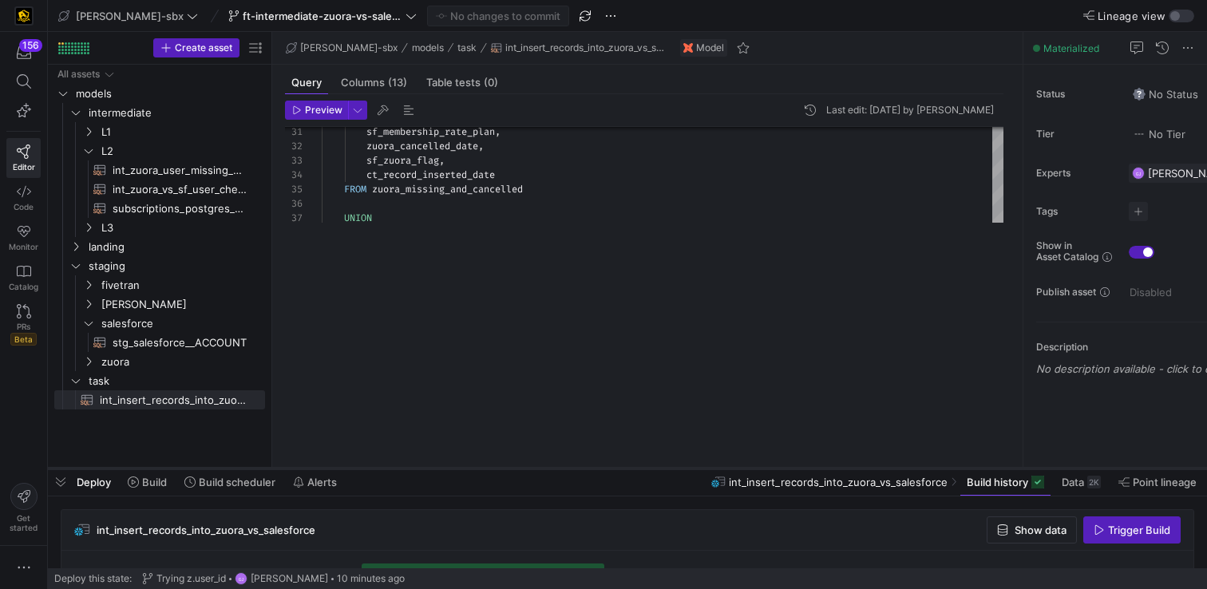
drag, startPoint x: 531, startPoint y: 449, endPoint x: 528, endPoint y: 470, distance: 21.0
click at [528, 470] on div at bounding box center [627, 468] width 1159 height 6
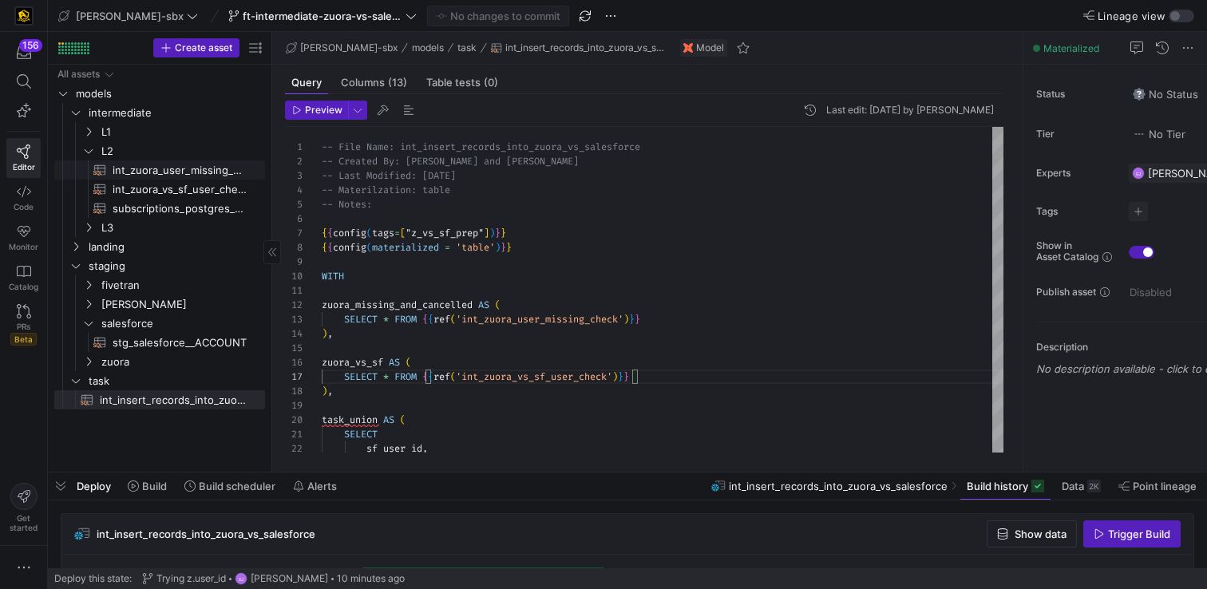
click at [156, 178] on link "int_zuora_user_missing_check​​​​​​​​​​" at bounding box center [159, 169] width 211 height 19
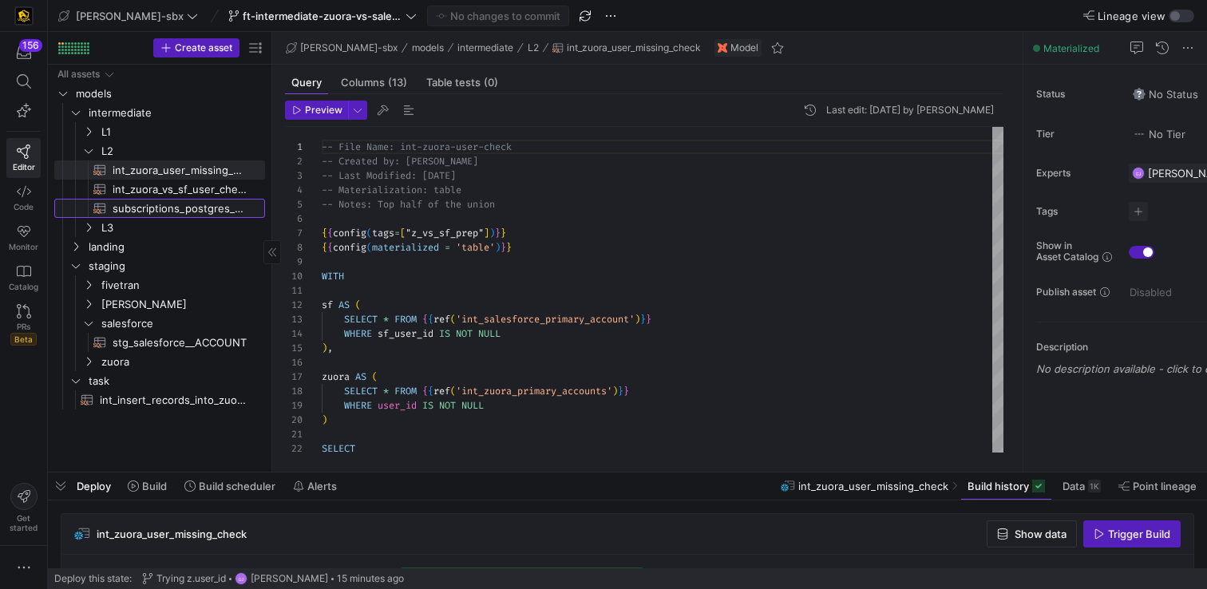
click at [137, 199] on span "subscriptions_postgres_kafka_joined_view​​​​​​​​​​" at bounding box center [180, 208] width 134 height 18
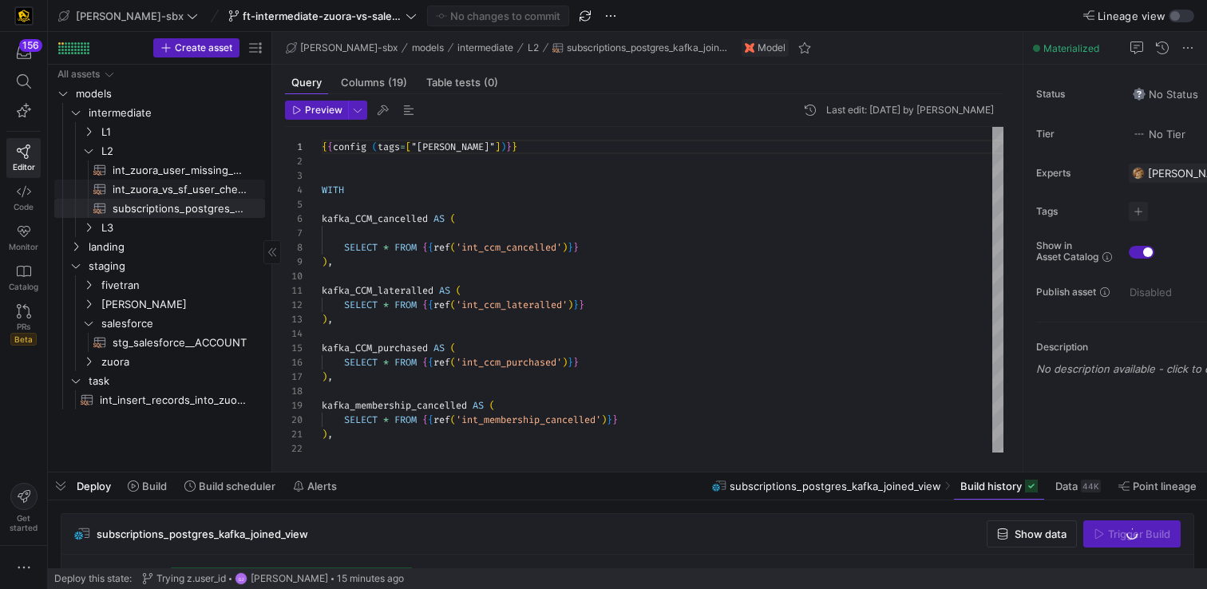
click at [143, 193] on span "int_zuora_vs_sf_user_check​​​​​​​​​​" at bounding box center [180, 189] width 134 height 18
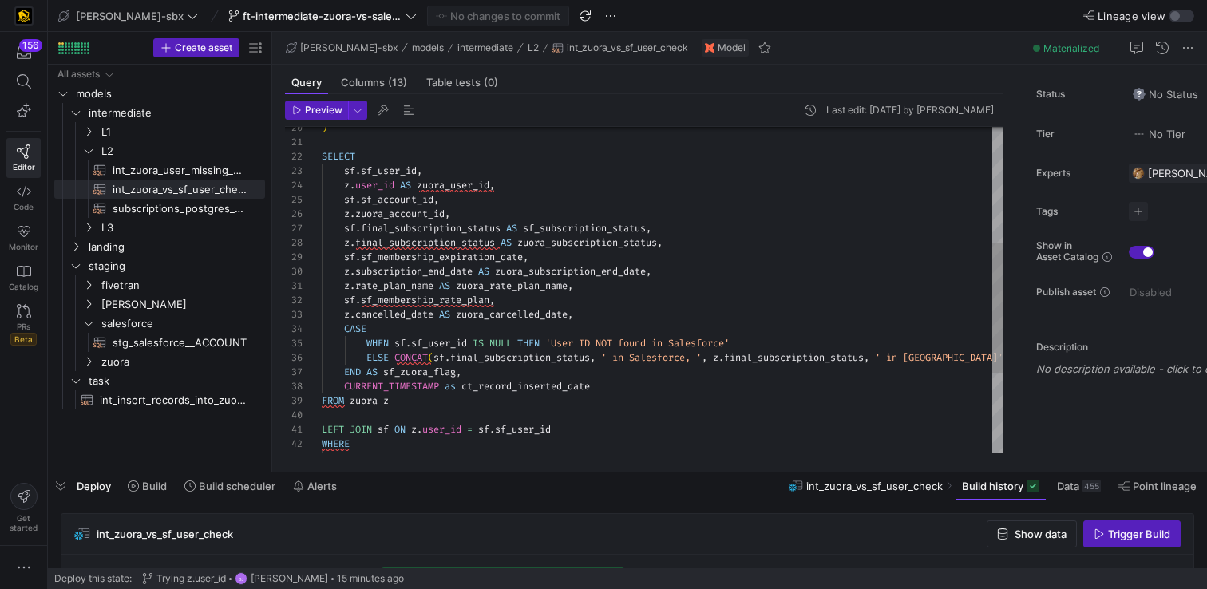
click at [512, 332] on div "CASE WHEN sf . sf_user_id IS NULL THEN 'User ID NOT found in Salesforce' ELSE C…" at bounding box center [662, 243] width 681 height 817
click at [594, 314] on div "CASE WHEN sf . sf_user_id IS NULL THEN 'User ID NOT found in Salesforce' ELSE C…" at bounding box center [662, 243] width 681 height 817
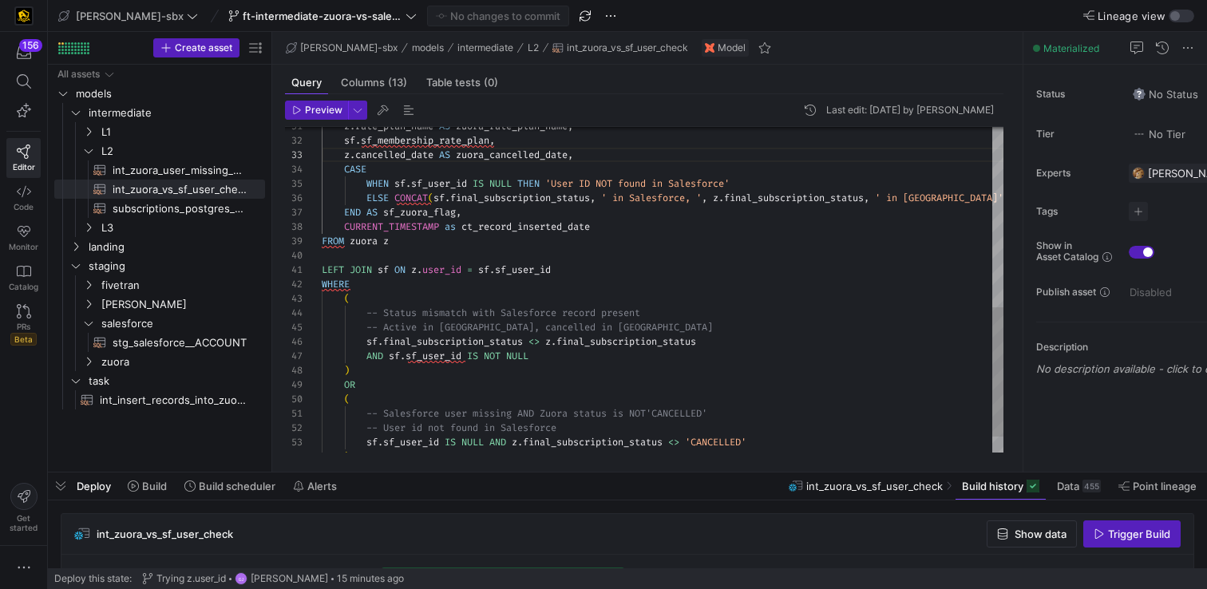
scroll to position [0, 235]
click at [634, 276] on div "CASE WHEN sf . sf_user_id IS NULL THEN 'User ID NOT found in Salesforce' ELSE C…" at bounding box center [662, 83] width 681 height 817
click at [567, 292] on div "CASE WHEN sf . sf_user_id IS NULL THEN 'User ID NOT found in Salesforce' ELSE C…" at bounding box center [662, 83] width 681 height 817
click at [562, 283] on div "CASE WHEN sf . sf_user_id IS NULL THEN 'User ID NOT found in Salesforce' ELSE C…" at bounding box center [662, 83] width 681 height 817
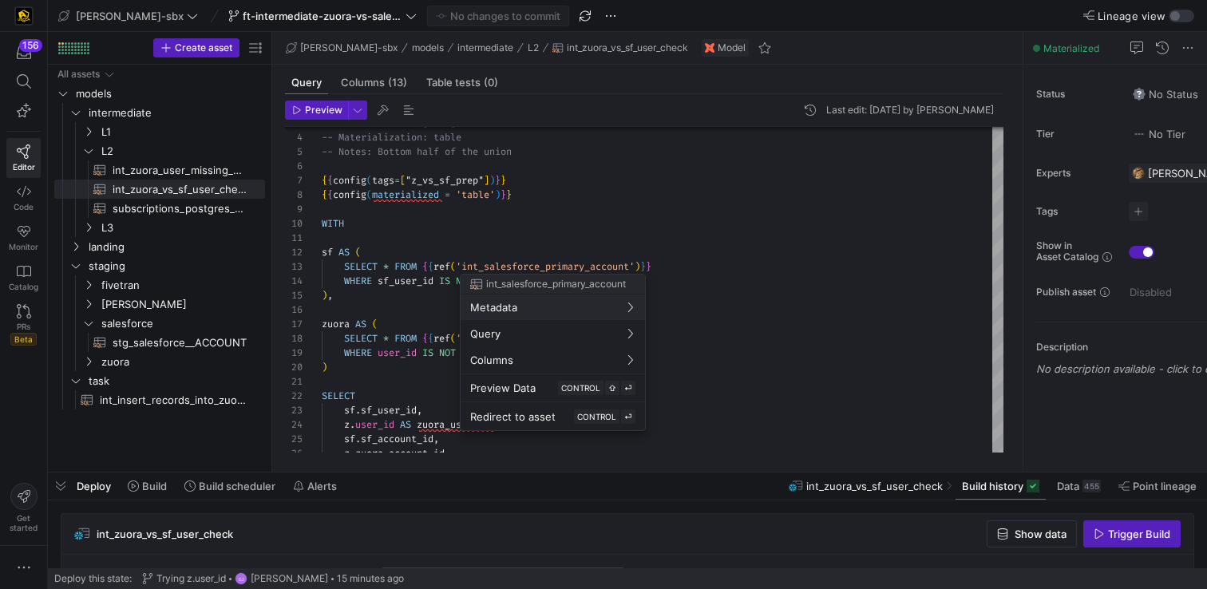
click at [568, 239] on div at bounding box center [603, 294] width 1207 height 589
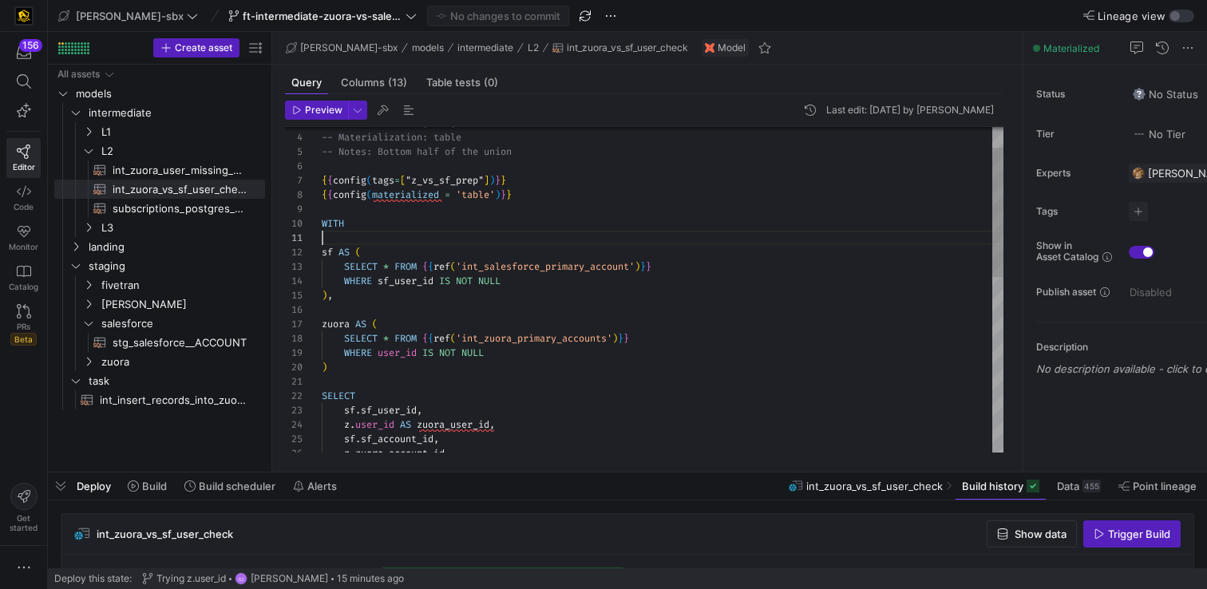
scroll to position [0, 0]
click at [568, 239] on div "z . zuora_account_id , sf . sf_user_id , z . user_id AS zuora_user_id , sf . sf…" at bounding box center [662, 482] width 681 height 817
click at [328, 225] on div "z . zuora_account_id , sf . sf_user_id , z . user_id AS zuora_user_id , sf . sf…" at bounding box center [662, 482] width 681 height 817
click at [322, 222] on span "WITH" at bounding box center [333, 223] width 22 height 13
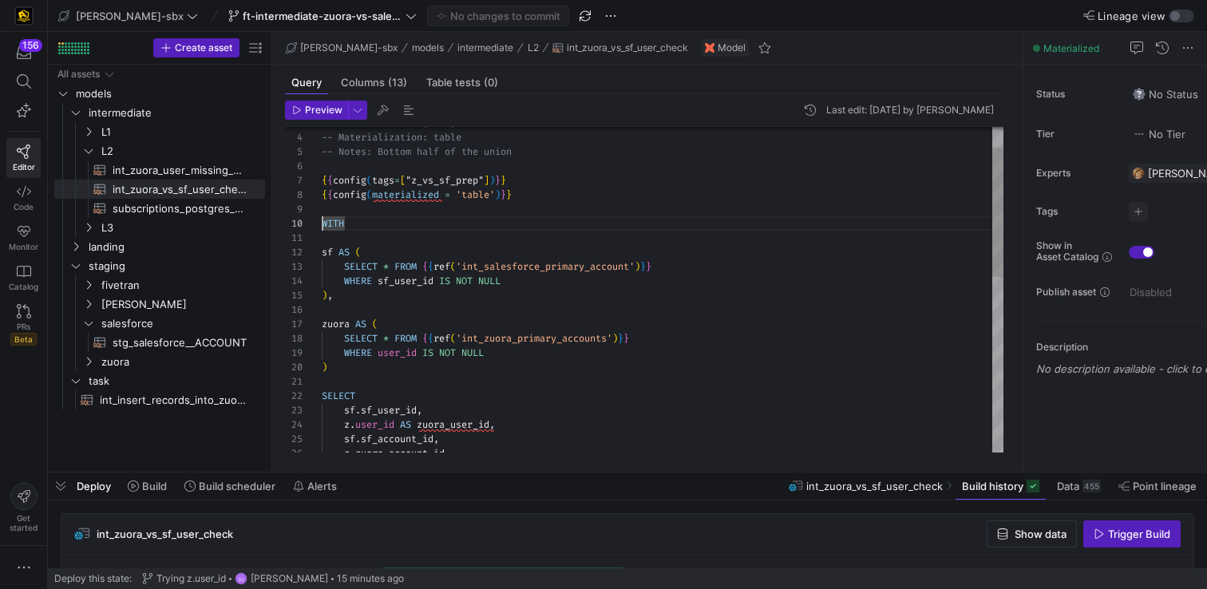
scroll to position [129, 0]
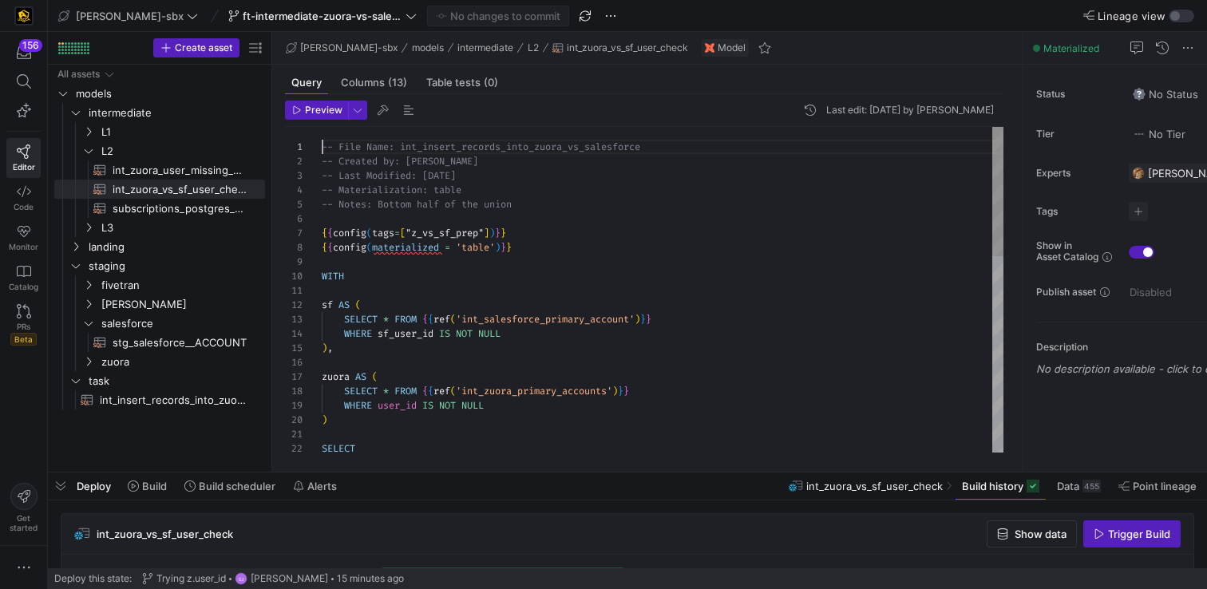
click at [322, 146] on div ") SELECT zuora AS ( SELECT * FROM { { ref ( 'int_zuora_primary_accounts' ) } } …" at bounding box center [662, 535] width 681 height 817
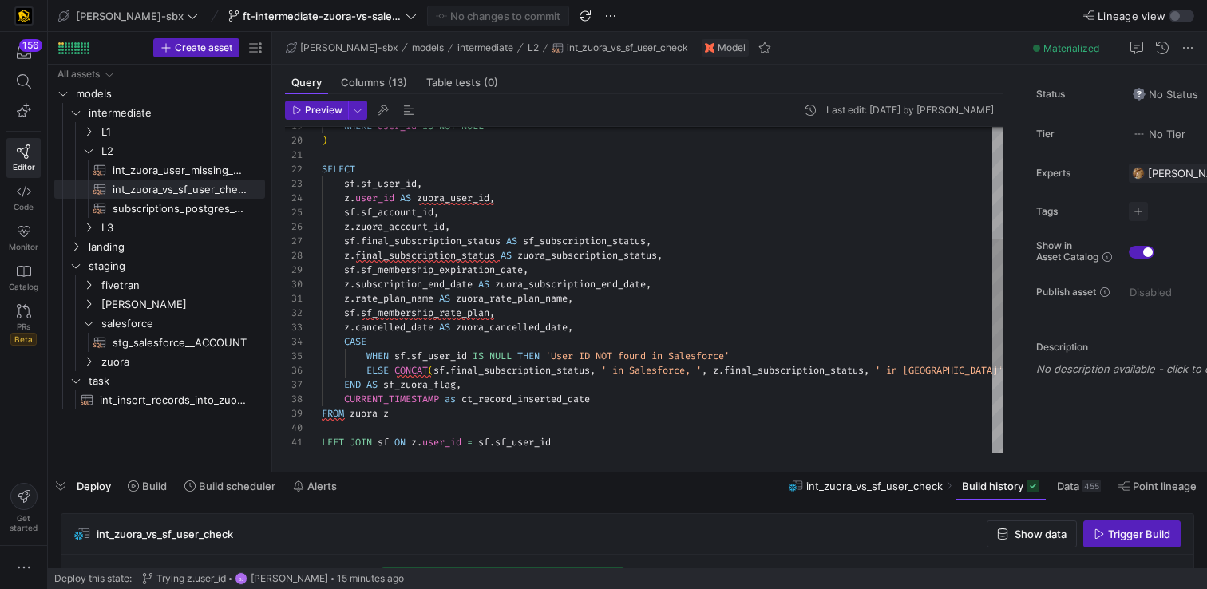
click at [484, 380] on div ") SELECT WHERE user_id IS NOT NULL sf . sf_user_id , z . user_id AS zuora_user_…" at bounding box center [662, 256] width 681 height 817
click at [373, 373] on div ") SELECT WHERE user_id IS NOT NULL sf . sf_user_id , z . user_id AS zuora_user_…" at bounding box center [662, 256] width 681 height 817
click at [361, 371] on div ") SELECT WHERE user_id IS NOT NULL sf . sf_user_id , z . user_id AS zuora_user_…" at bounding box center [662, 256] width 681 height 817
click at [371, 345] on div ") SELECT WHERE user_id IS NOT NULL sf . sf_user_id , z . user_id AS zuora_user_…" at bounding box center [662, 256] width 681 height 817
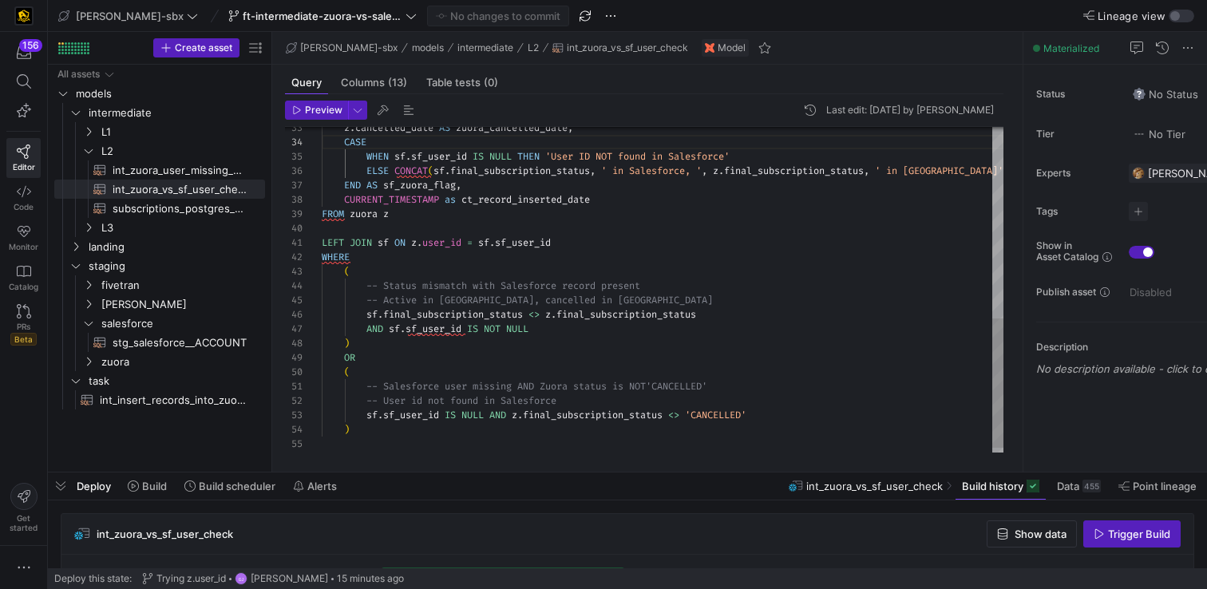
click at [559, 244] on div "z . cancelled_date AS zuora_cancelled_date , CASE WHEN sf . sf_user_id IS NULL …" at bounding box center [662, 56] width 681 height 817
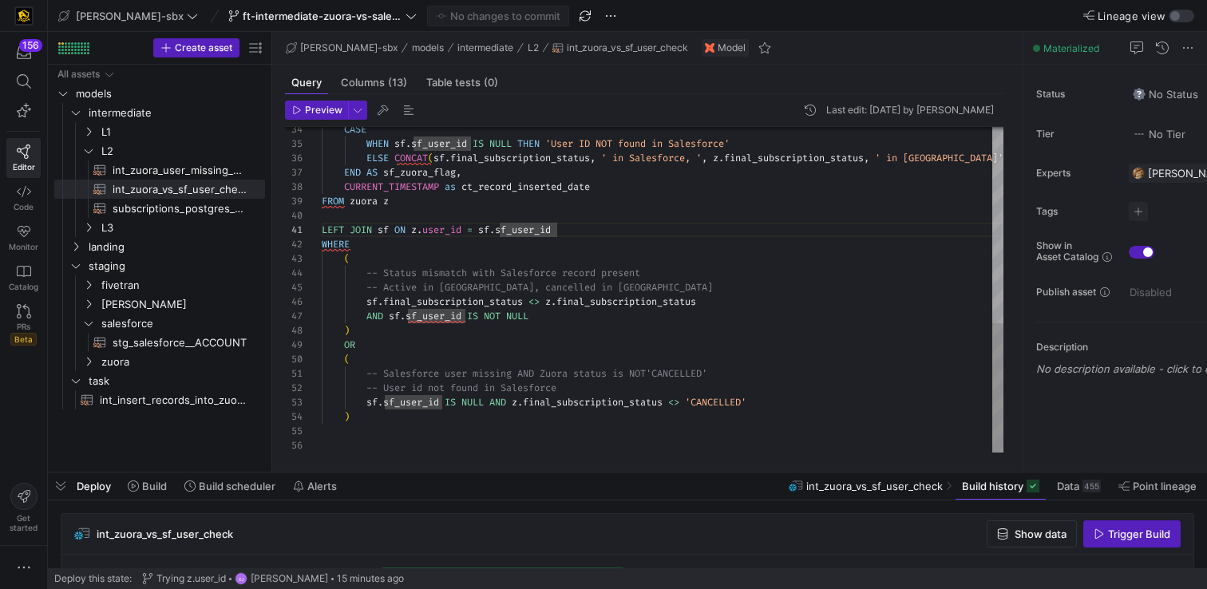
type textarea "z.rate_plan_name AS zuora_rate_plan_name, sf.sf_membership_rate_plan, z.cancell…"
click at [326, 217] on div "CASE WHEN sf . sf_user_id IS NULL THEN 'User ID NOT found in Salesforce' ELSE C…" at bounding box center [662, 43] width 681 height 817
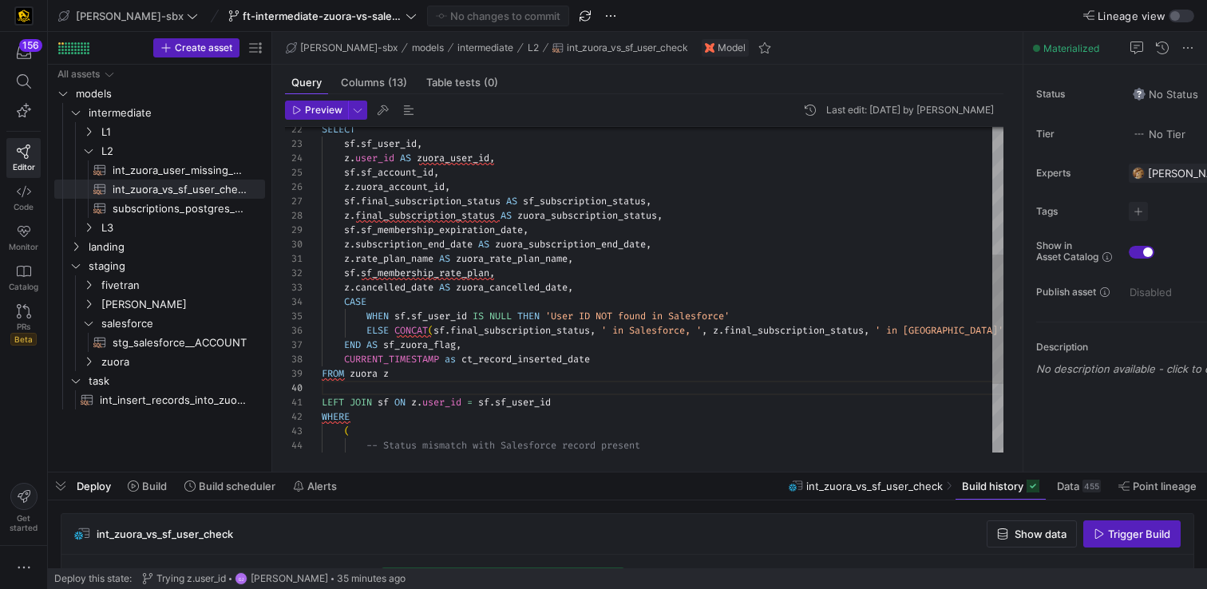
scroll to position [43, 52]
click at [382, 305] on div "SELECT sf . sf_user_id , z . user_id AS zuora_user_id , sf . sf_account_id , z …" at bounding box center [662, 216] width 681 height 817
click at [347, 302] on div "SELECT sf . sf_user_id , z . user_id AS zuora_user_id , sf . sf_account_id , z …" at bounding box center [662, 216] width 681 height 817
